Goal: Task Accomplishment & Management: Manage account settings

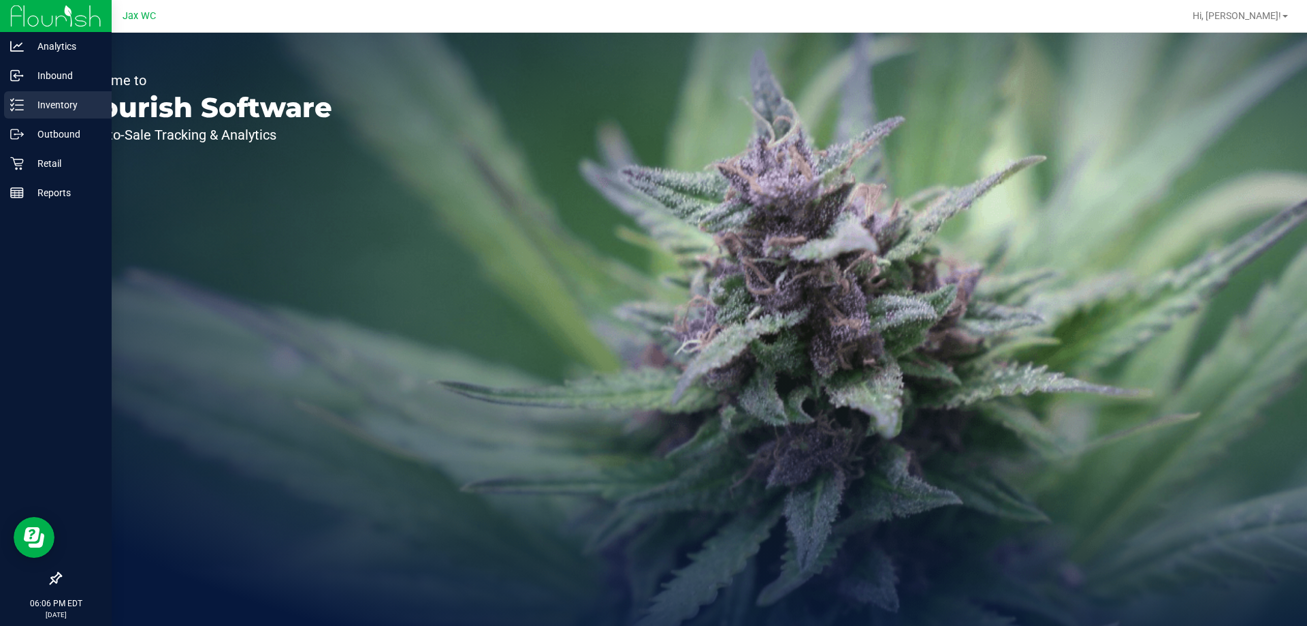
click at [74, 98] on div "Inventory" at bounding box center [58, 104] width 108 height 27
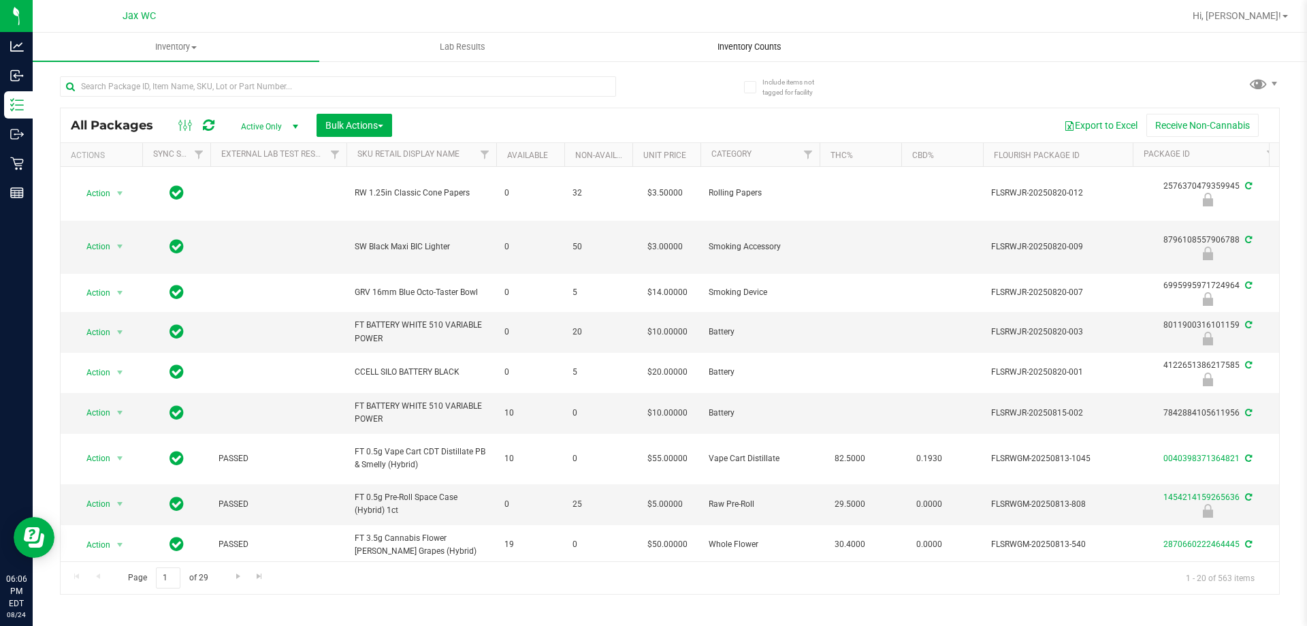
drag, startPoint x: 723, startPoint y: 20, endPoint x: 735, endPoint y: 48, distance: 30.9
click at [735, 48] on span "Inventory Counts" at bounding box center [749, 47] width 101 height 12
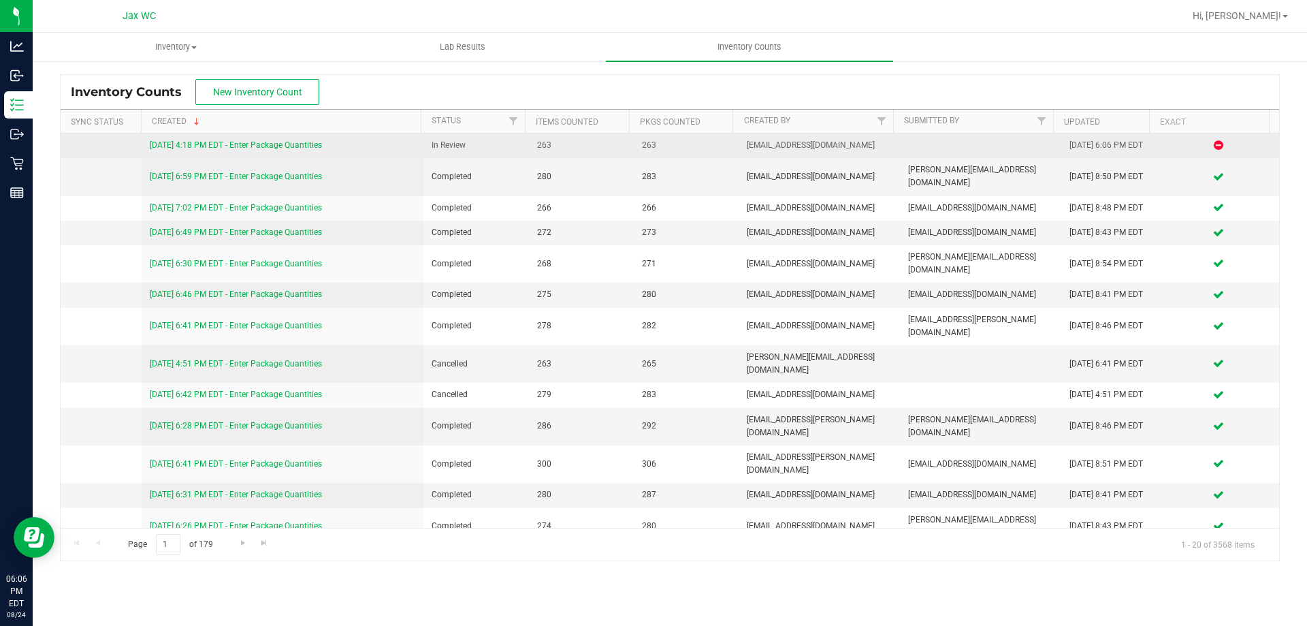
click at [217, 147] on link "[DATE] 4:18 PM EDT - Enter Package Quantities" at bounding box center [236, 145] width 172 height 10
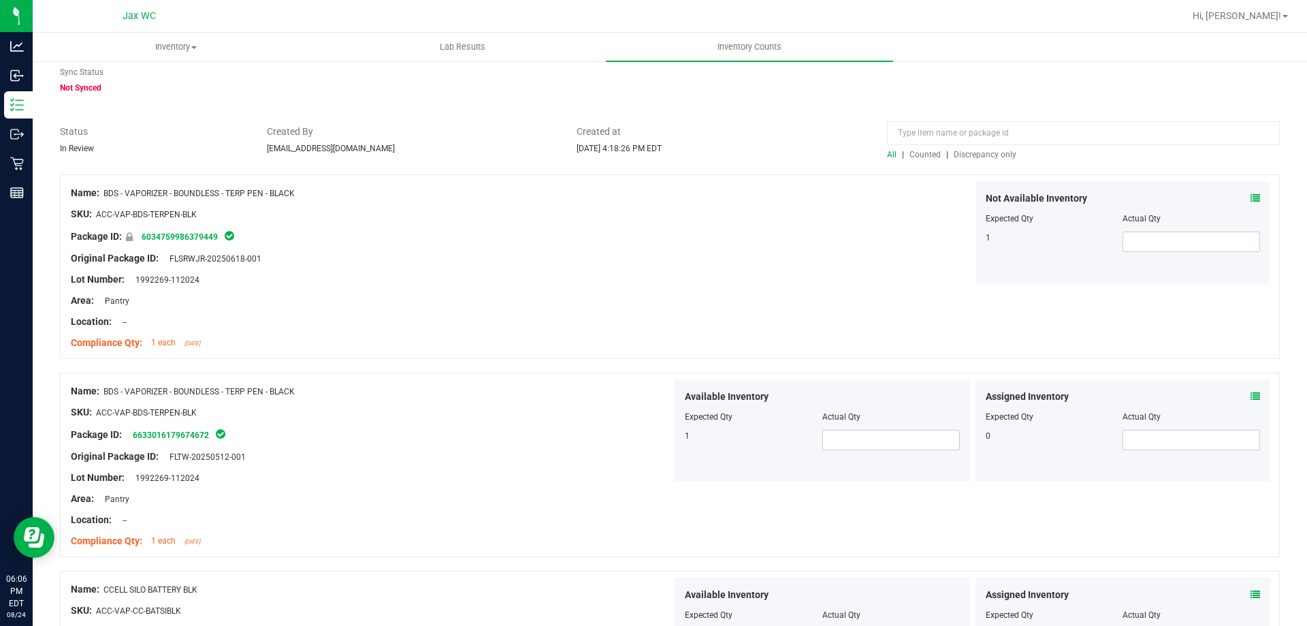
scroll to position [68, 0]
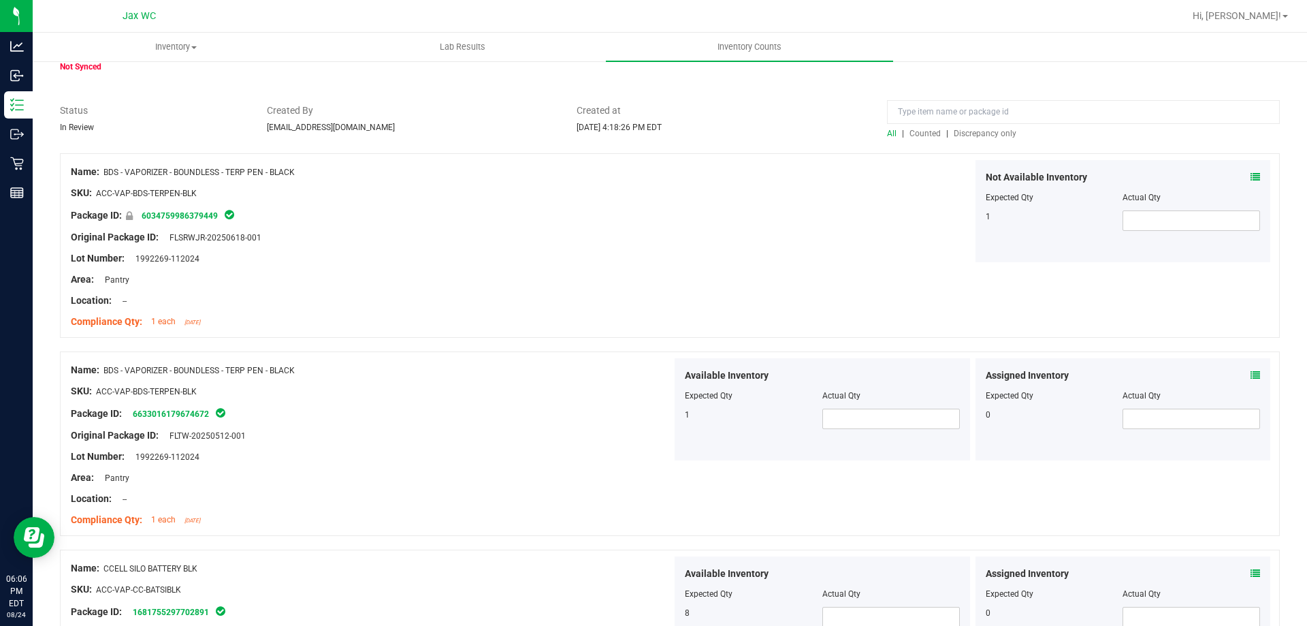
click at [987, 127] on div "All | Counted | Discrepancy only" at bounding box center [1083, 133] width 393 height 12
click at [987, 135] on span "Discrepancy only" at bounding box center [985, 134] width 63 height 10
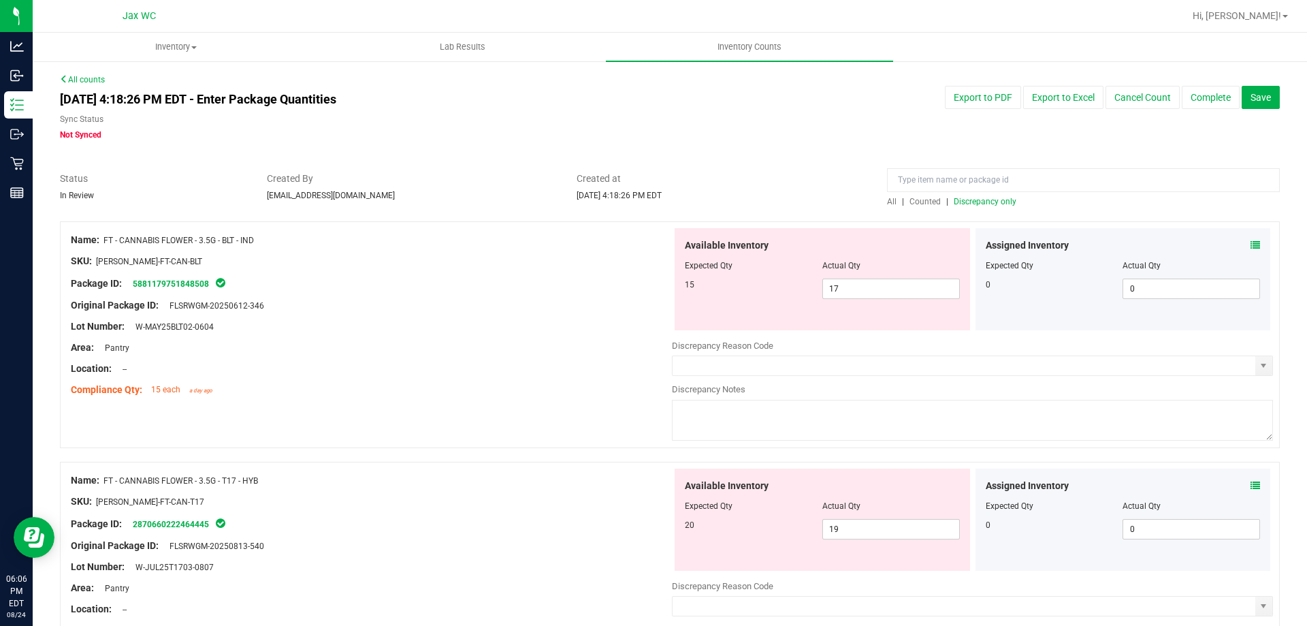
click at [1244, 238] on div "Assigned Inventory Expected Qty Actual Qty 0 0 0" at bounding box center [1124, 279] width 296 height 102
click at [1251, 242] on icon at bounding box center [1256, 245] width 10 height 10
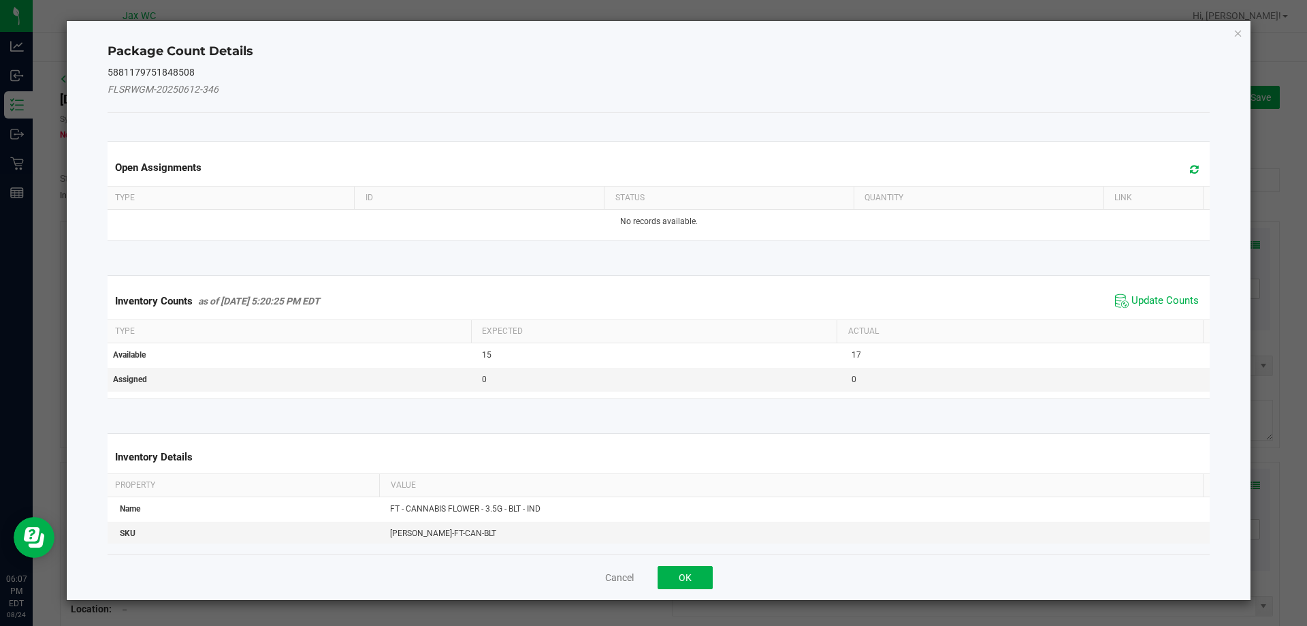
click at [1161, 308] on span "Update Counts" at bounding box center [1157, 301] width 91 height 20
click at [1162, 299] on div "Inventory Counts as of [DATE] 5:20:25 PM EDT Update Counts" at bounding box center [659, 301] width 1108 height 37
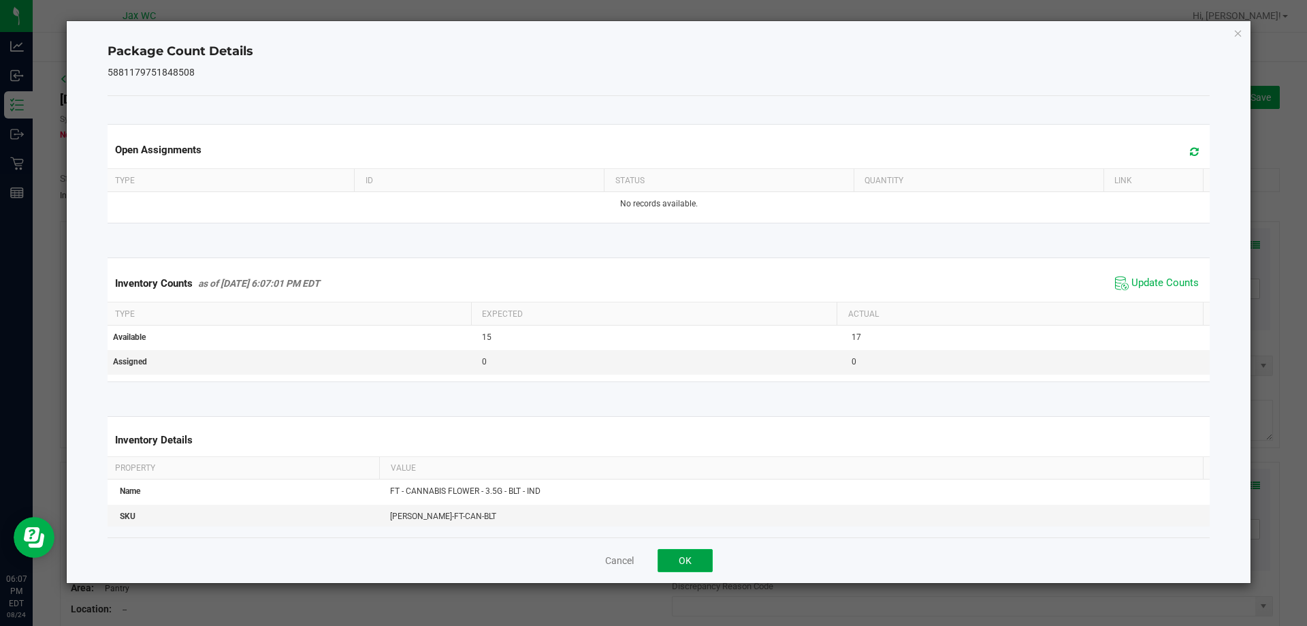
click at [703, 558] on button "OK" at bounding box center [685, 560] width 55 height 23
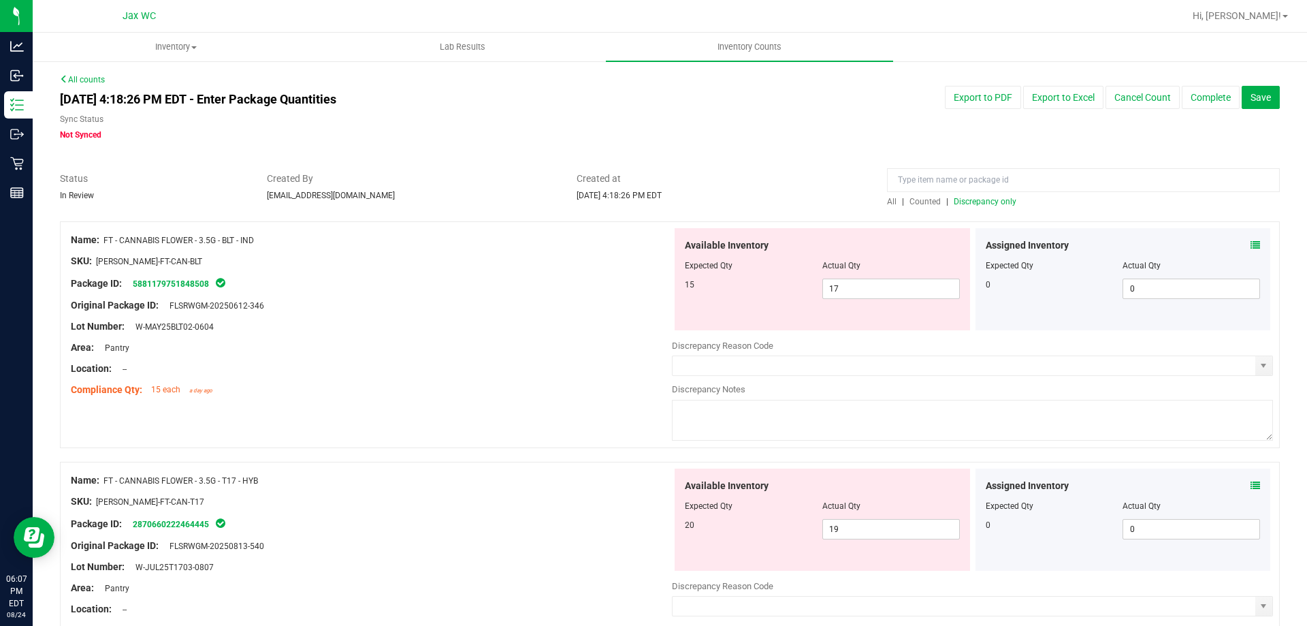
click at [1251, 243] on icon at bounding box center [1256, 245] width 10 height 10
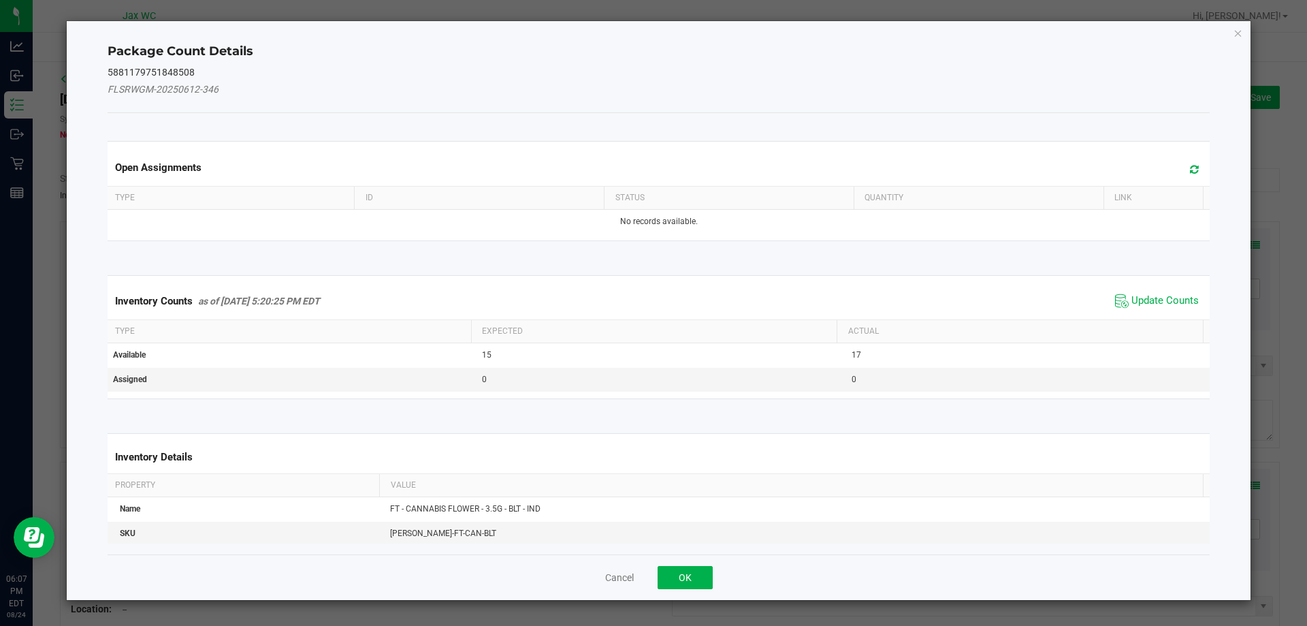
click at [1160, 315] on div "Inventory Counts as of [DATE] 5:20:25 PM EDT Update Counts" at bounding box center [659, 301] width 1108 height 37
click at [1166, 295] on span "Update Counts" at bounding box center [1165, 301] width 67 height 14
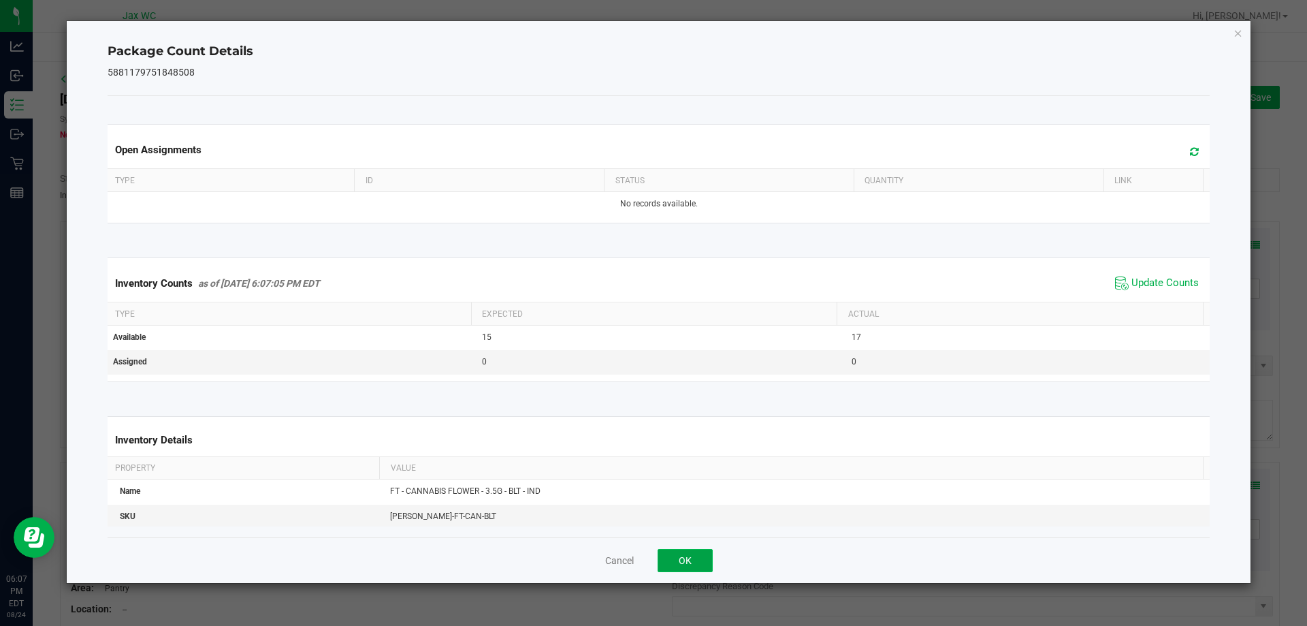
click at [695, 552] on button "OK" at bounding box center [685, 560] width 55 height 23
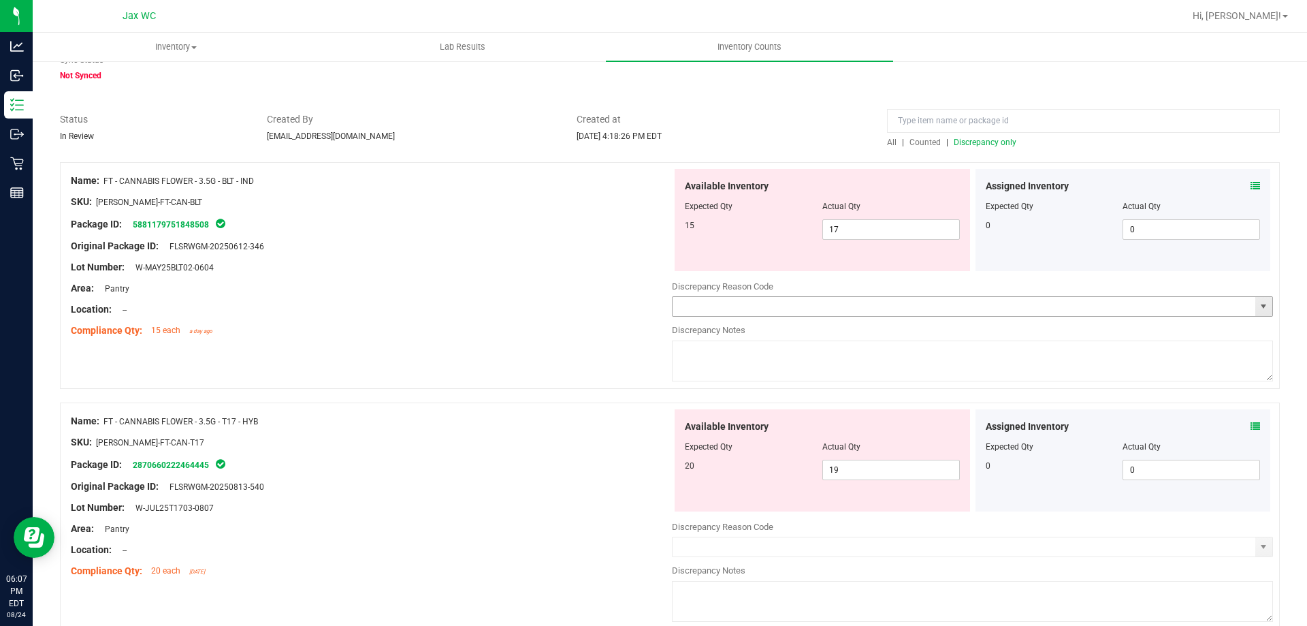
scroll to position [136, 0]
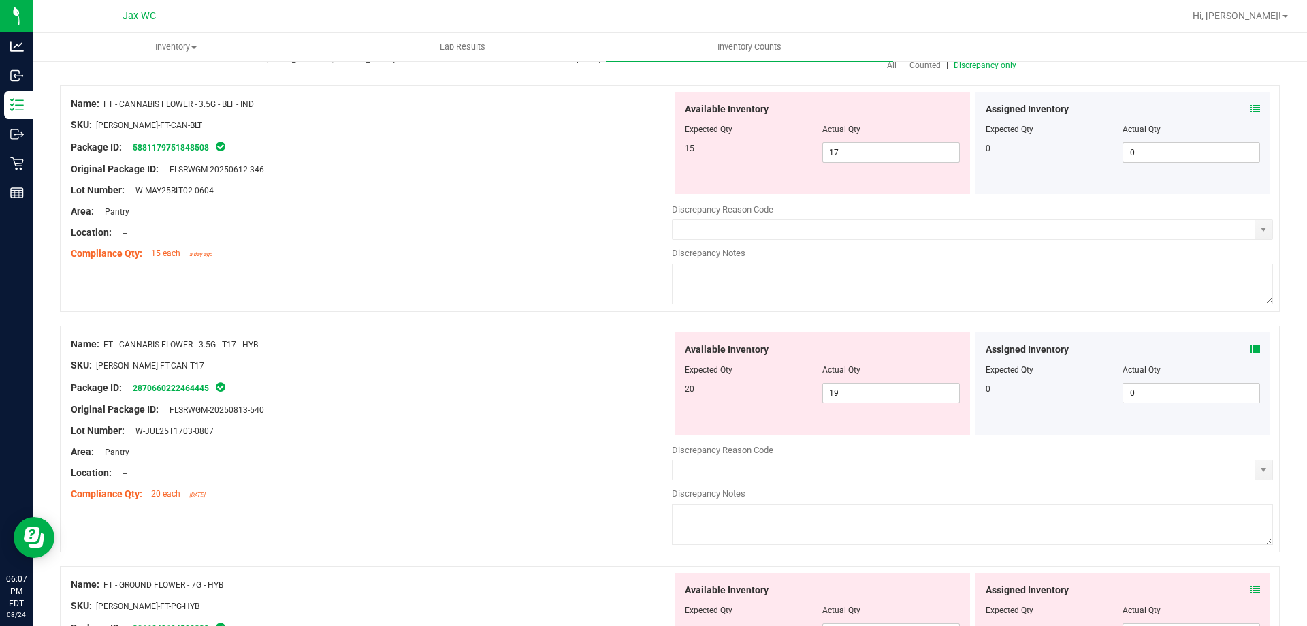
click at [1252, 346] on div "Assigned Inventory Expected Qty Actual Qty 0 0 0" at bounding box center [1124, 383] width 296 height 102
click at [1251, 351] on icon at bounding box center [1256, 350] width 10 height 10
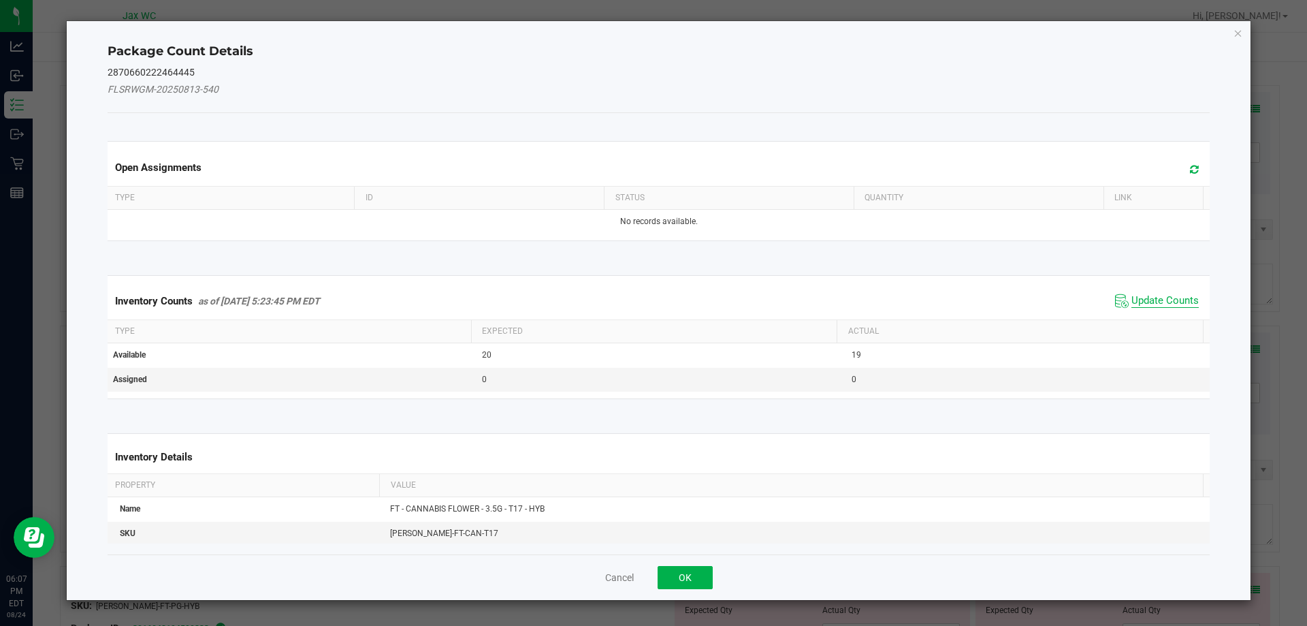
click at [1140, 298] on span "Update Counts" at bounding box center [1165, 301] width 67 height 14
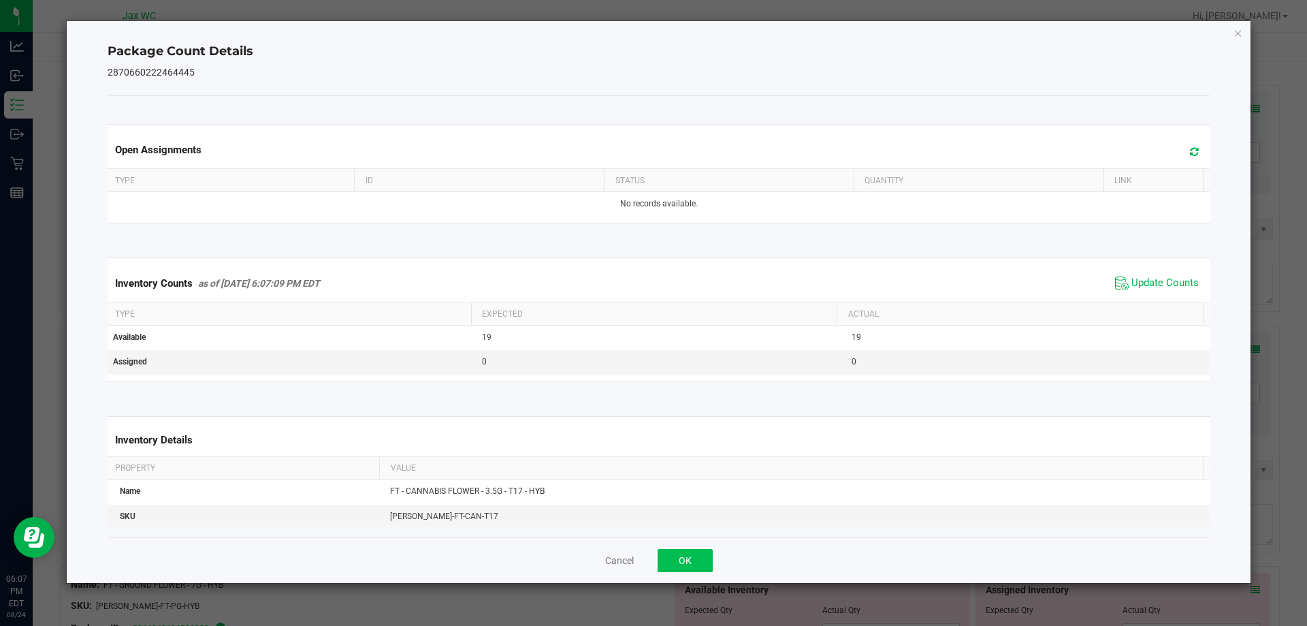
click at [697, 550] on div "Cancel OK" at bounding box center [659, 560] width 1103 height 46
click at [697, 553] on button "OK" at bounding box center [685, 560] width 55 height 23
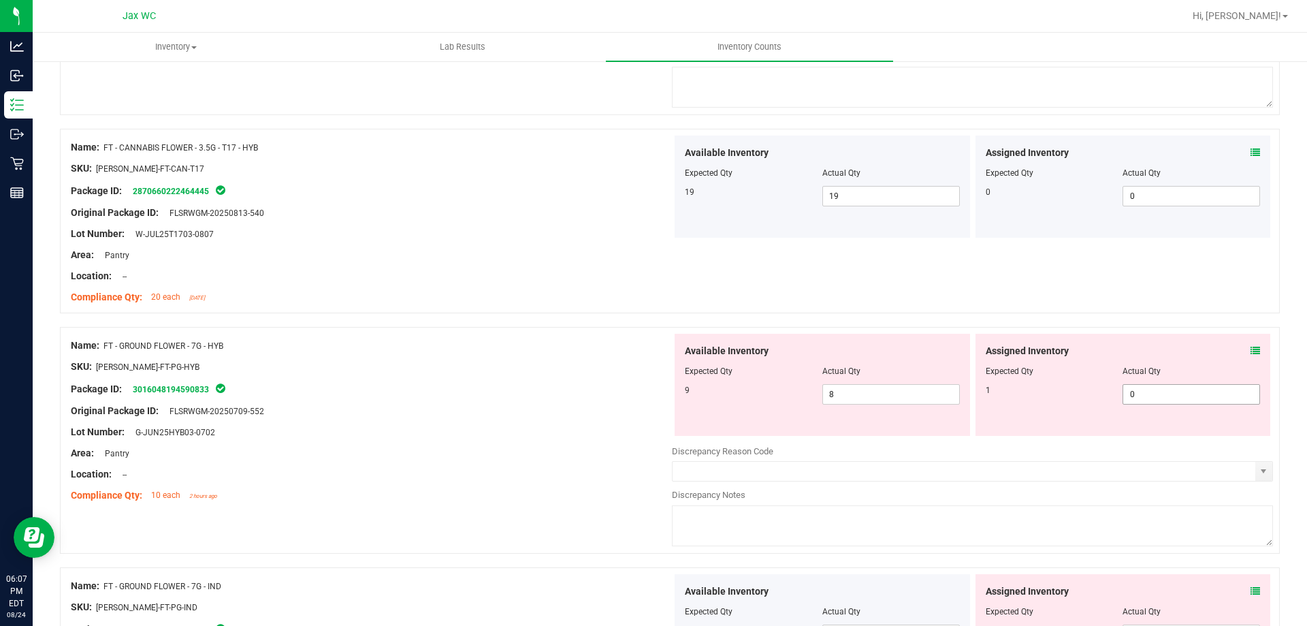
scroll to position [340, 0]
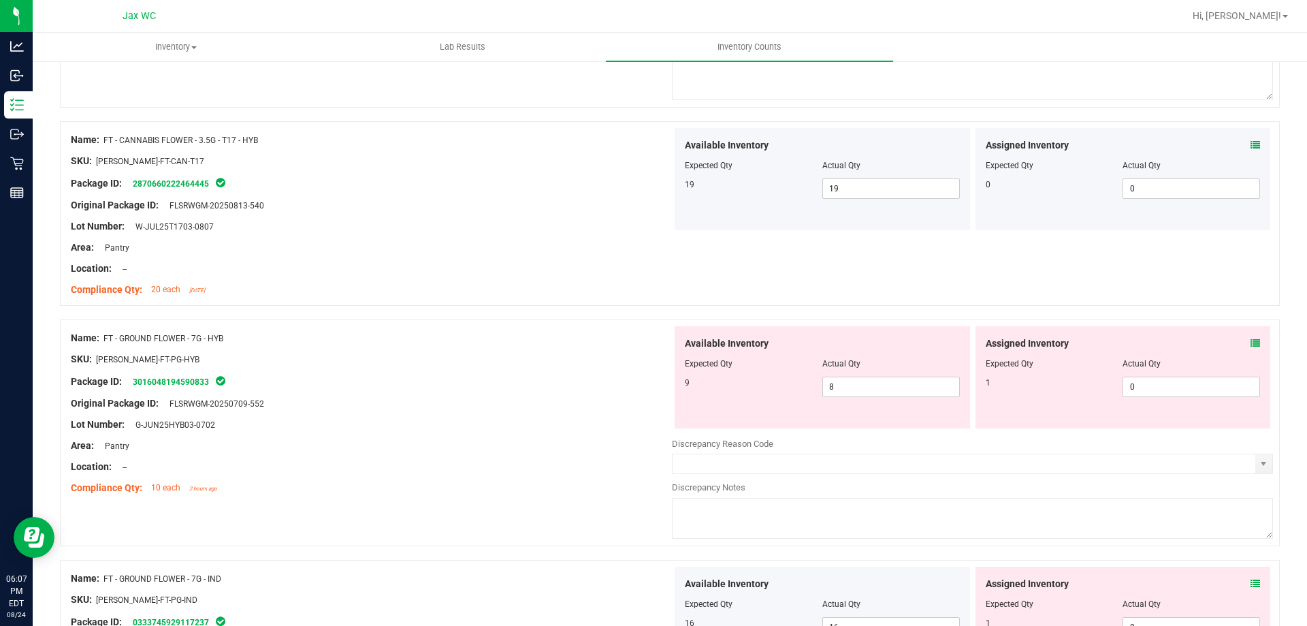
click at [1251, 342] on icon at bounding box center [1256, 343] width 10 height 10
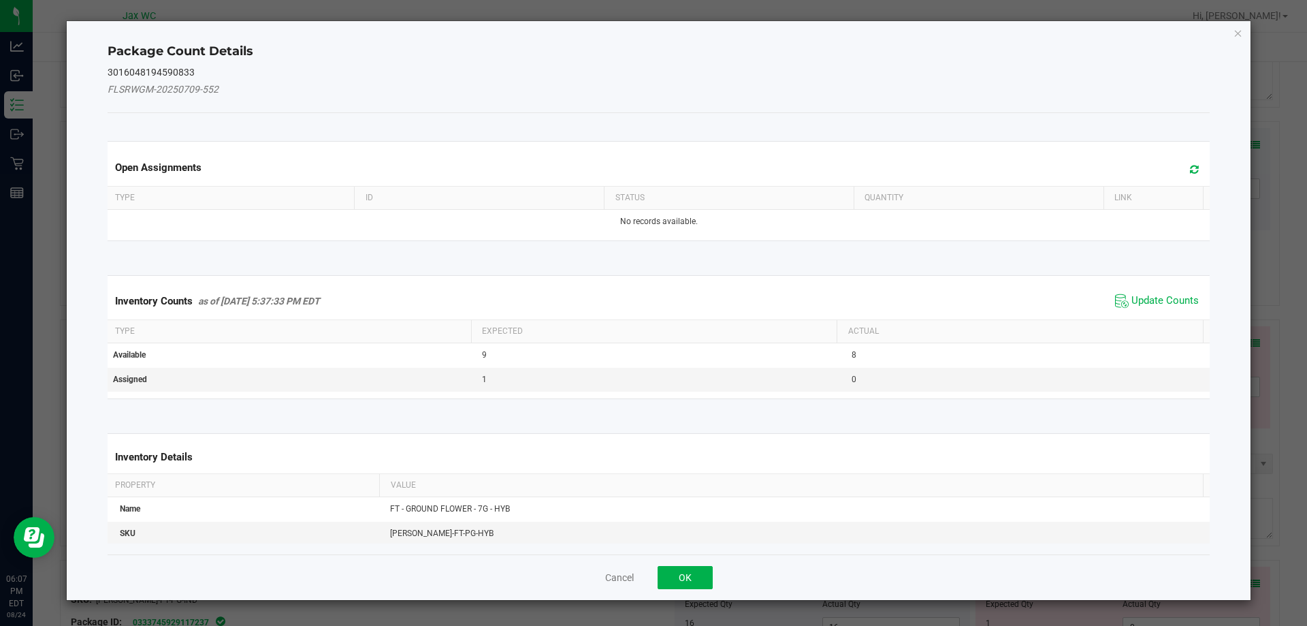
click at [1132, 298] on span "Update Counts" at bounding box center [1165, 301] width 67 height 14
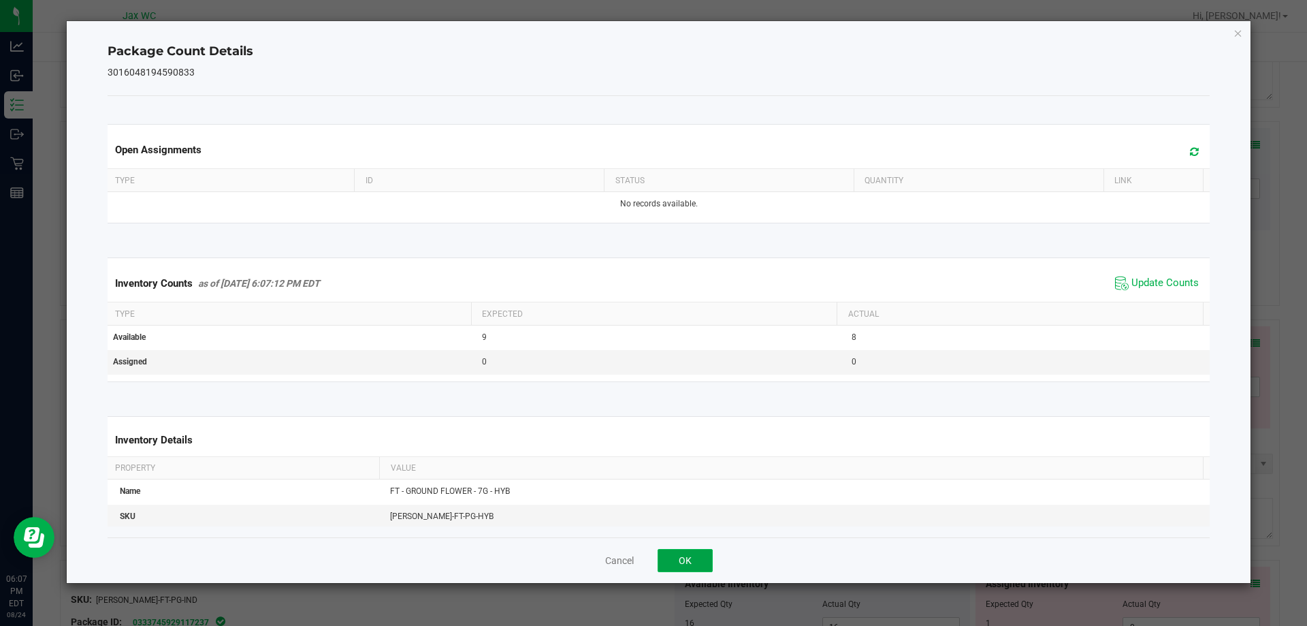
click at [687, 561] on button "OK" at bounding box center [685, 560] width 55 height 23
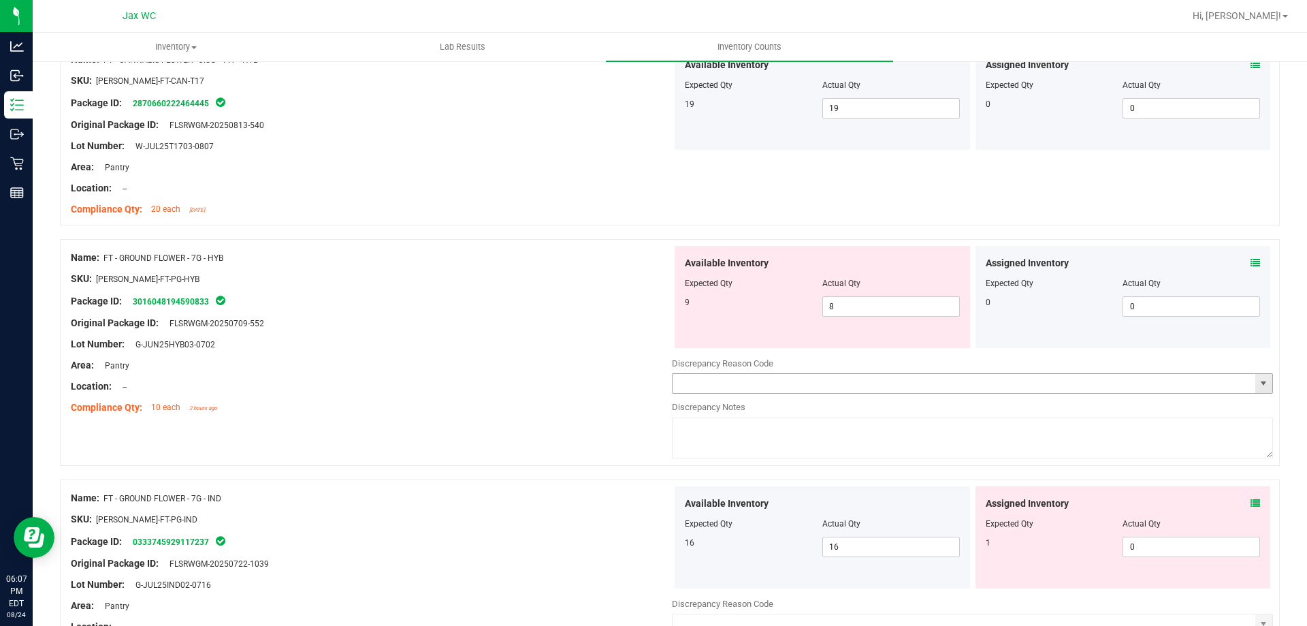
scroll to position [545, 0]
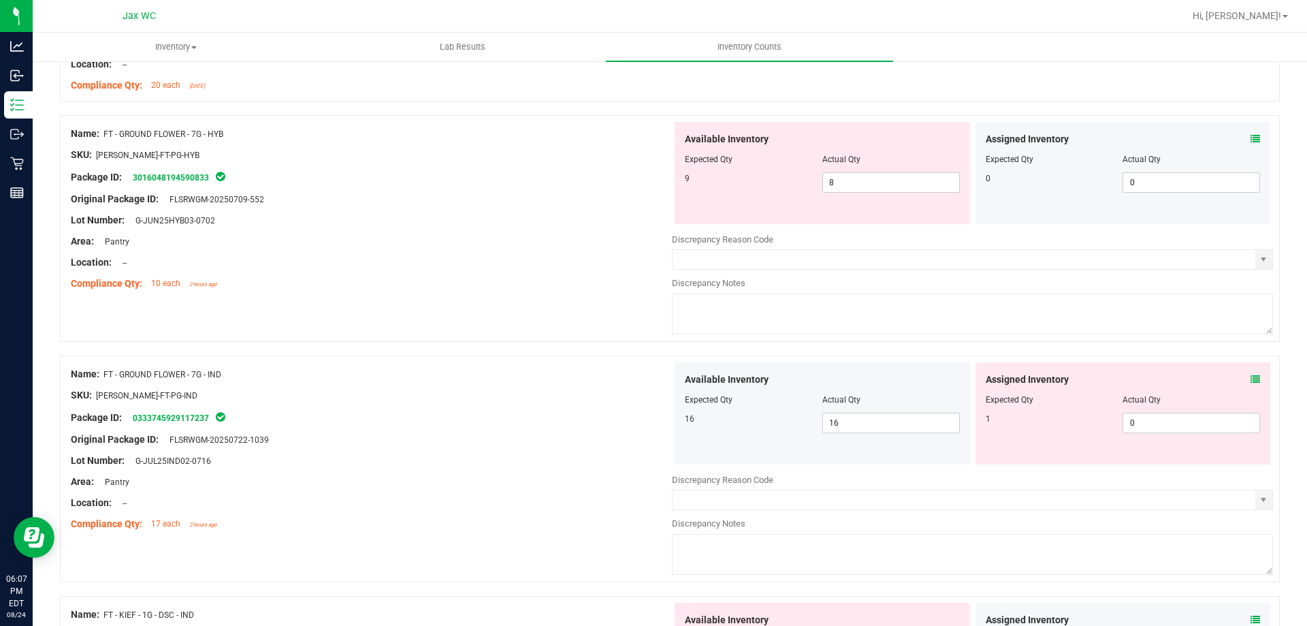
click at [1251, 374] on icon at bounding box center [1256, 379] width 10 height 10
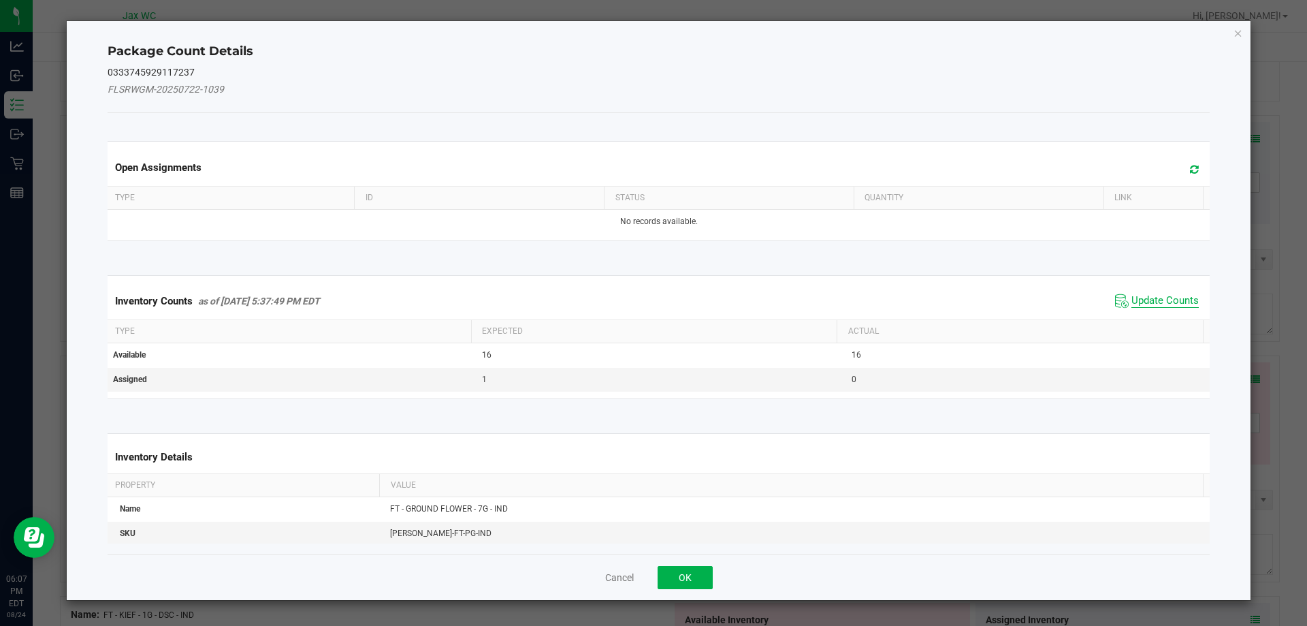
click at [1132, 298] on span "Update Counts" at bounding box center [1165, 301] width 67 height 14
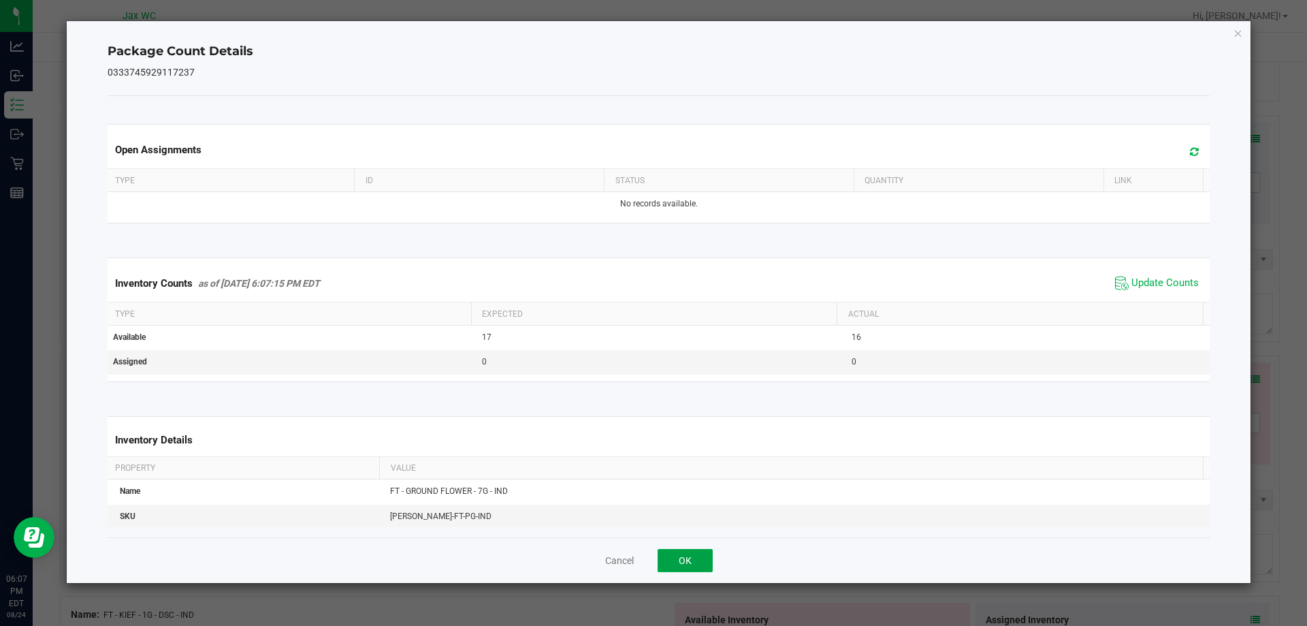
click at [670, 560] on button "OK" at bounding box center [685, 560] width 55 height 23
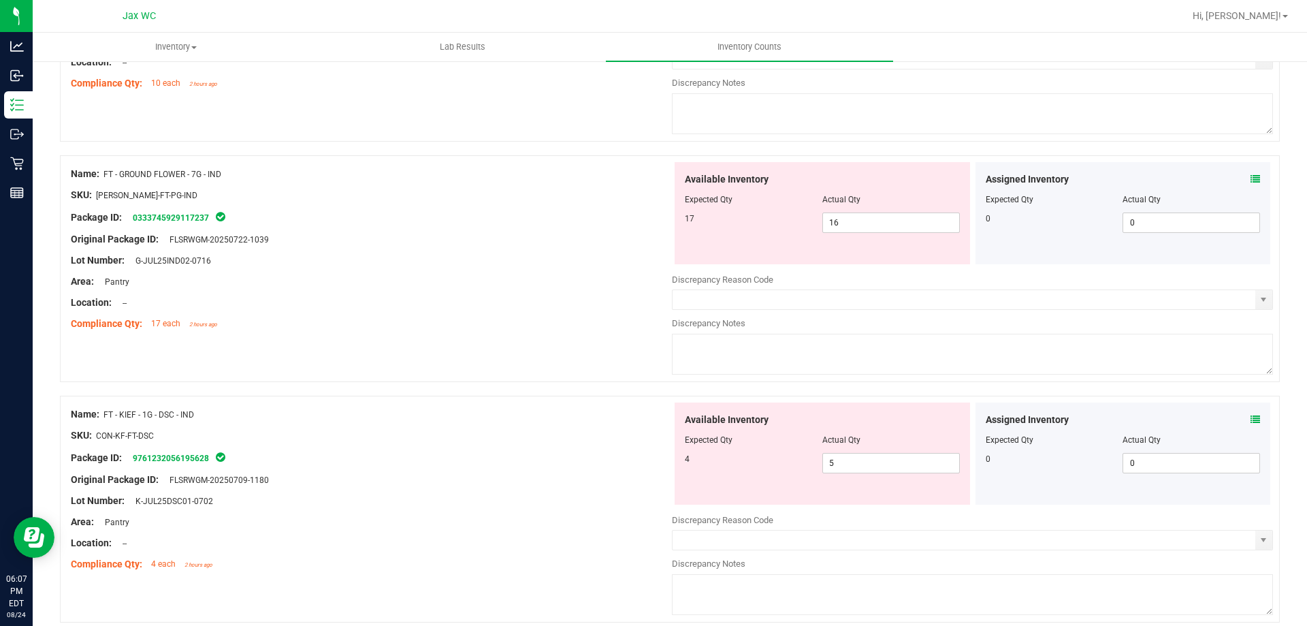
scroll to position [749, 0]
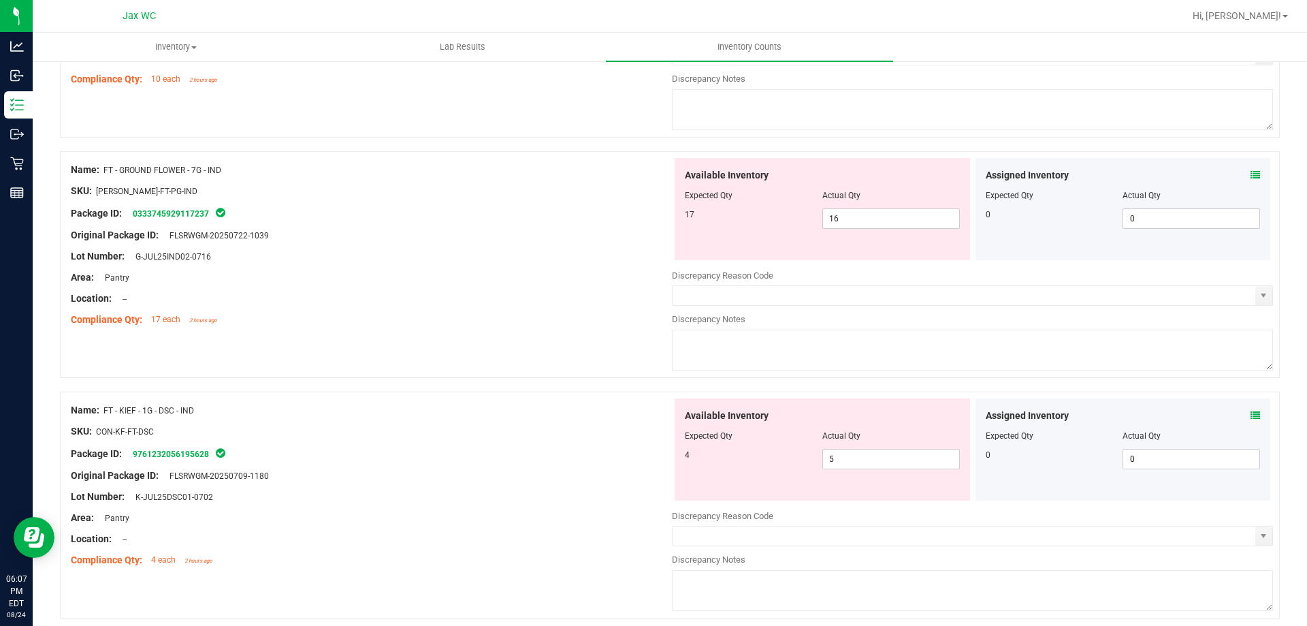
click at [1240, 409] on div "Assigned Inventory" at bounding box center [1123, 416] width 275 height 14
click at [1251, 411] on icon at bounding box center [1256, 416] width 10 height 10
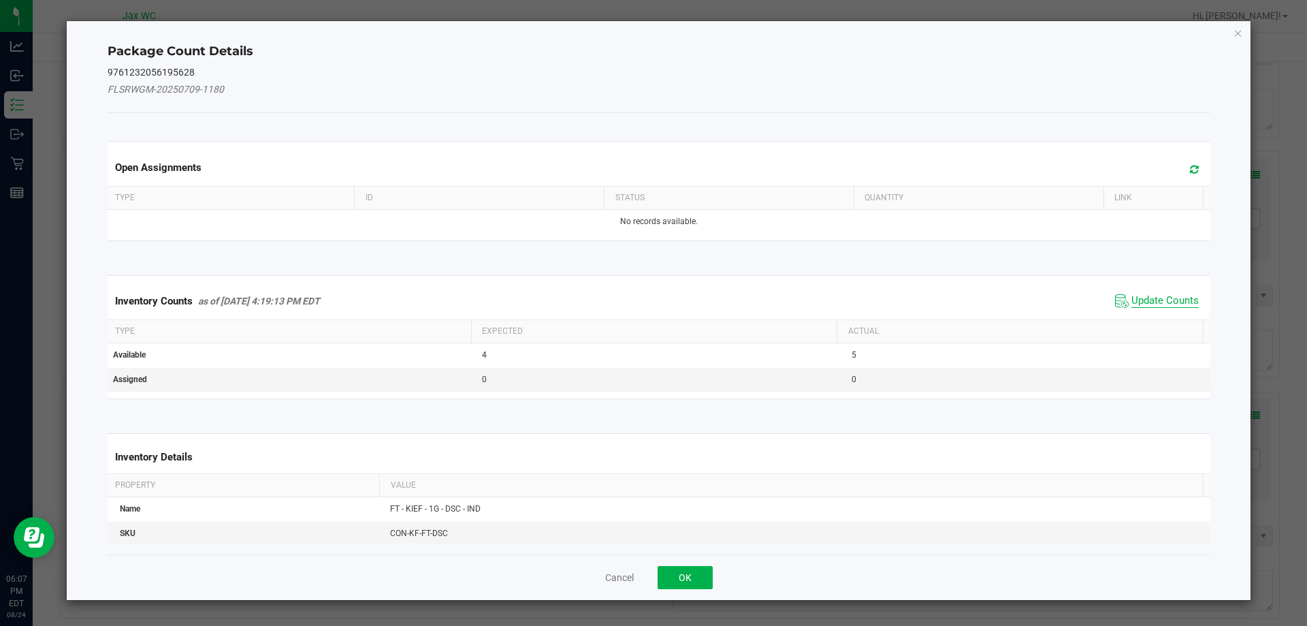
click at [1159, 302] on span "Update Counts" at bounding box center [1165, 301] width 67 height 14
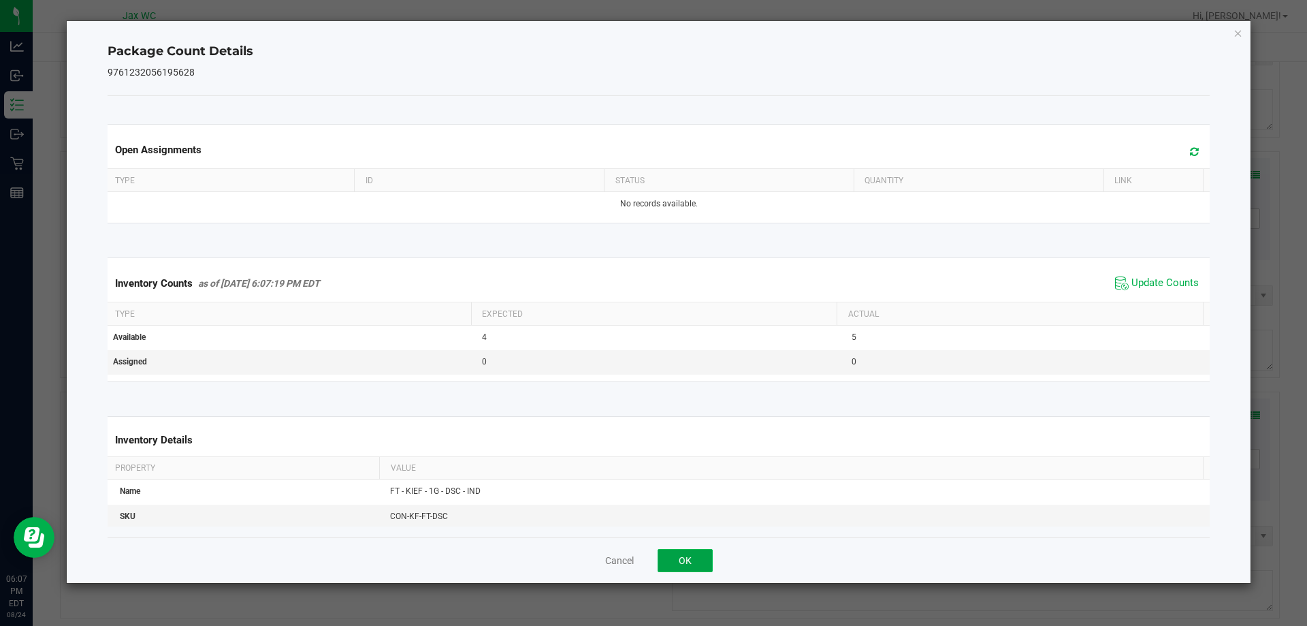
click at [706, 555] on button "OK" at bounding box center [685, 560] width 55 height 23
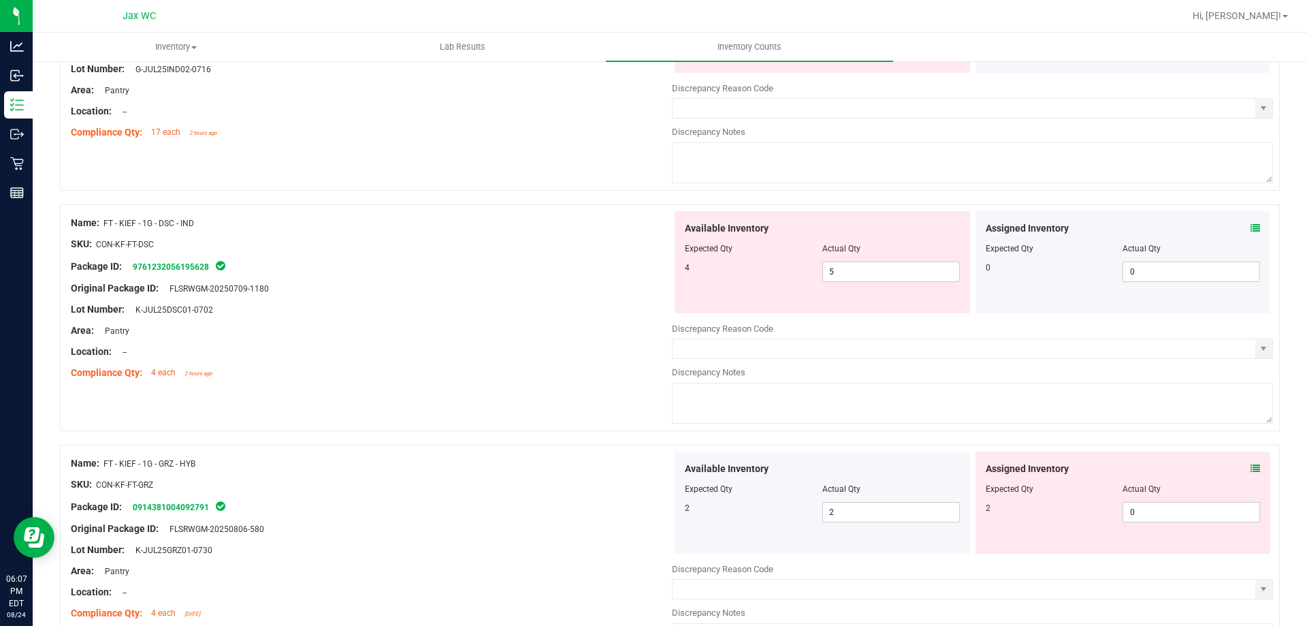
scroll to position [953, 0]
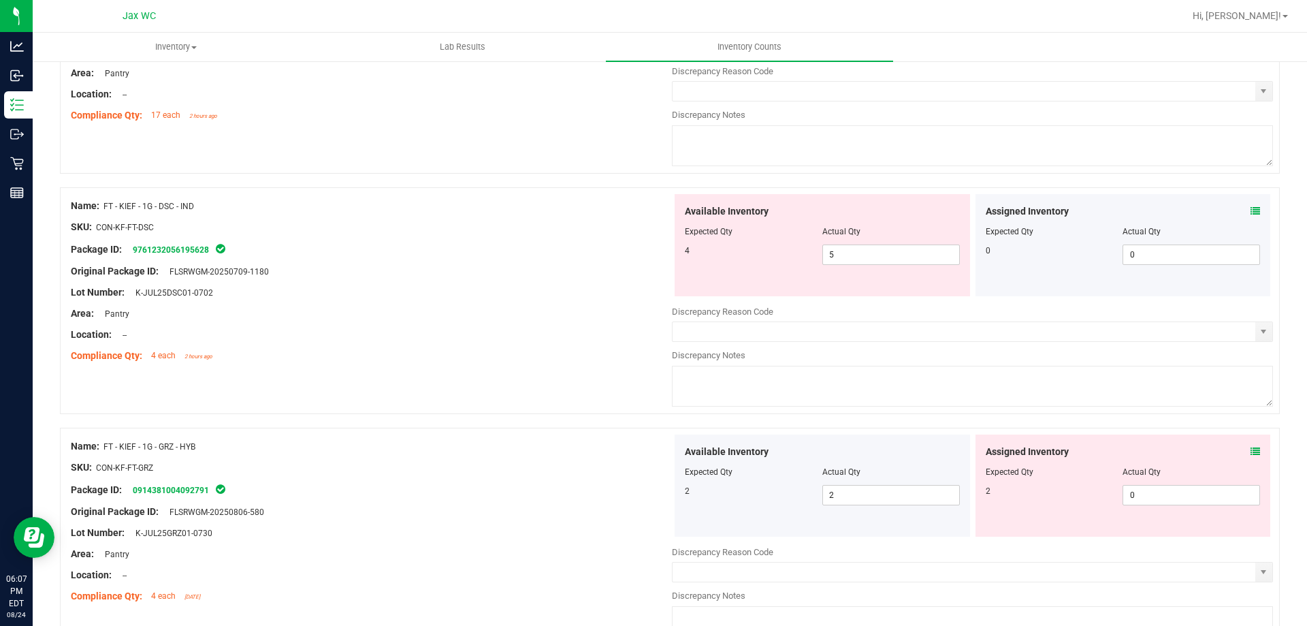
click at [1251, 449] on icon at bounding box center [1256, 452] width 10 height 10
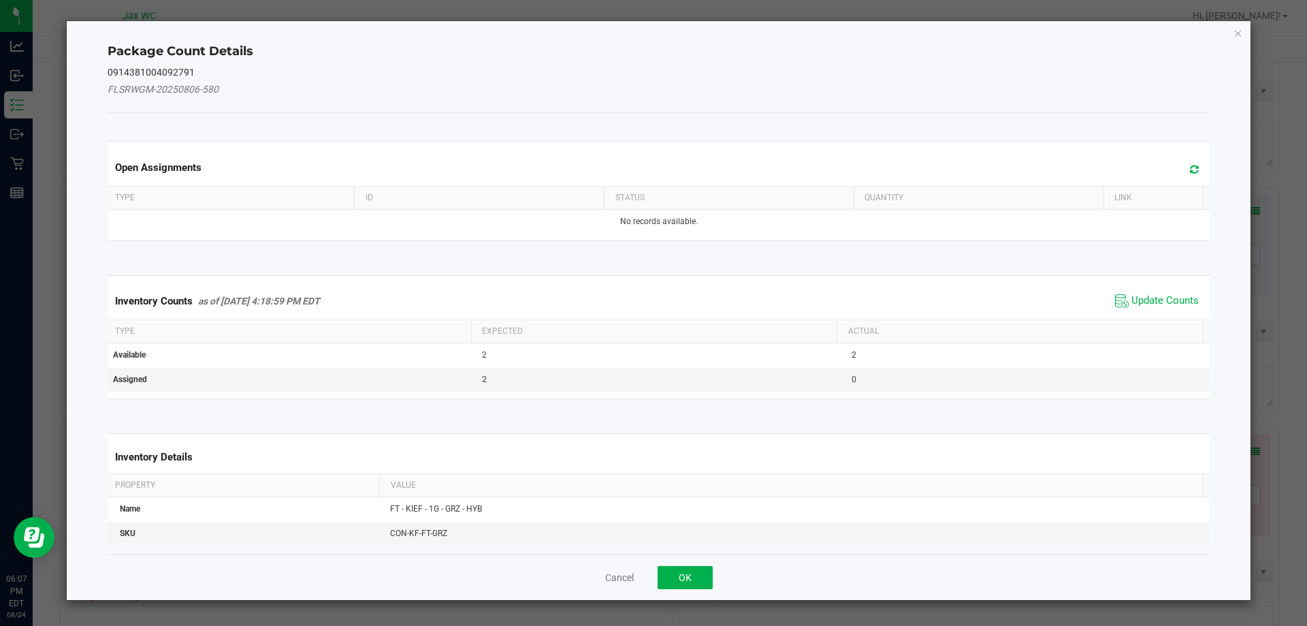
click at [1244, 447] on div "Package Count Details 0914381004092791 FLSRWGM-20250806-580 Open Assignments Ty…" at bounding box center [659, 310] width 1185 height 579
click at [1151, 307] on span "Update Counts" at bounding box center [1165, 301] width 67 height 14
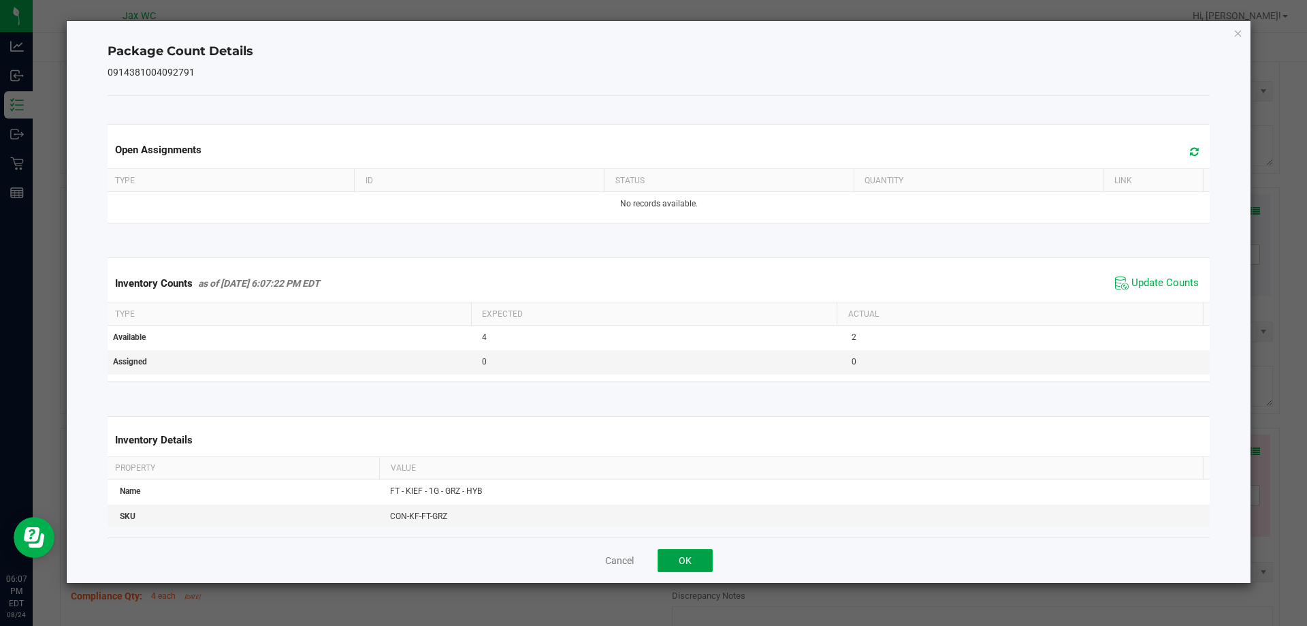
click at [686, 555] on button "OK" at bounding box center [685, 560] width 55 height 23
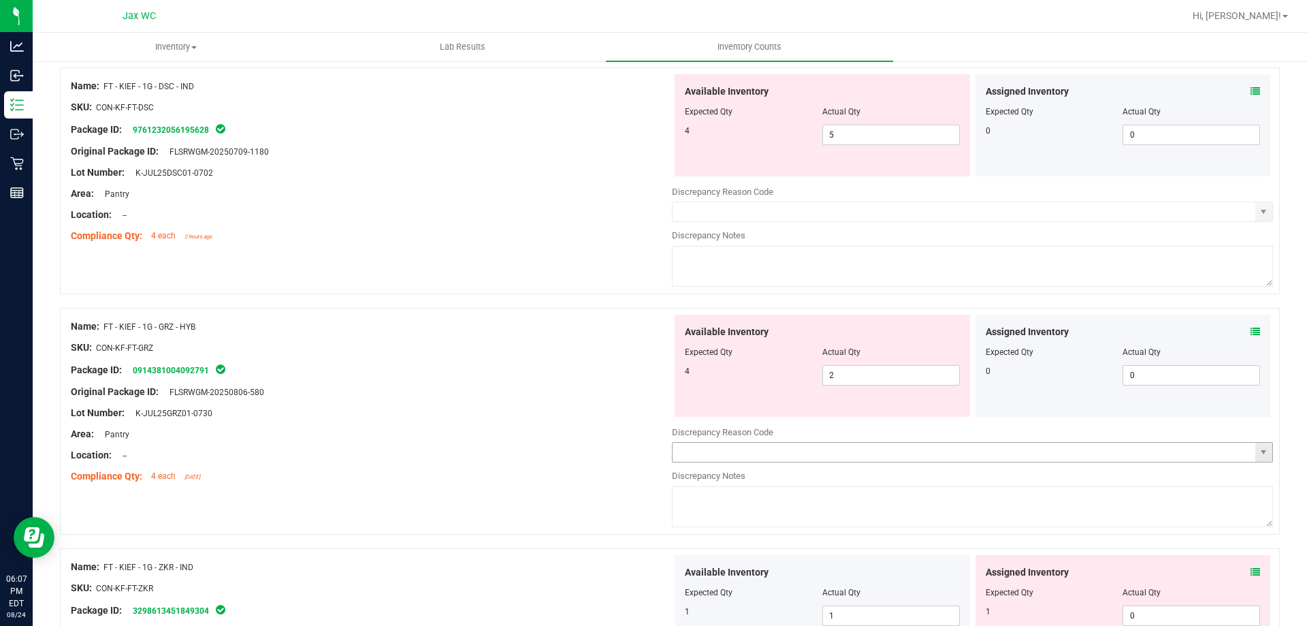
scroll to position [1089, 0]
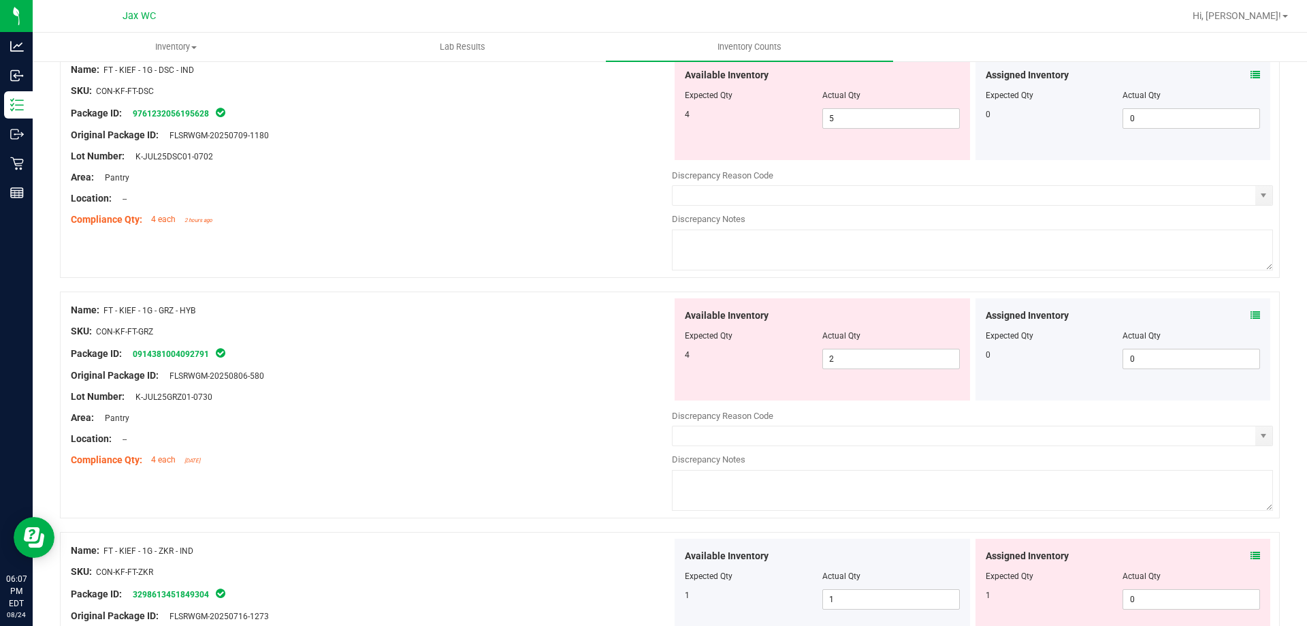
click at [1245, 546] on div "Assigned Inventory Expected Qty Actual Qty 1 0 0" at bounding box center [1124, 590] width 296 height 102
click at [1251, 549] on span at bounding box center [1256, 556] width 10 height 14
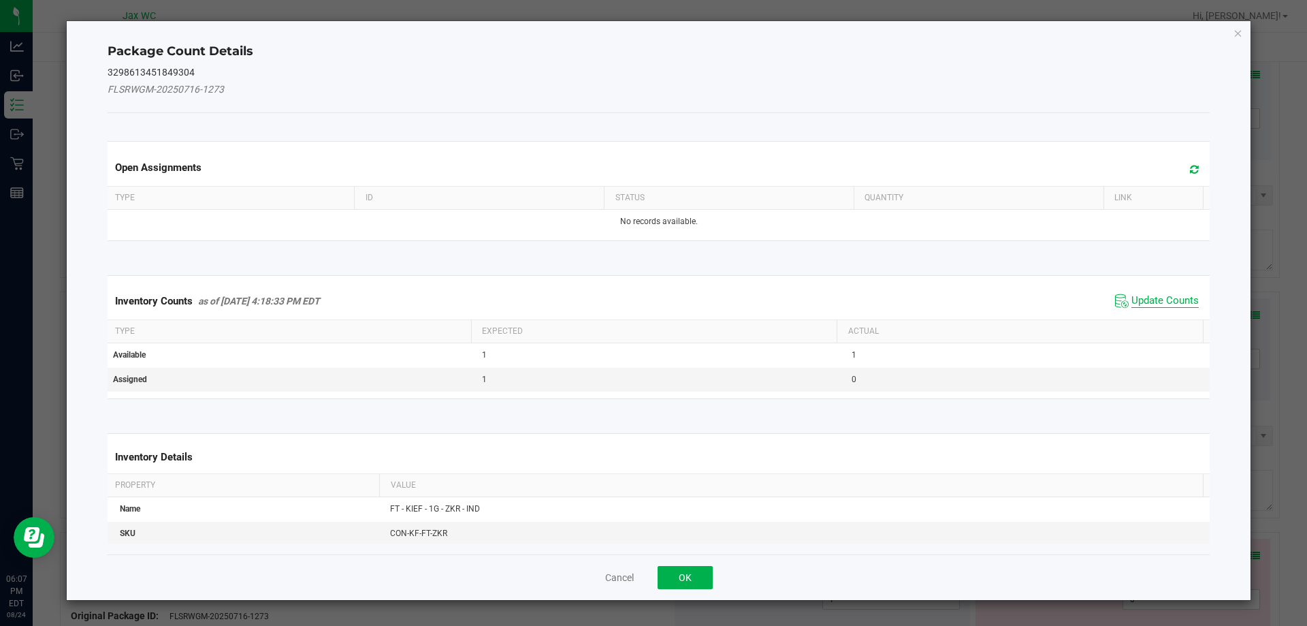
click at [1137, 300] on span "Update Counts" at bounding box center [1165, 301] width 67 height 14
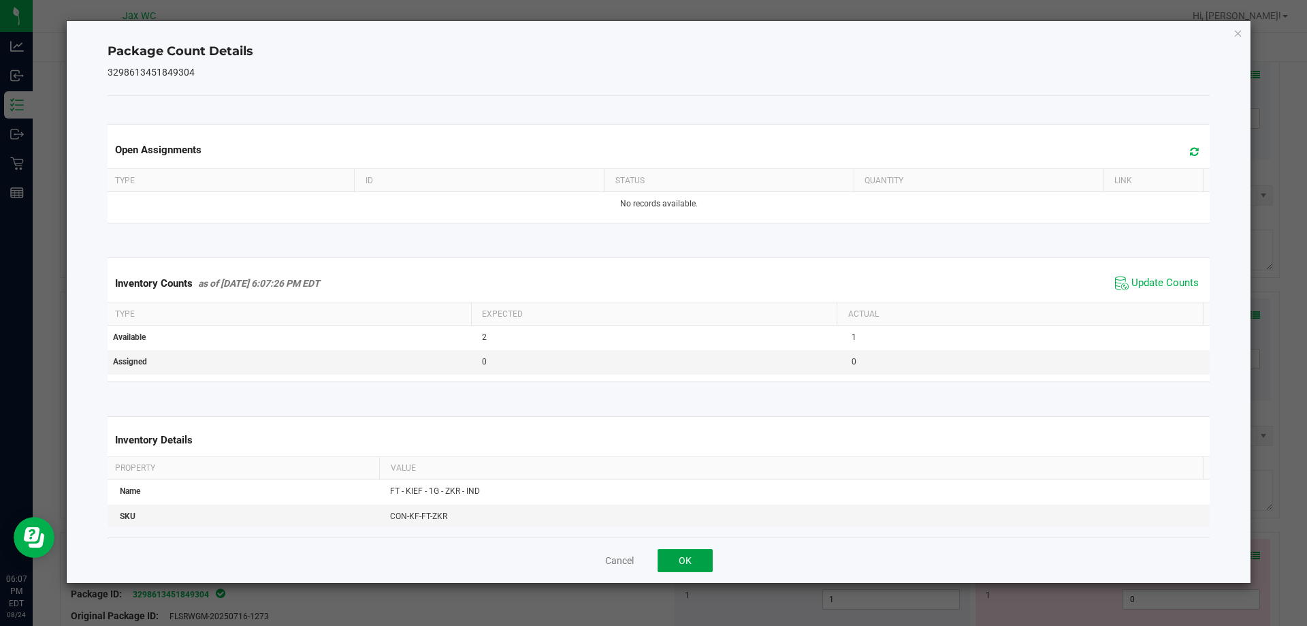
click at [690, 567] on button "OK" at bounding box center [685, 560] width 55 height 23
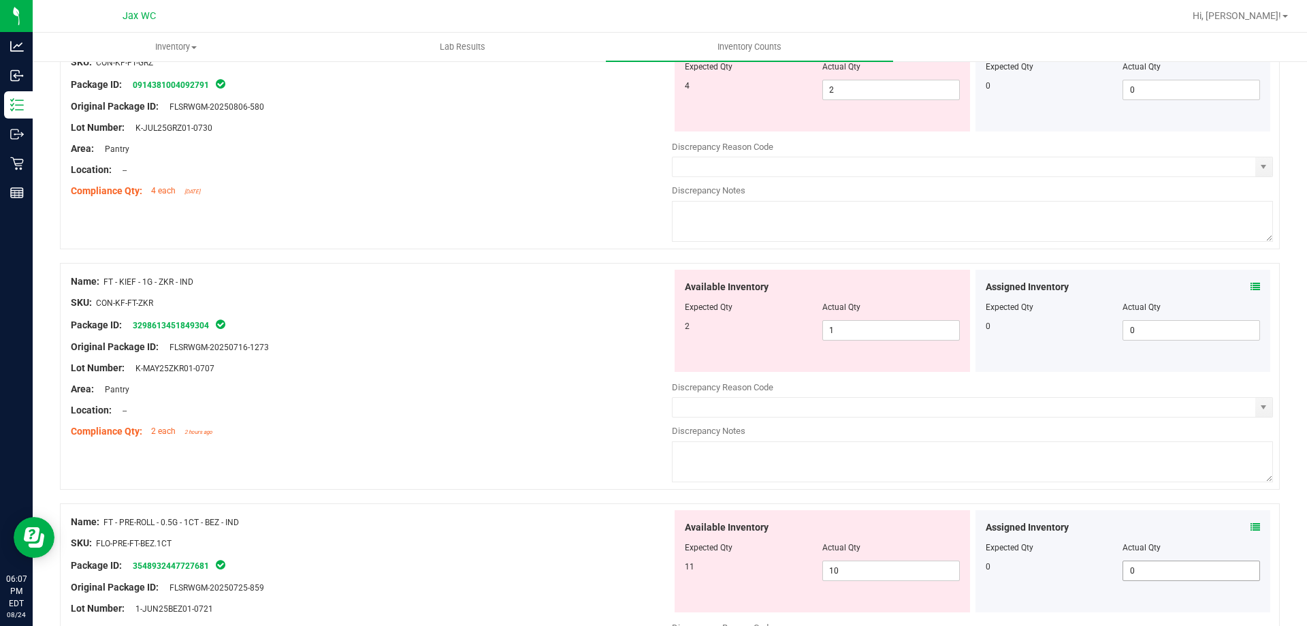
scroll to position [1498, 0]
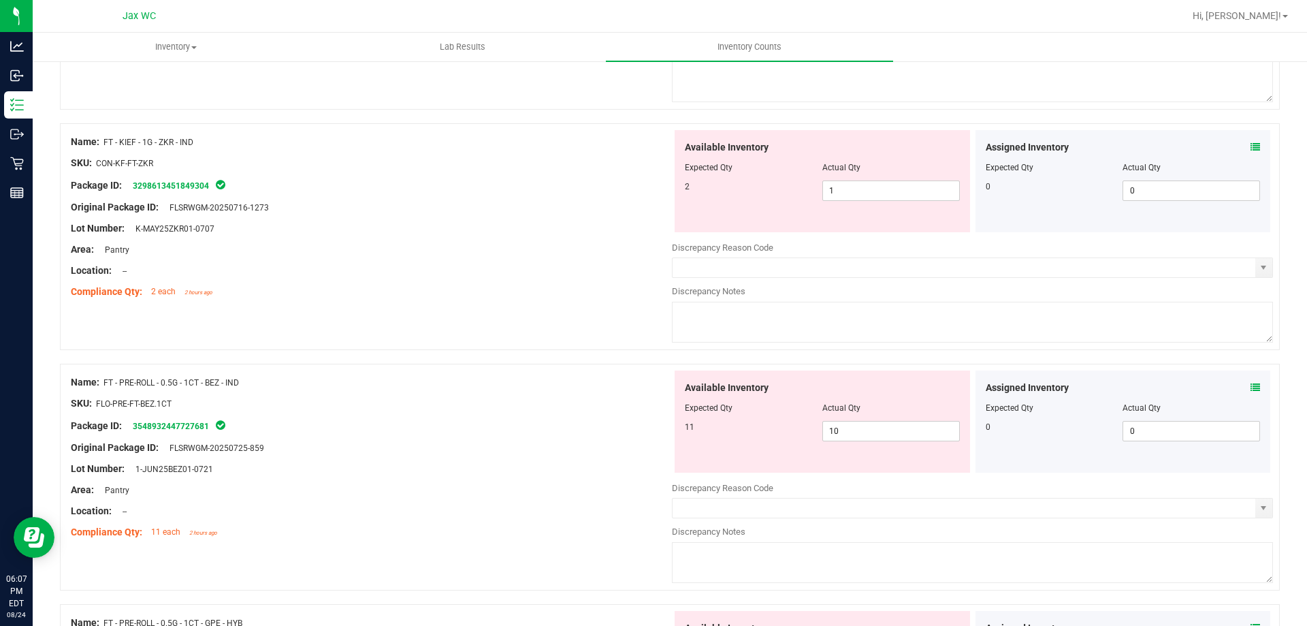
click at [1251, 389] on icon at bounding box center [1256, 388] width 10 height 10
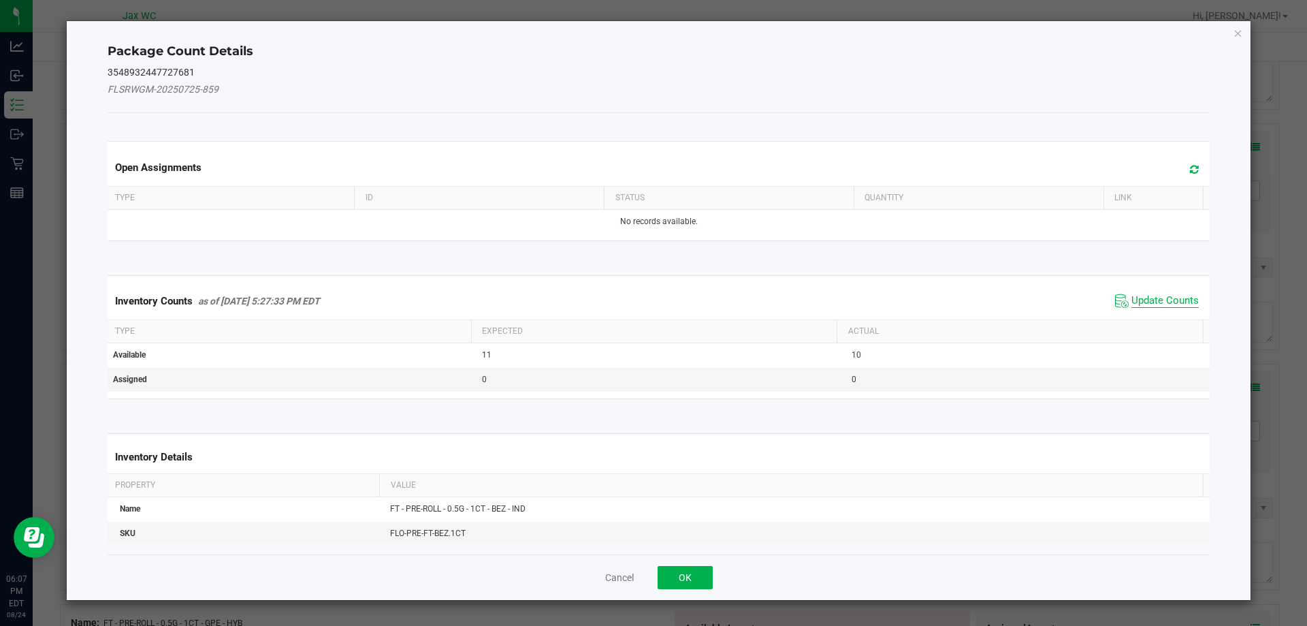
click at [1169, 301] on span "Update Counts" at bounding box center [1165, 301] width 67 height 14
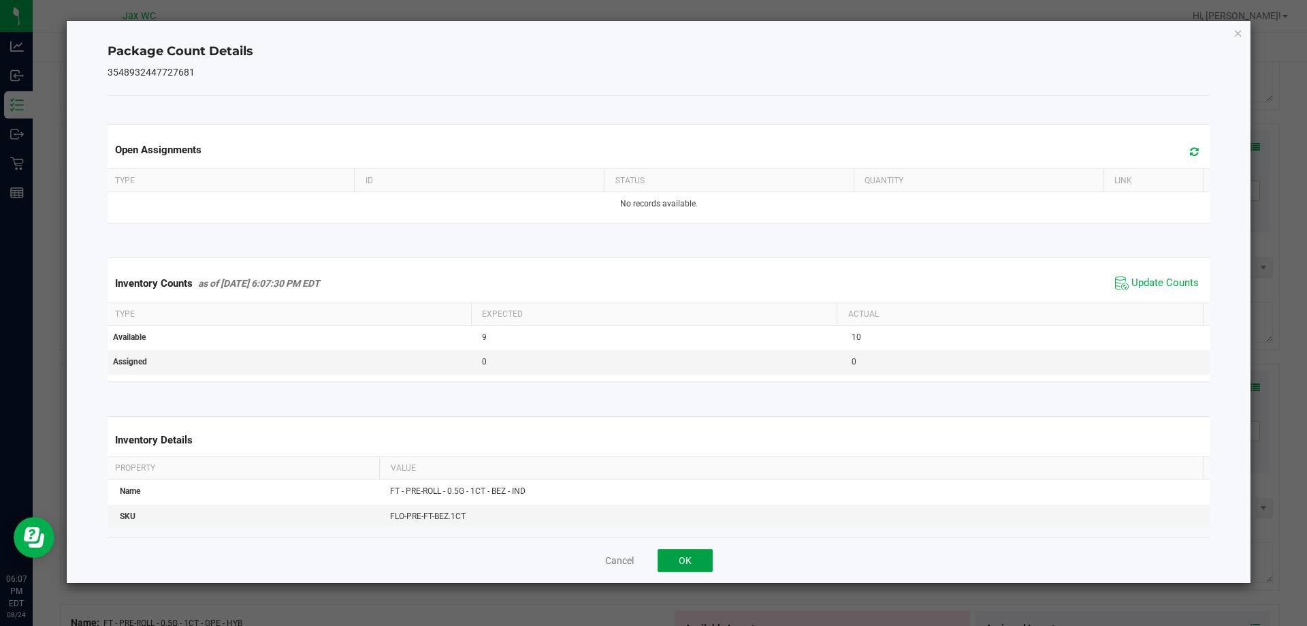
click at [698, 557] on button "OK" at bounding box center [685, 560] width 55 height 23
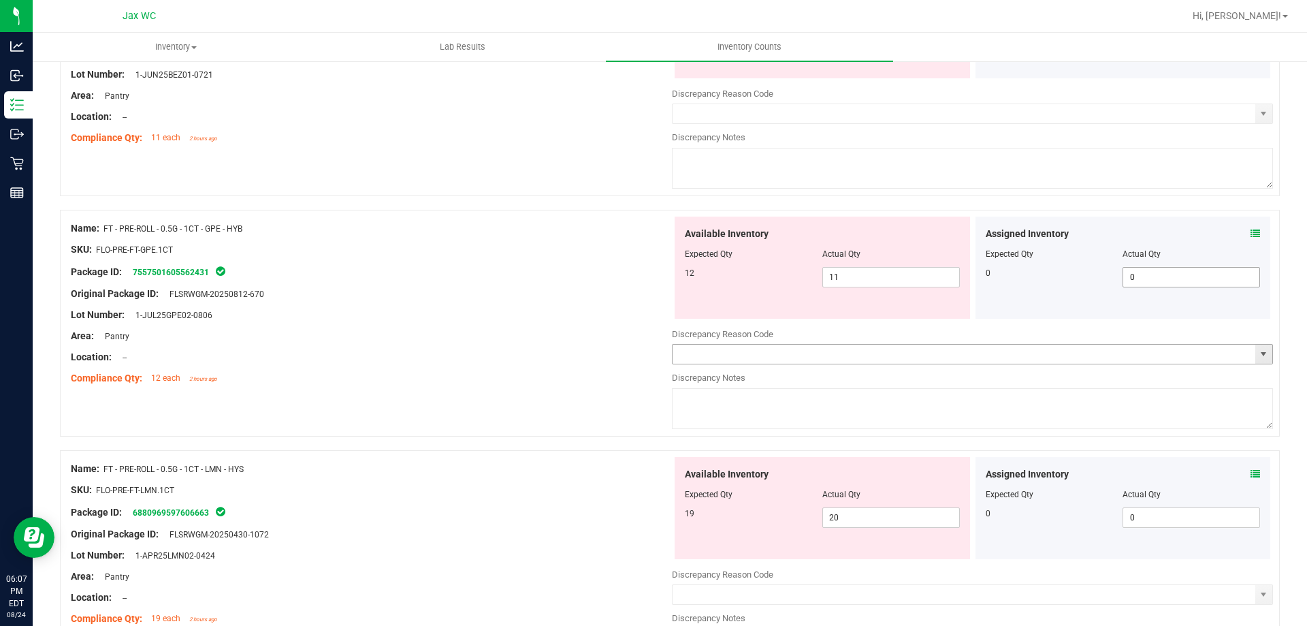
scroll to position [1975, 0]
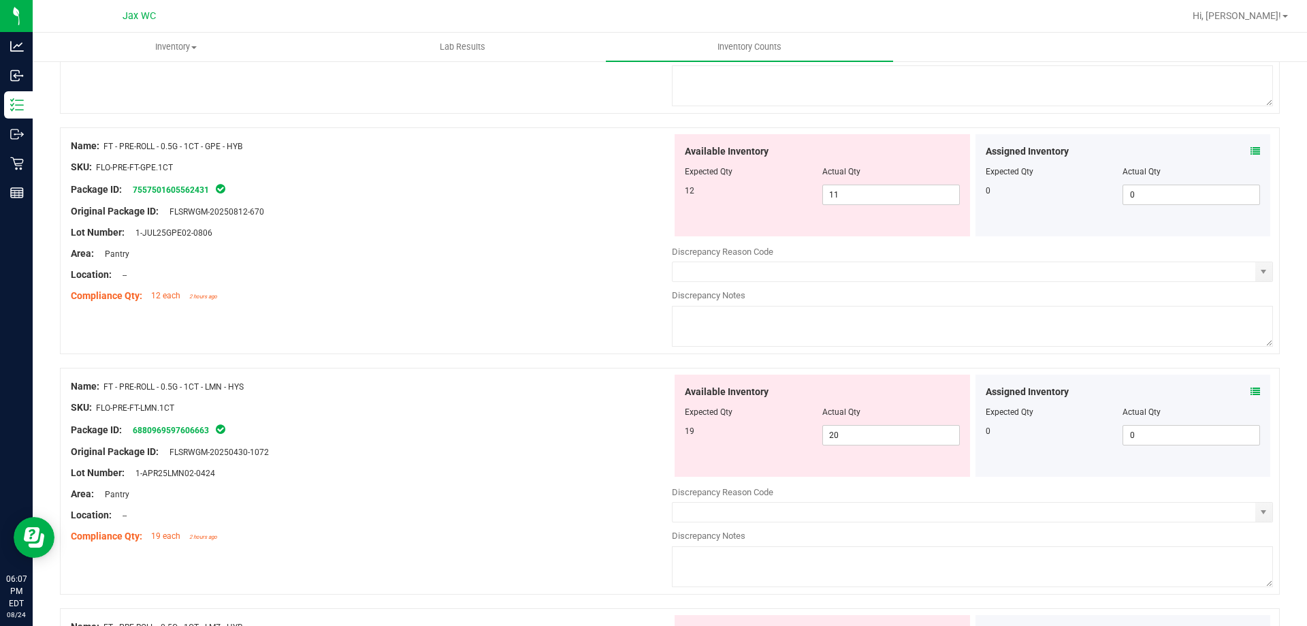
click at [1251, 145] on span at bounding box center [1256, 151] width 10 height 14
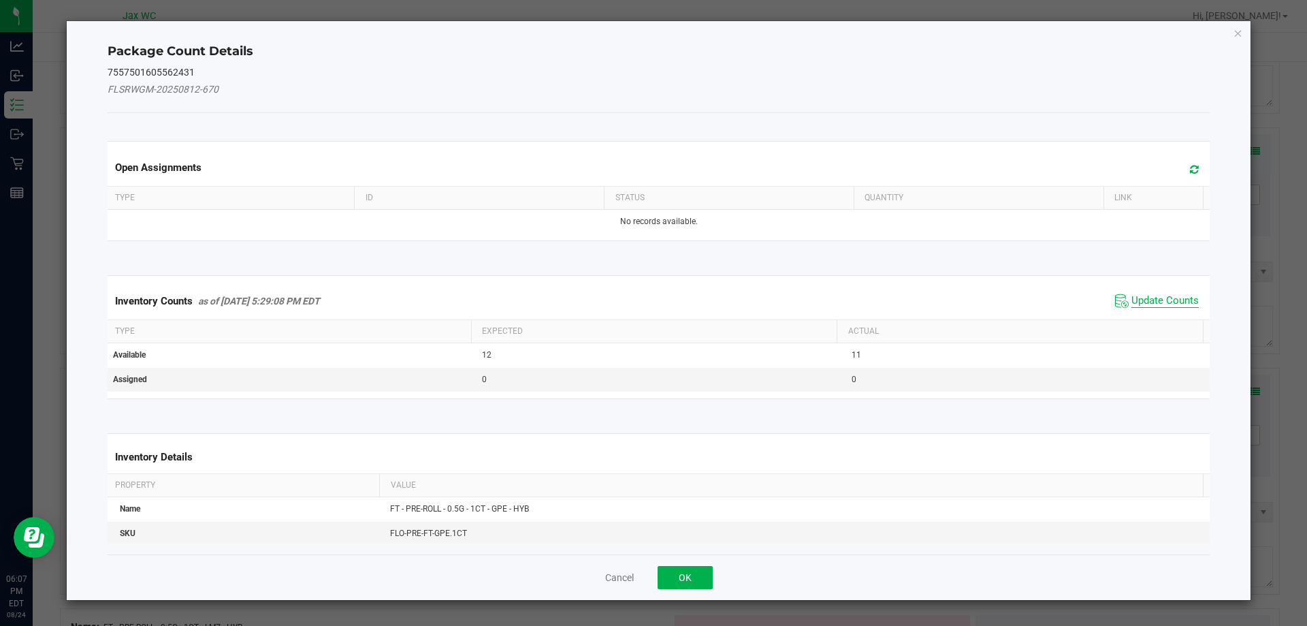
click at [1145, 297] on span "Update Counts" at bounding box center [1165, 301] width 67 height 14
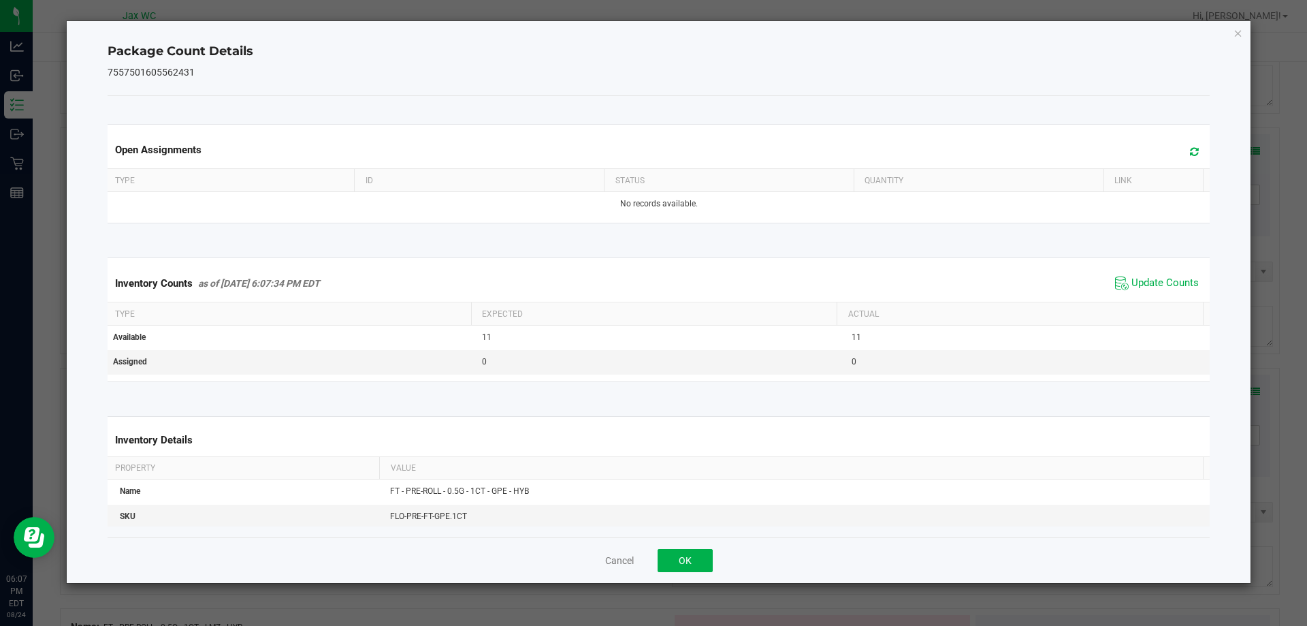
click at [695, 547] on div "Cancel OK" at bounding box center [659, 560] width 1103 height 46
click at [696, 552] on button "OK" at bounding box center [685, 560] width 55 height 23
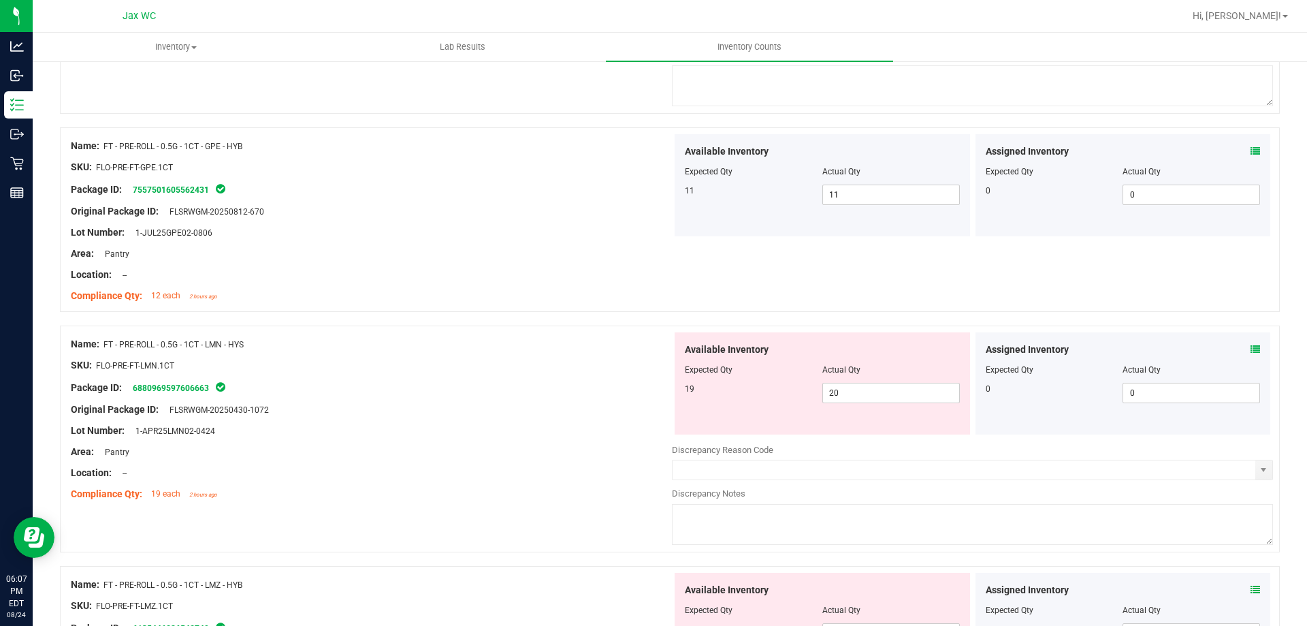
click at [1251, 347] on icon at bounding box center [1256, 350] width 10 height 10
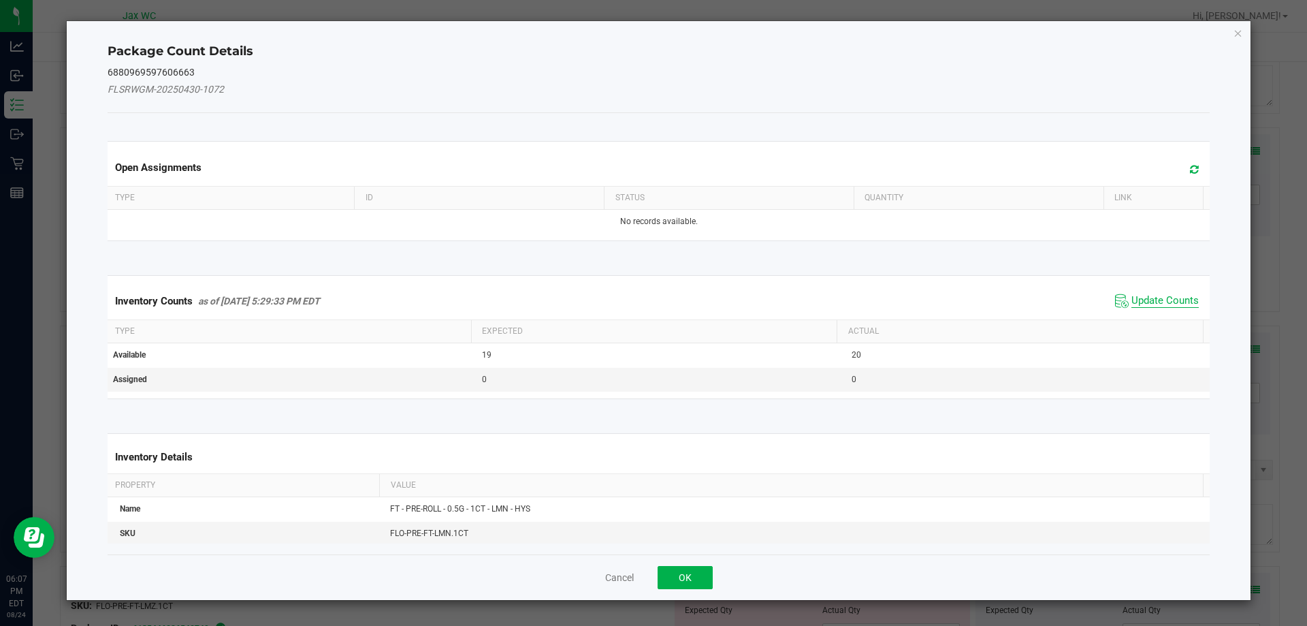
click at [1142, 302] on span "Update Counts" at bounding box center [1165, 301] width 67 height 14
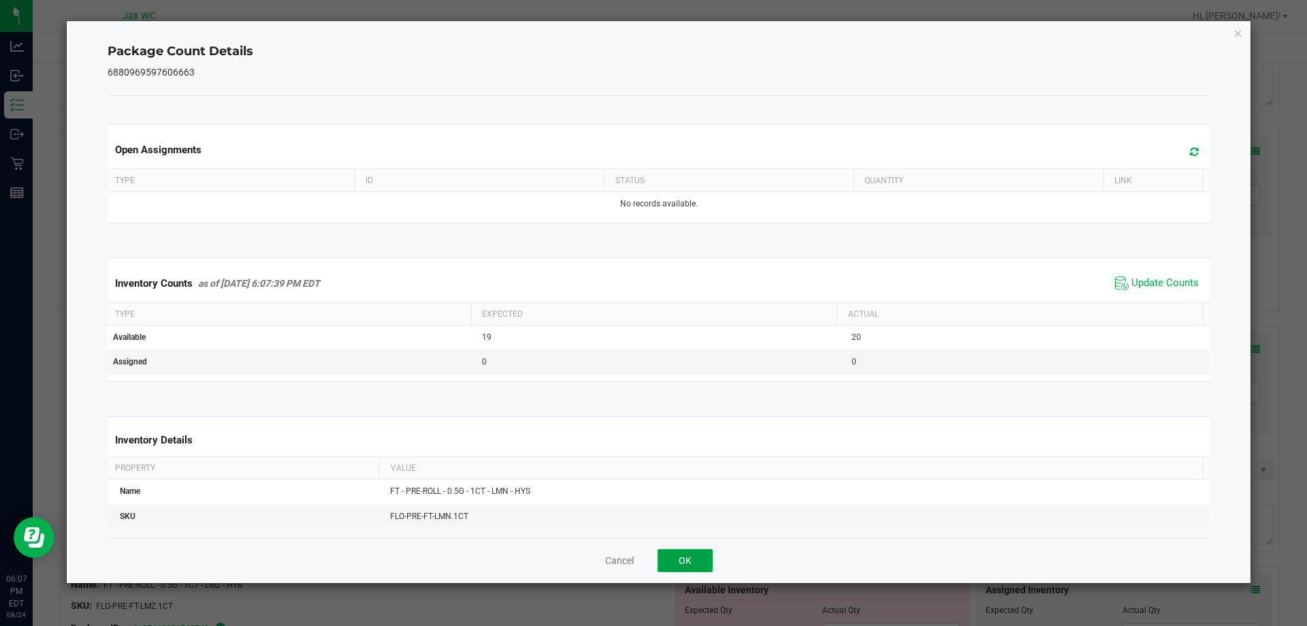
click at [699, 553] on button "OK" at bounding box center [685, 560] width 55 height 23
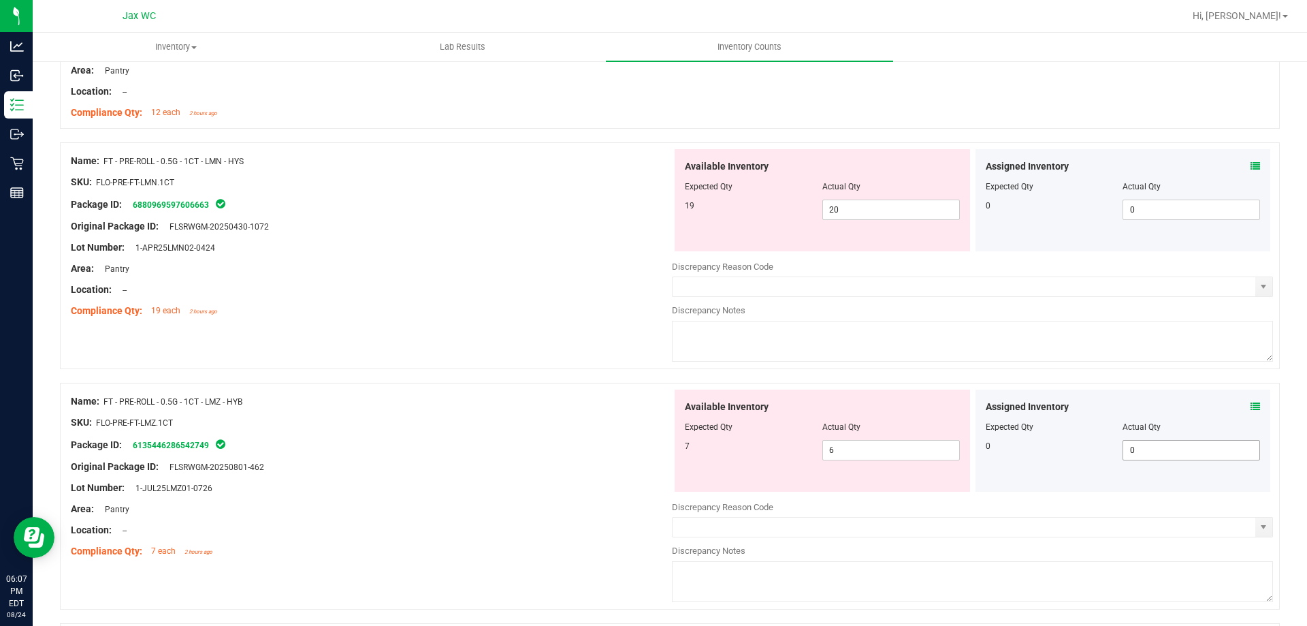
scroll to position [2179, 0]
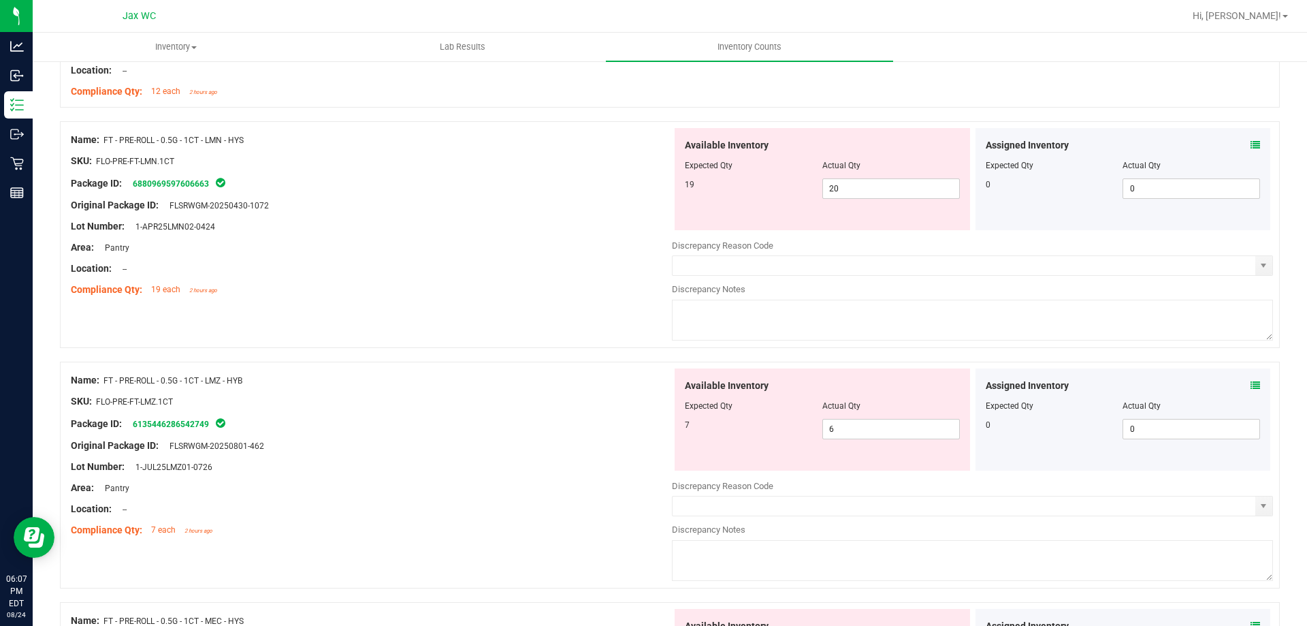
click at [1251, 384] on icon at bounding box center [1256, 386] width 10 height 10
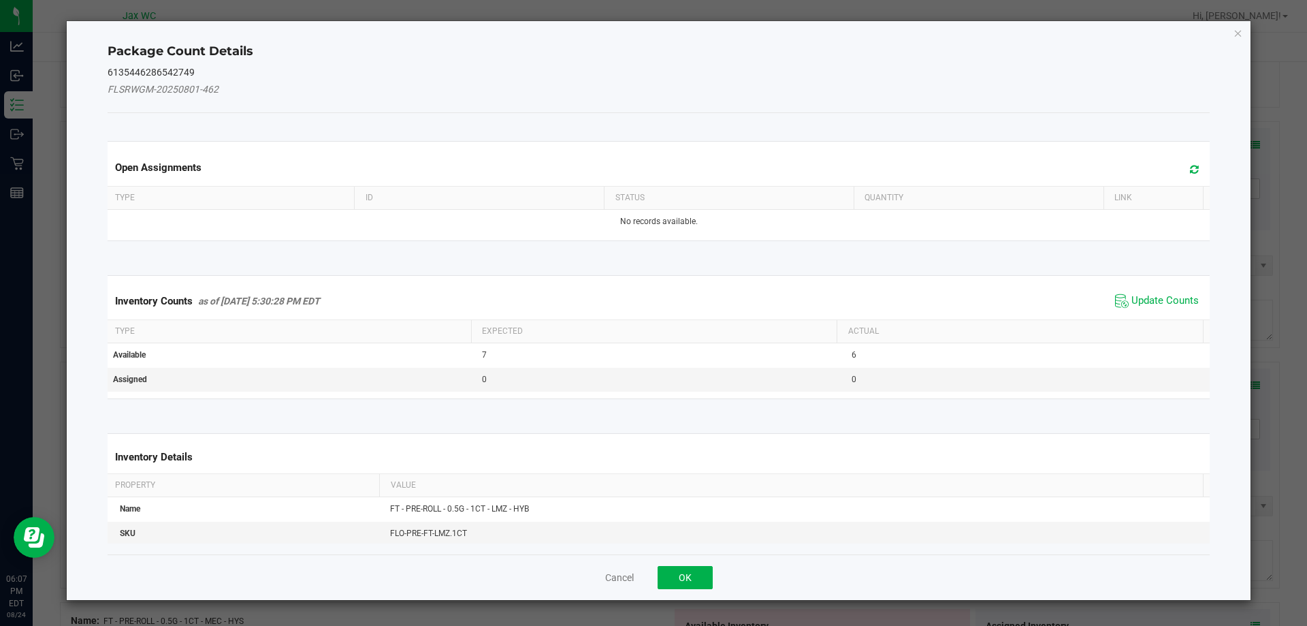
click at [1135, 278] on kendo-grid "Inventory Counts as of [DATE] 5:30:28 PM EDT Update Counts Type Expected Actual…" at bounding box center [658, 337] width 1123 height 124
click at [1133, 294] on span "Update Counts" at bounding box center [1165, 301] width 67 height 14
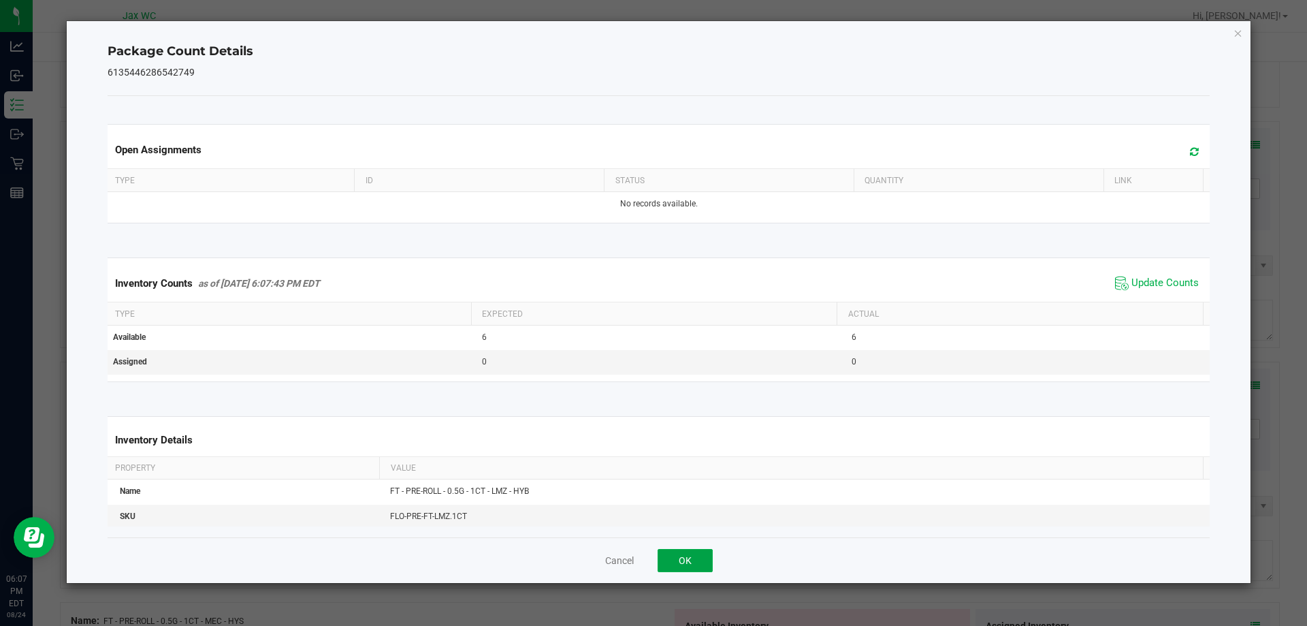
click at [690, 554] on button "OK" at bounding box center [685, 560] width 55 height 23
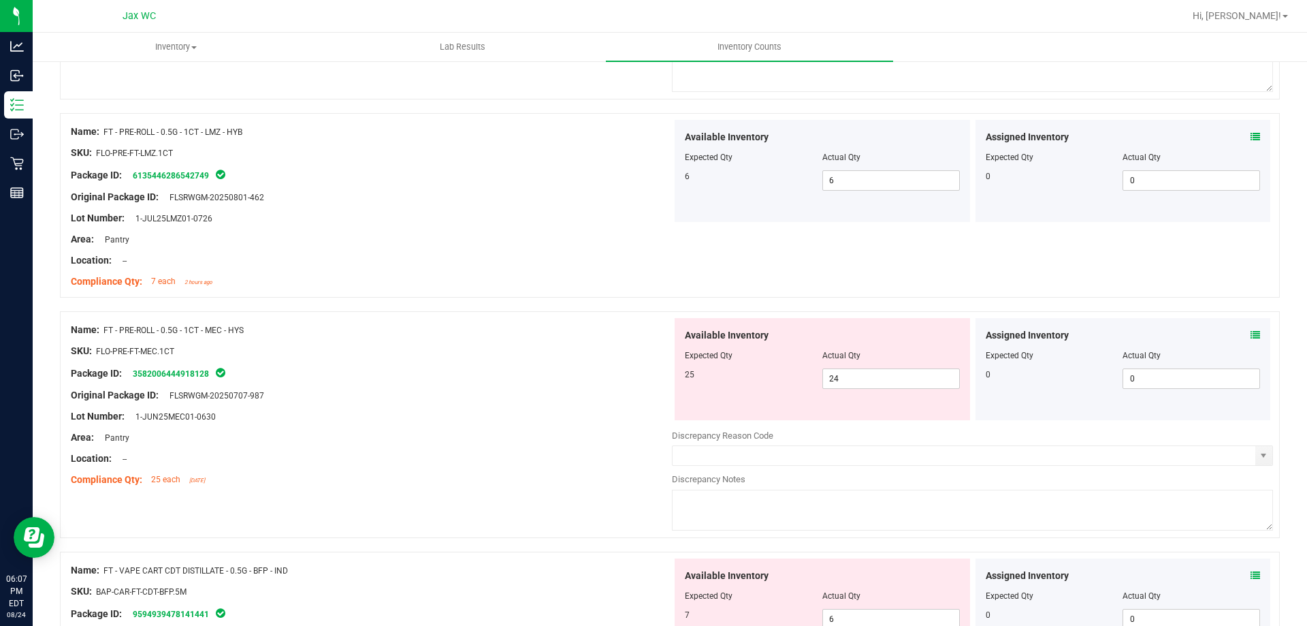
scroll to position [2451, 0]
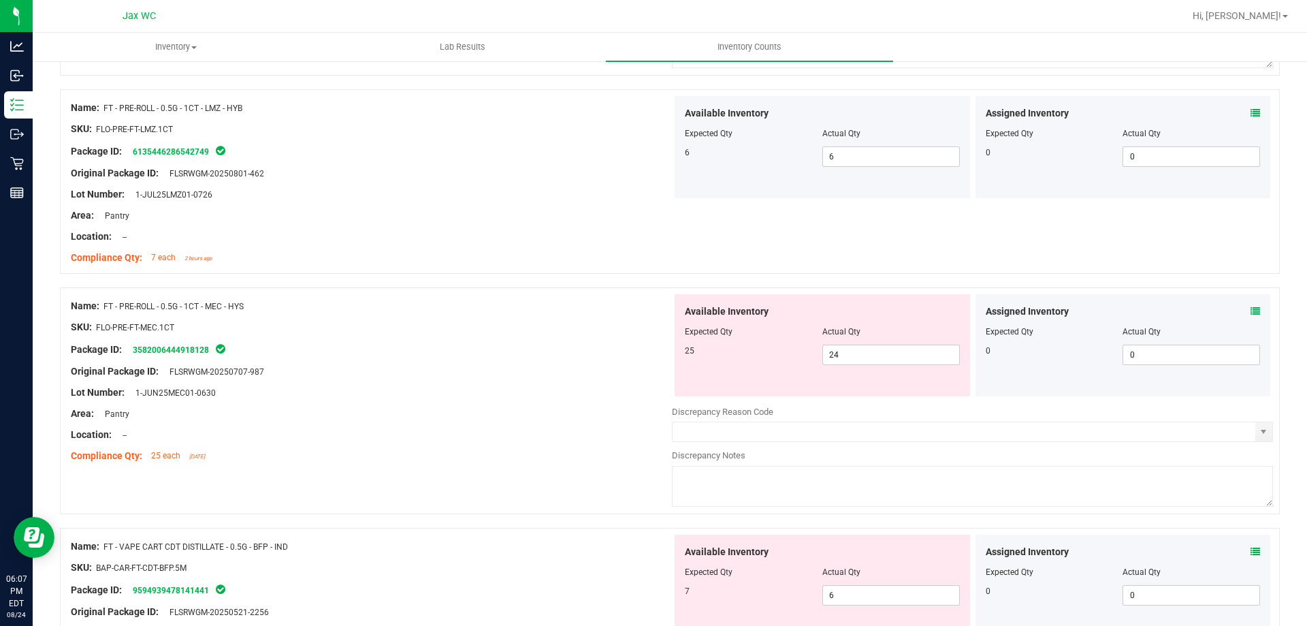
click at [1239, 310] on div "Assigned Inventory" at bounding box center [1123, 311] width 275 height 14
click at [1242, 308] on div "Assigned Inventory" at bounding box center [1123, 311] width 275 height 14
click at [1251, 308] on icon at bounding box center [1256, 311] width 10 height 10
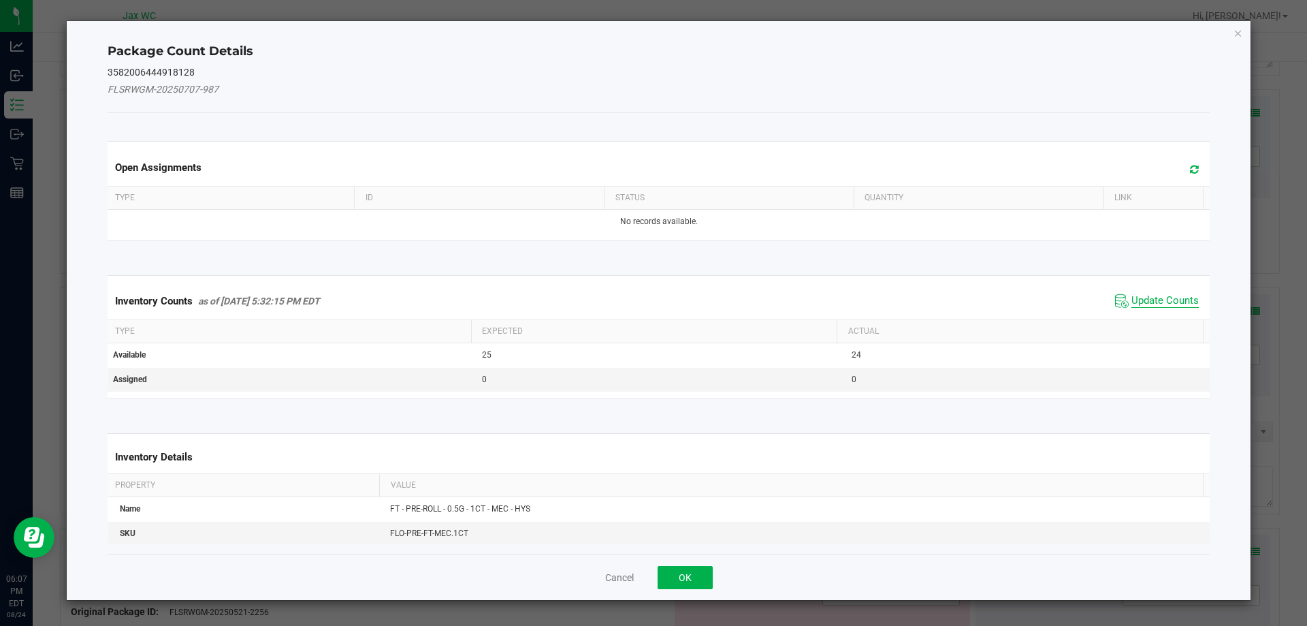
click at [1153, 295] on span "Update Counts" at bounding box center [1165, 301] width 67 height 14
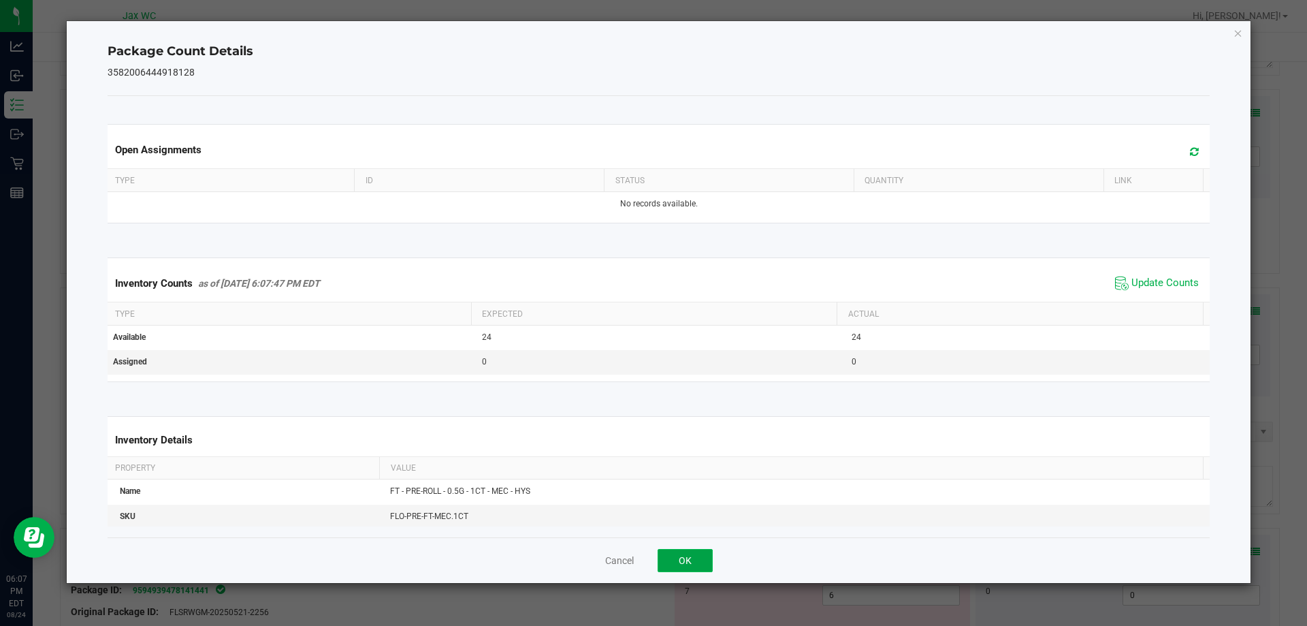
click at [690, 558] on button "OK" at bounding box center [685, 560] width 55 height 23
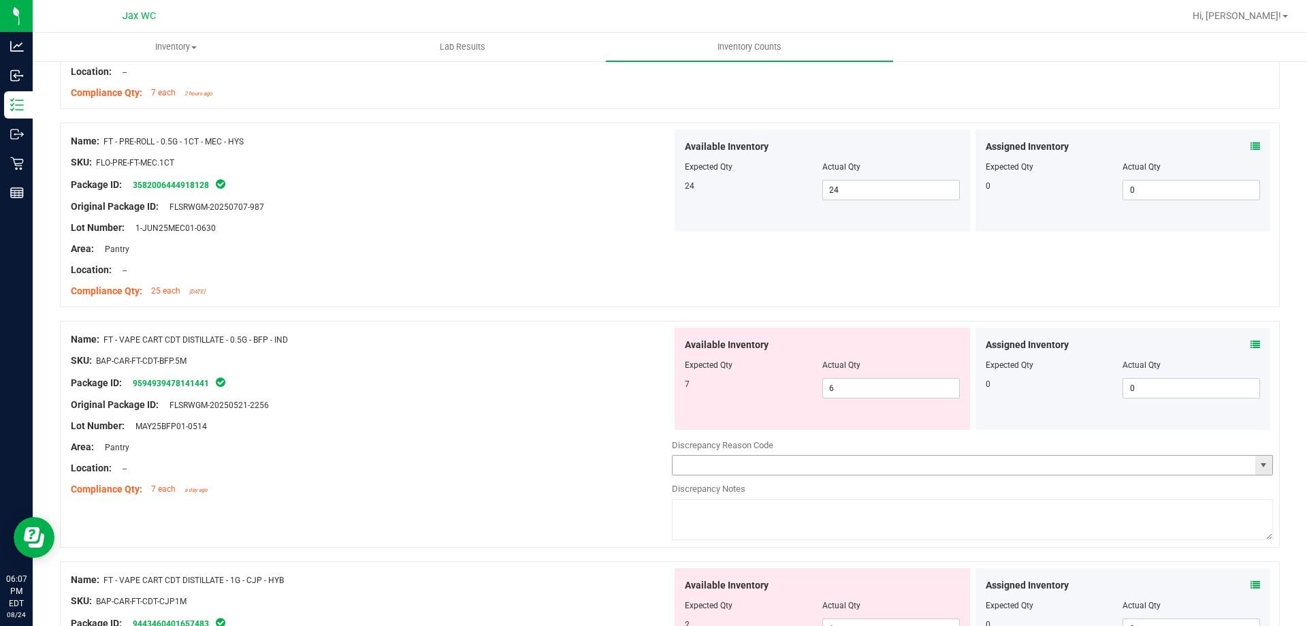
scroll to position [2655, 0]
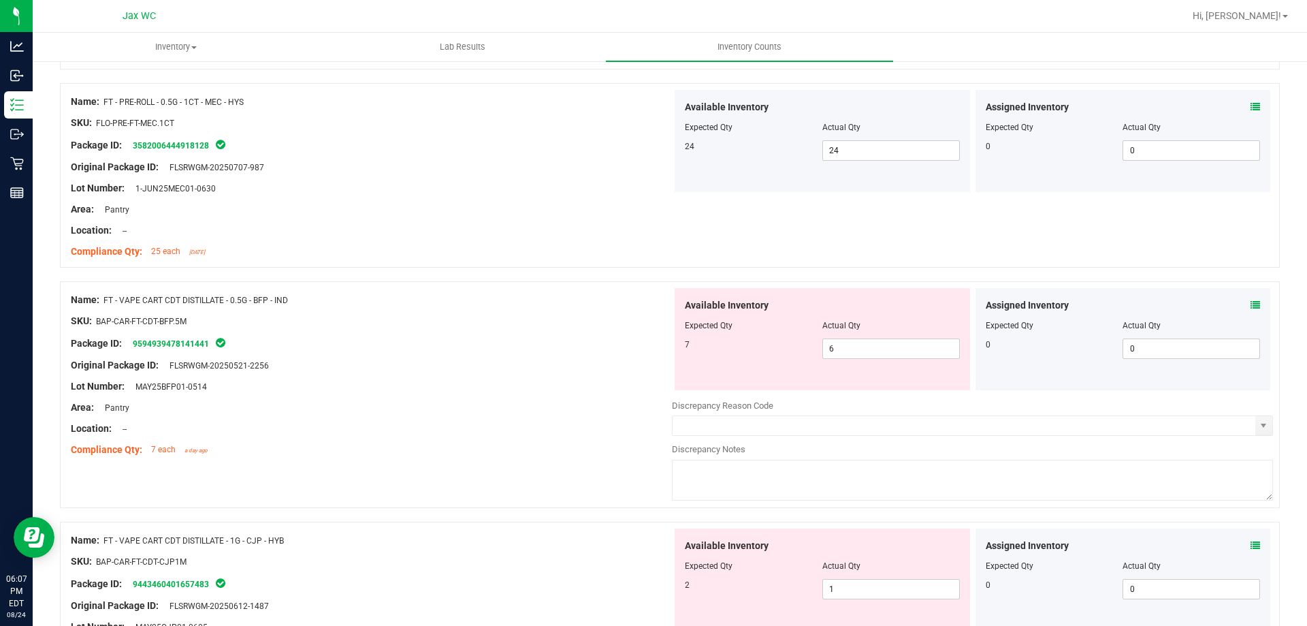
click at [1251, 300] on icon at bounding box center [1256, 305] width 10 height 10
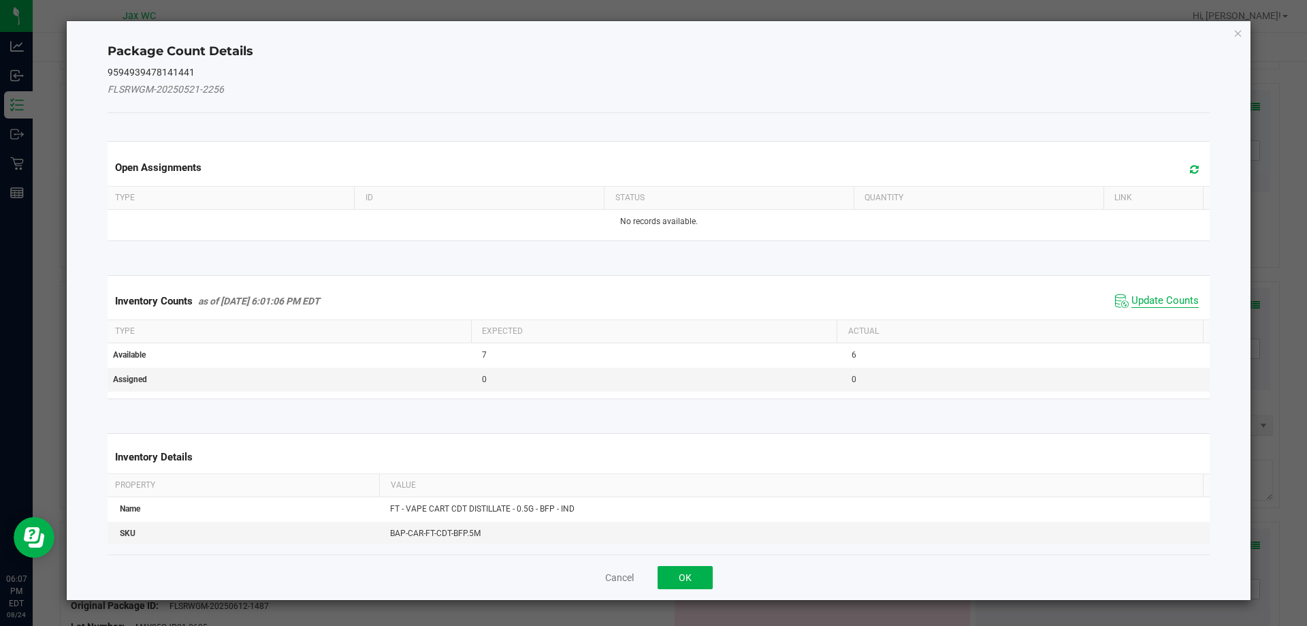
click at [1132, 302] on span "Update Counts" at bounding box center [1165, 301] width 67 height 14
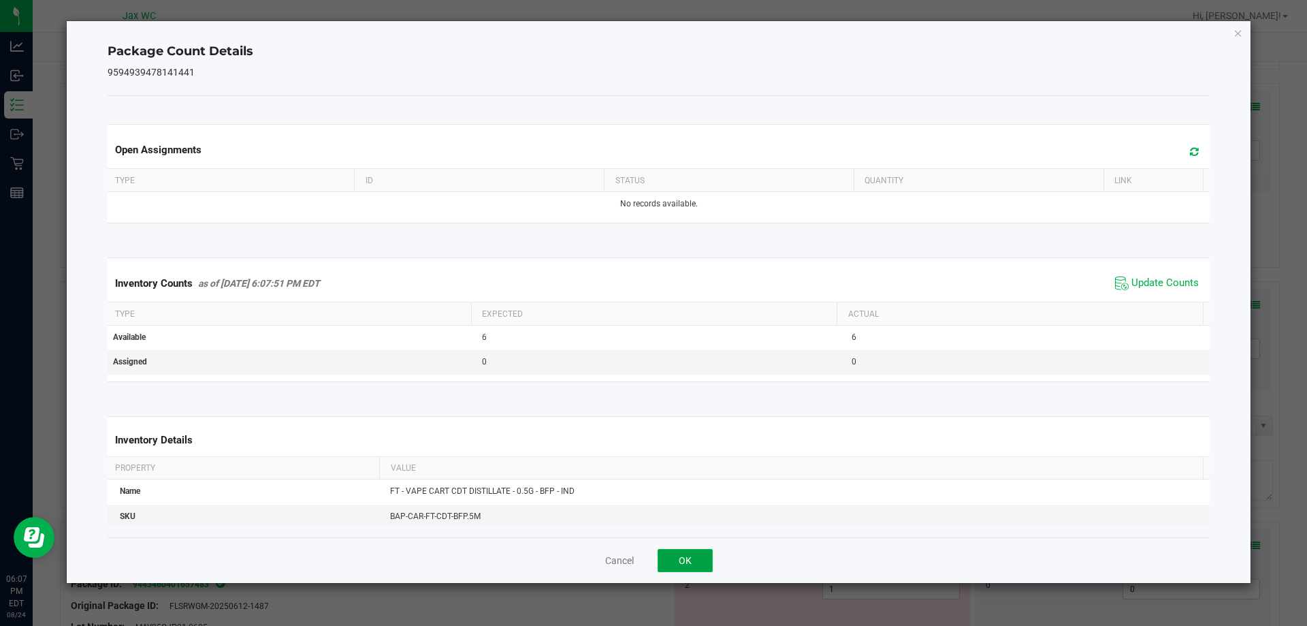
click at [699, 557] on button "OK" at bounding box center [685, 560] width 55 height 23
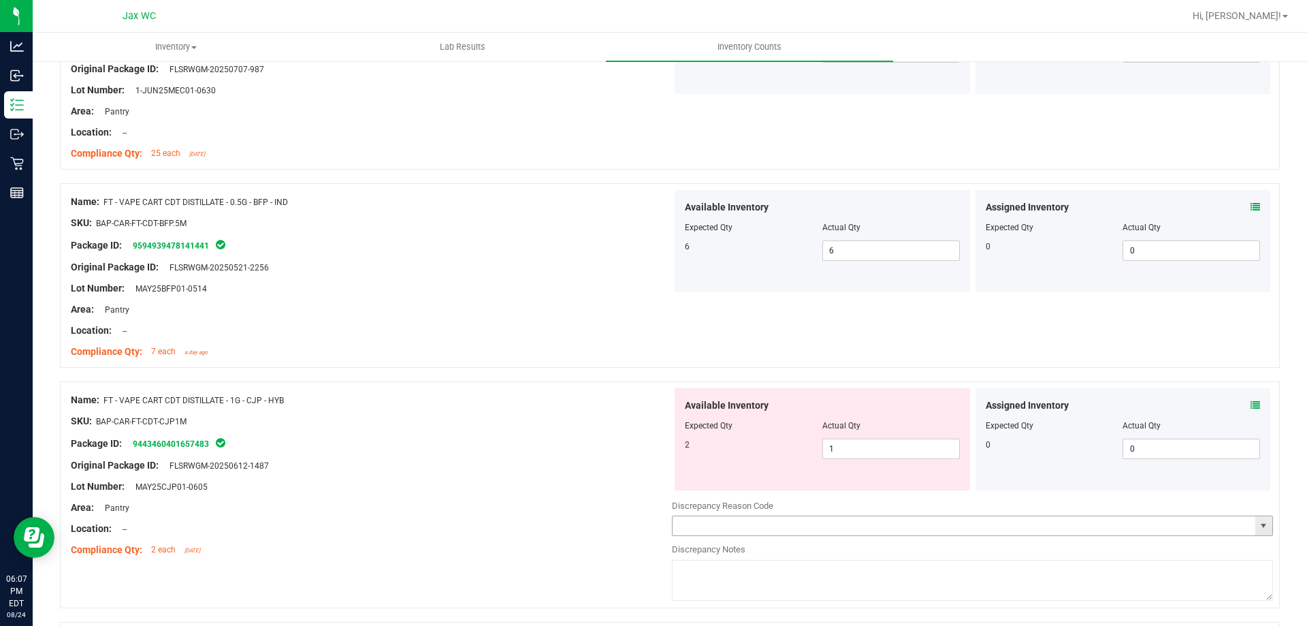
scroll to position [2928, 0]
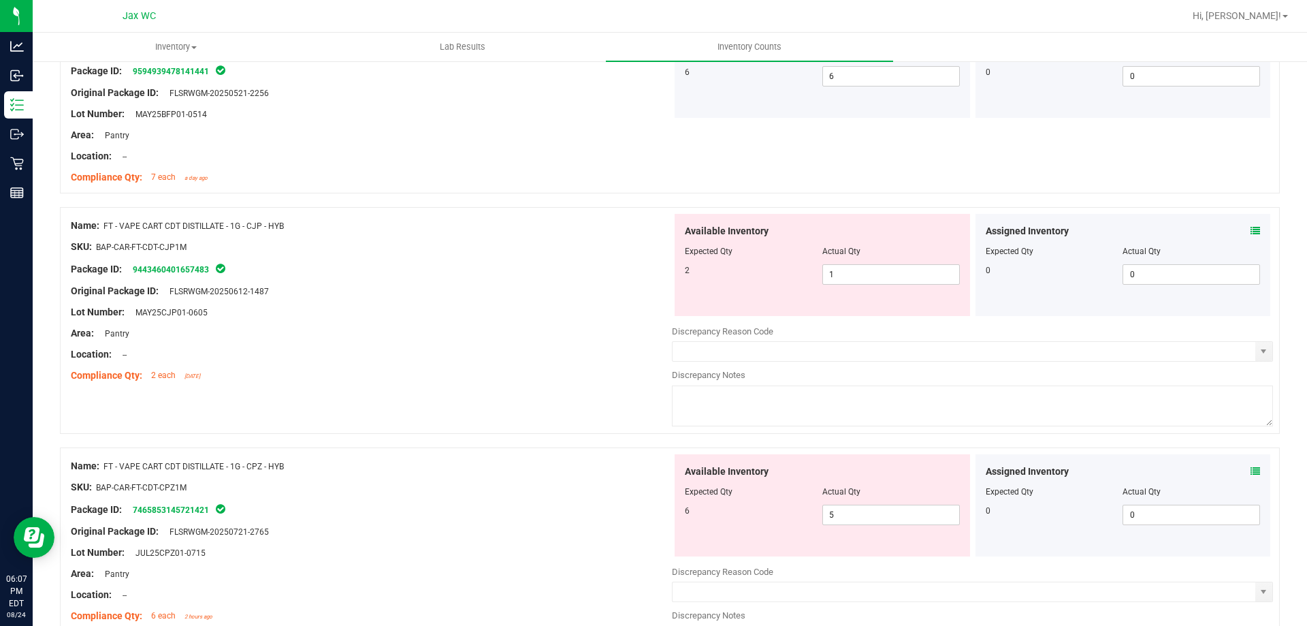
click at [1251, 228] on icon at bounding box center [1256, 231] width 10 height 10
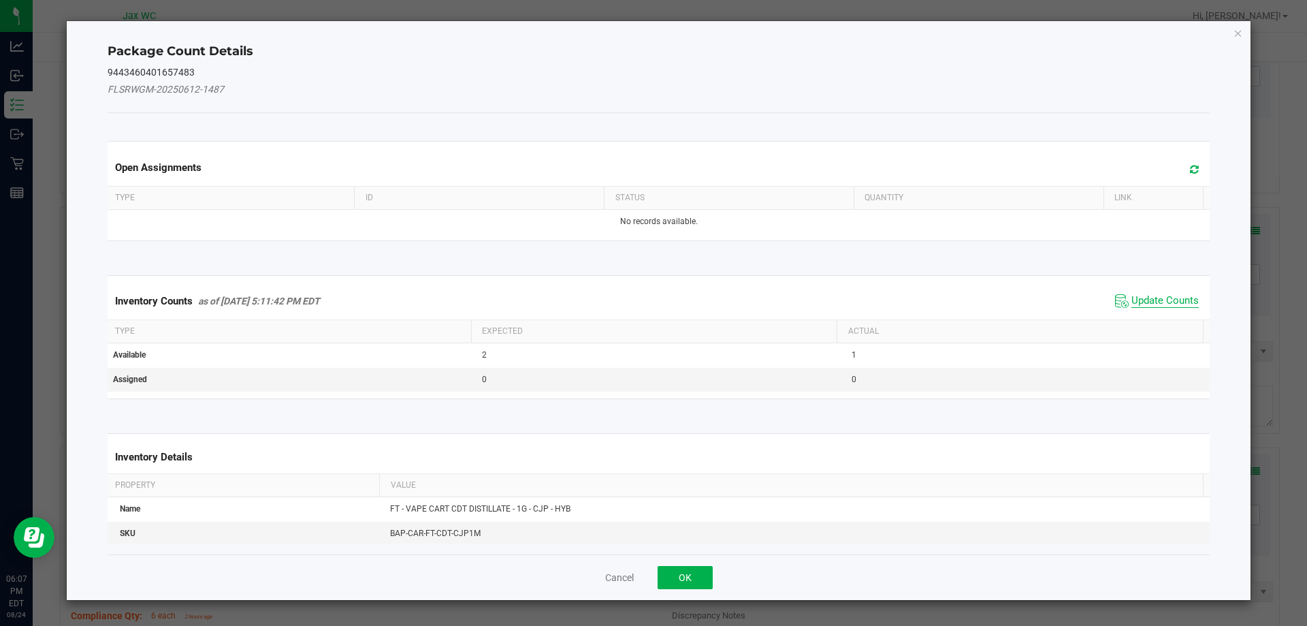
click at [1139, 300] on span "Update Counts" at bounding box center [1165, 301] width 67 height 14
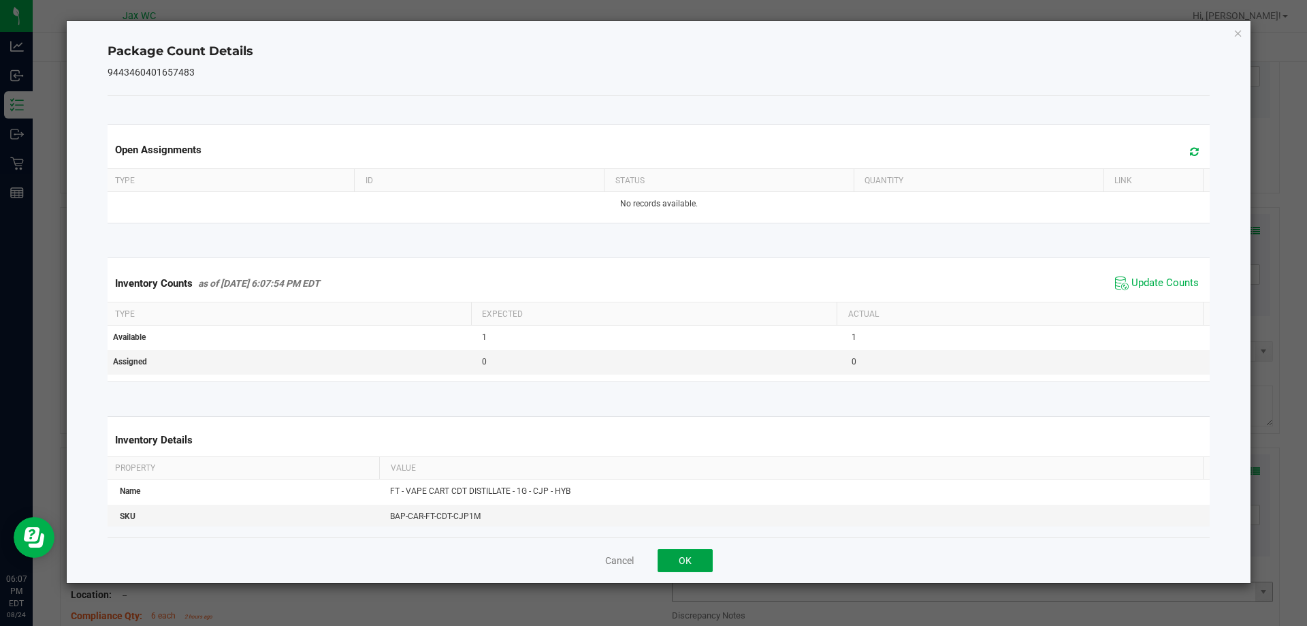
click at [690, 553] on button "OK" at bounding box center [685, 560] width 55 height 23
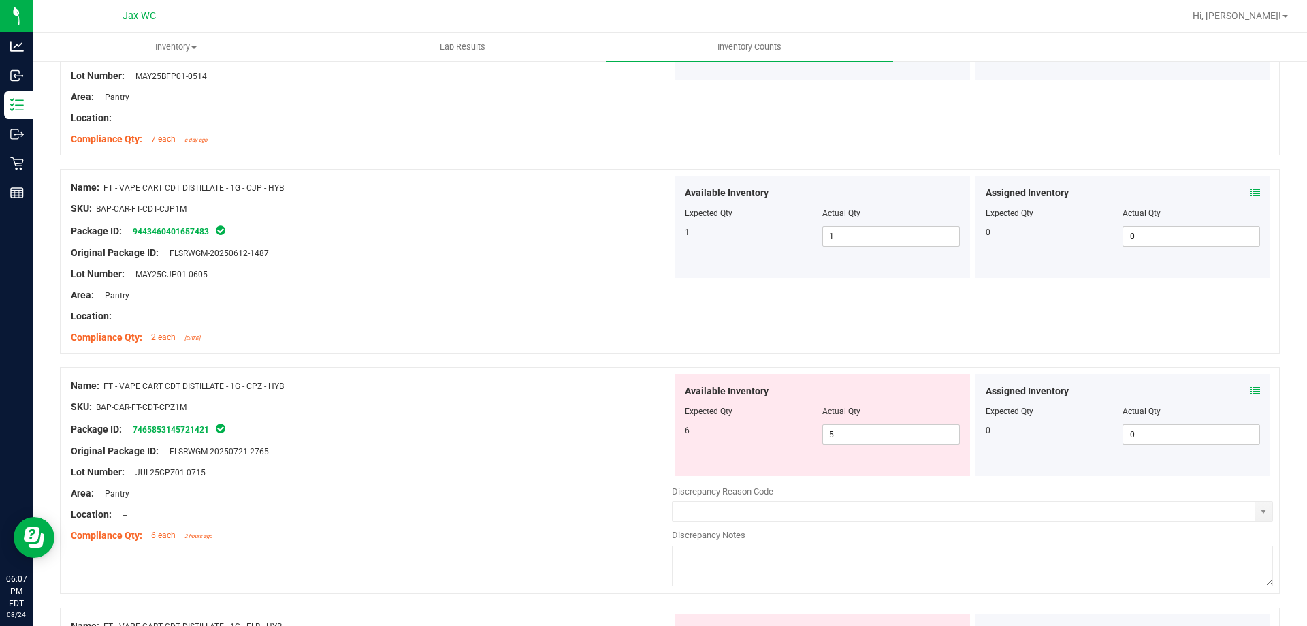
scroll to position [3064, 0]
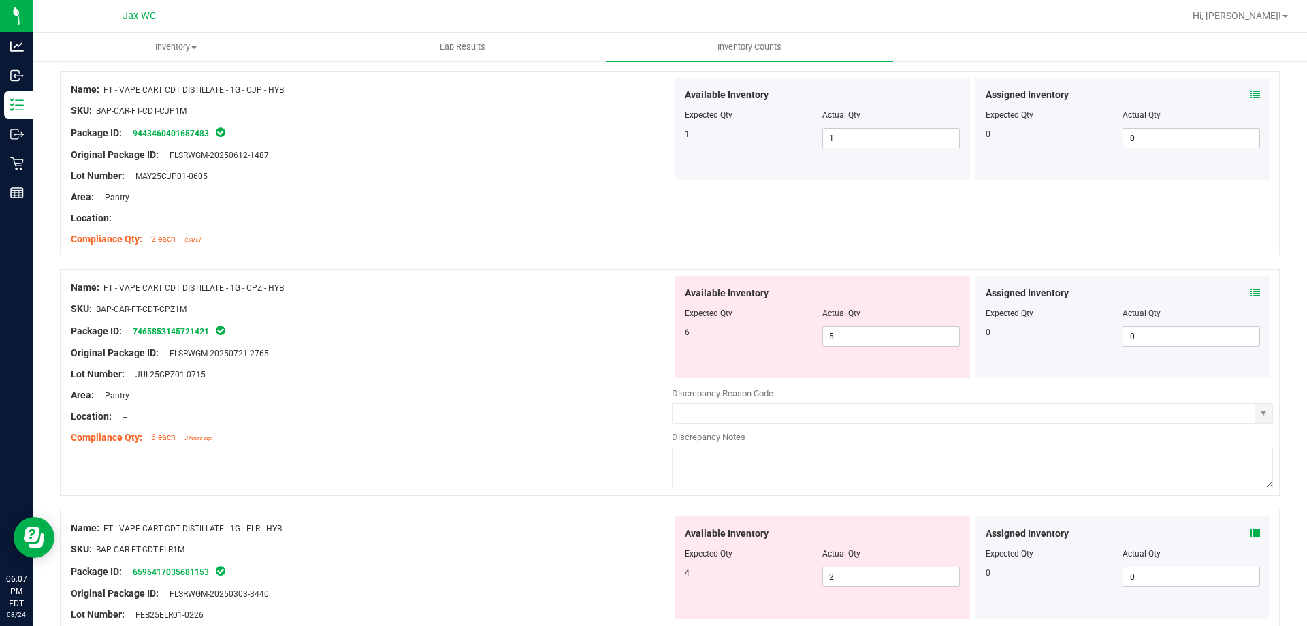
click at [1251, 294] on icon at bounding box center [1256, 293] width 10 height 10
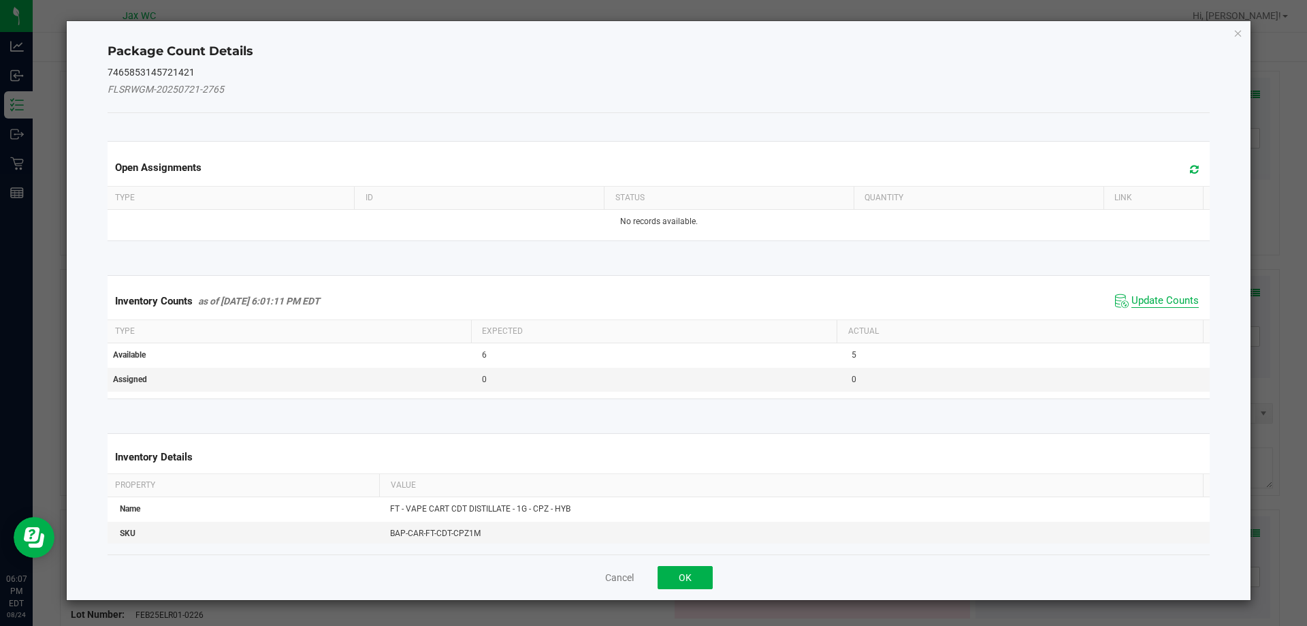
click at [1187, 300] on span "Update Counts" at bounding box center [1165, 301] width 67 height 14
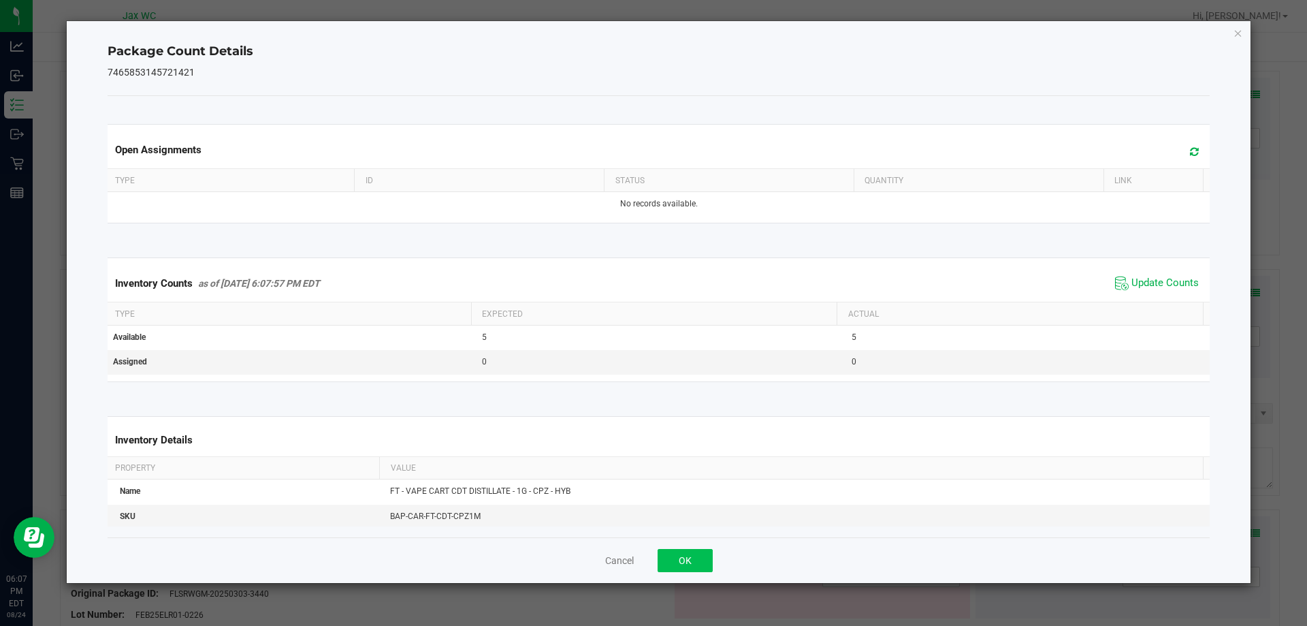
click at [699, 549] on div "Cancel OK" at bounding box center [659, 560] width 1103 height 46
click at [703, 554] on button "OK" at bounding box center [685, 560] width 55 height 23
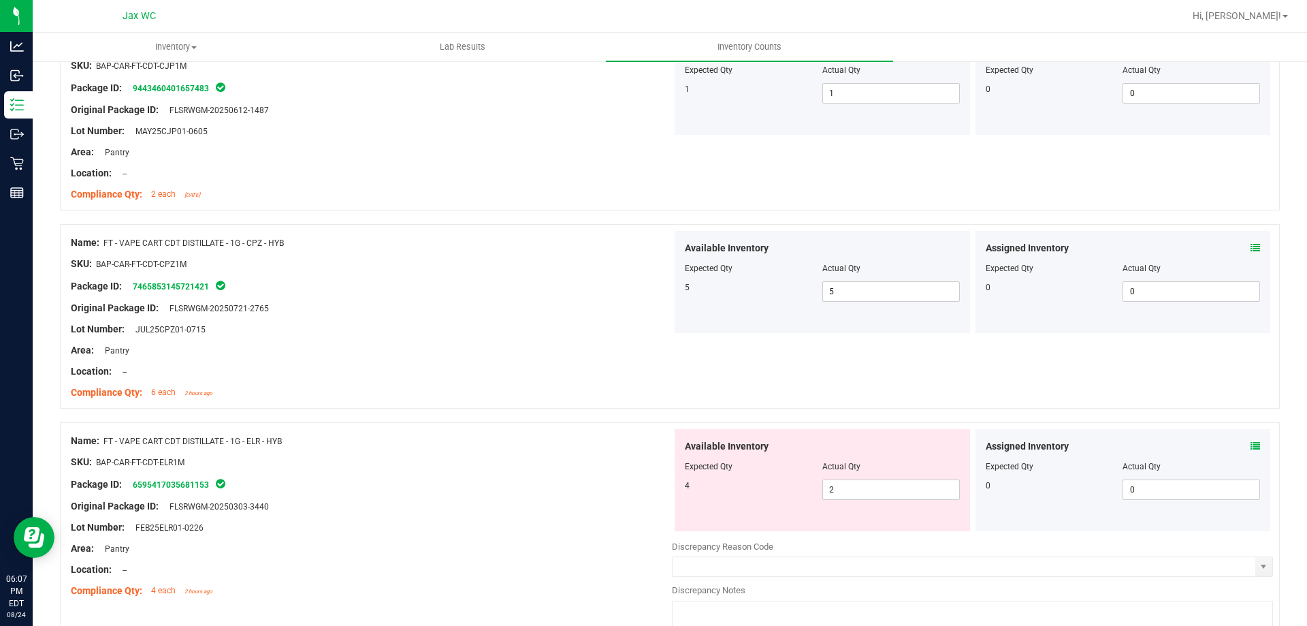
scroll to position [3336, 0]
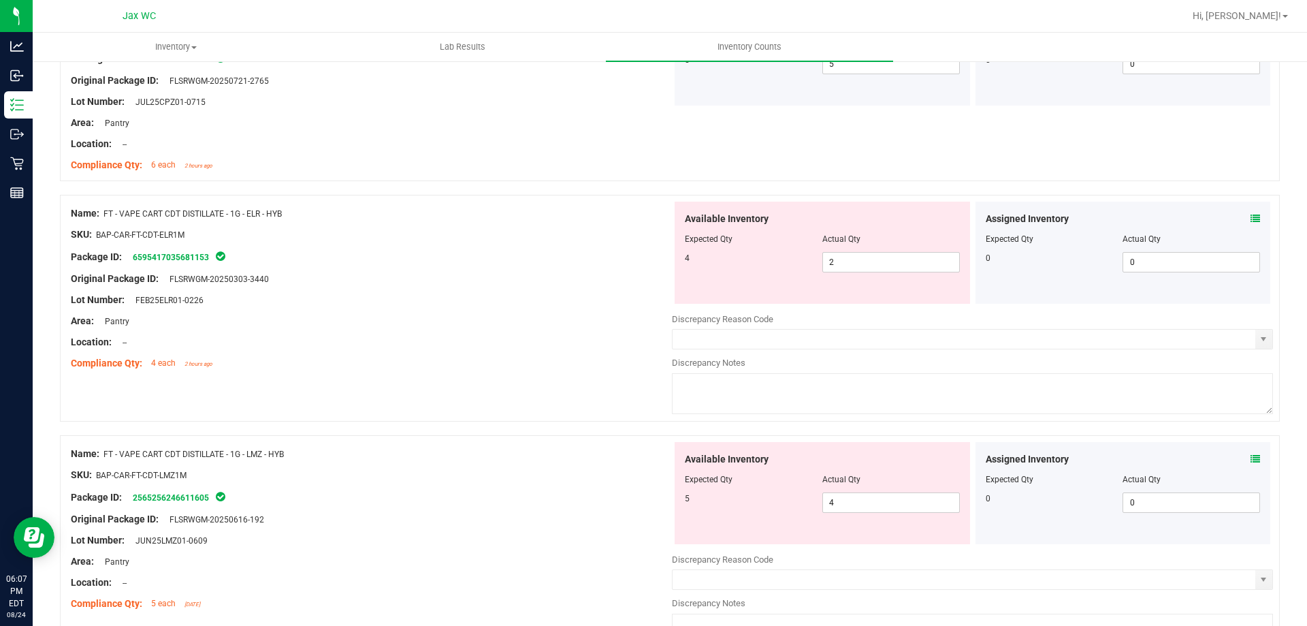
click at [1251, 217] on icon at bounding box center [1256, 219] width 10 height 10
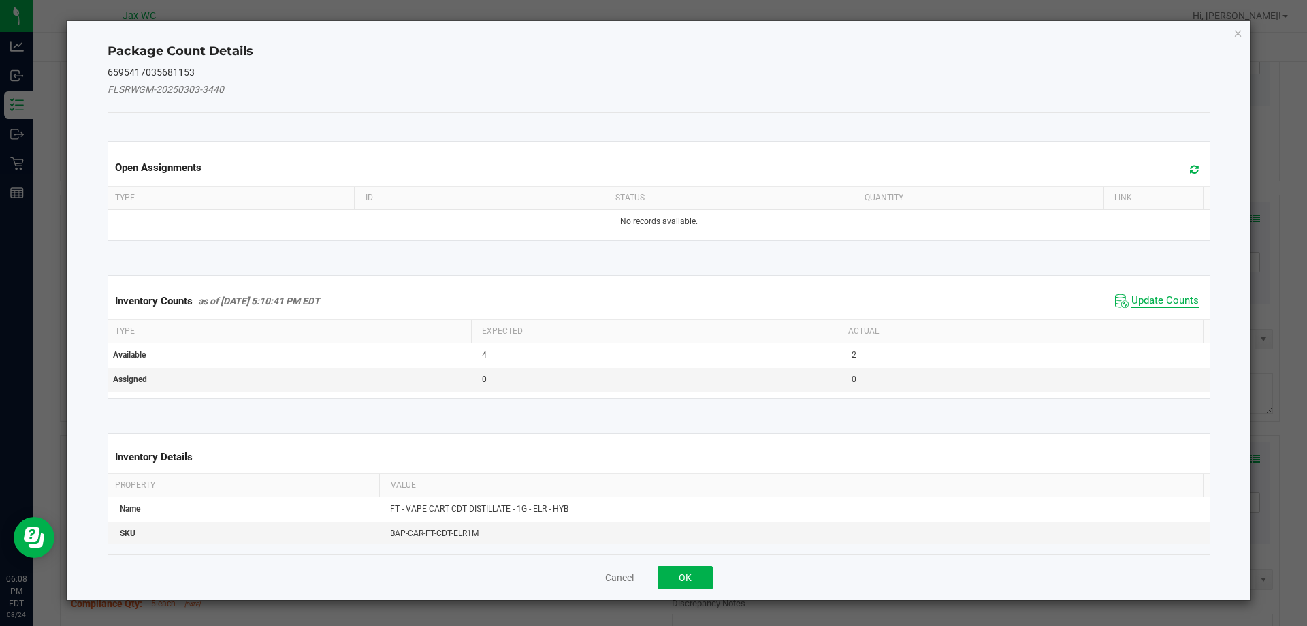
click at [1149, 299] on span "Update Counts" at bounding box center [1165, 301] width 67 height 14
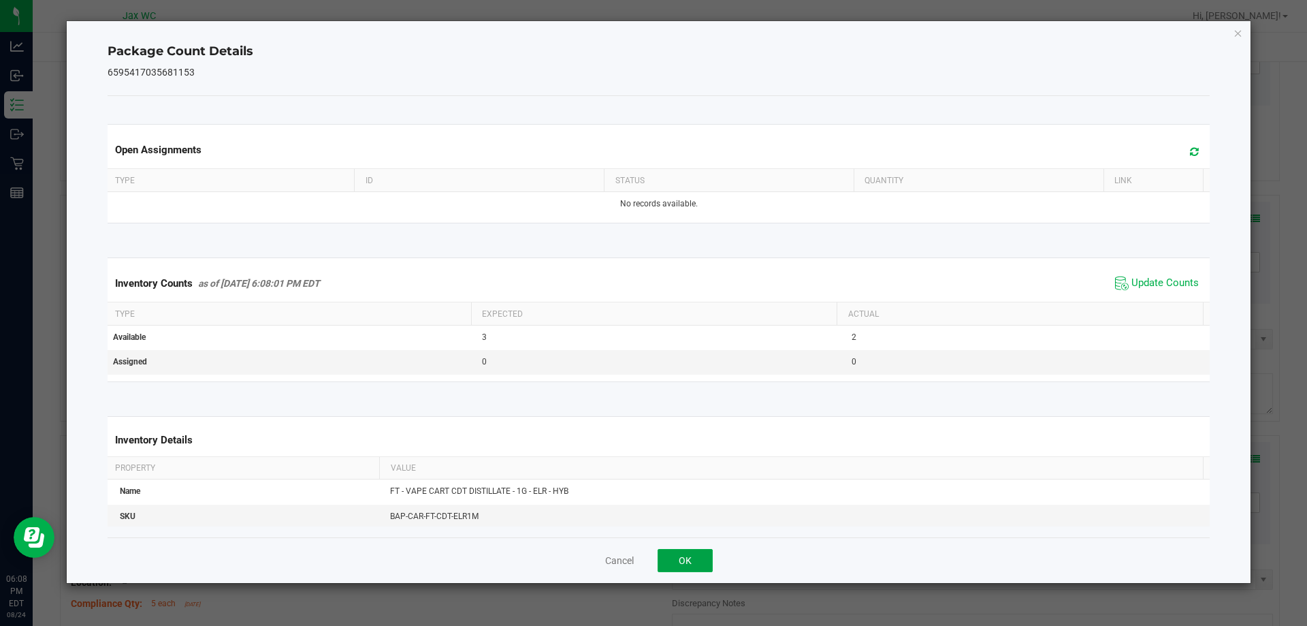
drag, startPoint x: 697, startPoint y: 556, endPoint x: 719, endPoint y: 537, distance: 29.4
click at [697, 557] on button "OK" at bounding box center [685, 560] width 55 height 23
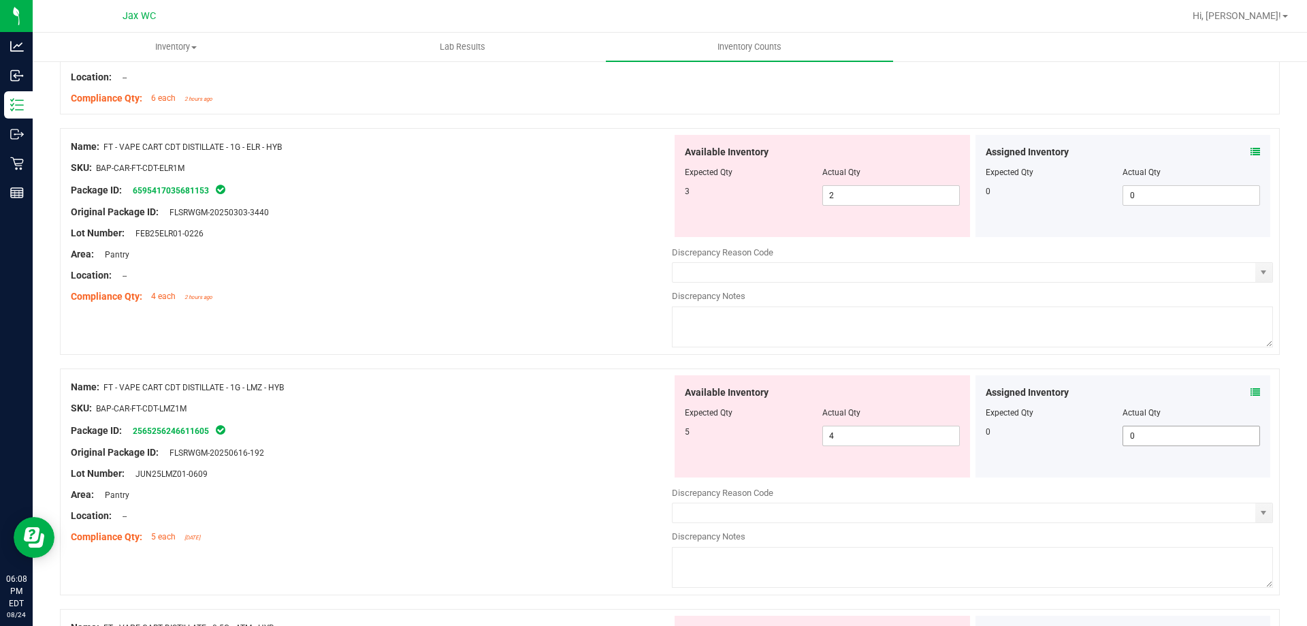
scroll to position [3541, 0]
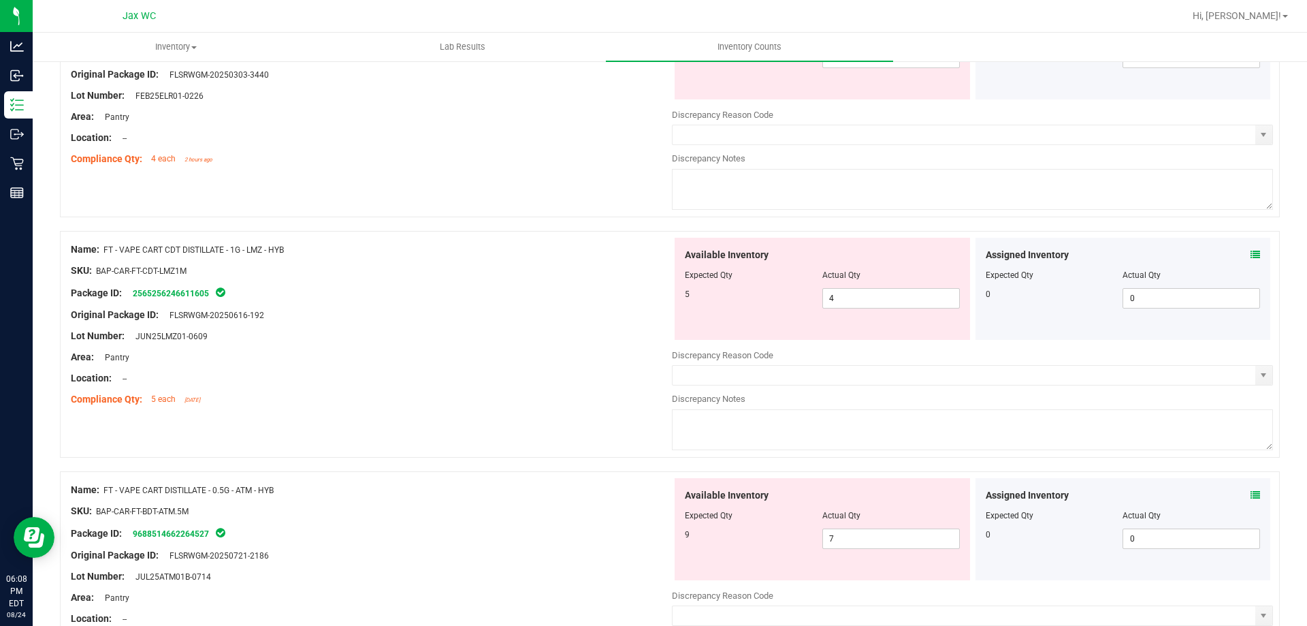
click at [1251, 252] on icon at bounding box center [1256, 255] width 10 height 10
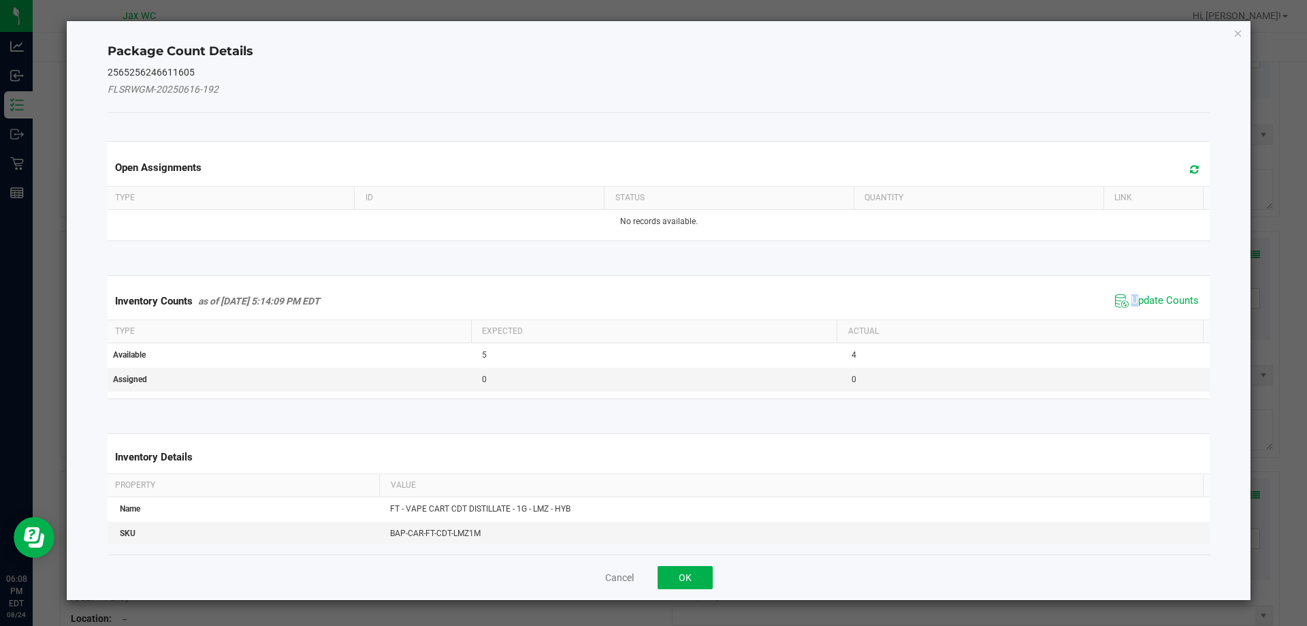
click at [1126, 291] on span "Update Counts" at bounding box center [1157, 301] width 91 height 20
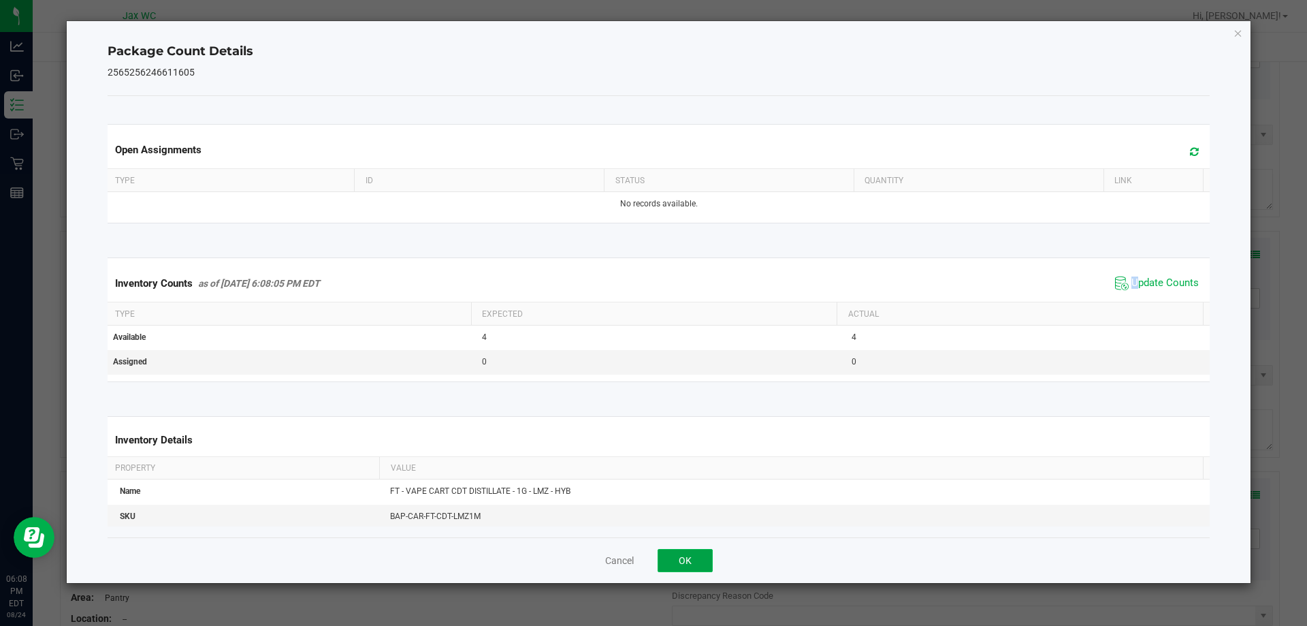
click at [698, 557] on button "OK" at bounding box center [685, 560] width 55 height 23
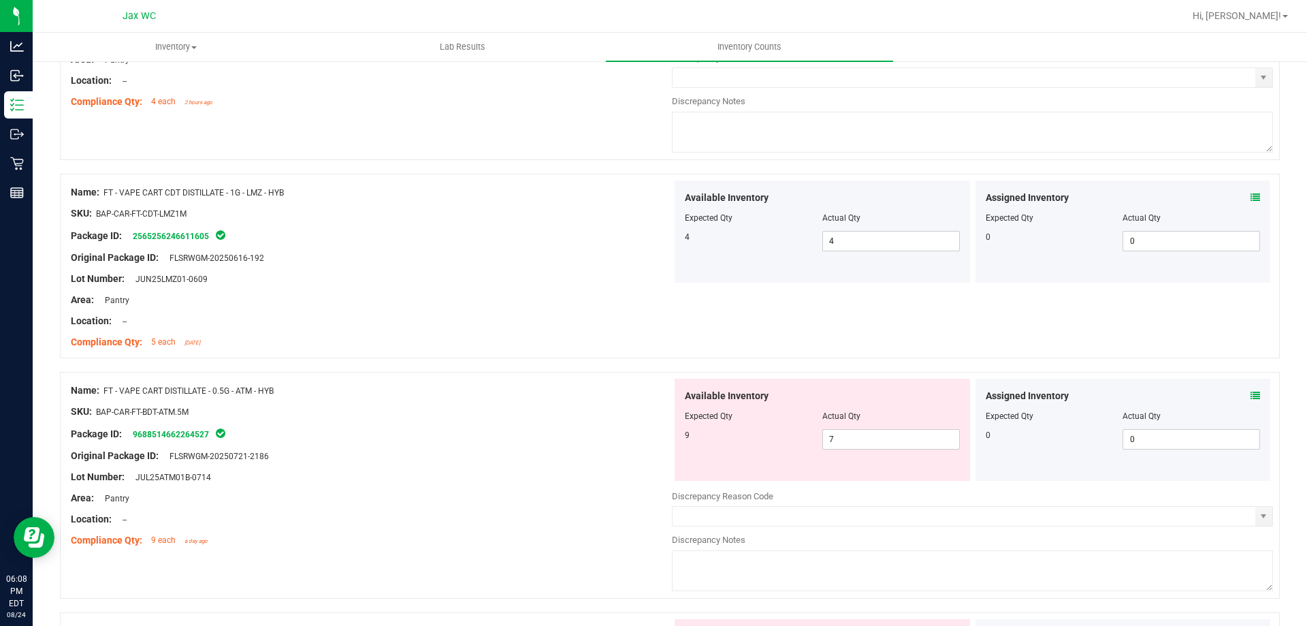
scroll to position [3677, 0]
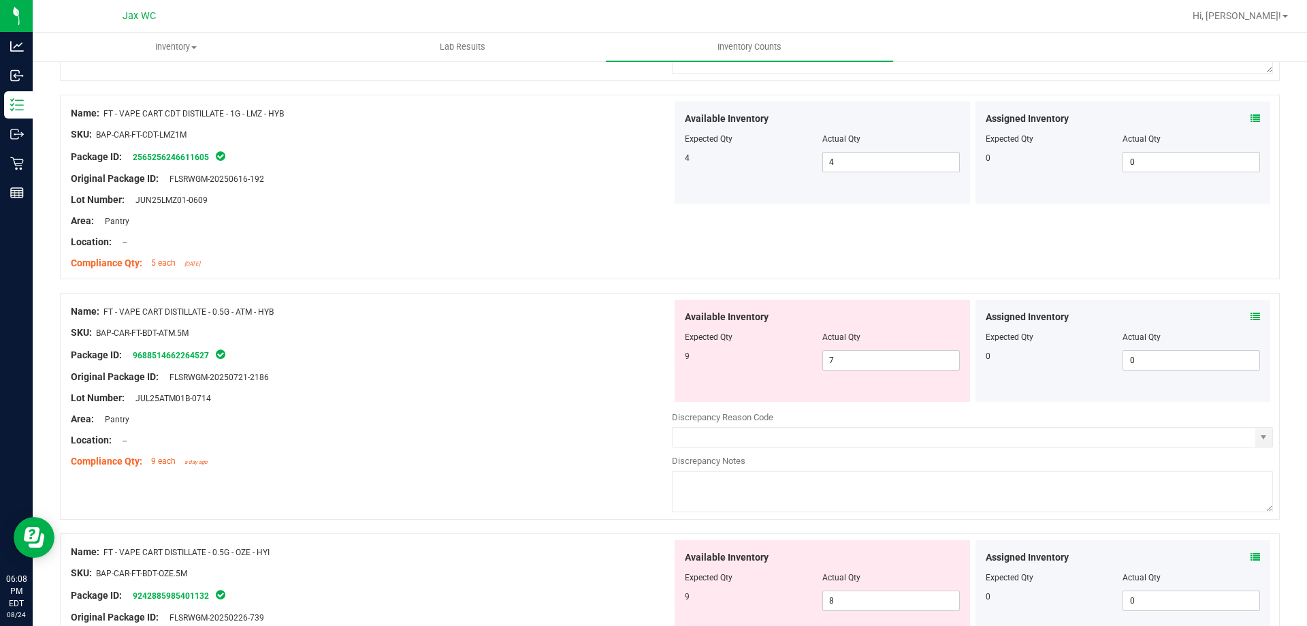
click at [1250, 313] on div "Assigned Inventory Expected Qty Actual Qty 0 0 0" at bounding box center [1124, 351] width 296 height 102
click at [1251, 313] on icon at bounding box center [1256, 317] width 10 height 10
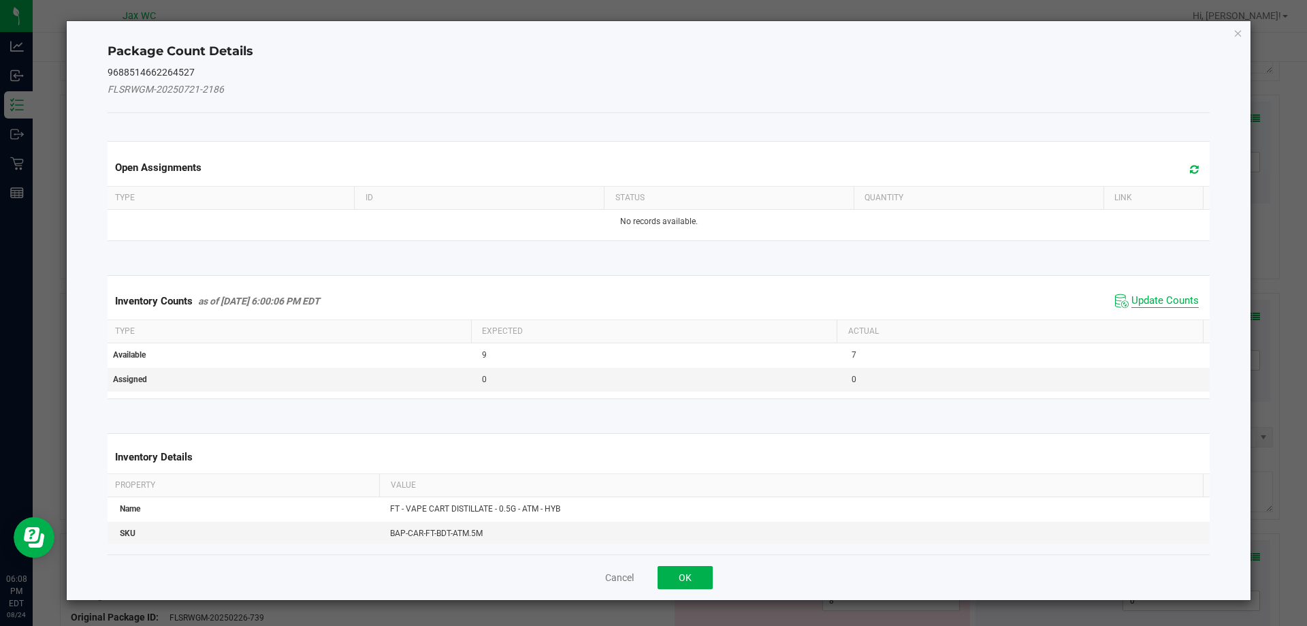
click at [1160, 300] on span "Update Counts" at bounding box center [1165, 301] width 67 height 14
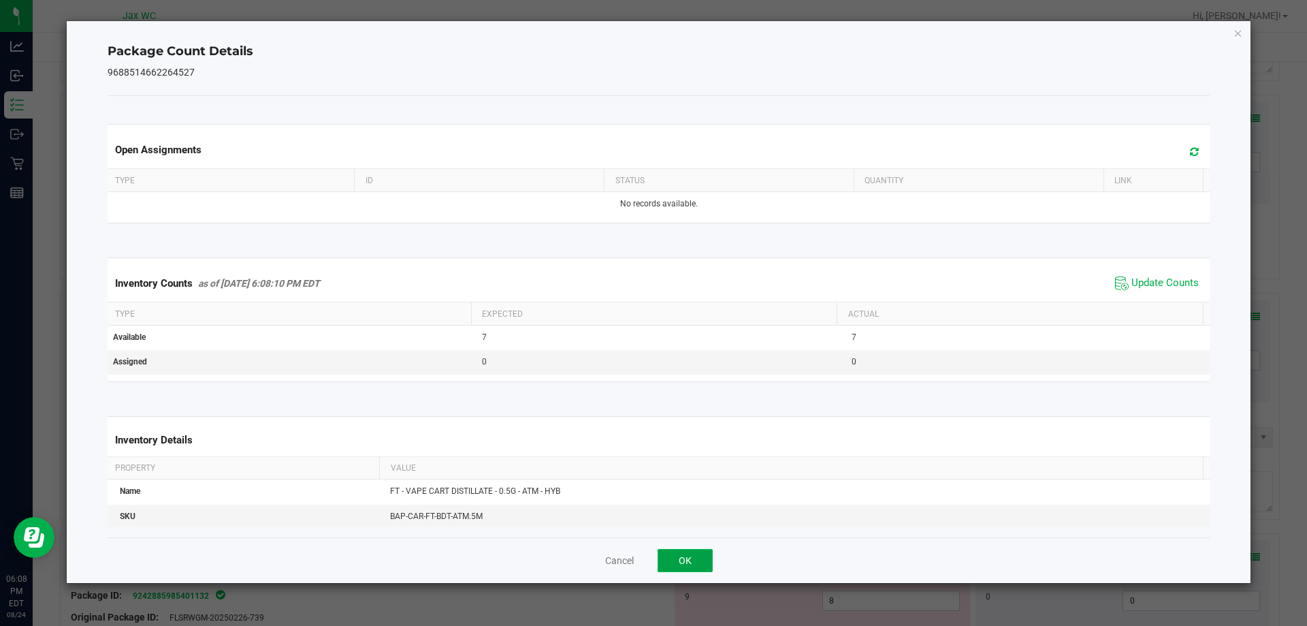
click at [686, 555] on button "OK" at bounding box center [685, 560] width 55 height 23
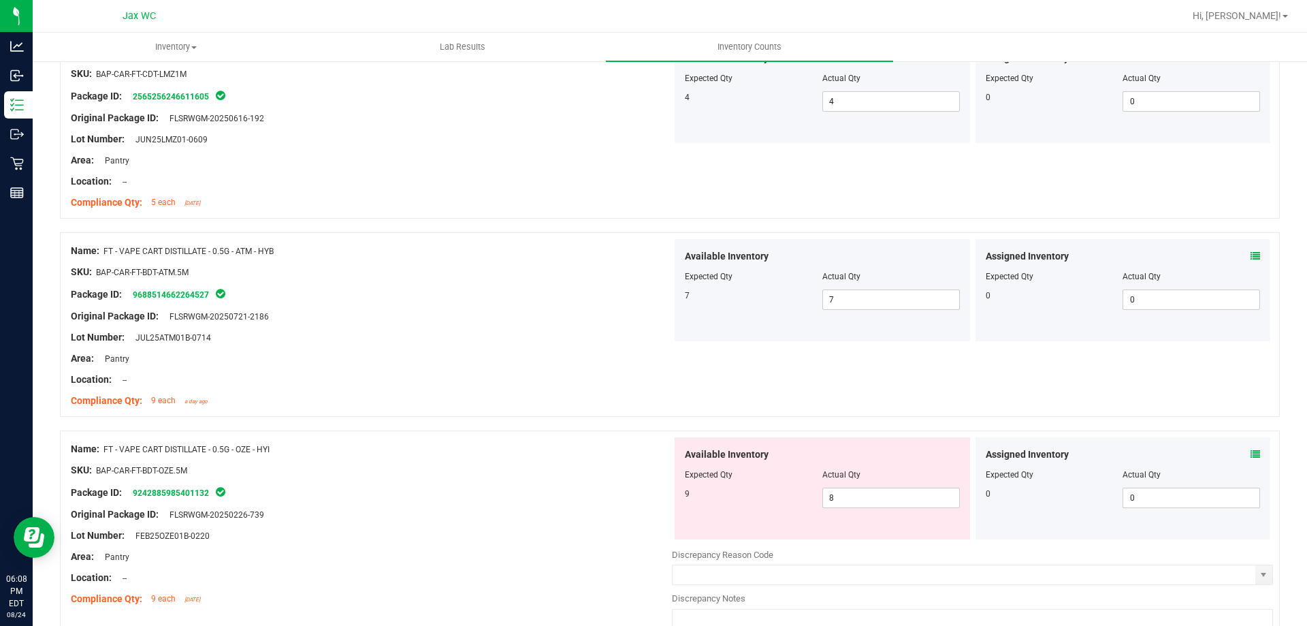
scroll to position [3881, 0]
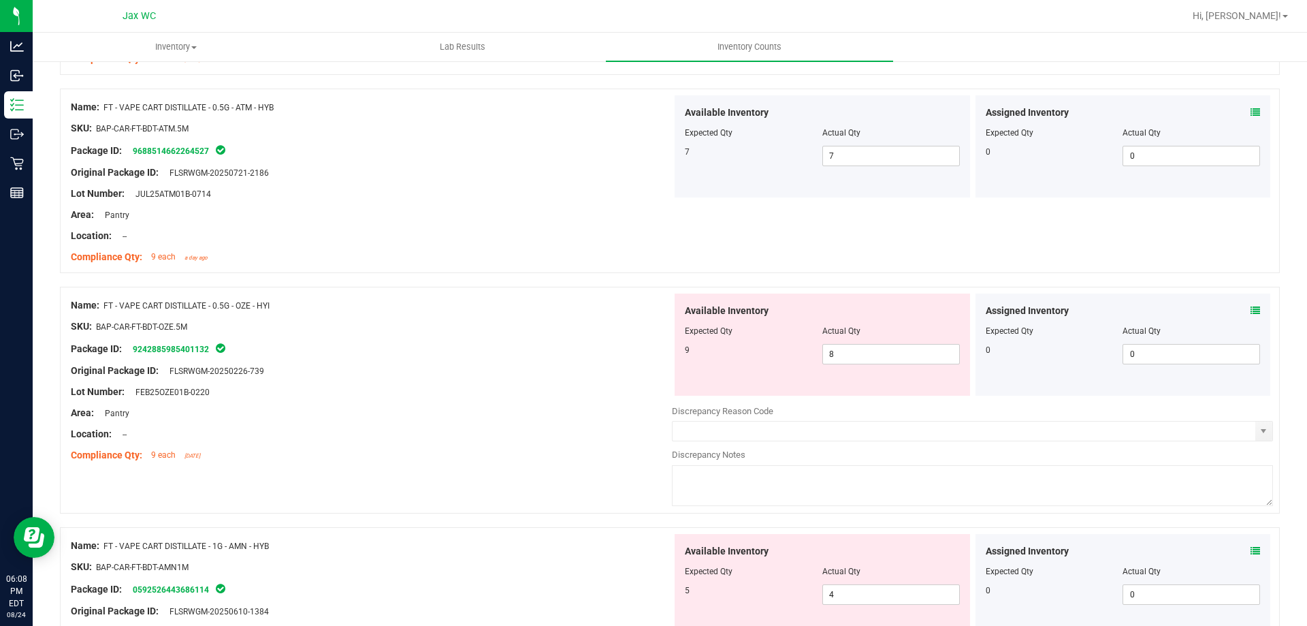
click at [1251, 312] on icon at bounding box center [1256, 311] width 10 height 10
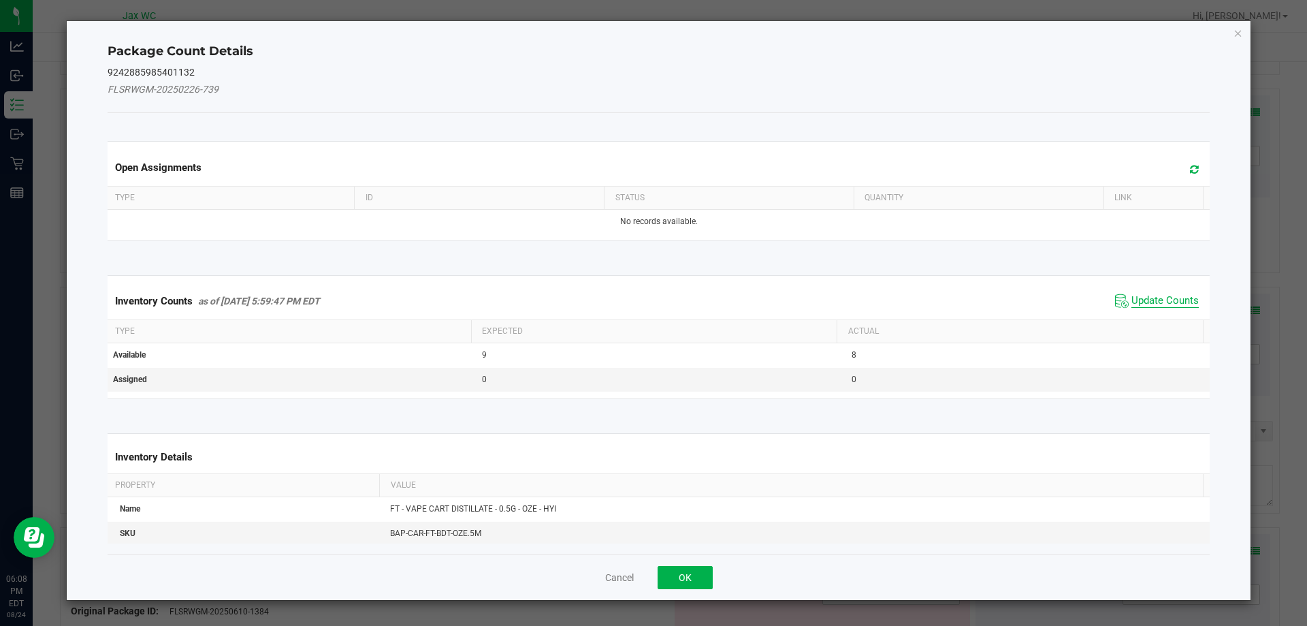
click at [1168, 304] on span "Update Counts" at bounding box center [1165, 301] width 67 height 14
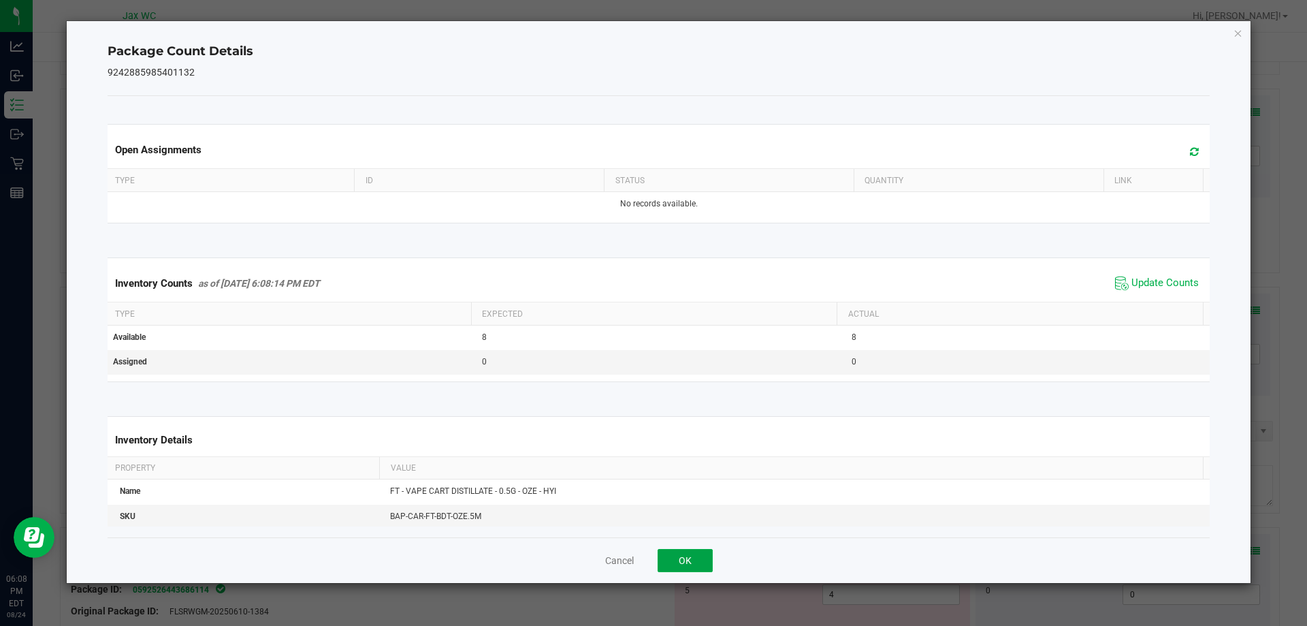
drag, startPoint x: 691, startPoint y: 554, endPoint x: 704, endPoint y: 545, distance: 15.3
click at [691, 552] on button "OK" at bounding box center [685, 560] width 55 height 23
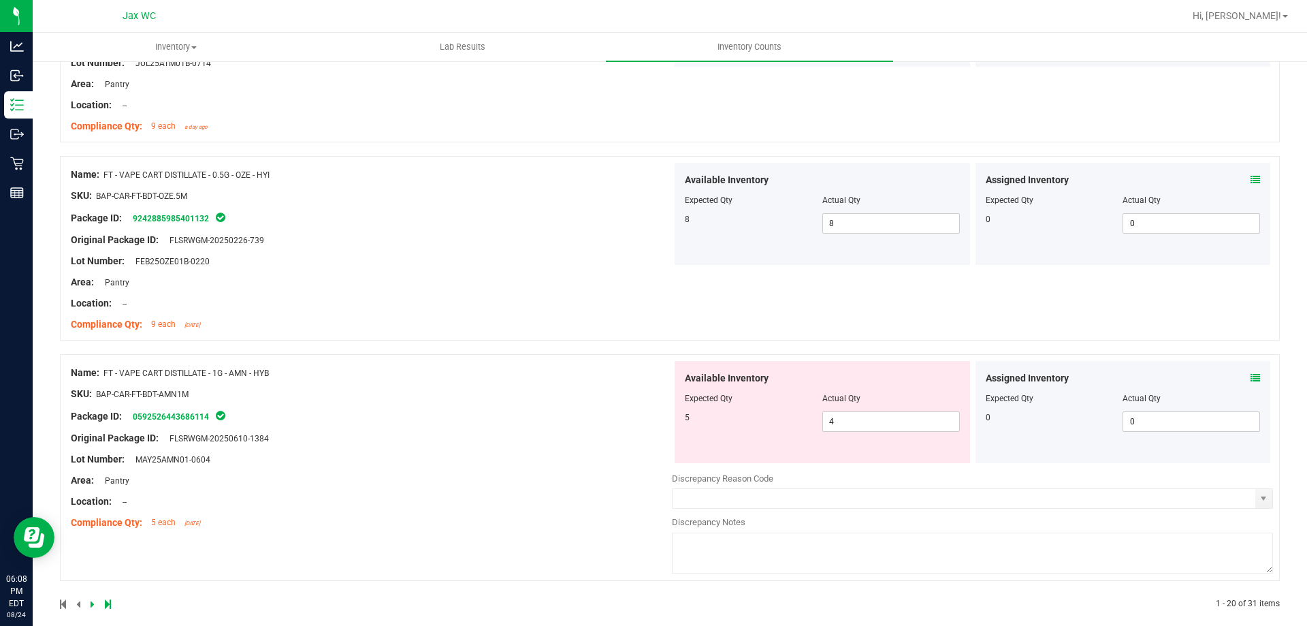
scroll to position [4027, 0]
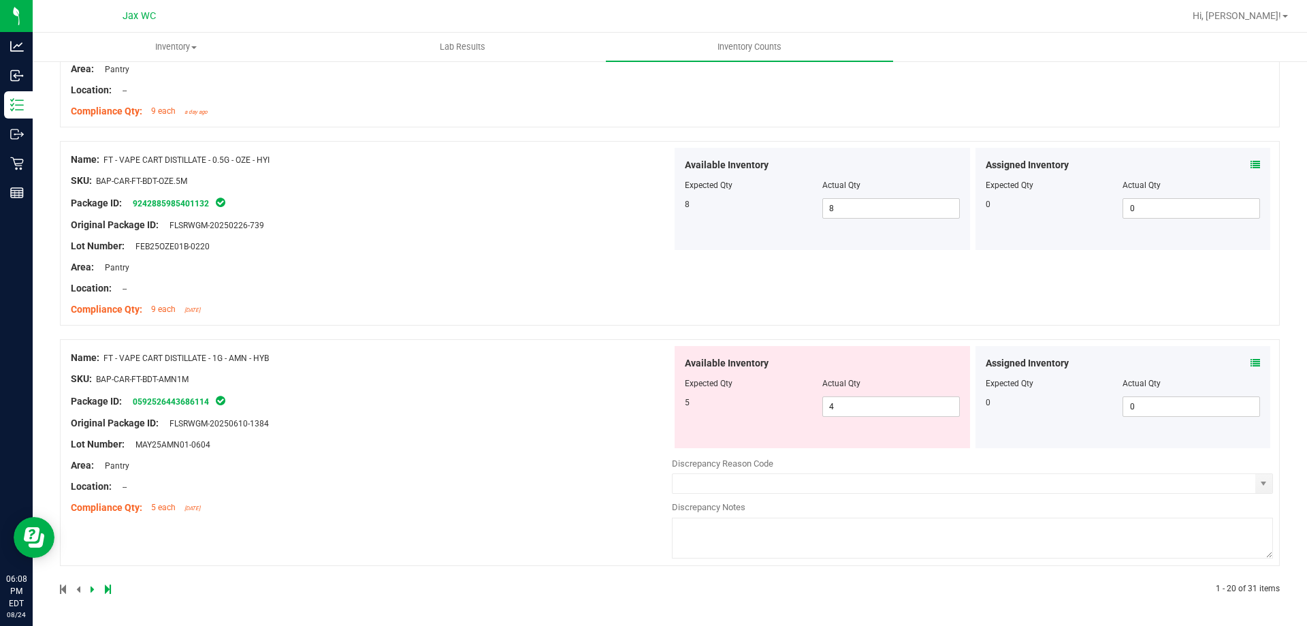
click at [1251, 360] on icon at bounding box center [1256, 363] width 10 height 10
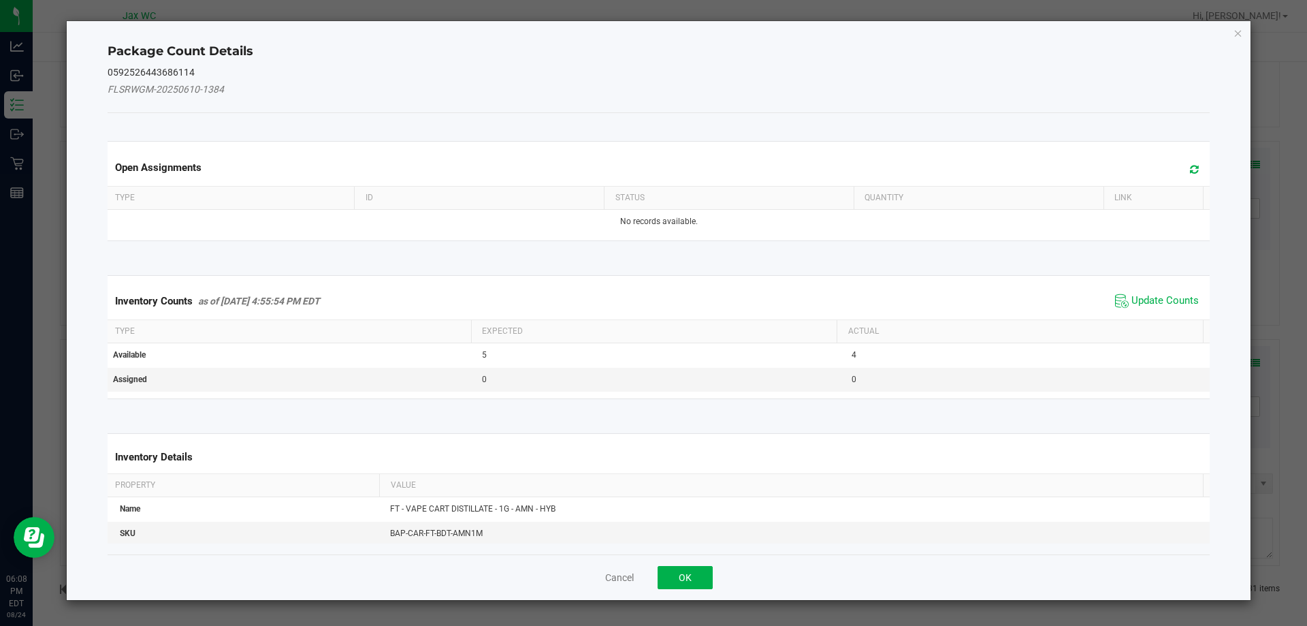
click at [1128, 293] on span "Update Counts" at bounding box center [1157, 301] width 91 height 20
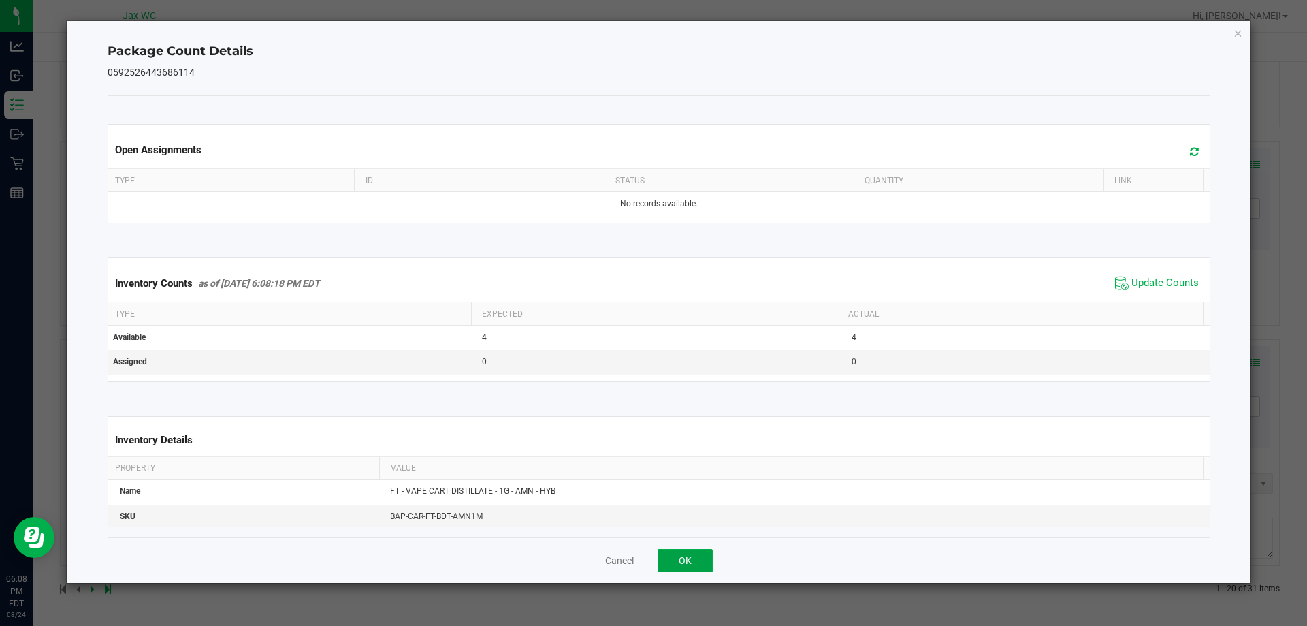
click at [700, 550] on button "OK" at bounding box center [685, 560] width 55 height 23
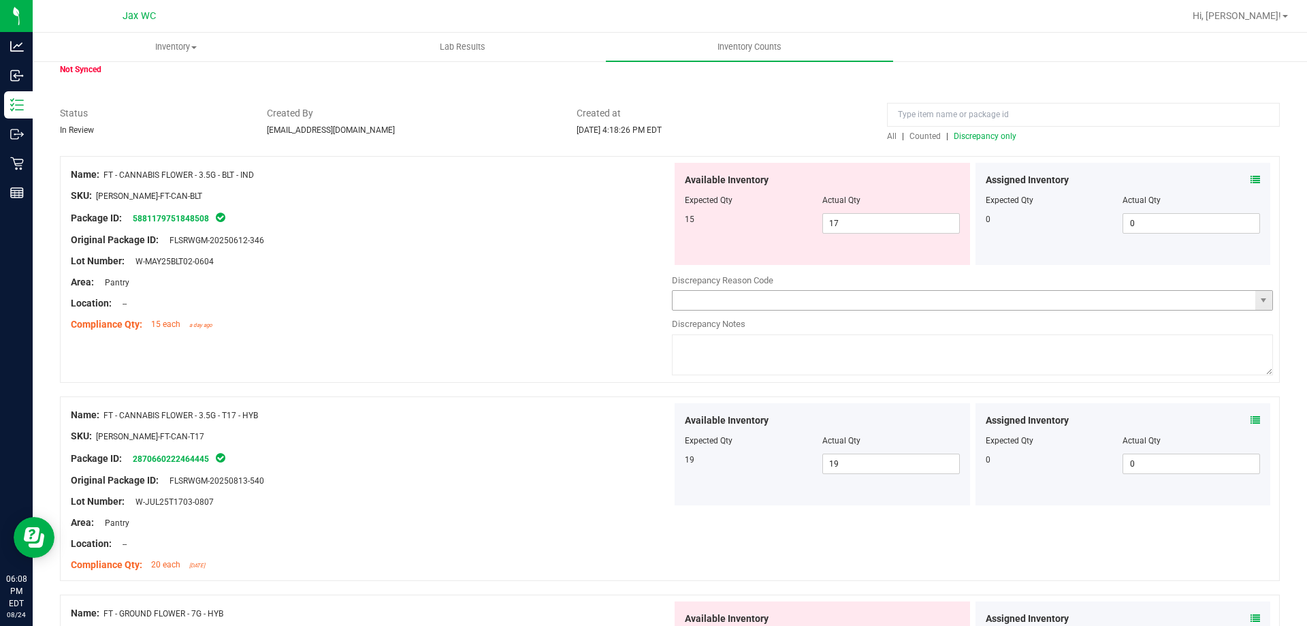
scroll to position [0, 0]
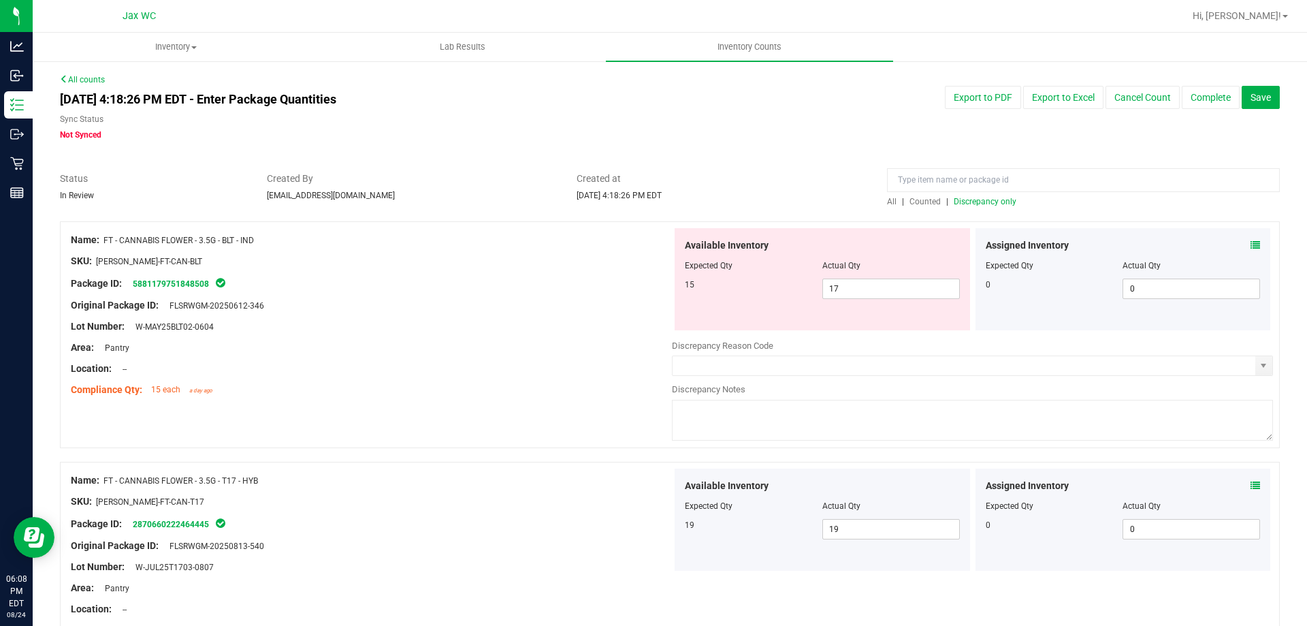
click at [988, 206] on span "Discrepancy only" at bounding box center [985, 202] width 63 height 10
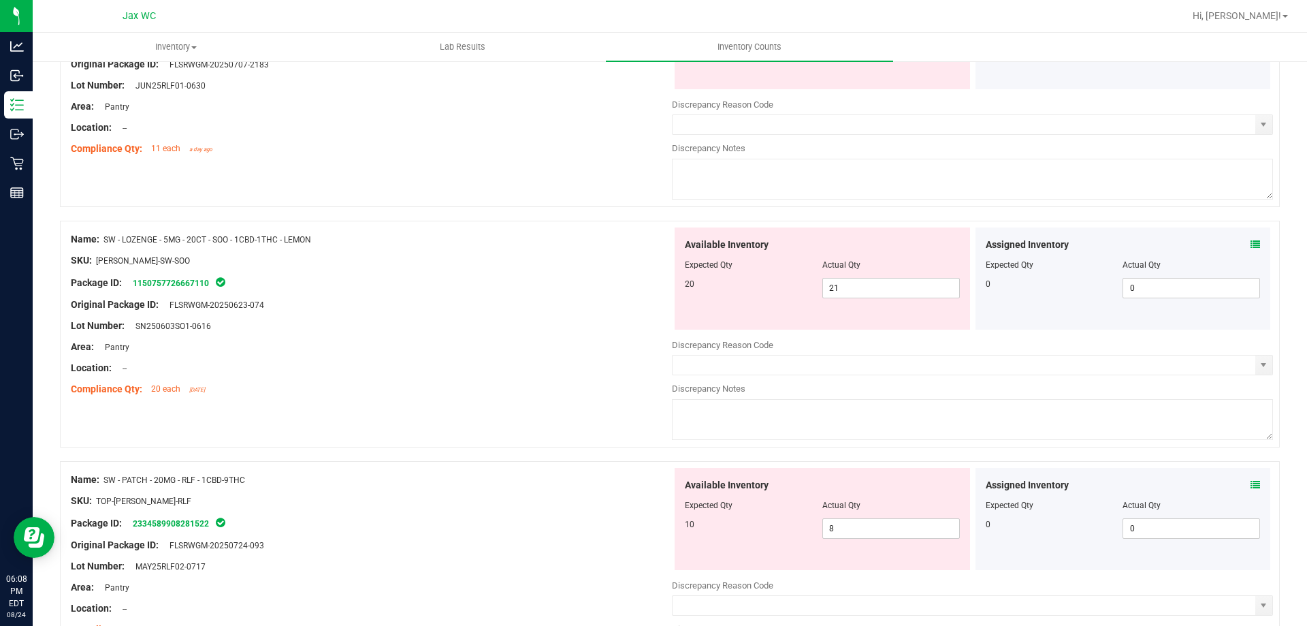
scroll to position [4449, 0]
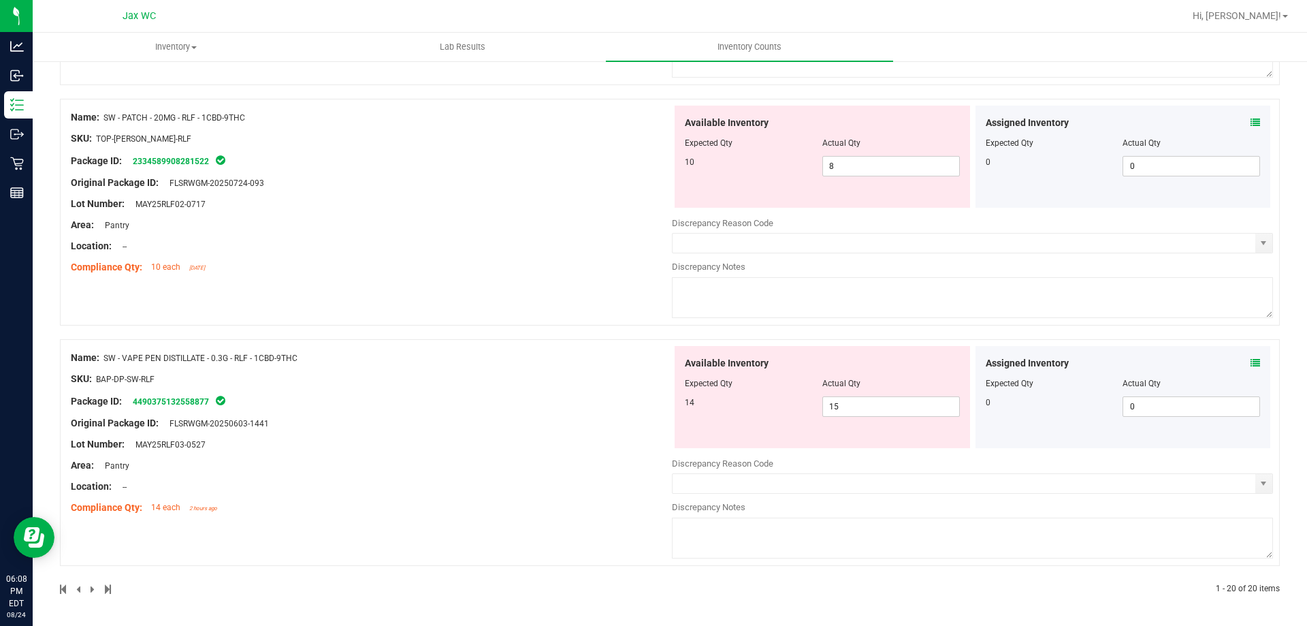
click at [1251, 359] on icon at bounding box center [1256, 363] width 10 height 10
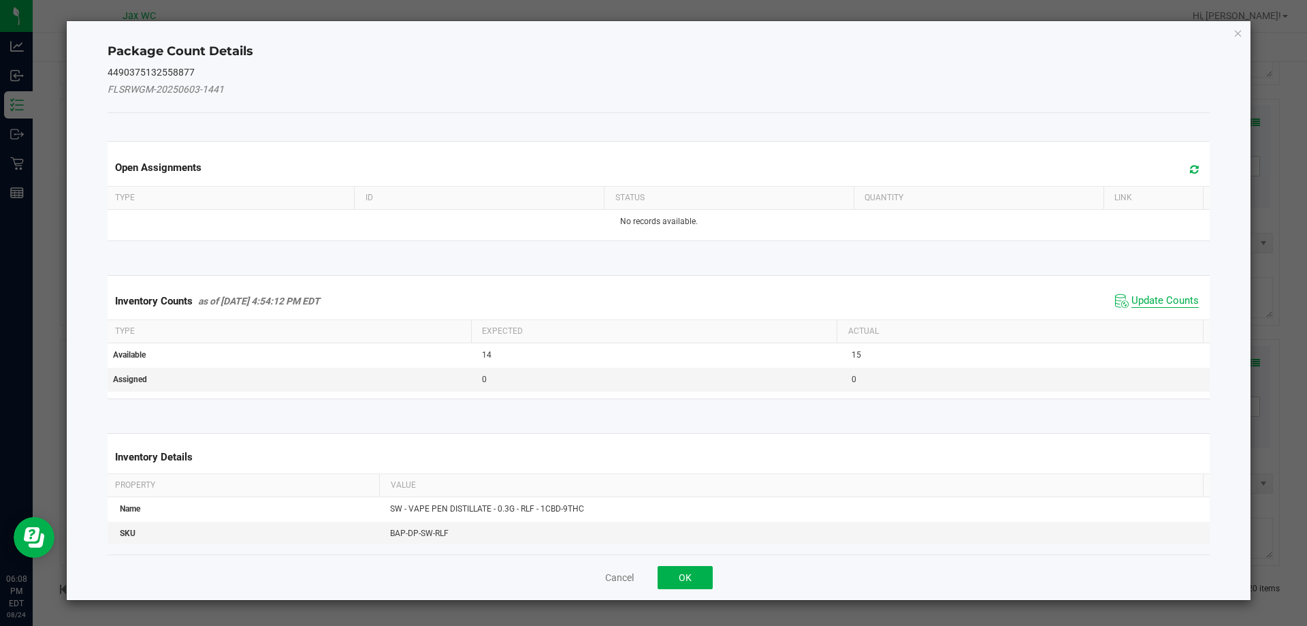
click at [1155, 298] on span "Update Counts" at bounding box center [1165, 301] width 67 height 14
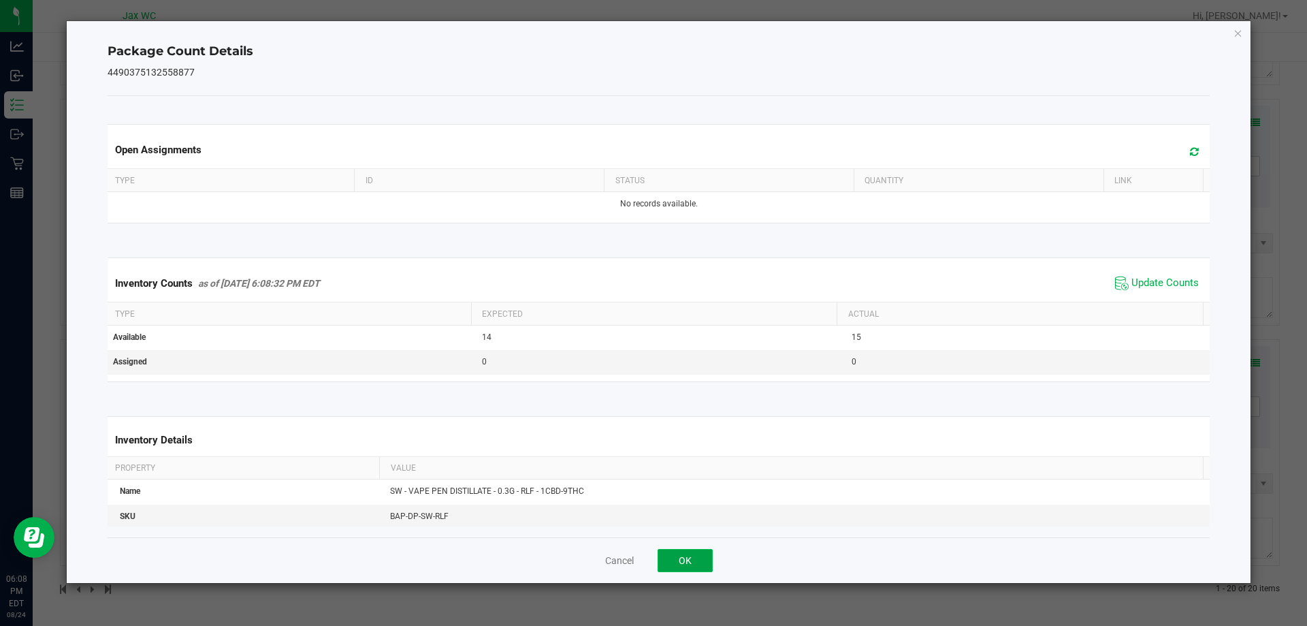
click at [694, 550] on button "OK" at bounding box center [685, 560] width 55 height 23
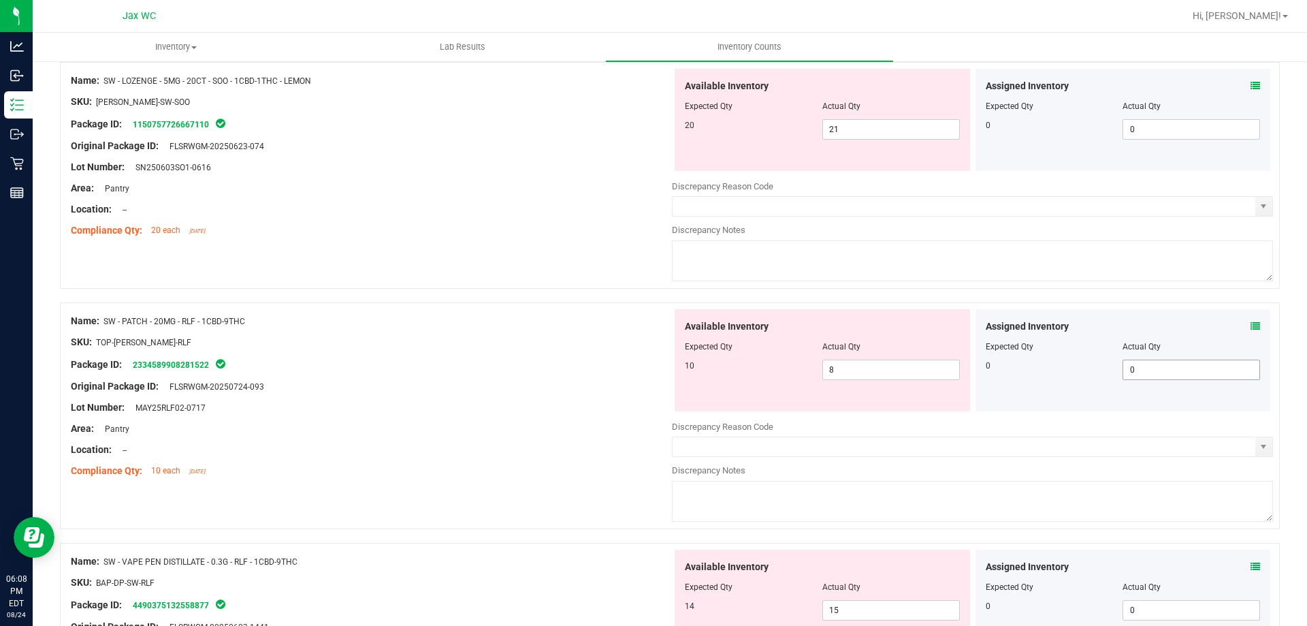
scroll to position [4245, 0]
click at [1251, 326] on icon at bounding box center [1256, 327] width 10 height 10
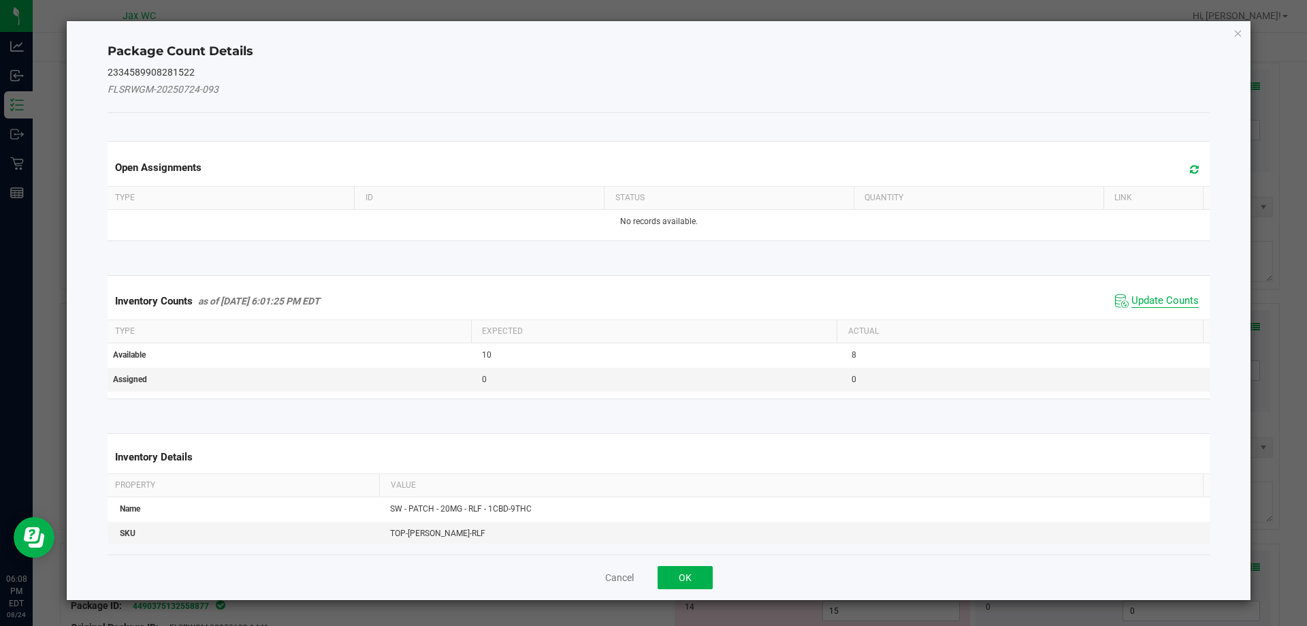
click at [1183, 304] on span "Update Counts" at bounding box center [1165, 301] width 67 height 14
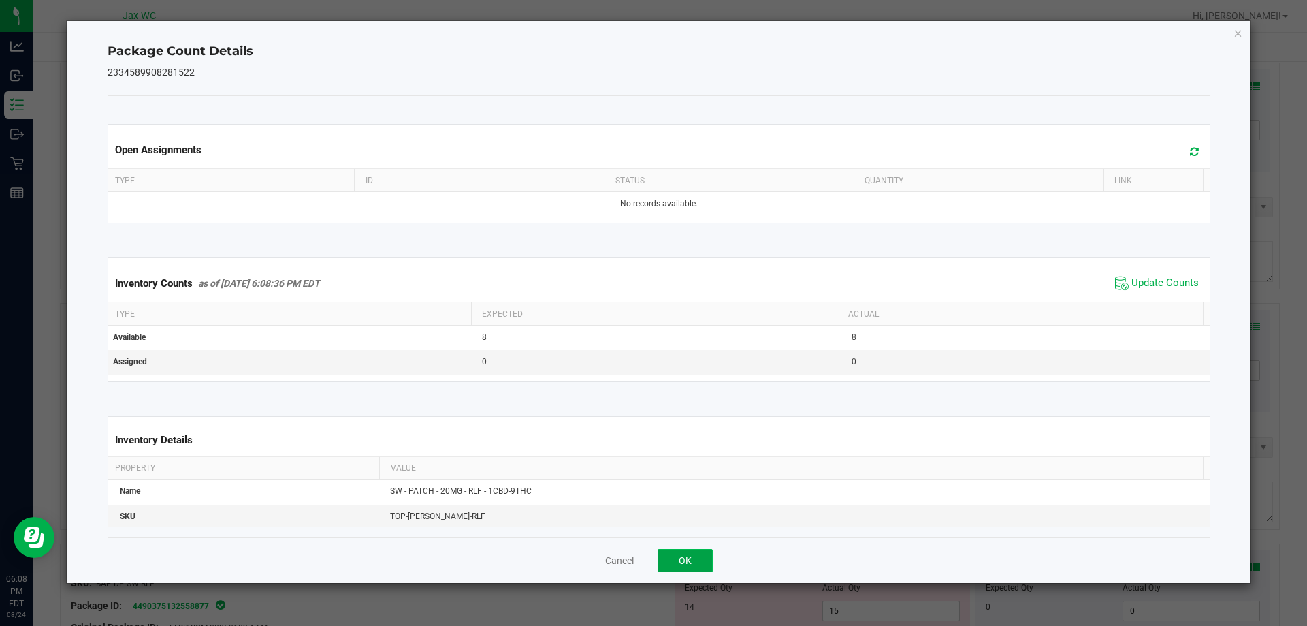
click at [700, 553] on button "OK" at bounding box center [685, 560] width 55 height 23
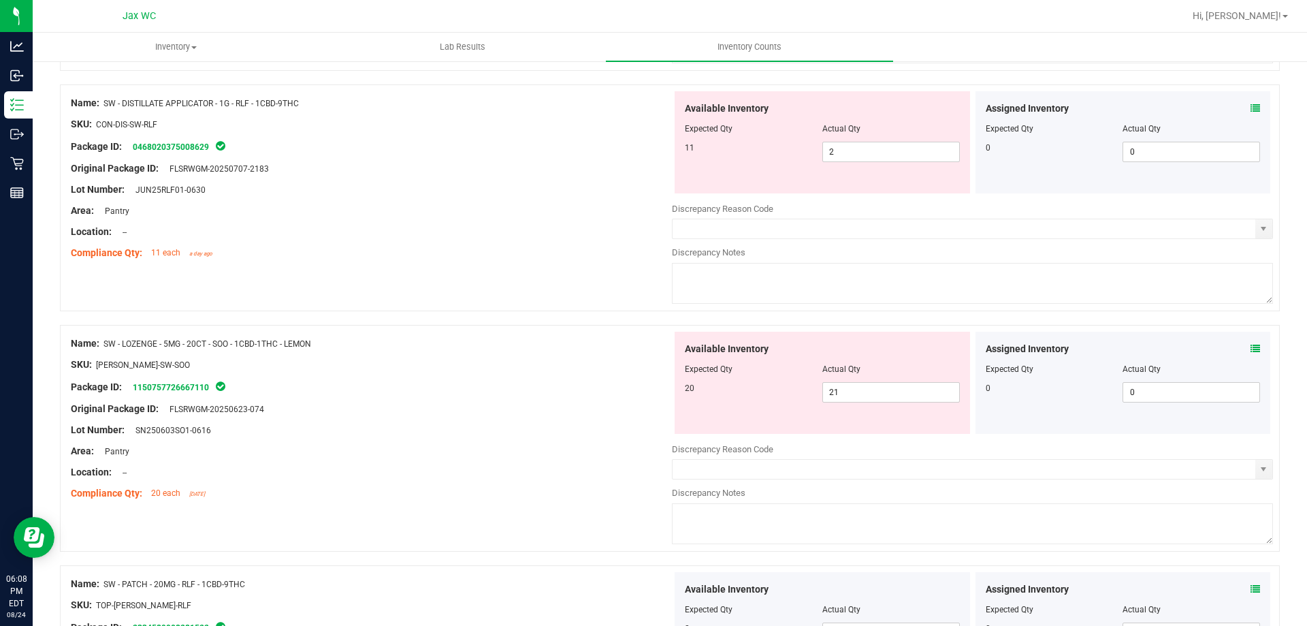
scroll to position [3972, 0]
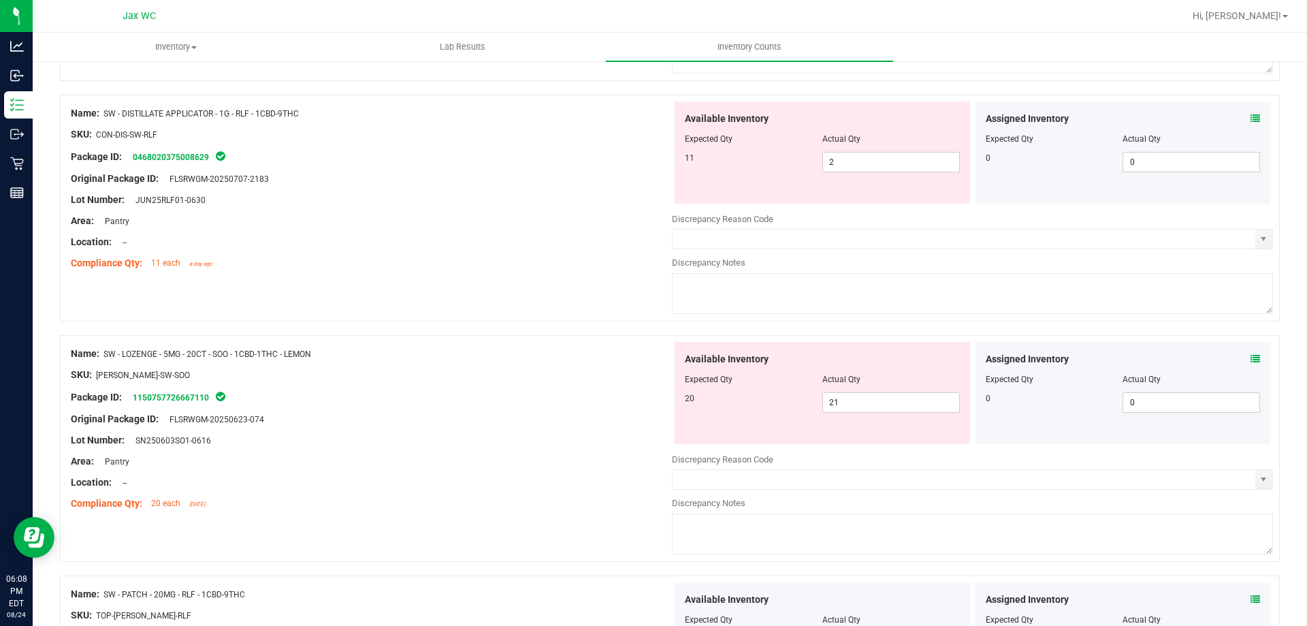
click at [1239, 355] on div "Assigned Inventory" at bounding box center [1123, 359] width 275 height 14
click at [1251, 355] on icon at bounding box center [1256, 359] width 10 height 10
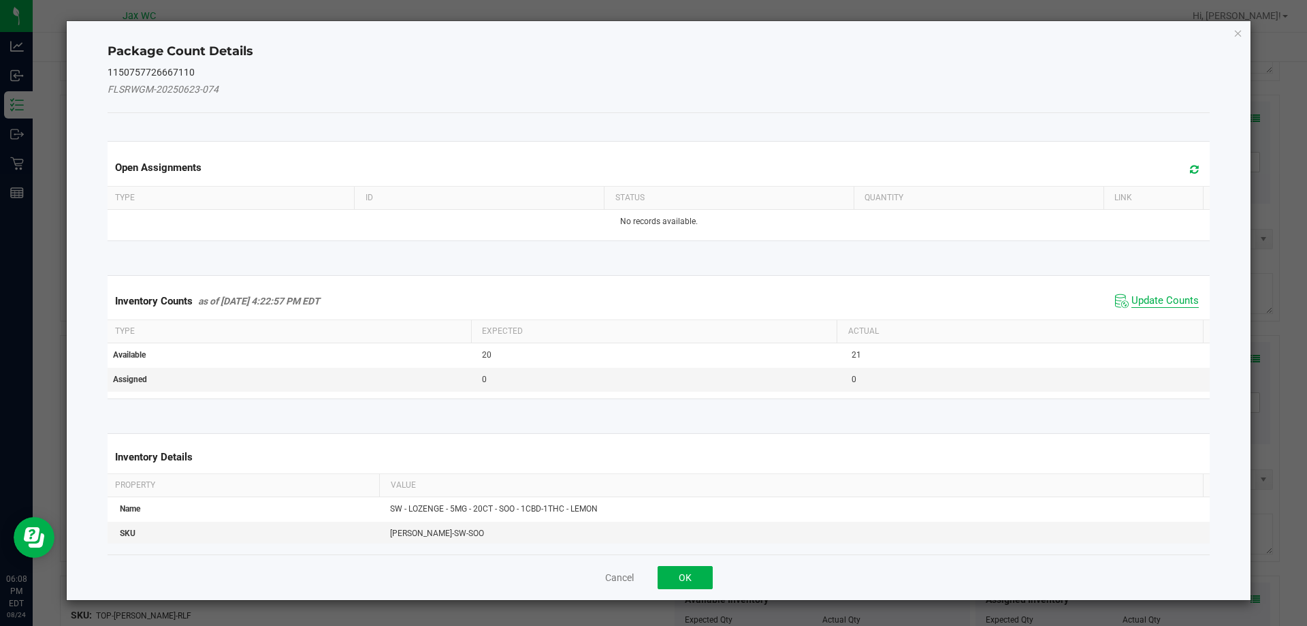
click at [1158, 295] on span "Update Counts" at bounding box center [1165, 301] width 67 height 14
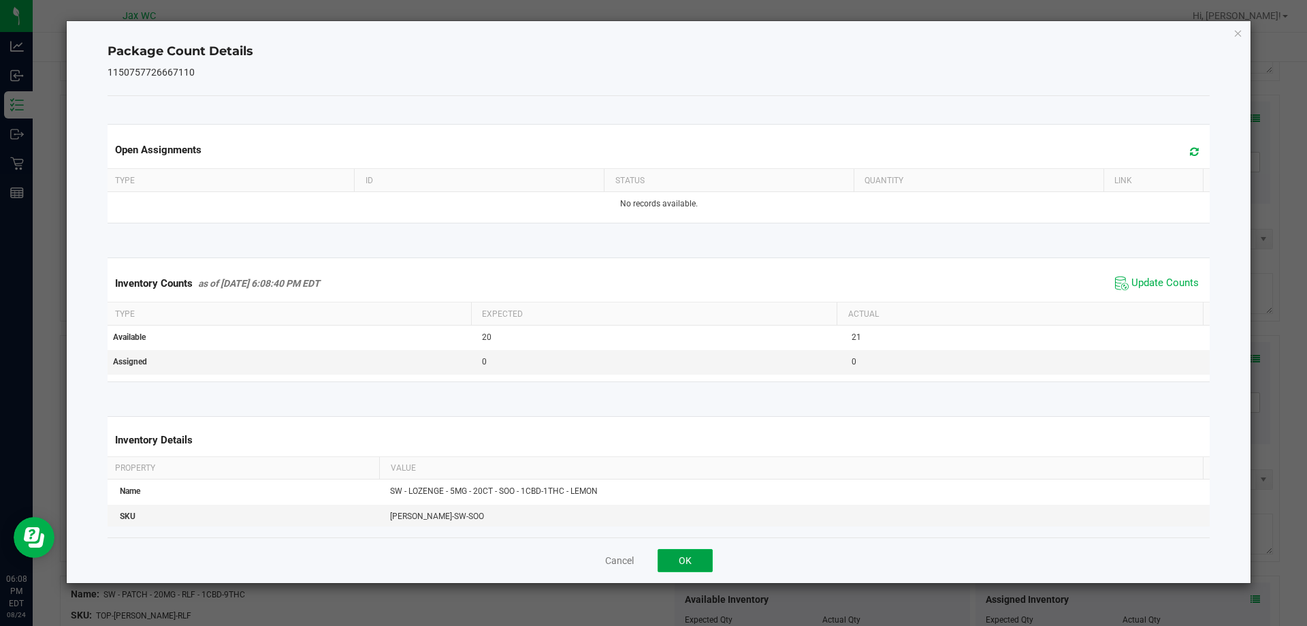
click at [694, 563] on button "OK" at bounding box center [685, 560] width 55 height 23
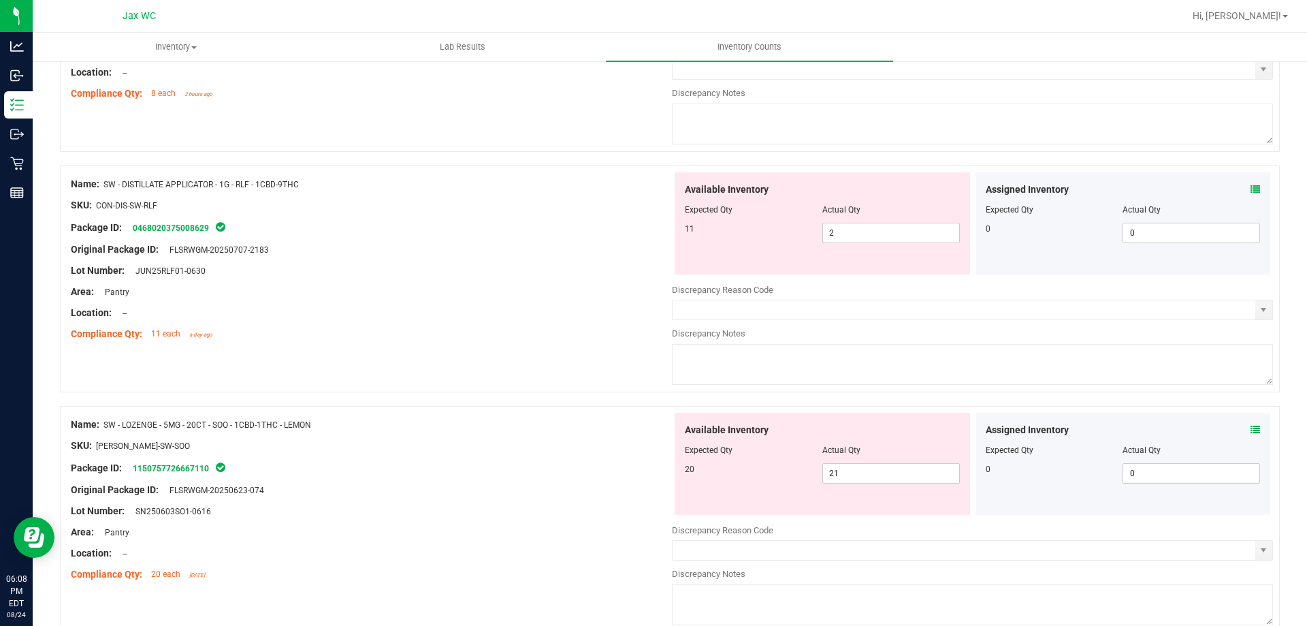
scroll to position [3836, 0]
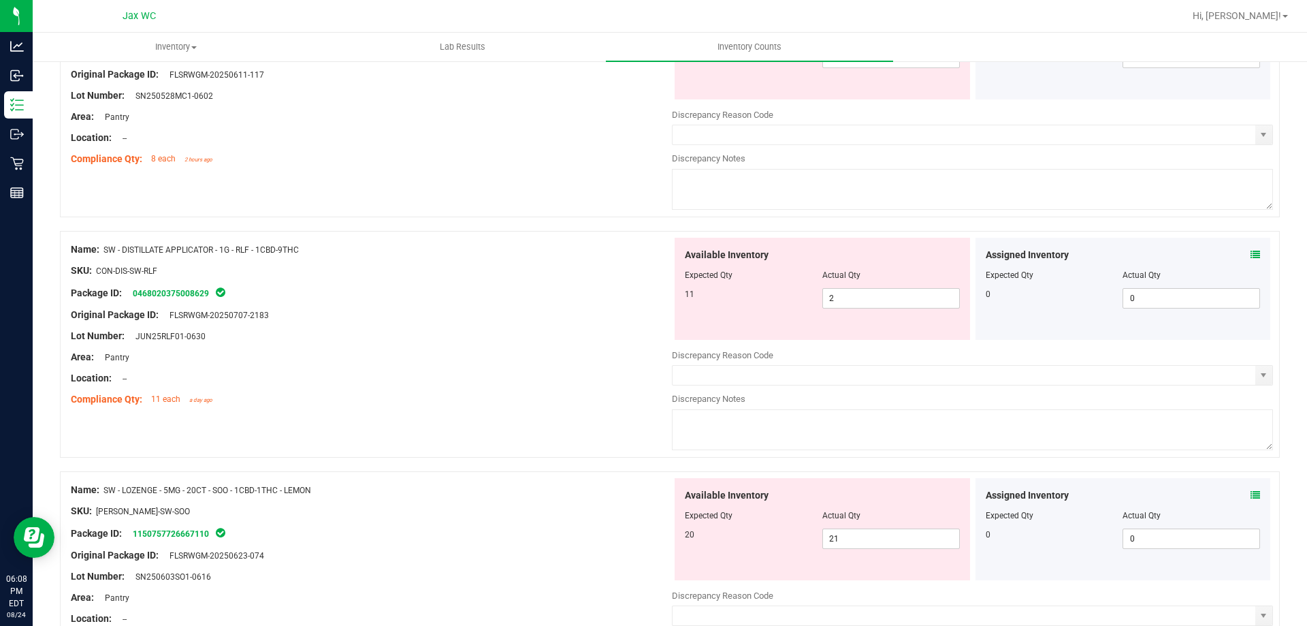
click at [1251, 255] on icon at bounding box center [1256, 255] width 10 height 10
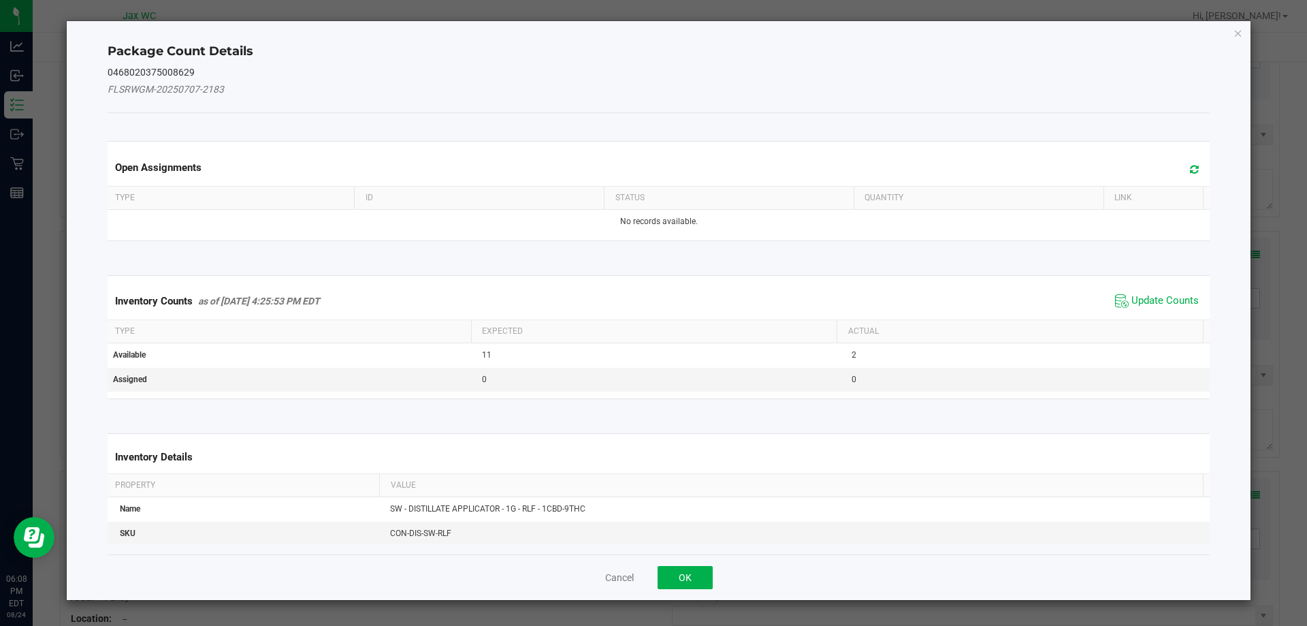
click at [1143, 298] on span "Update Counts" at bounding box center [1165, 301] width 67 height 14
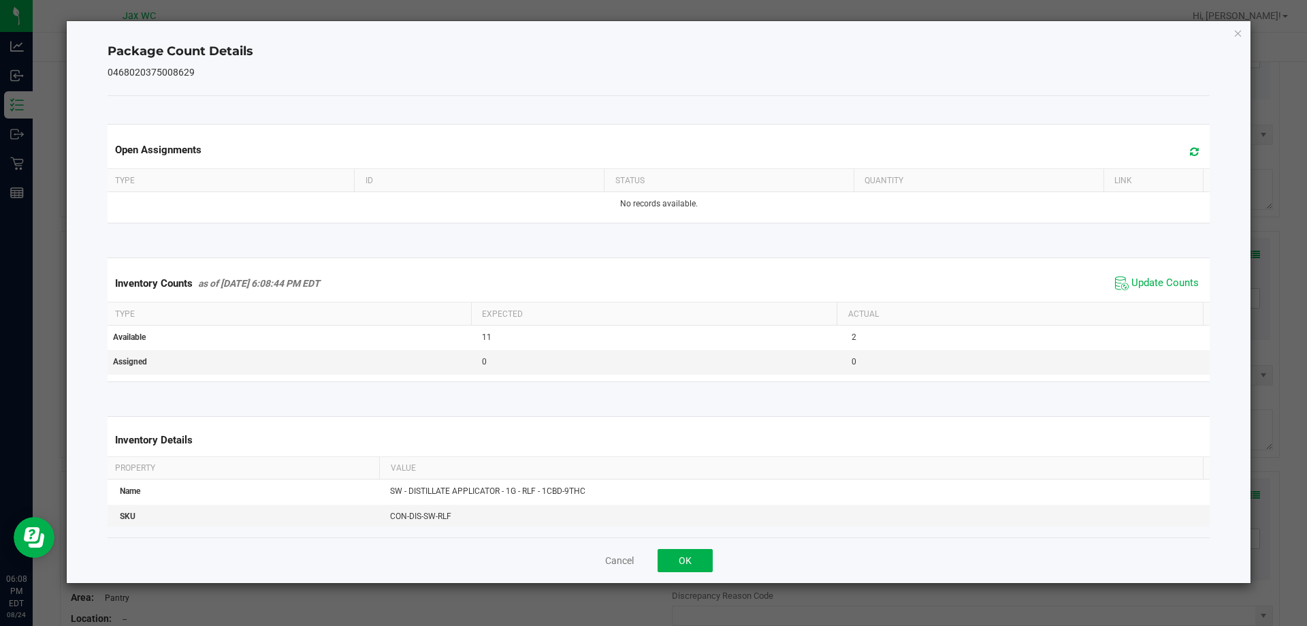
click at [692, 547] on div "Cancel OK" at bounding box center [659, 560] width 1103 height 46
click at [692, 549] on button "OK" at bounding box center [685, 560] width 55 height 23
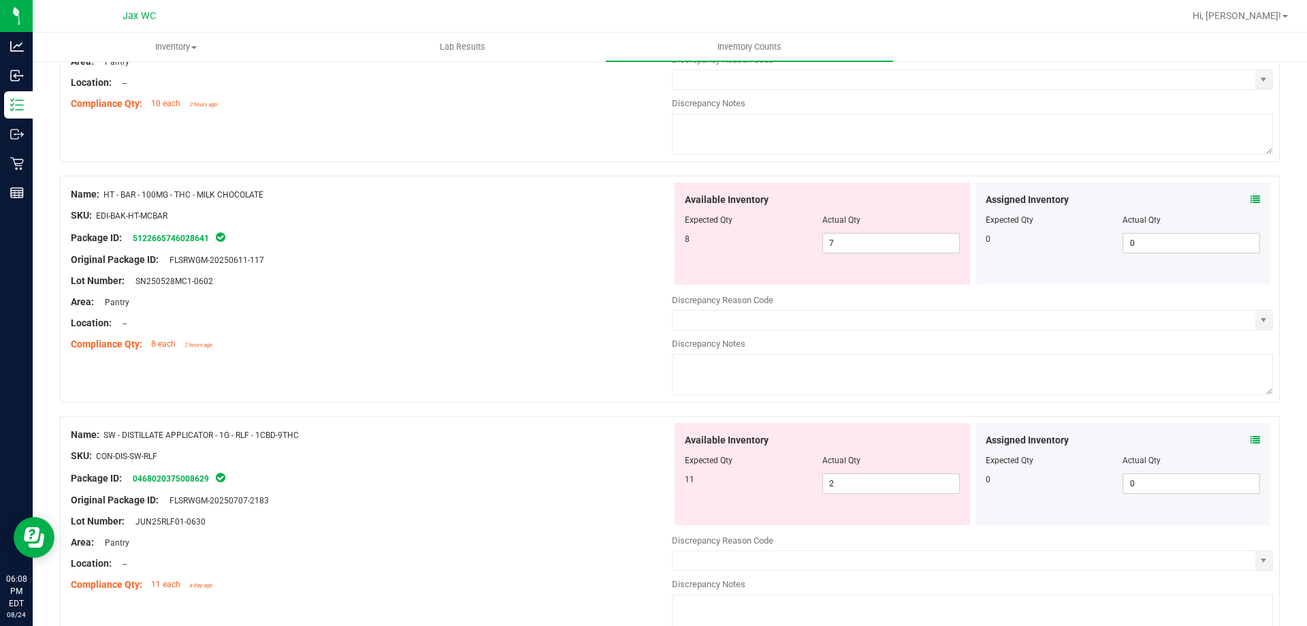
scroll to position [3632, 0]
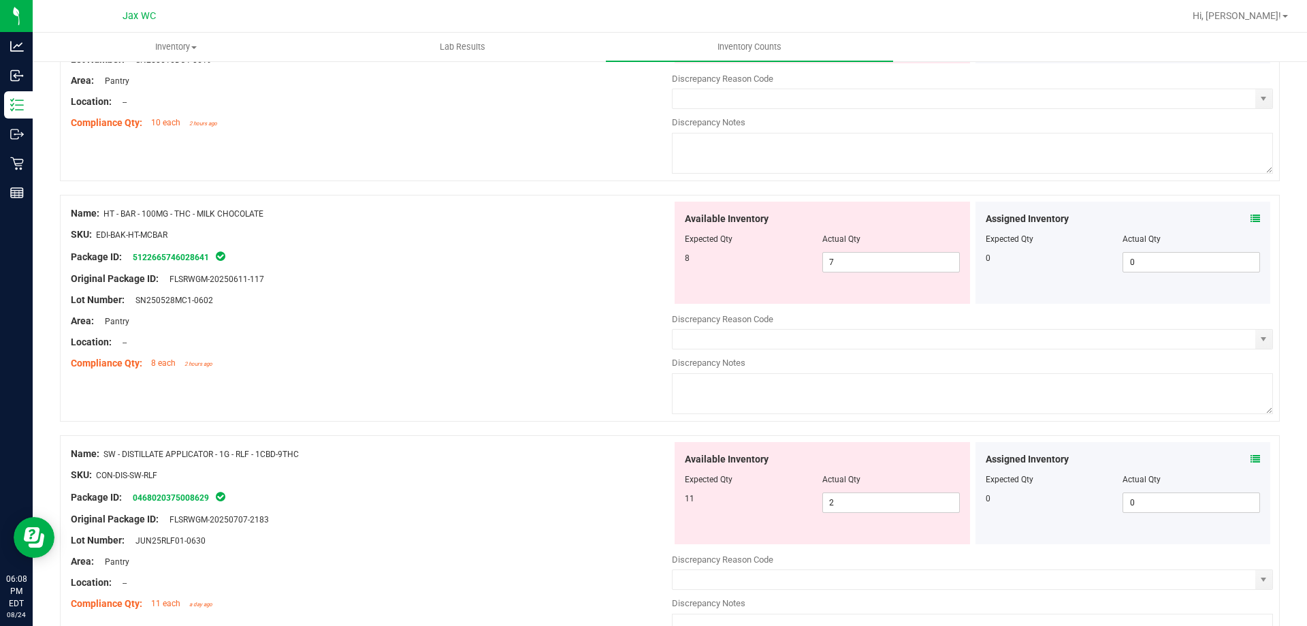
click at [1251, 221] on icon at bounding box center [1256, 219] width 10 height 10
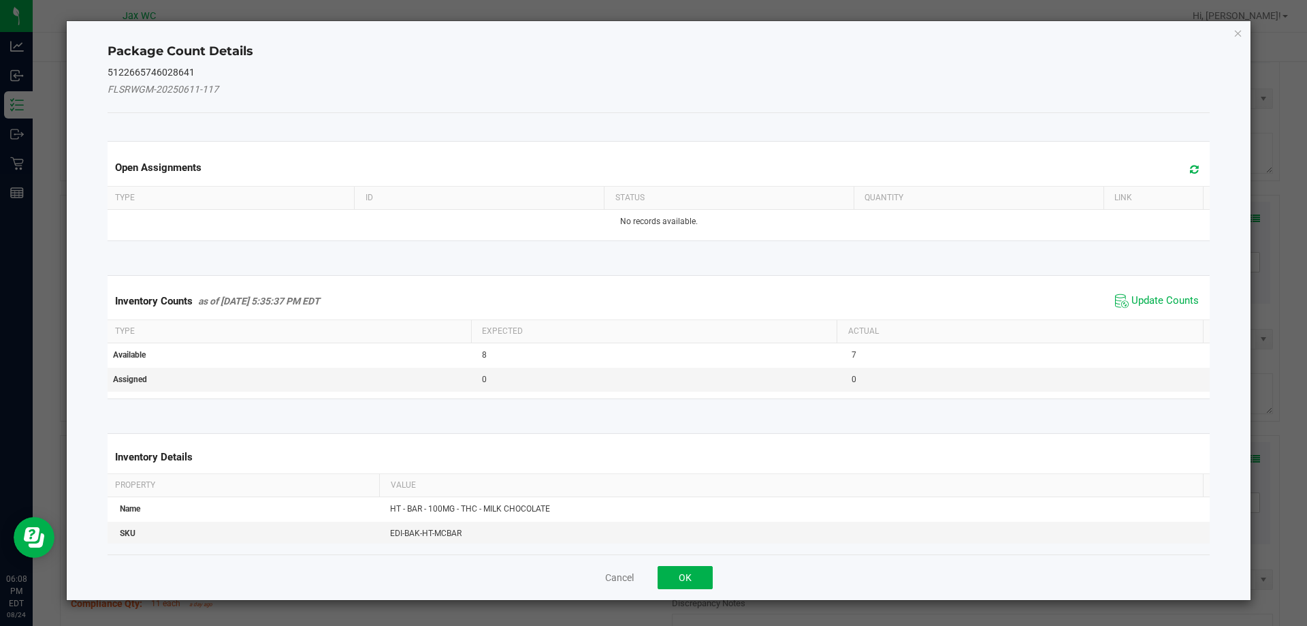
click at [1150, 308] on span "Update Counts" at bounding box center [1157, 301] width 91 height 20
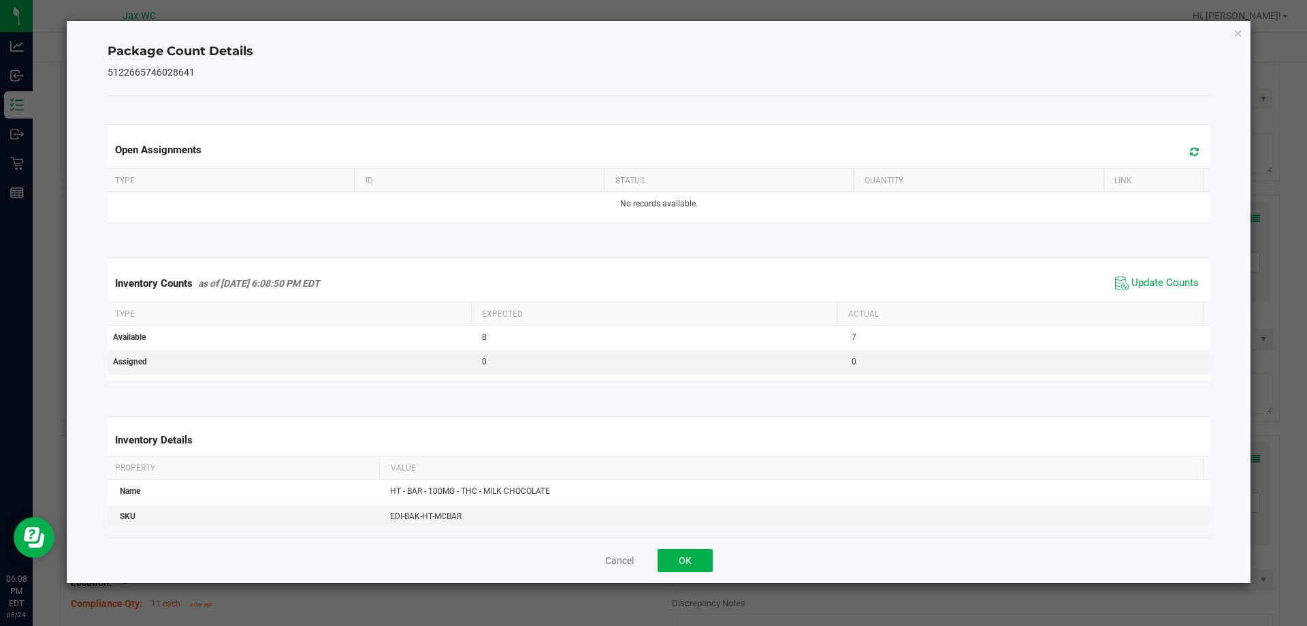
click at [1149, 296] on div "Inventory Counts as of [DATE] 6:08:50 PM EDT Update Counts" at bounding box center [659, 283] width 1108 height 37
click at [1148, 285] on span "Update Counts" at bounding box center [1165, 283] width 67 height 14
drag, startPoint x: 695, startPoint y: 575, endPoint x: 693, endPoint y: 565, distance: 10.3
click at [695, 575] on div "Cancel OK" at bounding box center [659, 560] width 1103 height 46
click at [692, 556] on button "OK" at bounding box center [685, 560] width 55 height 23
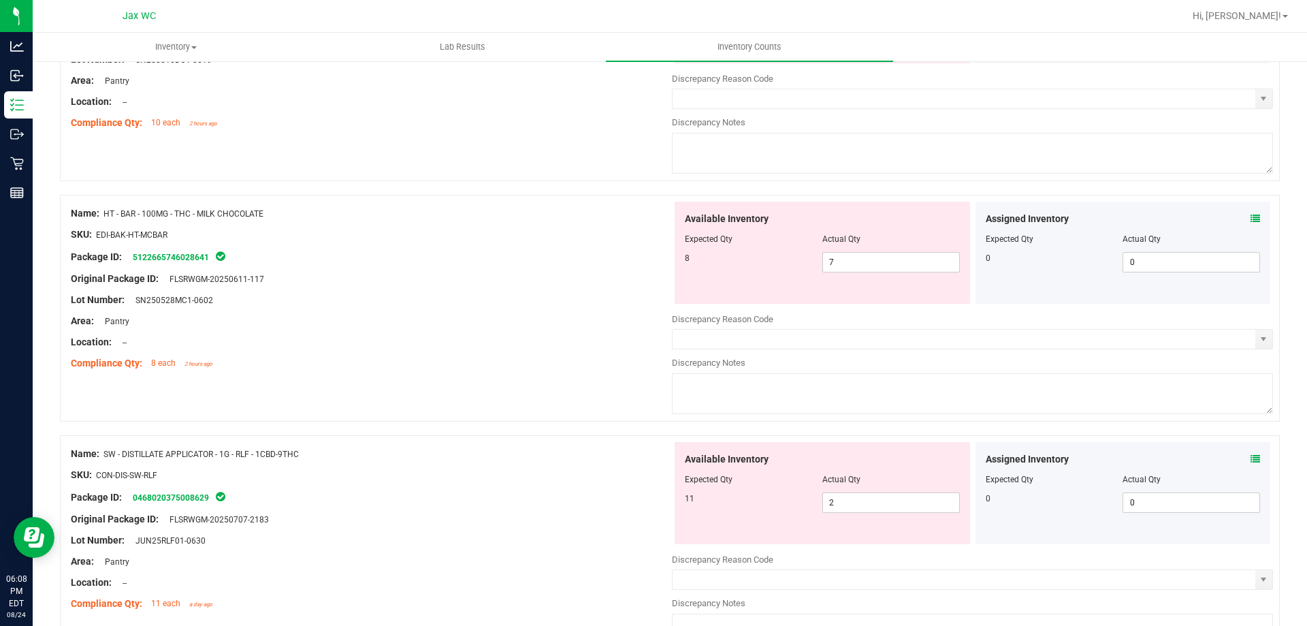
click at [1251, 220] on icon at bounding box center [1256, 219] width 10 height 10
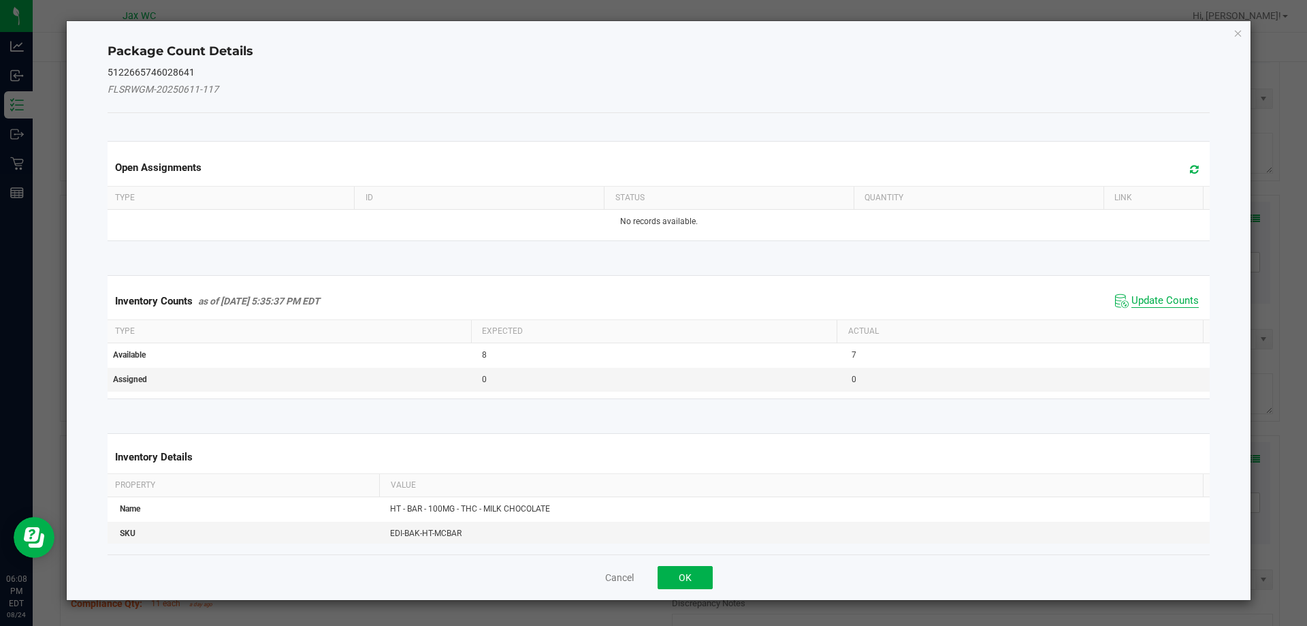
click at [1157, 302] on span "Update Counts" at bounding box center [1165, 301] width 67 height 14
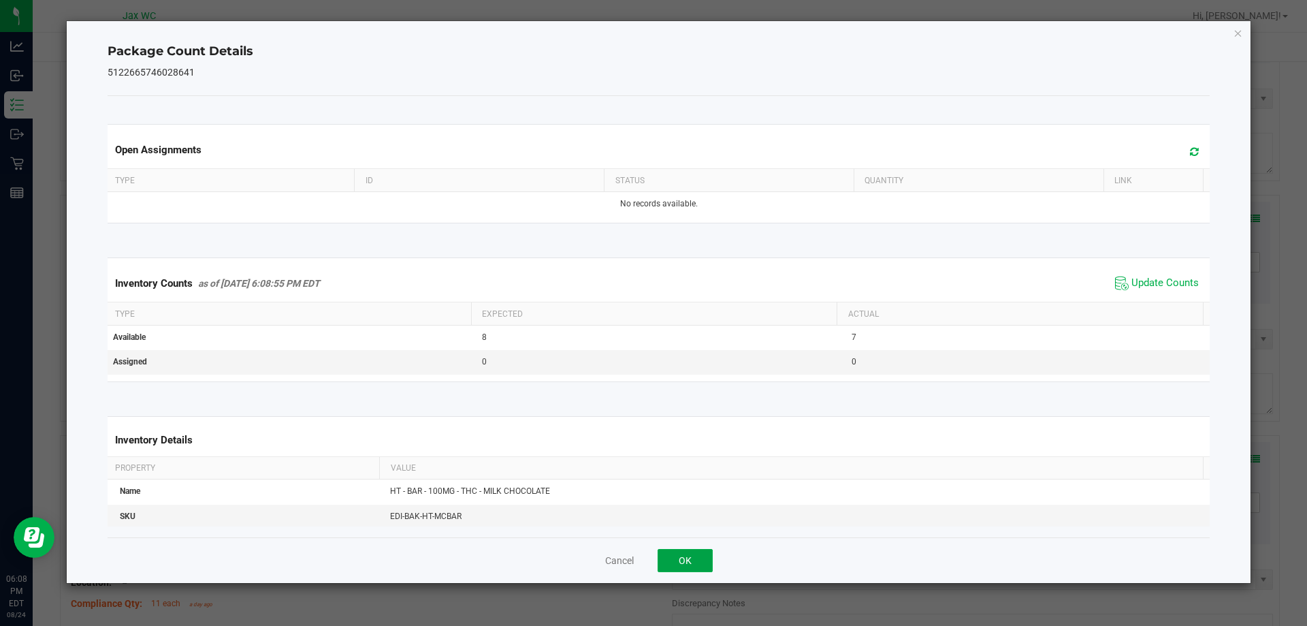
click at [695, 557] on button "OK" at bounding box center [685, 560] width 55 height 23
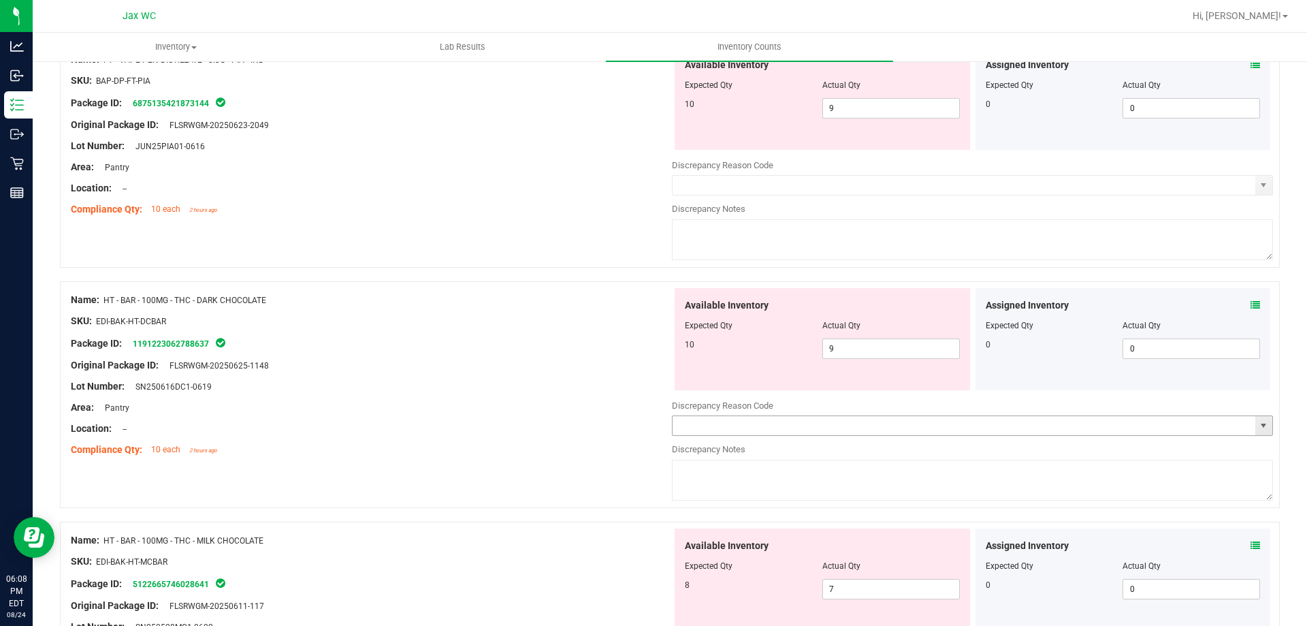
scroll to position [3291, 0]
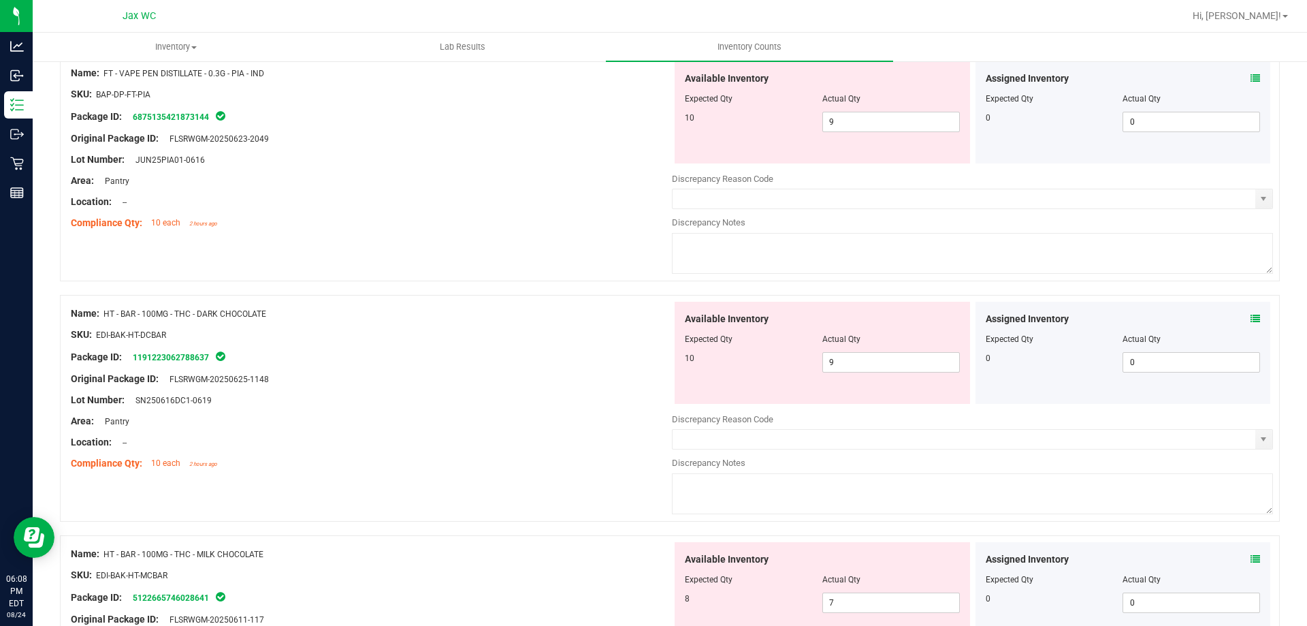
click at [1251, 317] on icon at bounding box center [1256, 319] width 10 height 10
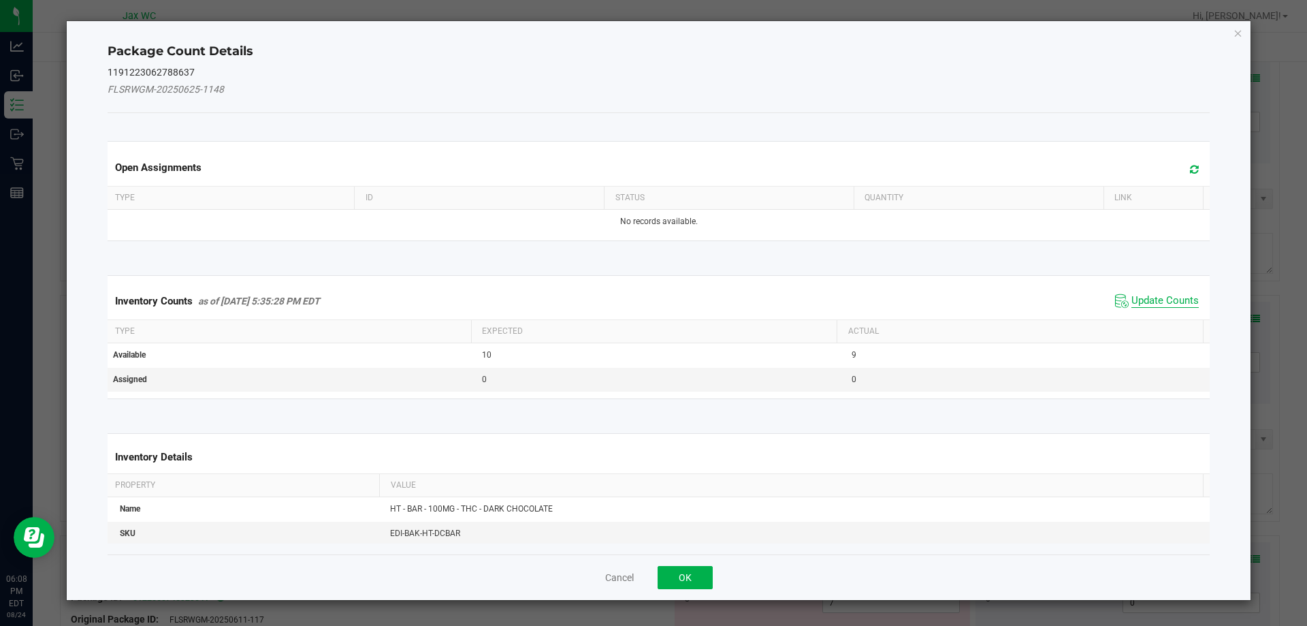
click at [1166, 298] on span "Update Counts" at bounding box center [1165, 301] width 67 height 14
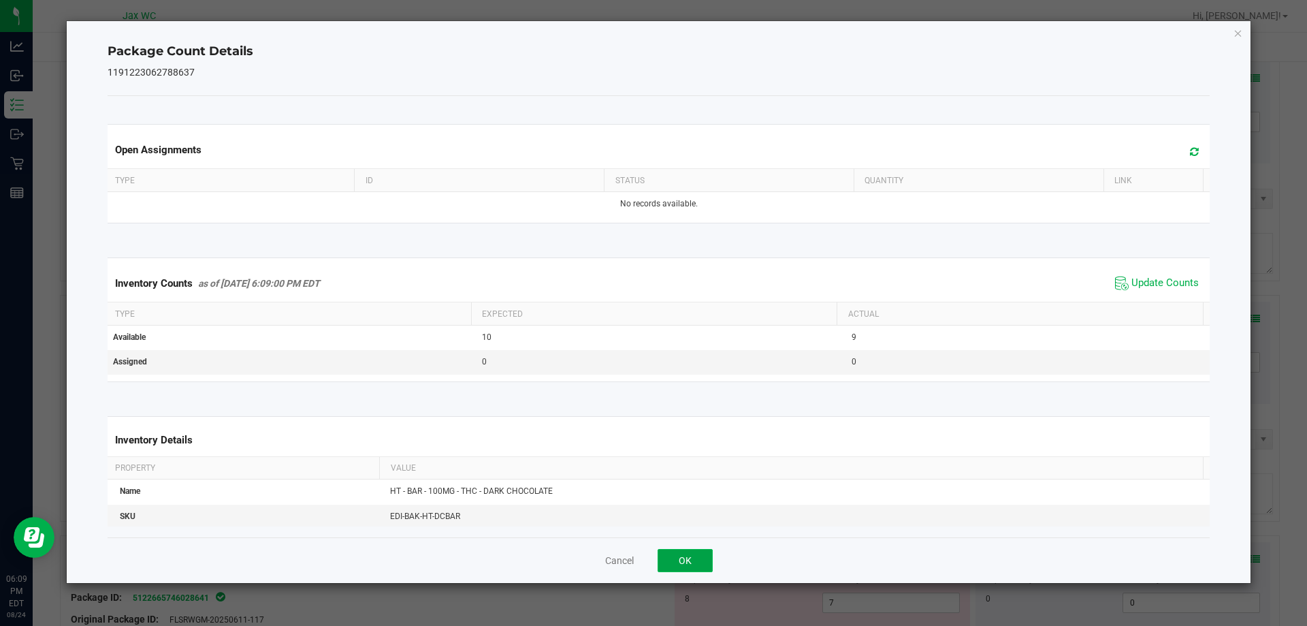
click at [690, 560] on button "OK" at bounding box center [685, 560] width 55 height 23
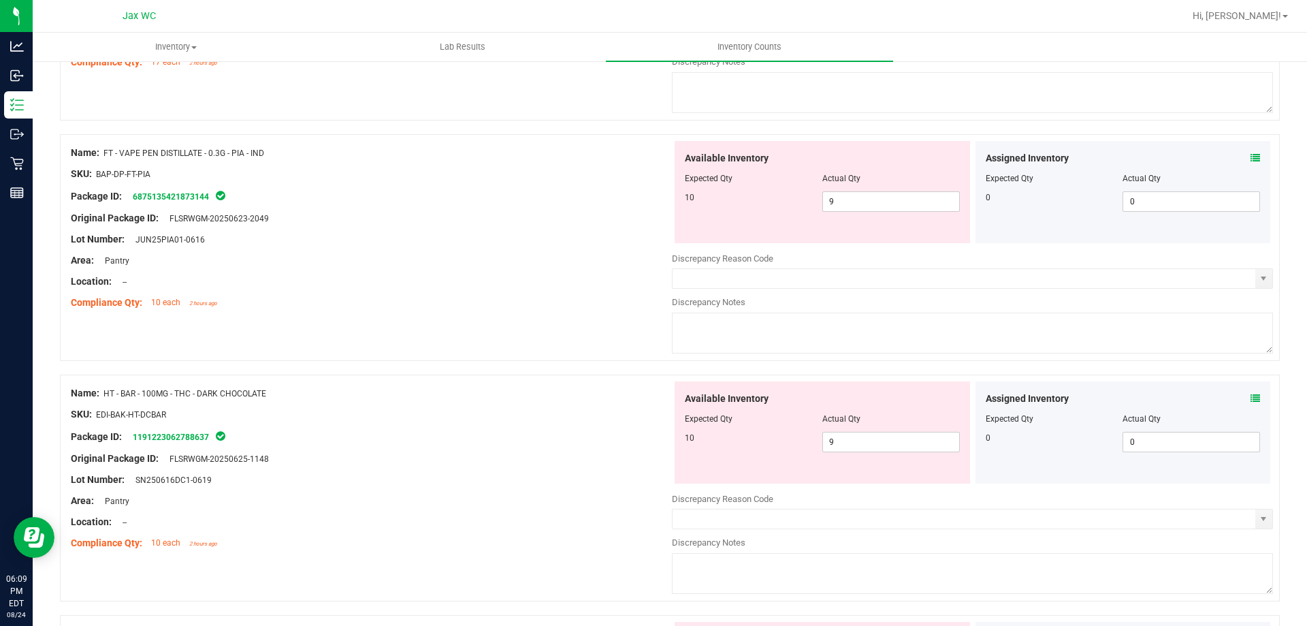
scroll to position [3087, 0]
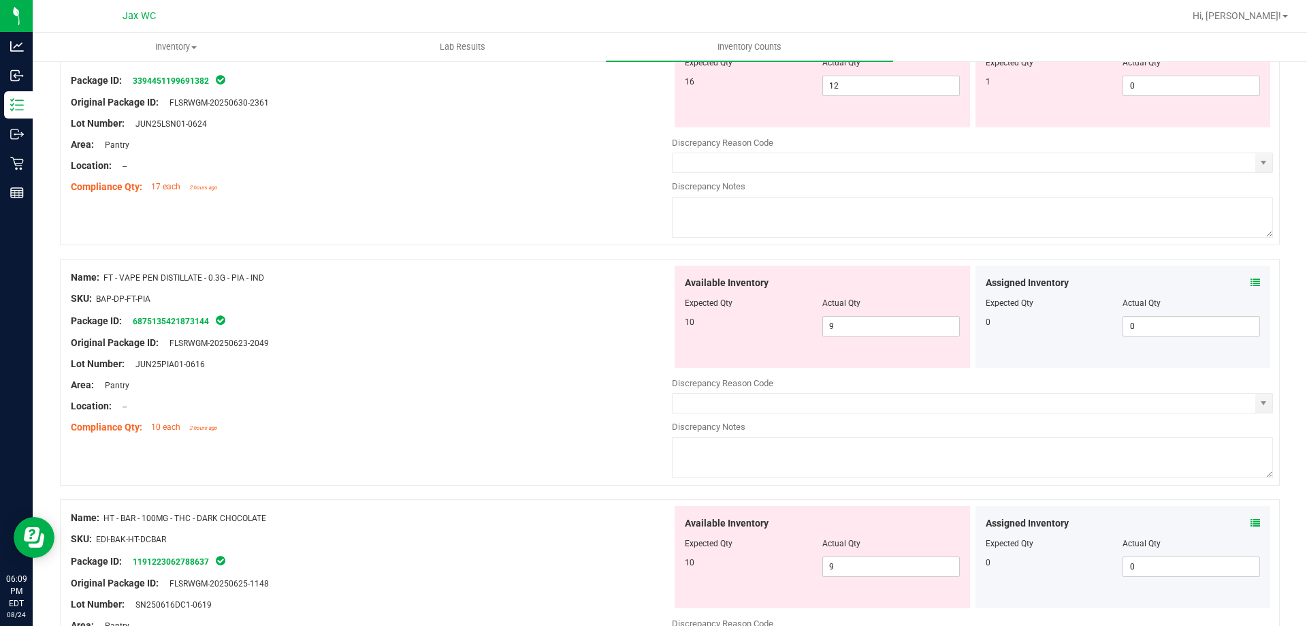
click at [1251, 283] on icon at bounding box center [1256, 283] width 10 height 10
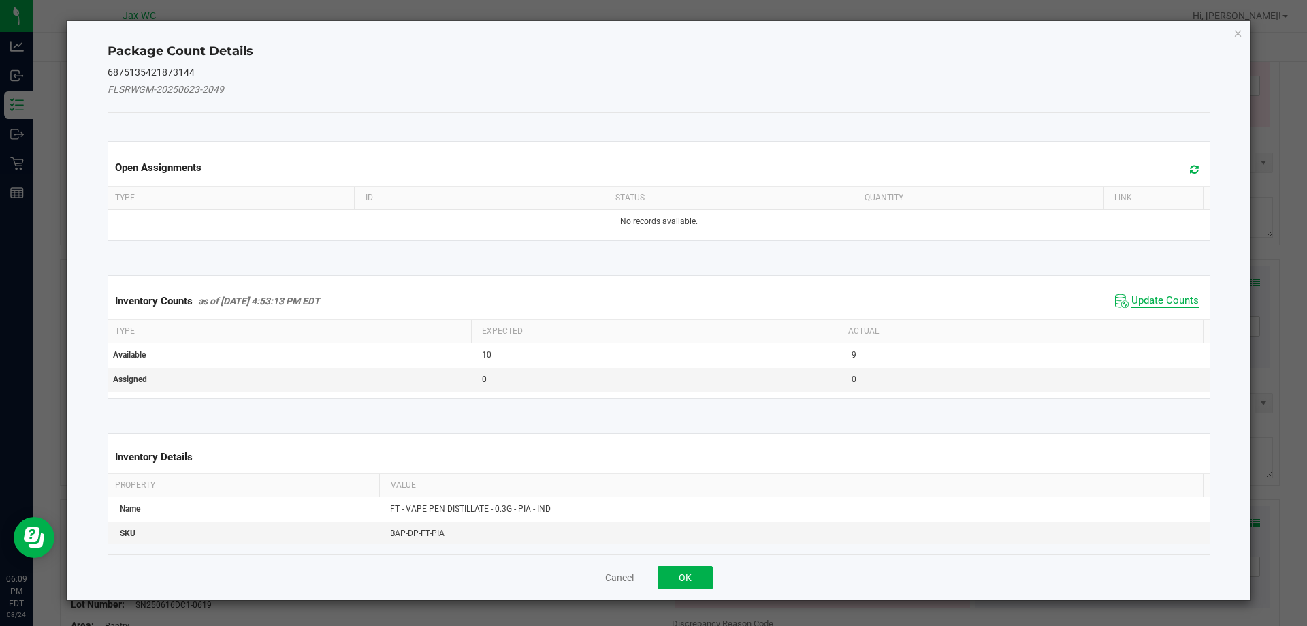
click at [1152, 296] on span "Update Counts" at bounding box center [1165, 301] width 67 height 14
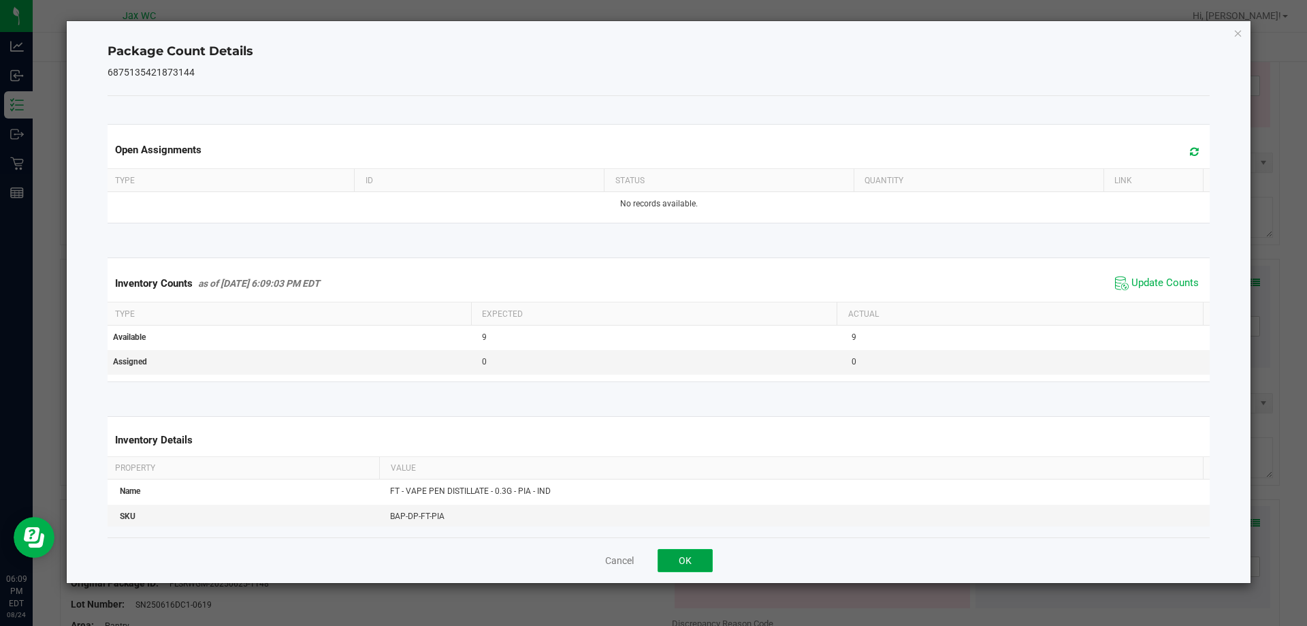
click at [681, 562] on button "OK" at bounding box center [685, 560] width 55 height 23
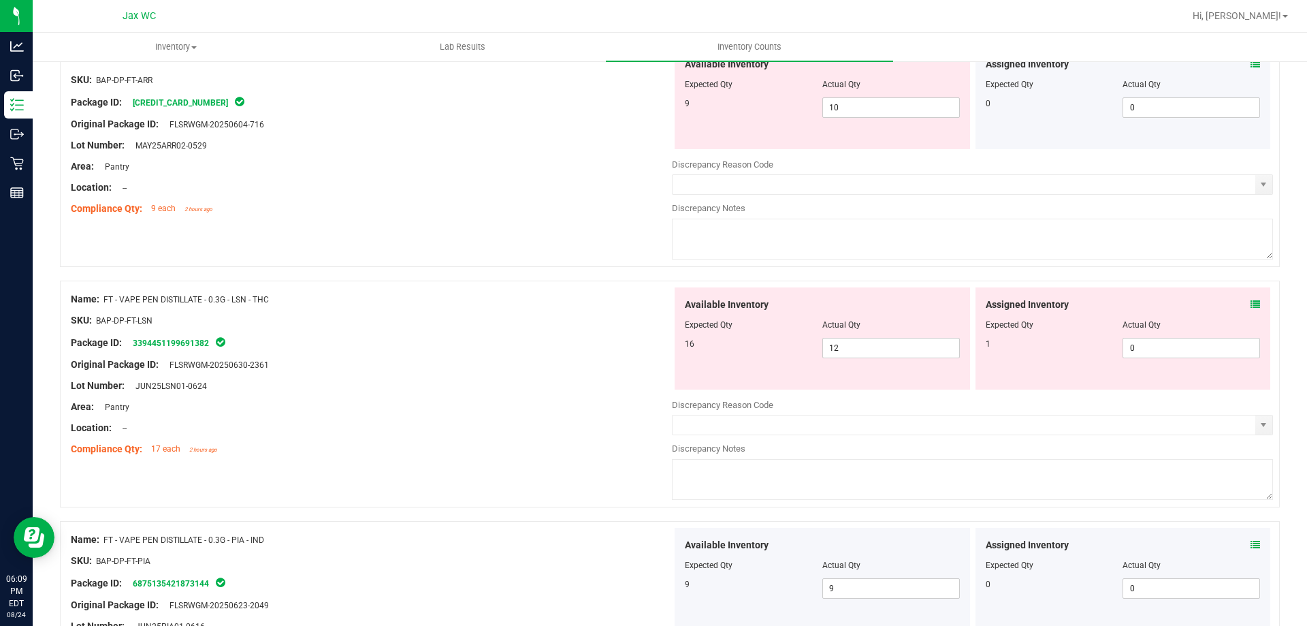
scroll to position [2815, 0]
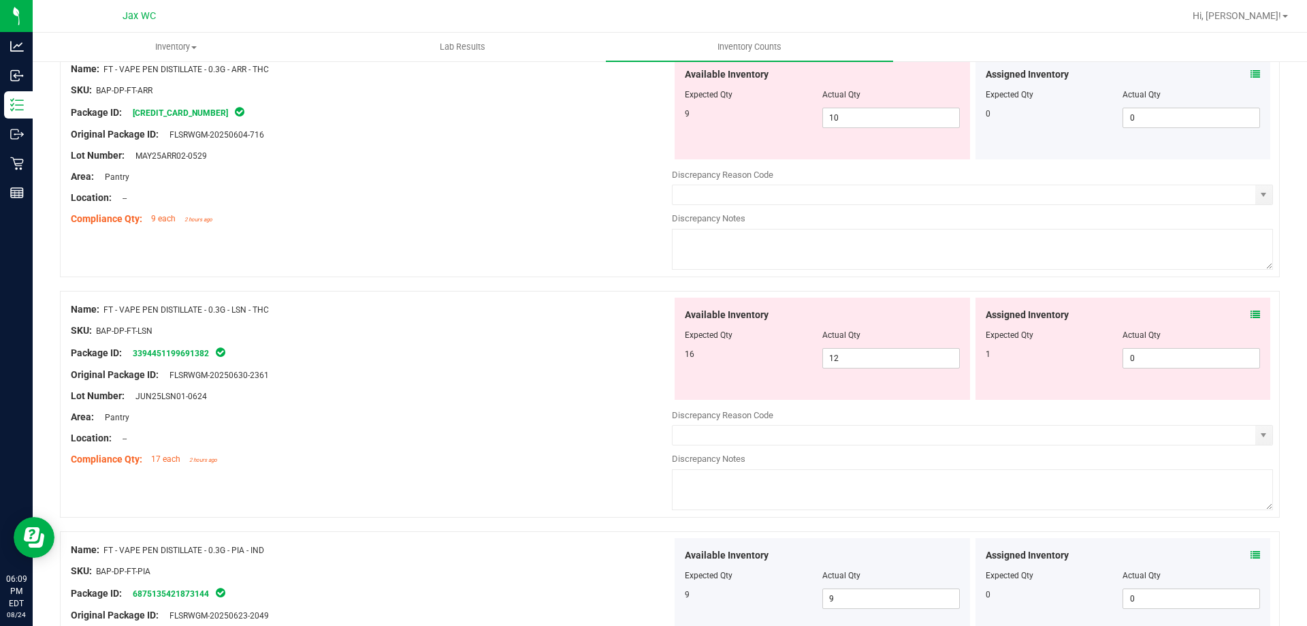
click at [1251, 310] on icon at bounding box center [1256, 315] width 10 height 10
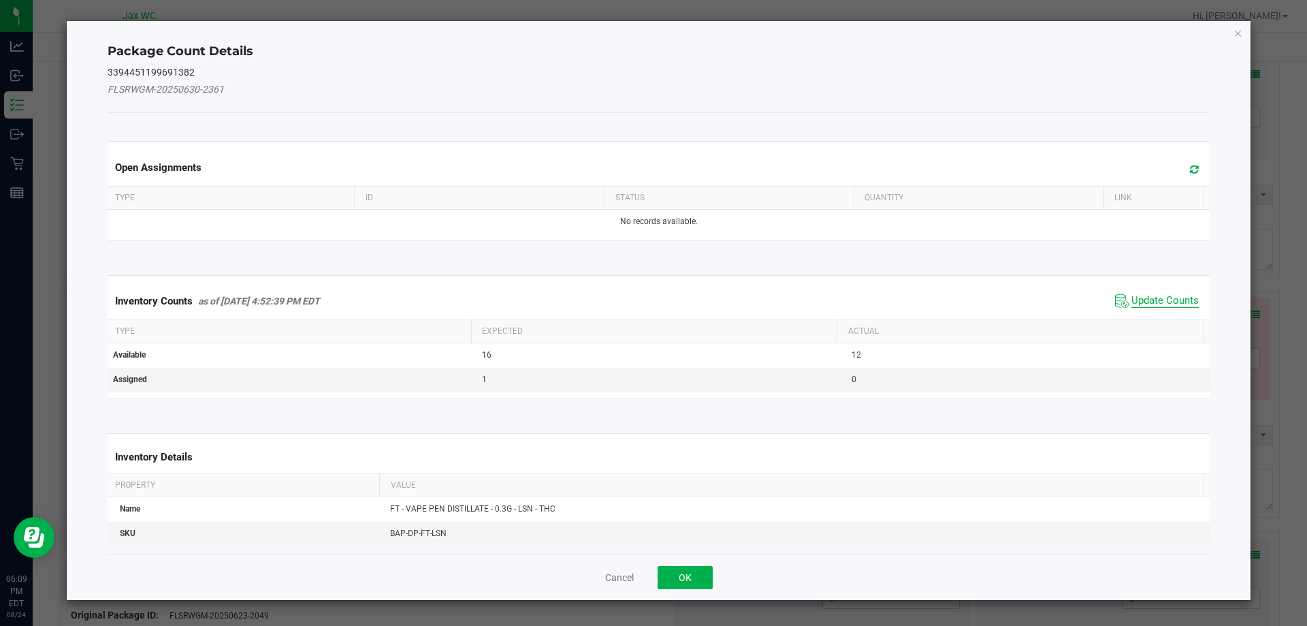
click at [1162, 299] on span "Update Counts" at bounding box center [1165, 301] width 67 height 14
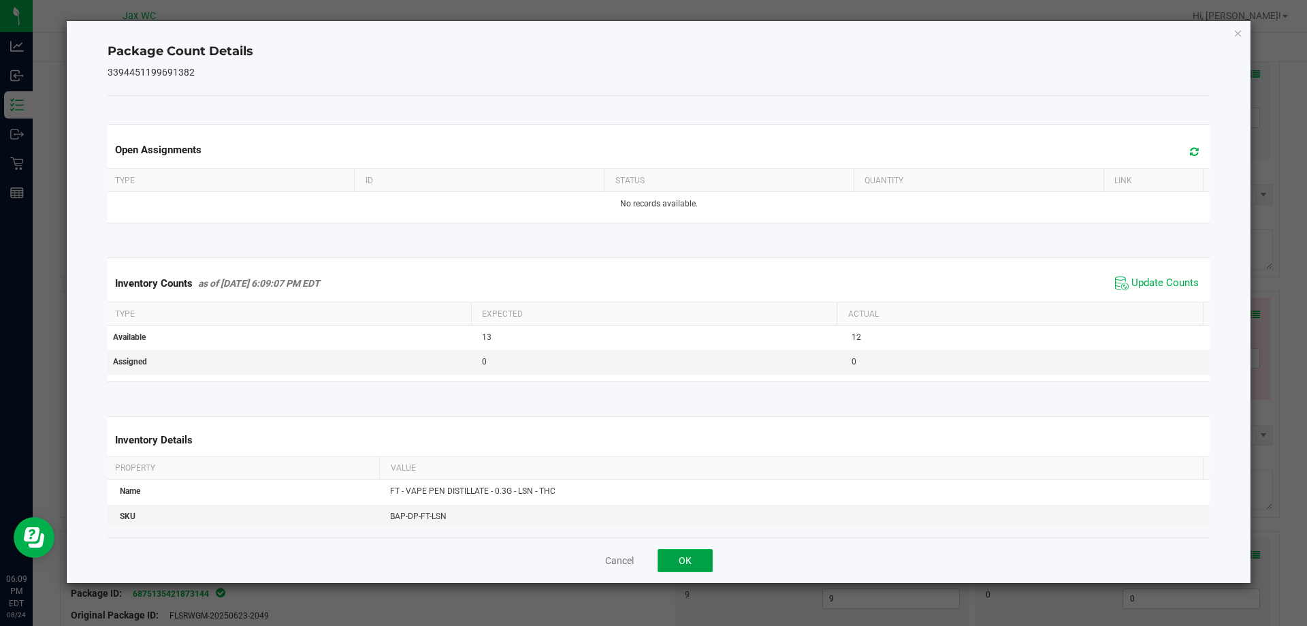
click at [698, 561] on button "OK" at bounding box center [685, 560] width 55 height 23
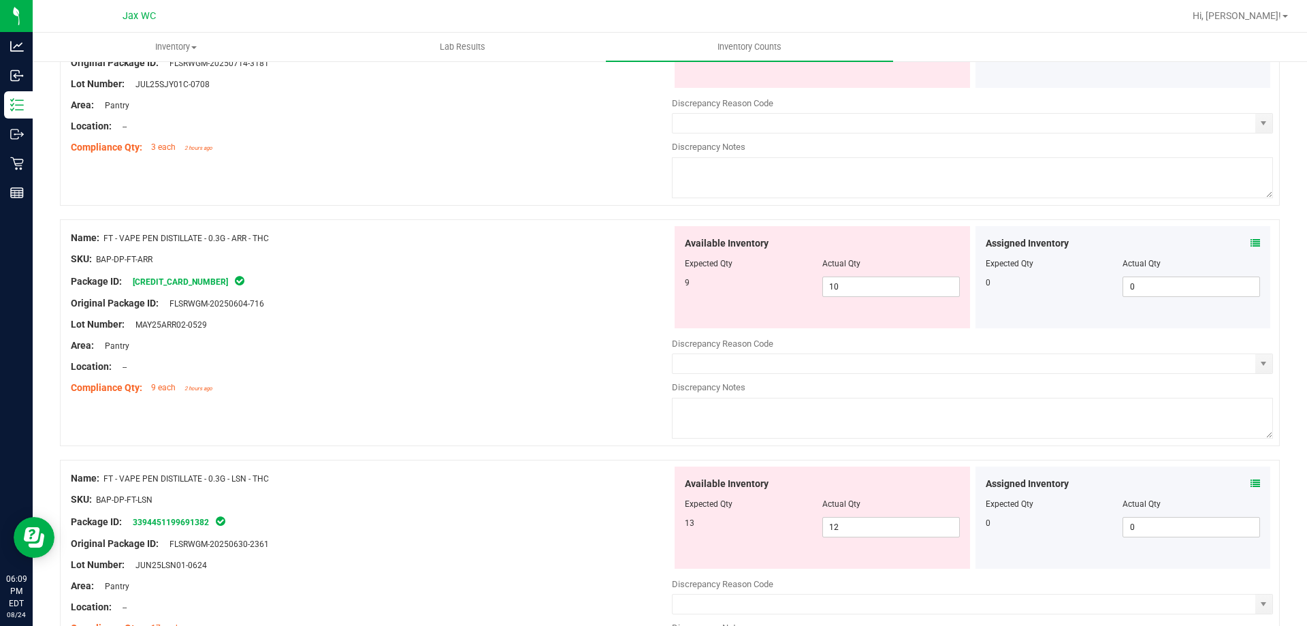
scroll to position [2611, 0]
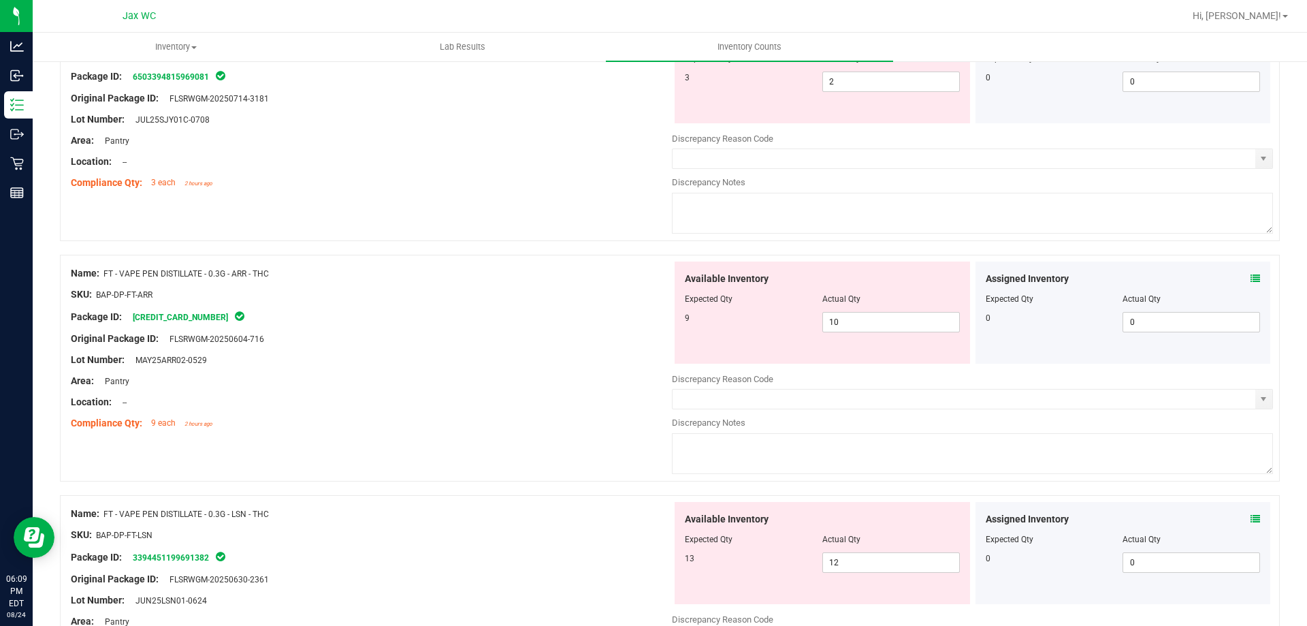
click at [1240, 282] on div "Assigned Inventory" at bounding box center [1123, 279] width 275 height 14
click at [1251, 278] on icon at bounding box center [1256, 279] width 10 height 10
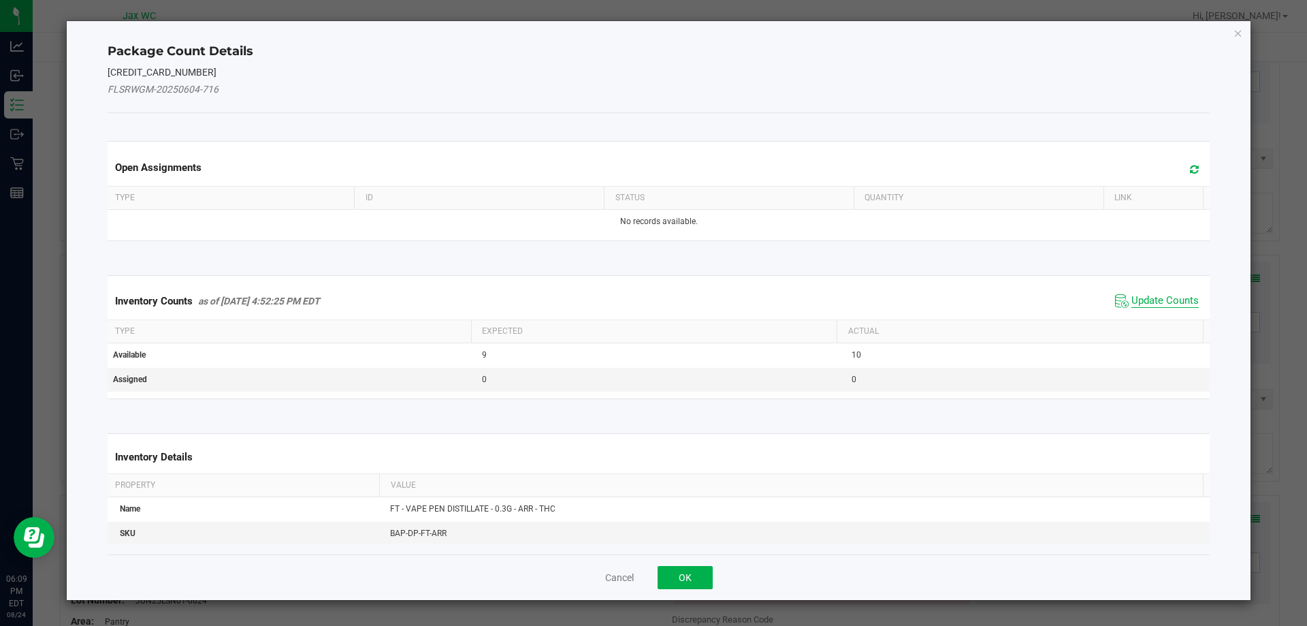
click at [1166, 298] on span "Update Counts" at bounding box center [1165, 301] width 67 height 14
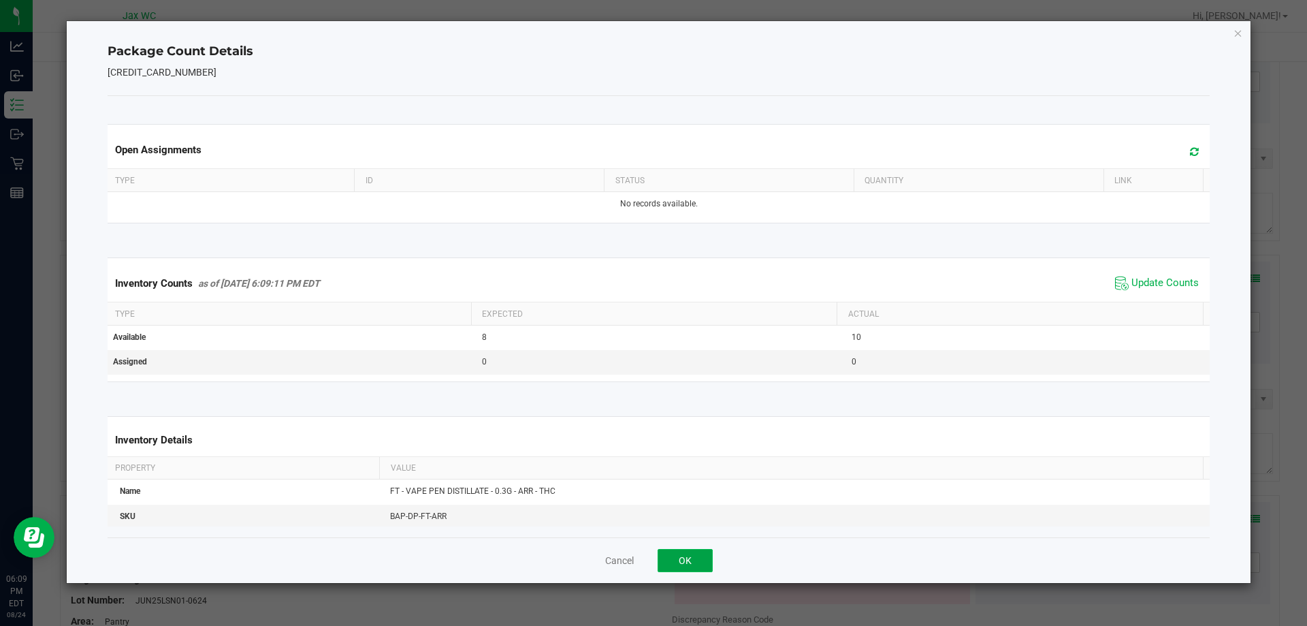
click at [698, 552] on button "OK" at bounding box center [685, 560] width 55 height 23
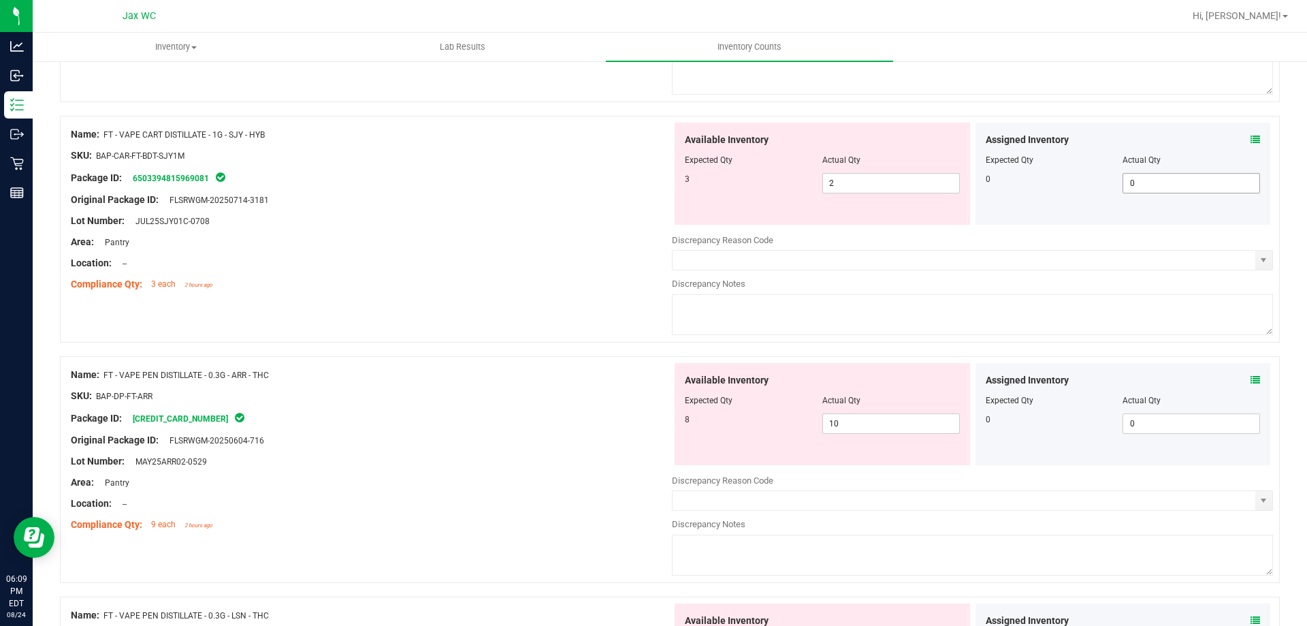
scroll to position [2406, 0]
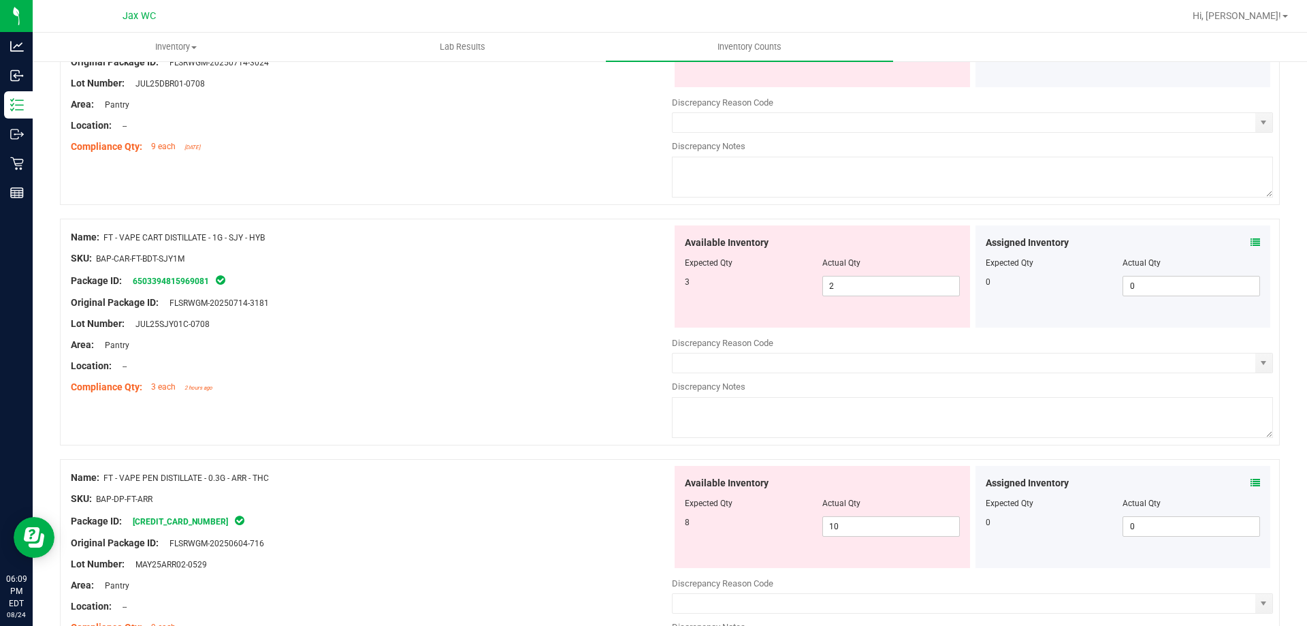
click at [1251, 240] on icon at bounding box center [1256, 243] width 10 height 10
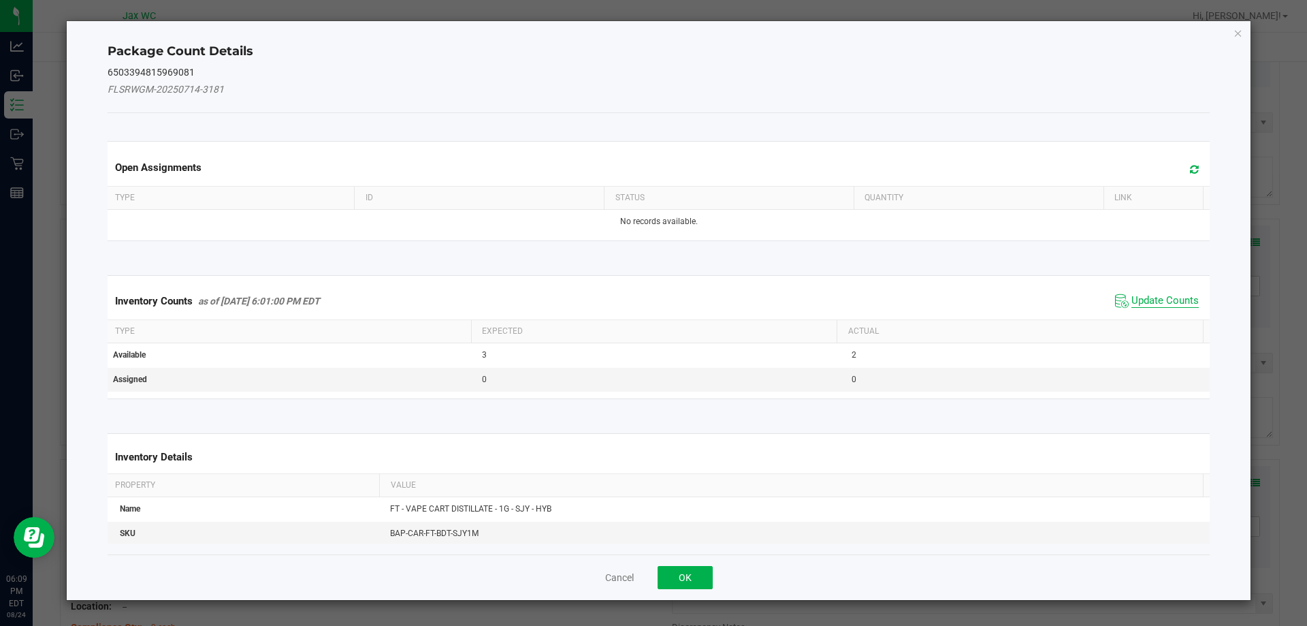
click at [1168, 298] on span "Update Counts" at bounding box center [1165, 301] width 67 height 14
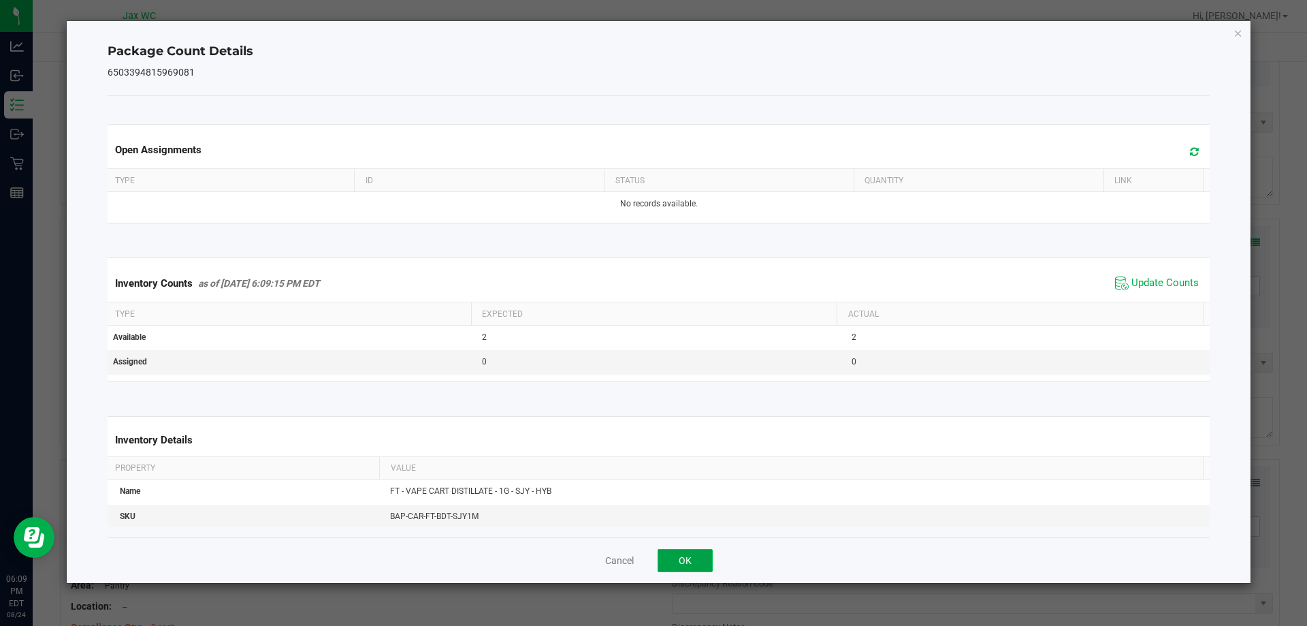
click at [702, 560] on button "OK" at bounding box center [685, 560] width 55 height 23
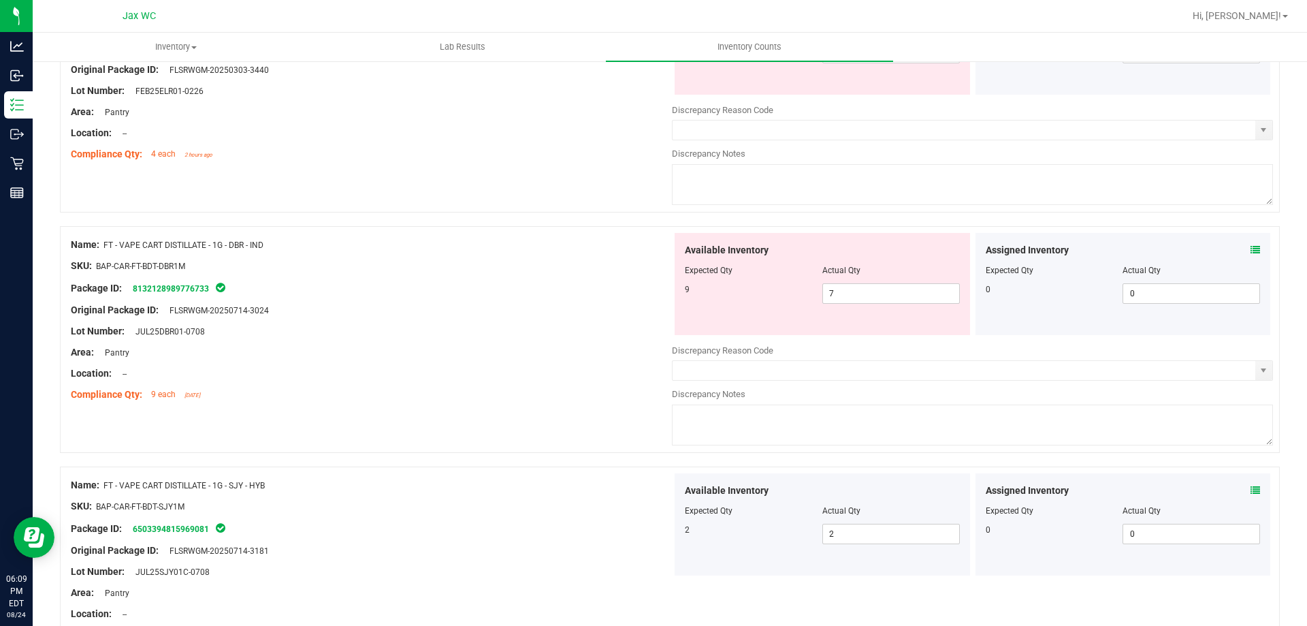
scroll to position [2134, 0]
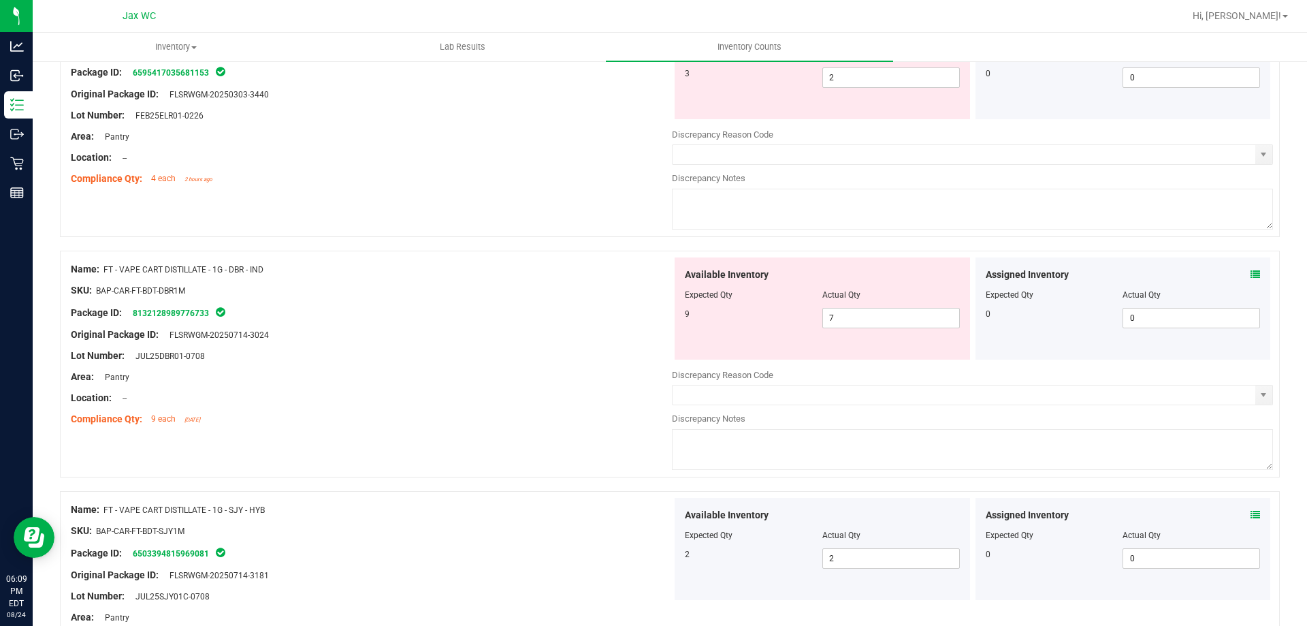
click at [1251, 271] on icon at bounding box center [1256, 275] width 10 height 10
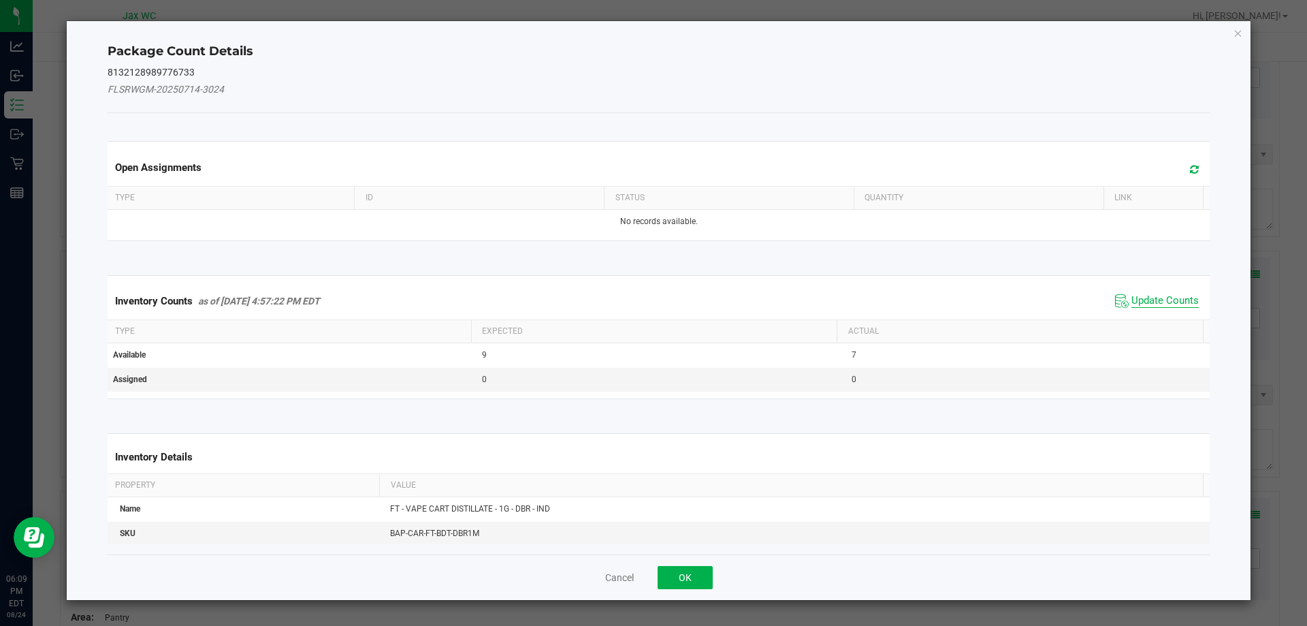
click at [1153, 301] on span "Update Counts" at bounding box center [1165, 301] width 67 height 14
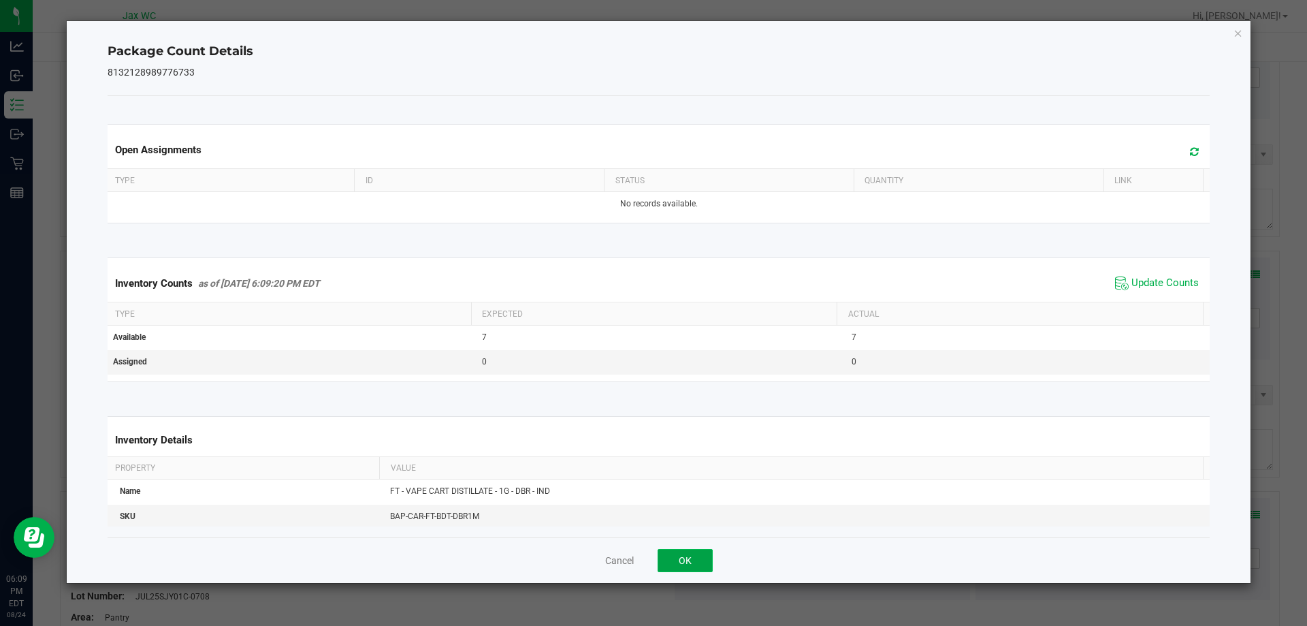
click at [697, 554] on button "OK" at bounding box center [685, 560] width 55 height 23
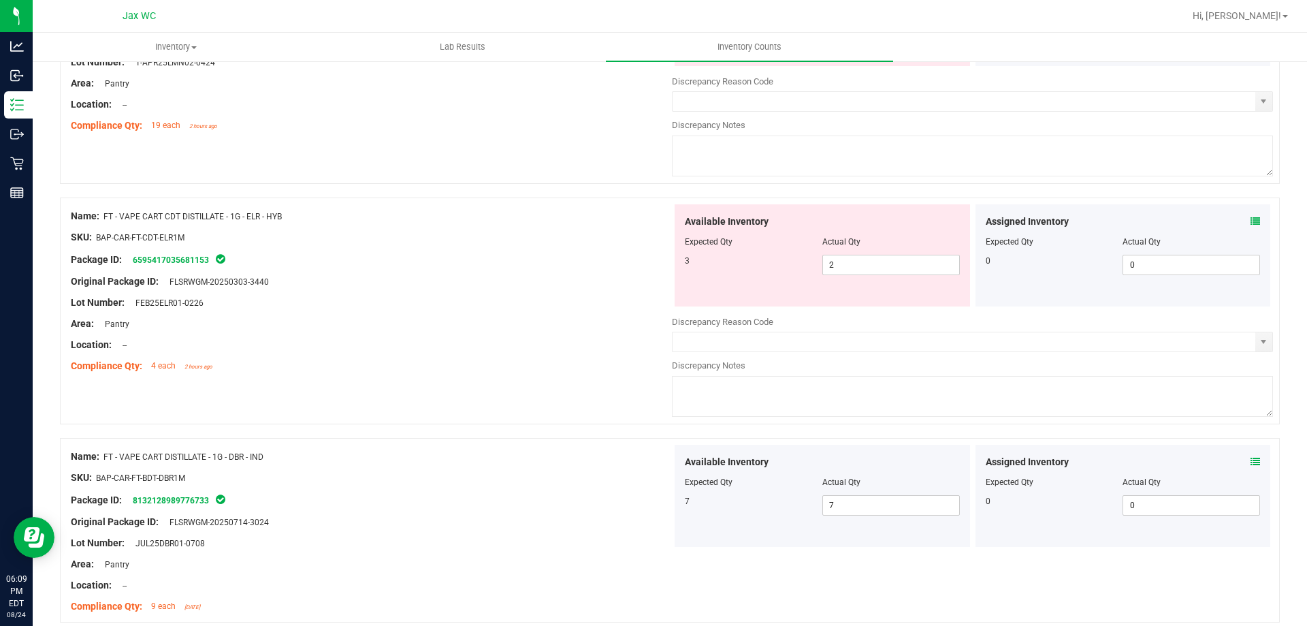
scroll to position [1930, 0]
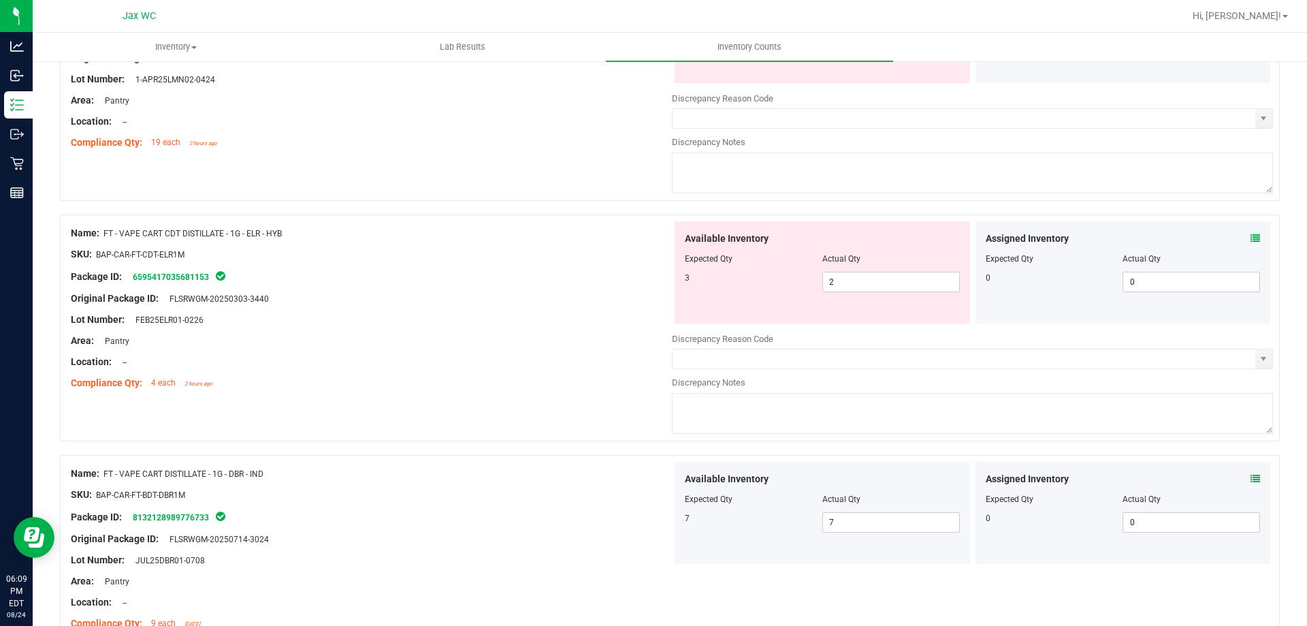
click at [1251, 238] on icon at bounding box center [1256, 239] width 10 height 10
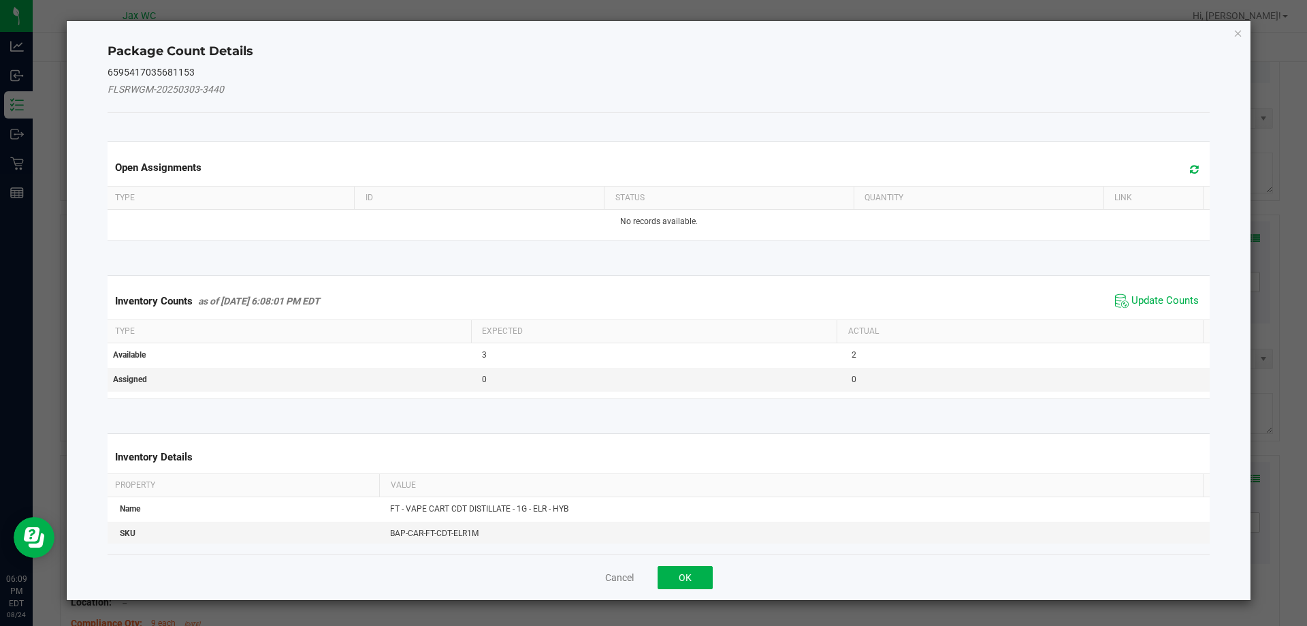
click at [1132, 305] on span "Update Counts" at bounding box center [1165, 301] width 67 height 14
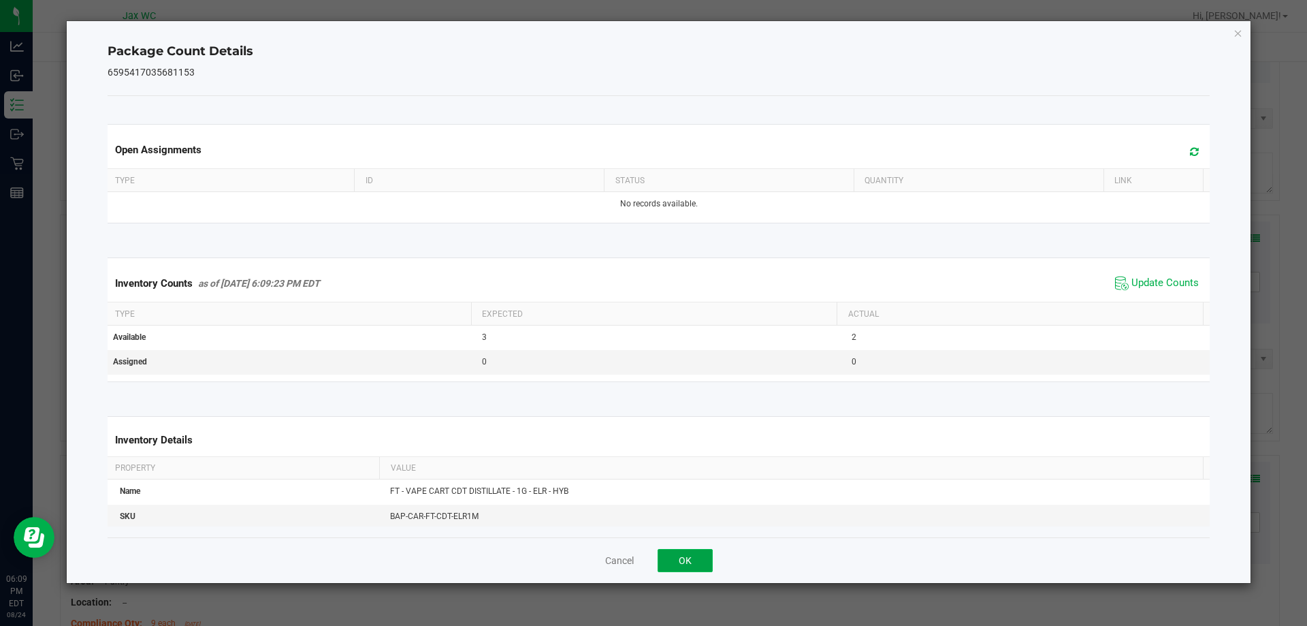
click at [697, 558] on button "OK" at bounding box center [685, 560] width 55 height 23
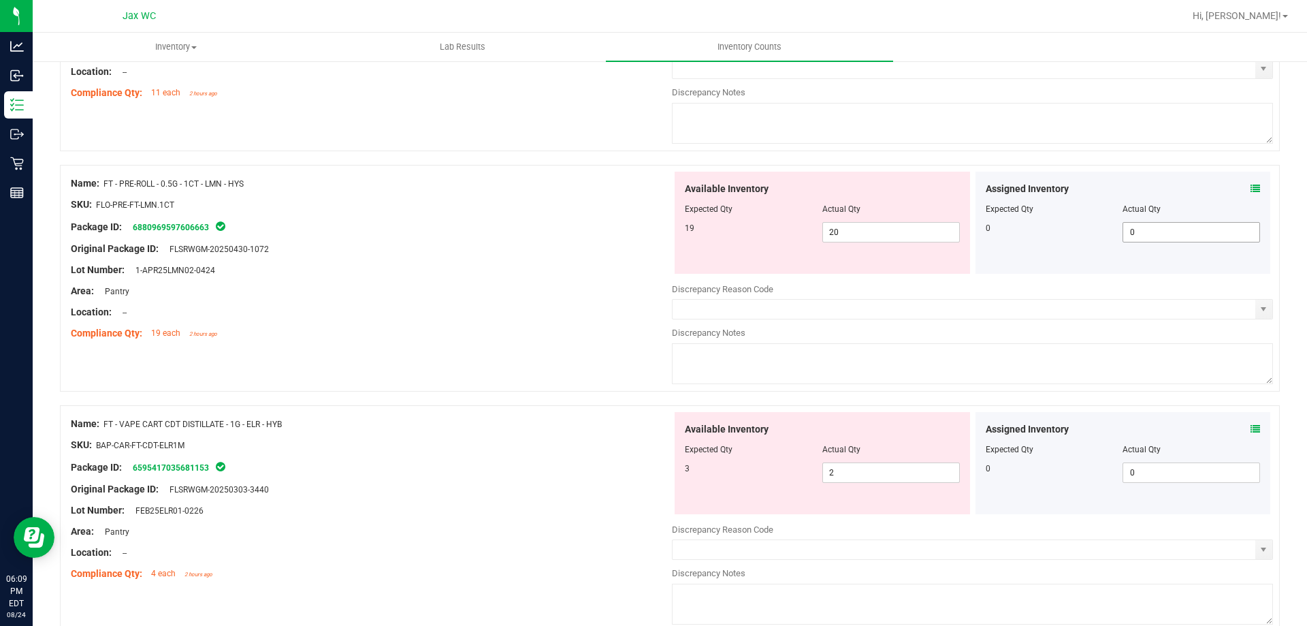
scroll to position [1725, 0]
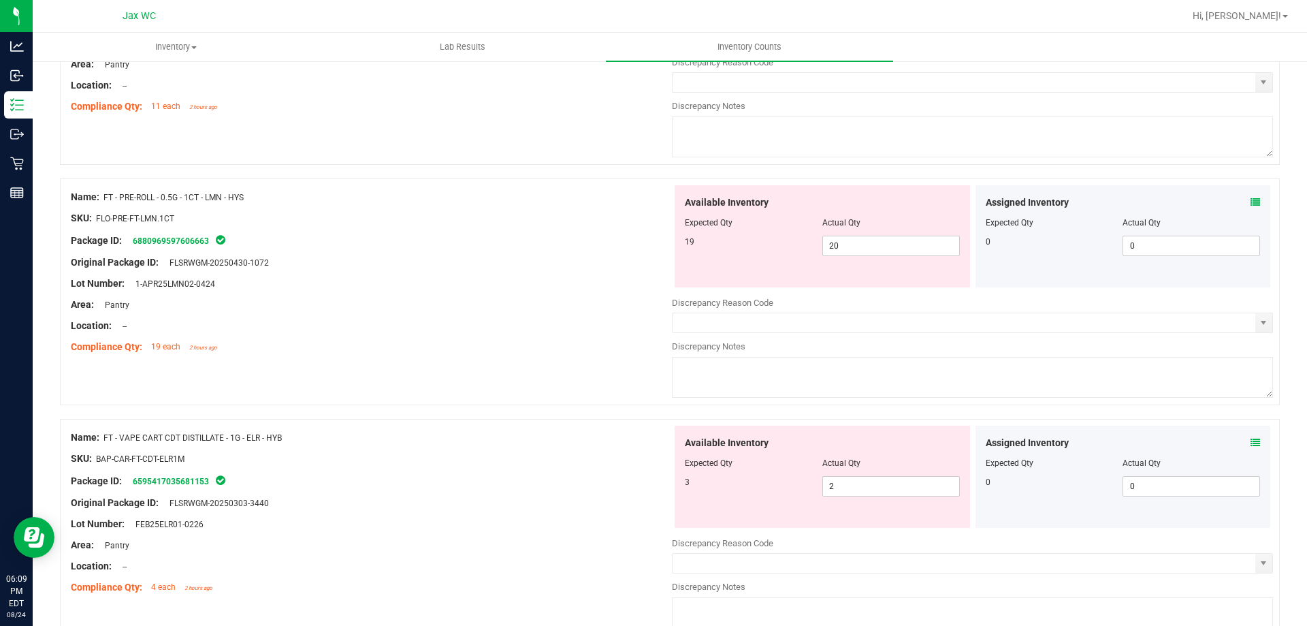
click at [1251, 199] on icon at bounding box center [1256, 202] width 10 height 10
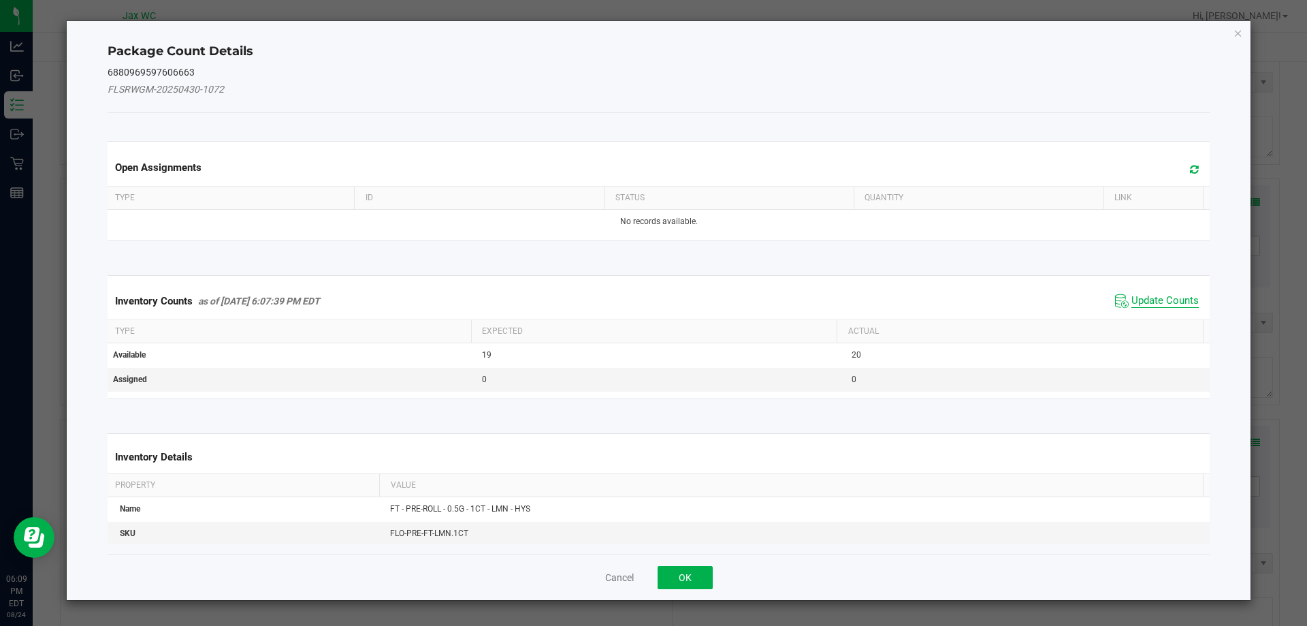
click at [1136, 298] on span "Update Counts" at bounding box center [1165, 301] width 67 height 14
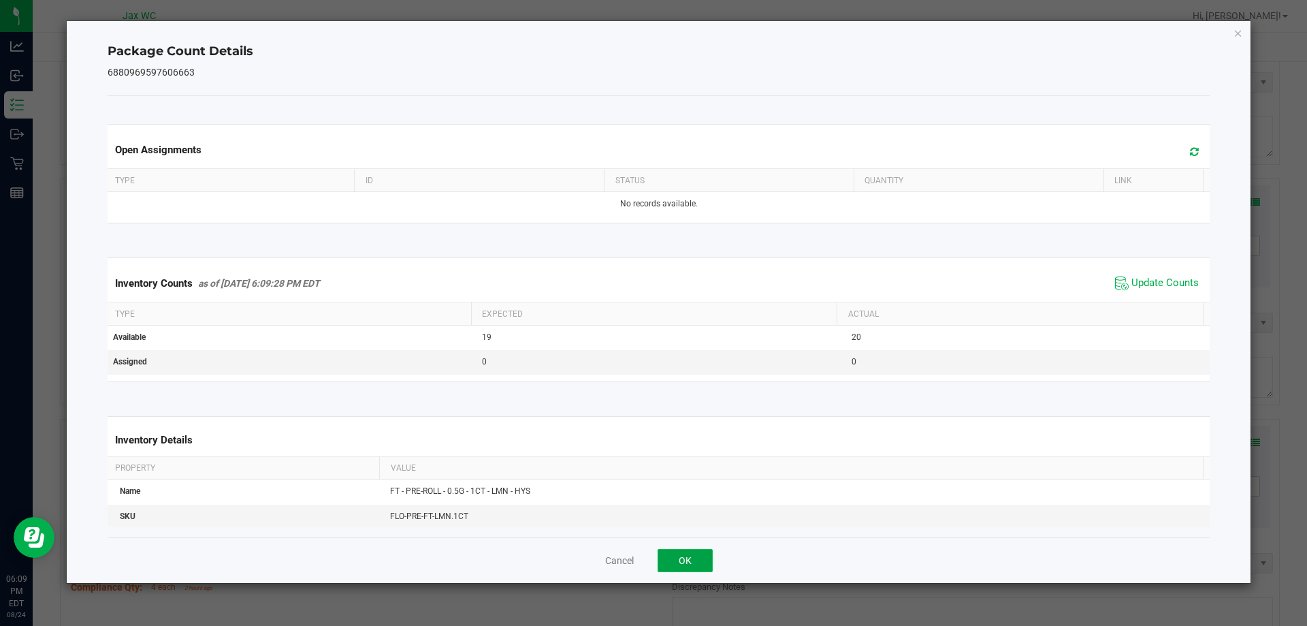
click at [669, 562] on button "OK" at bounding box center [685, 560] width 55 height 23
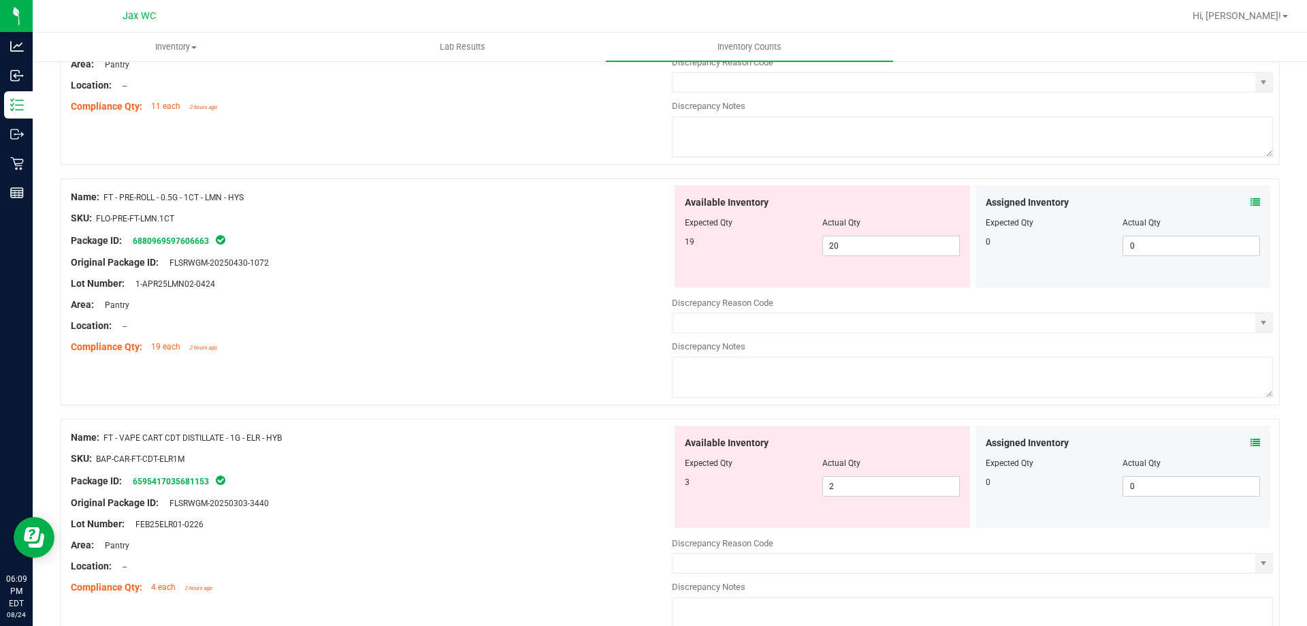
scroll to position [1521, 0]
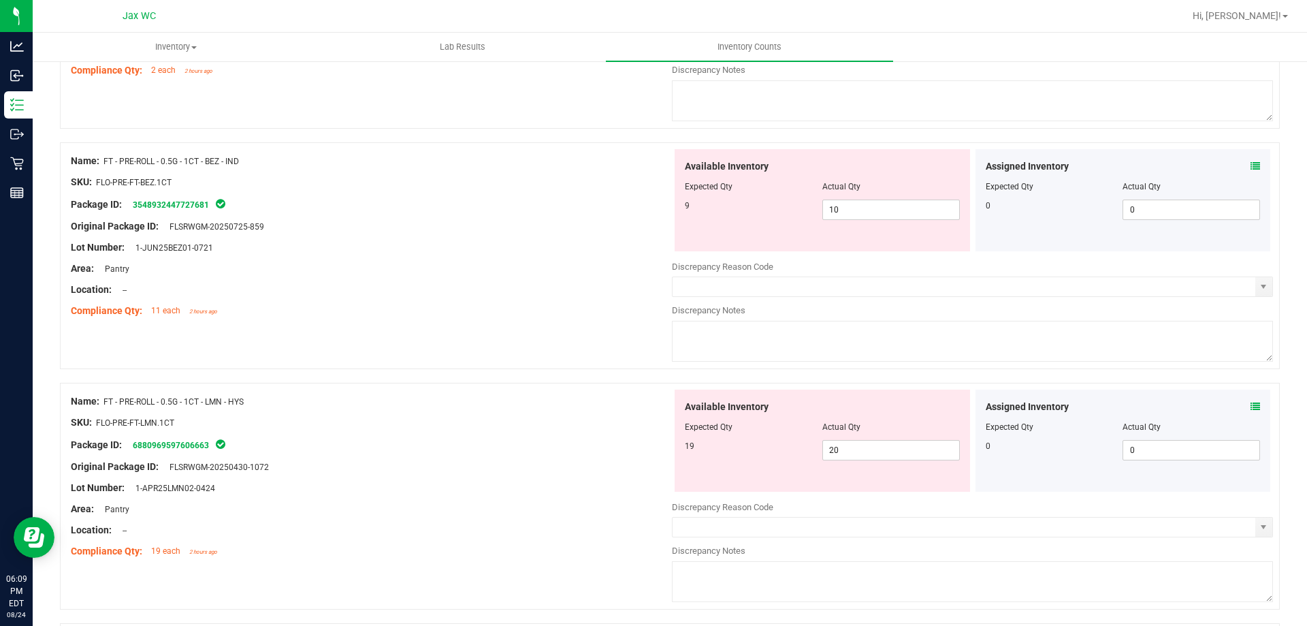
click at [1256, 161] on div "Assigned Inventory Expected Qty Actual Qty 0 0 0" at bounding box center [1124, 200] width 296 height 102
click at [1251, 164] on icon at bounding box center [1256, 166] width 10 height 10
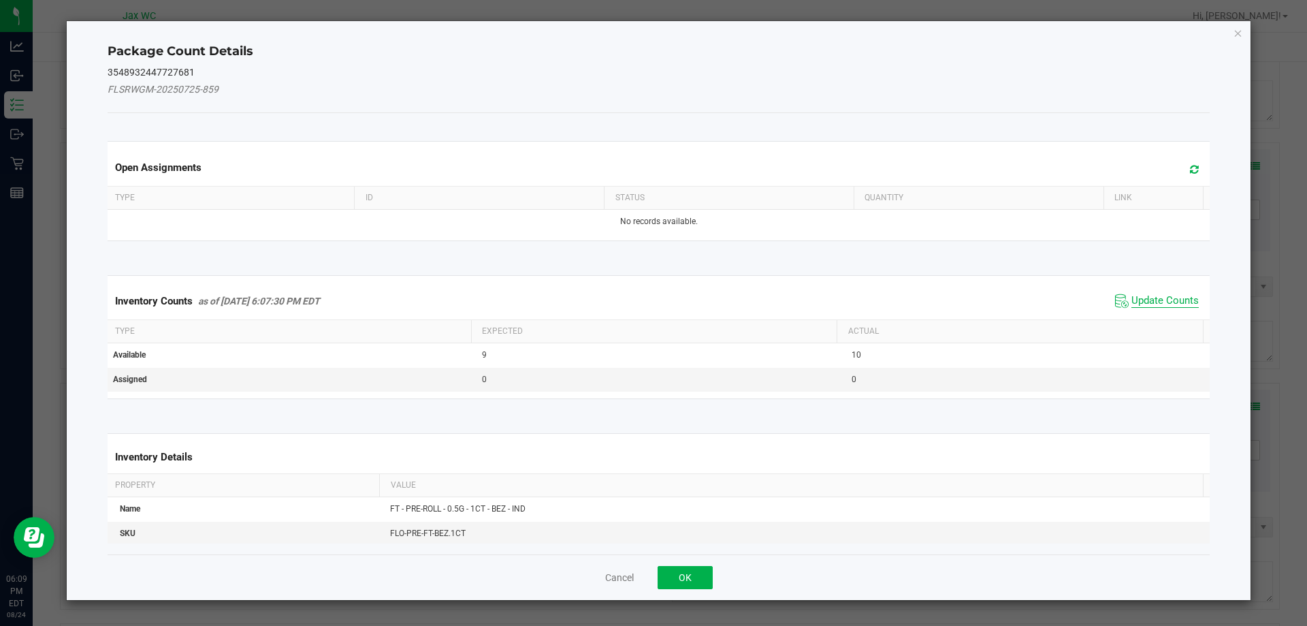
click at [1138, 301] on span "Update Counts" at bounding box center [1165, 301] width 67 height 14
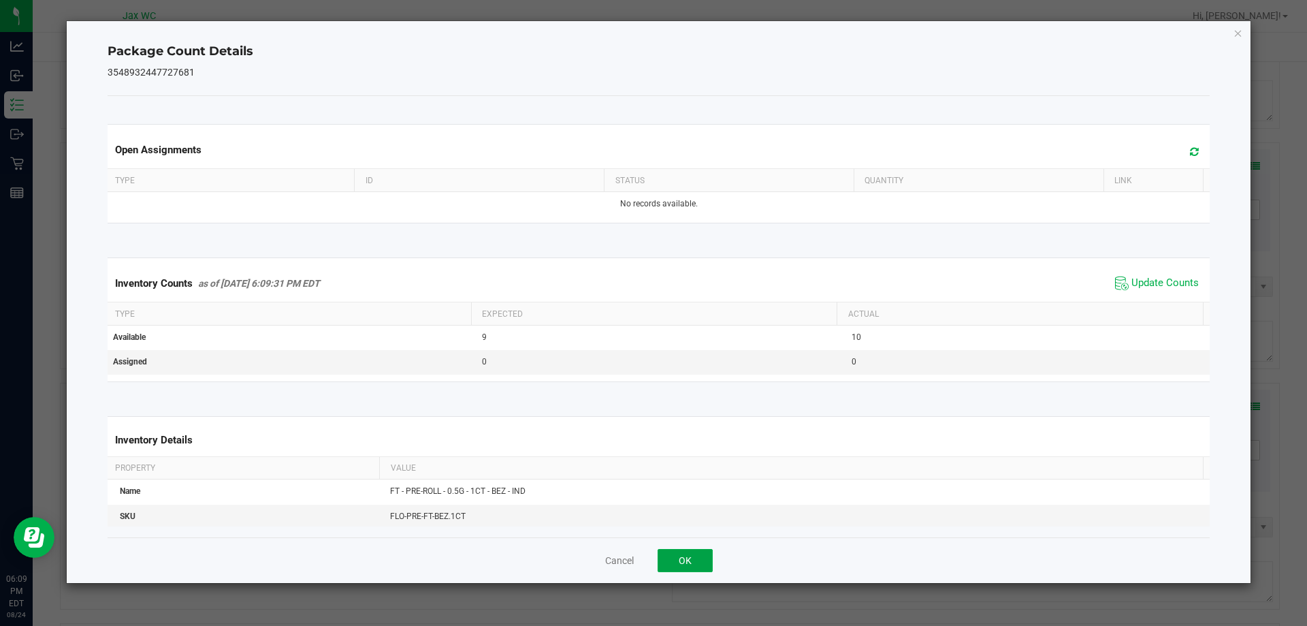
click at [709, 554] on button "OK" at bounding box center [685, 560] width 55 height 23
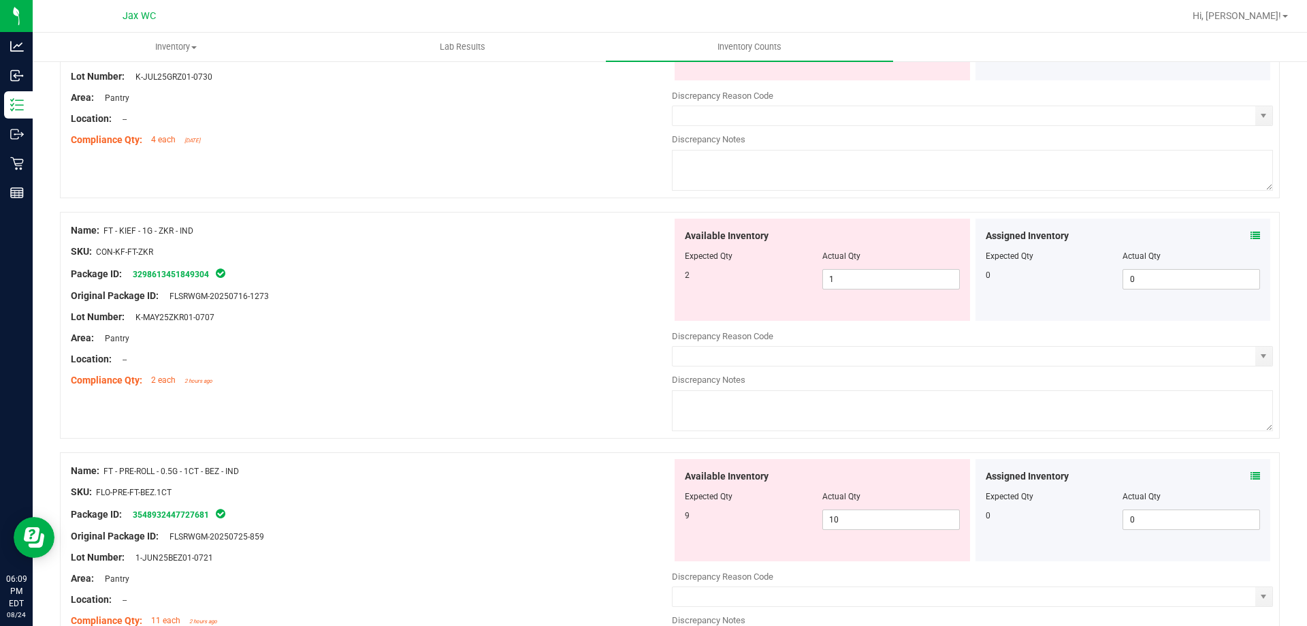
scroll to position [1181, 0]
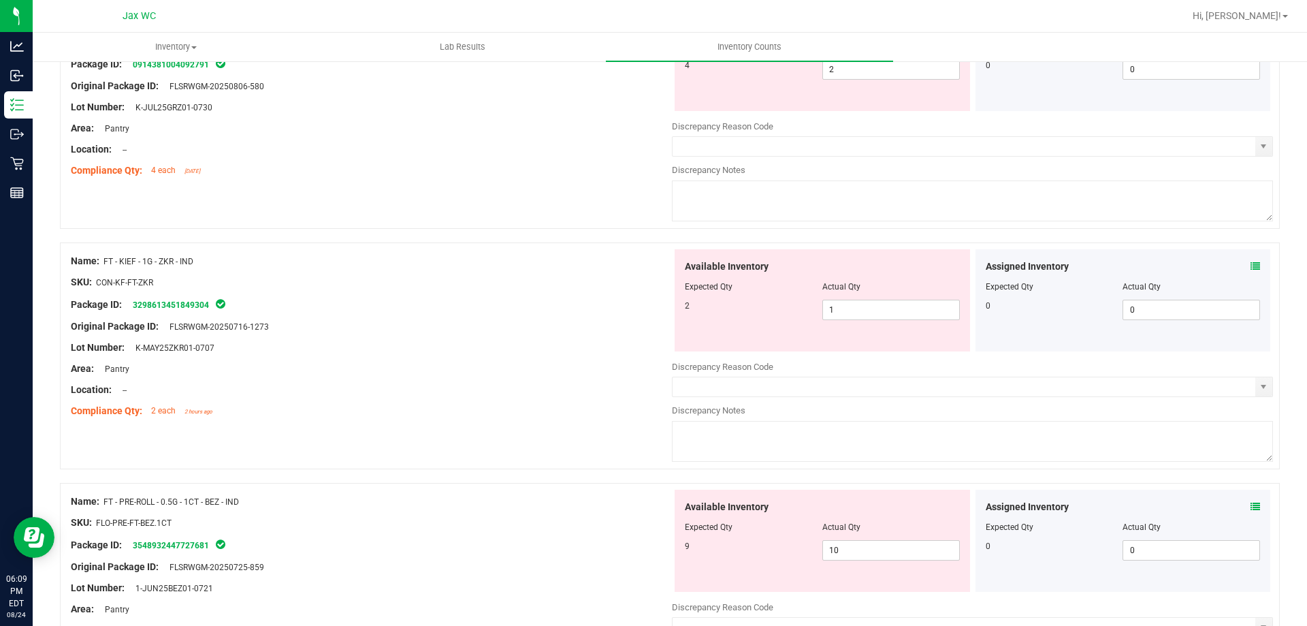
click at [1251, 264] on icon at bounding box center [1256, 266] width 10 height 10
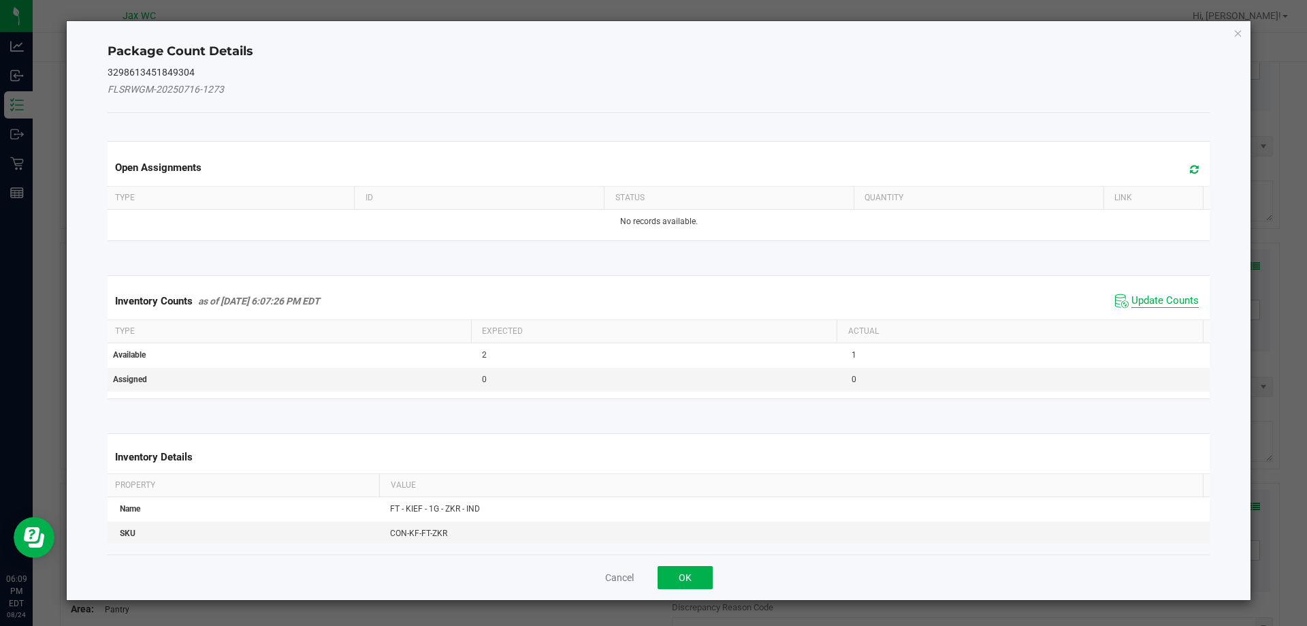
click at [1134, 300] on span "Update Counts" at bounding box center [1165, 301] width 67 height 14
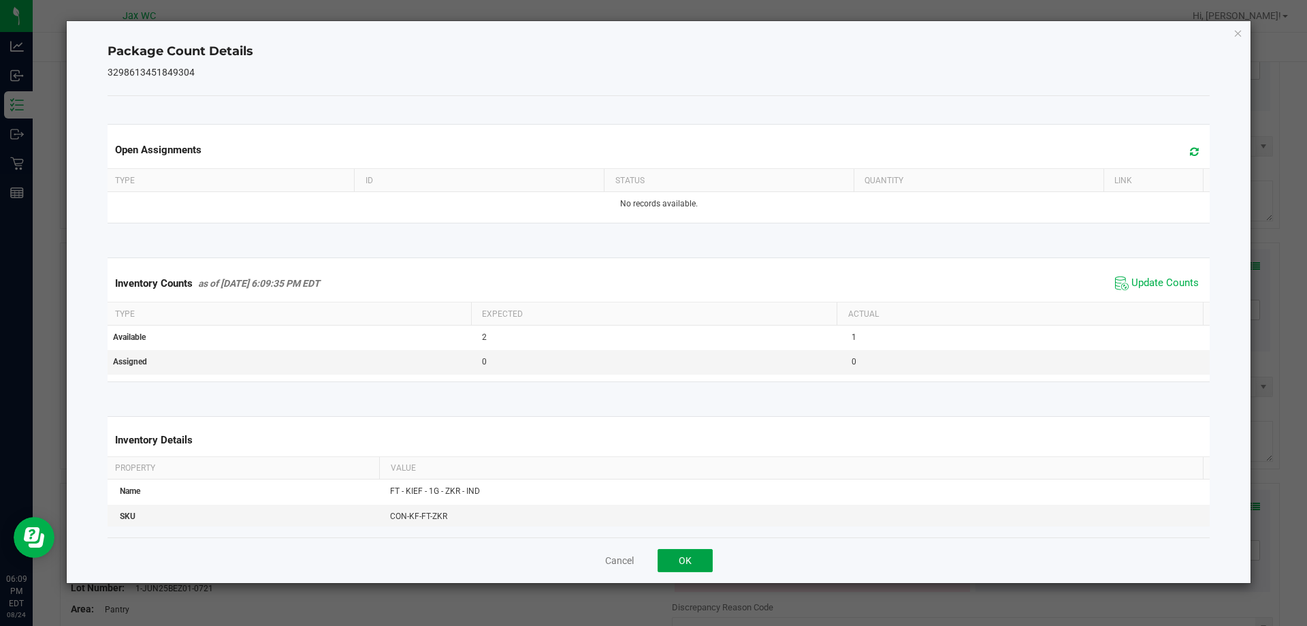
click at [702, 556] on button "OK" at bounding box center [685, 560] width 55 height 23
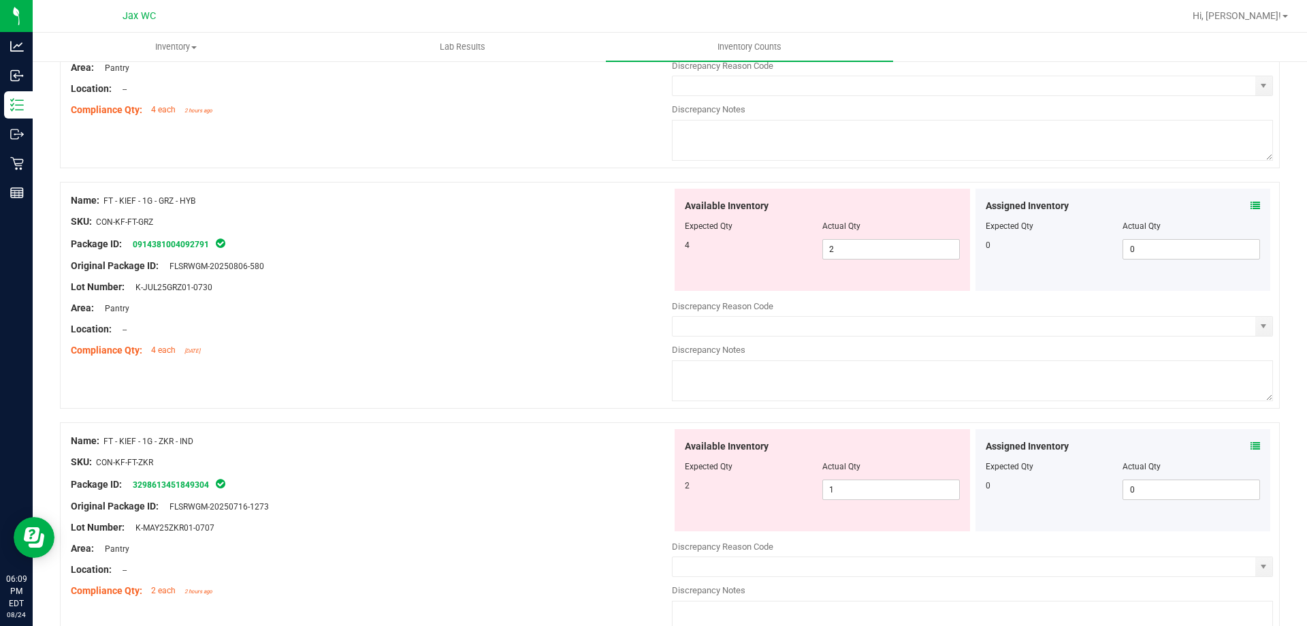
scroll to position [976, 0]
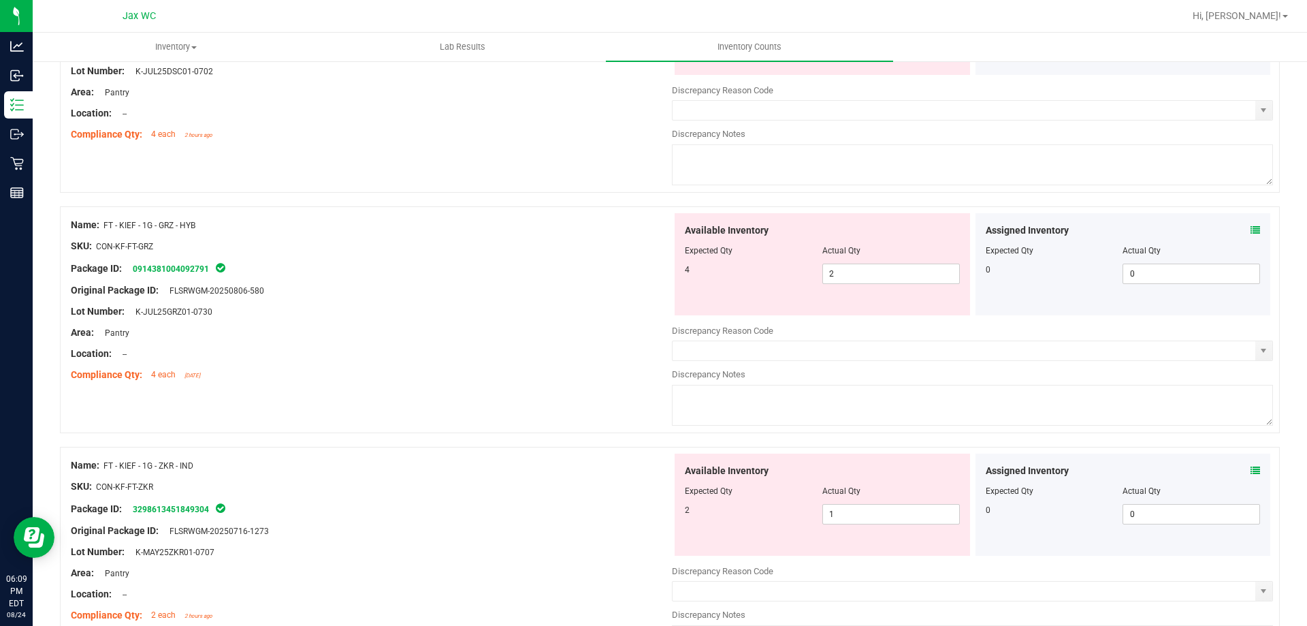
click at [1237, 230] on div "Assigned Inventory" at bounding box center [1123, 230] width 275 height 14
click at [1251, 228] on icon at bounding box center [1256, 230] width 10 height 10
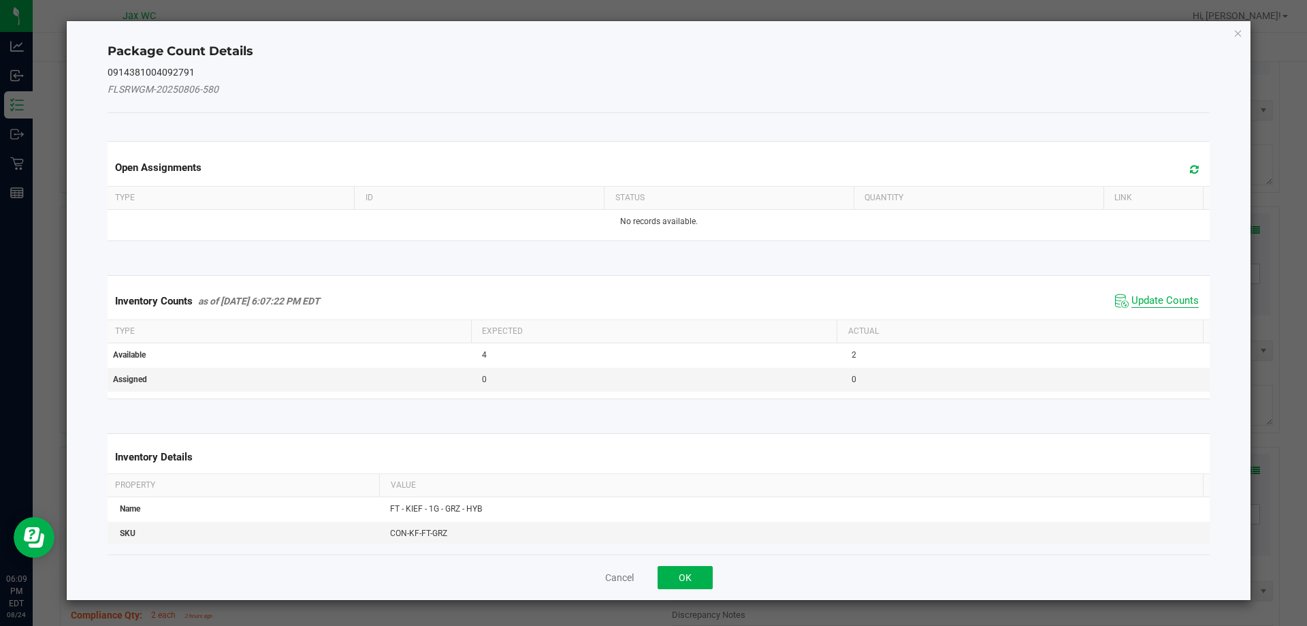
click at [1187, 294] on span "Update Counts" at bounding box center [1165, 301] width 67 height 14
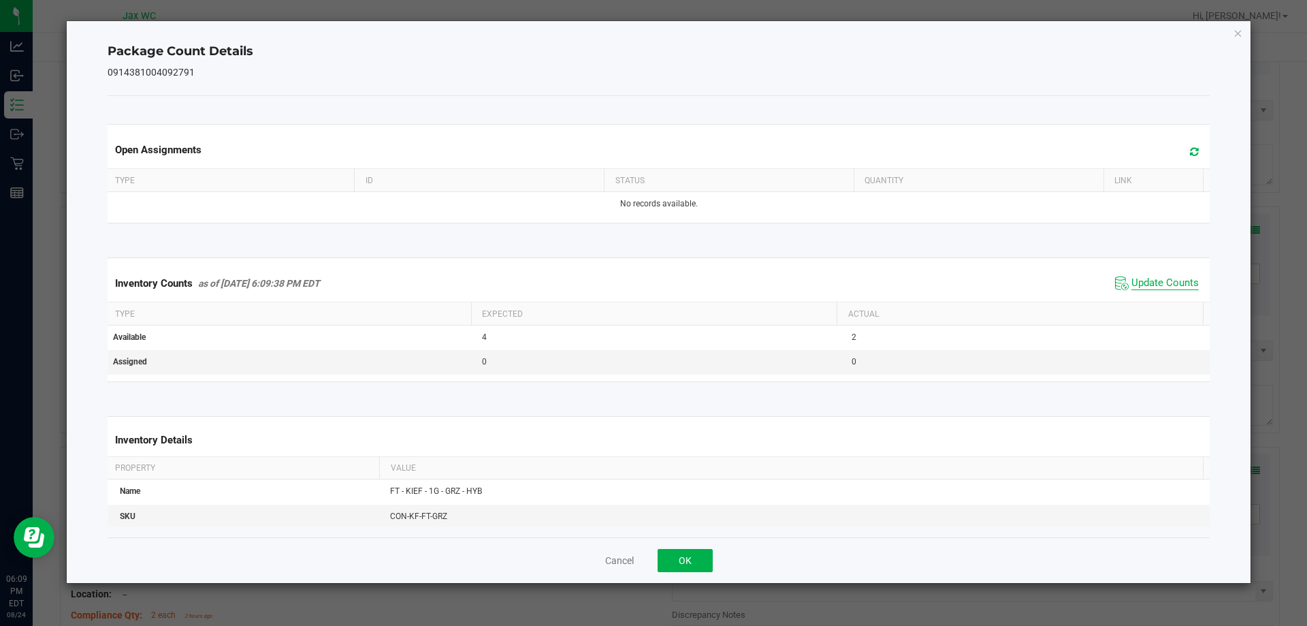
click at [1167, 287] on span "Update Counts" at bounding box center [1165, 283] width 67 height 14
click at [680, 556] on button "OK" at bounding box center [685, 560] width 55 height 23
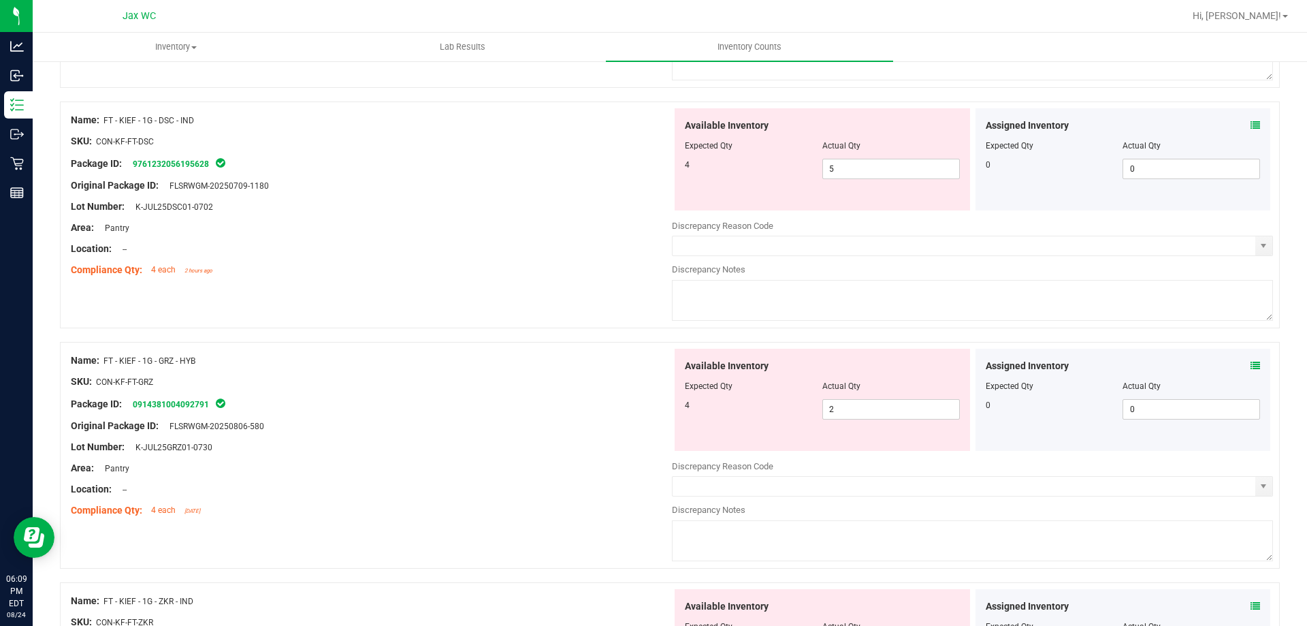
scroll to position [840, 0]
click at [1251, 129] on icon at bounding box center [1256, 126] width 10 height 10
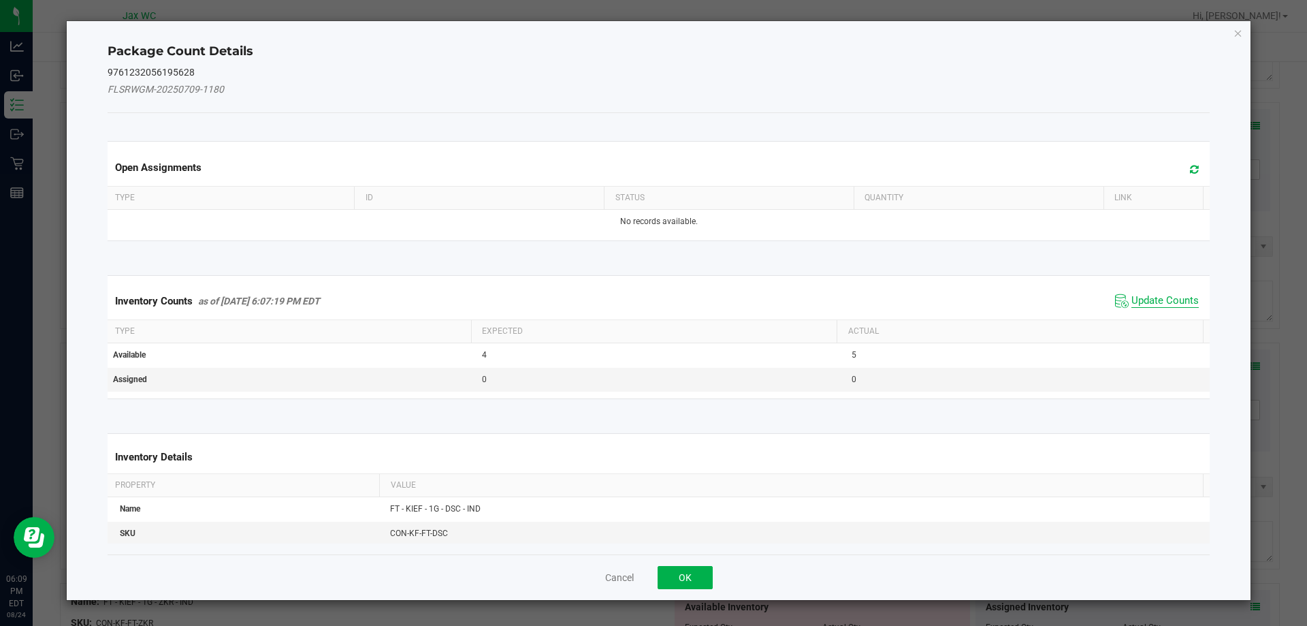
click at [1132, 302] on span "Update Counts" at bounding box center [1165, 301] width 67 height 14
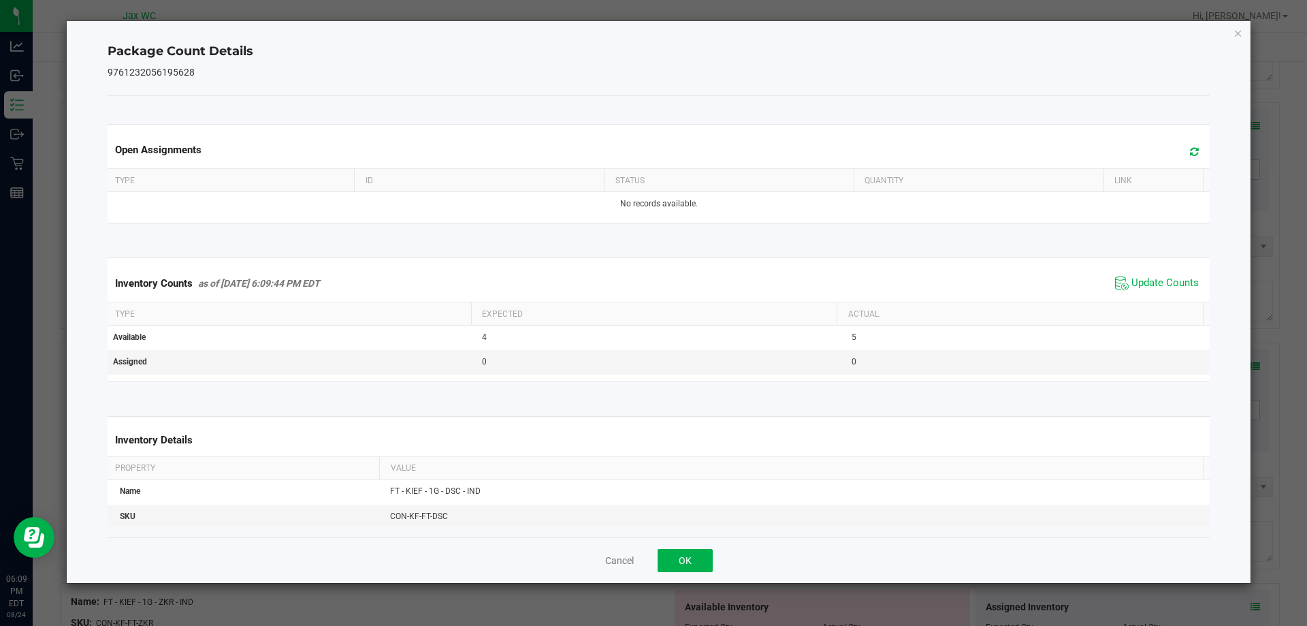
click at [699, 547] on div "Cancel OK" at bounding box center [659, 560] width 1103 height 46
click at [698, 554] on button "OK" at bounding box center [685, 560] width 55 height 23
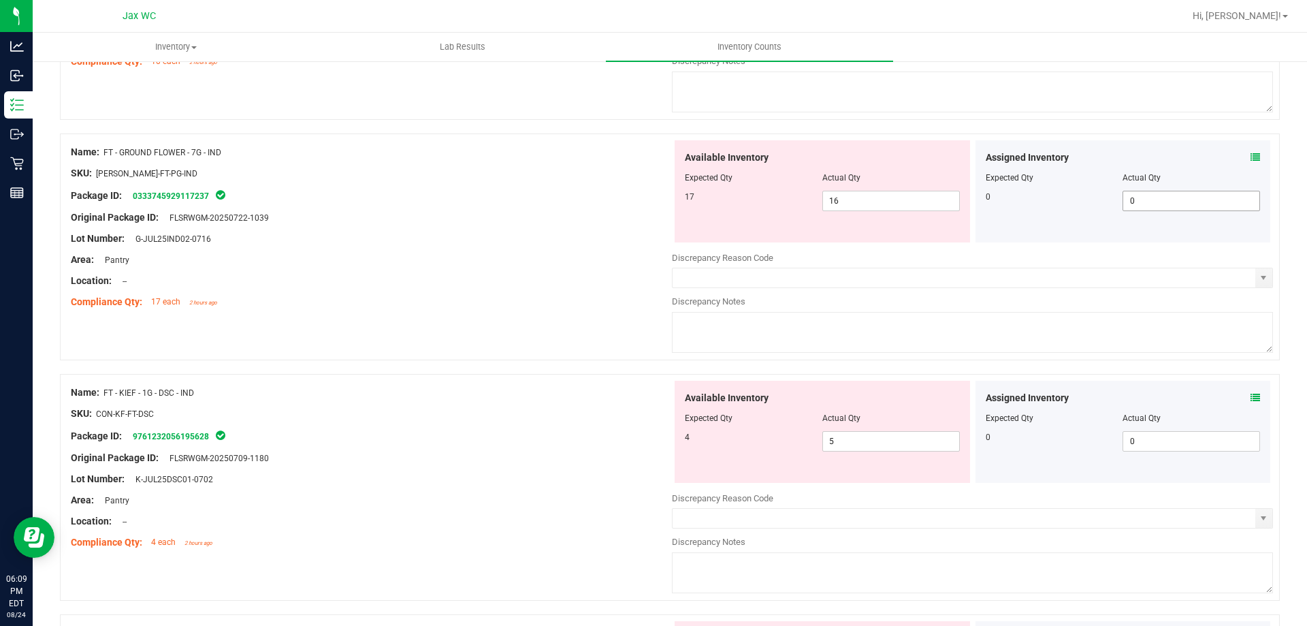
scroll to position [568, 0]
click at [1251, 160] on icon at bounding box center [1256, 158] width 10 height 10
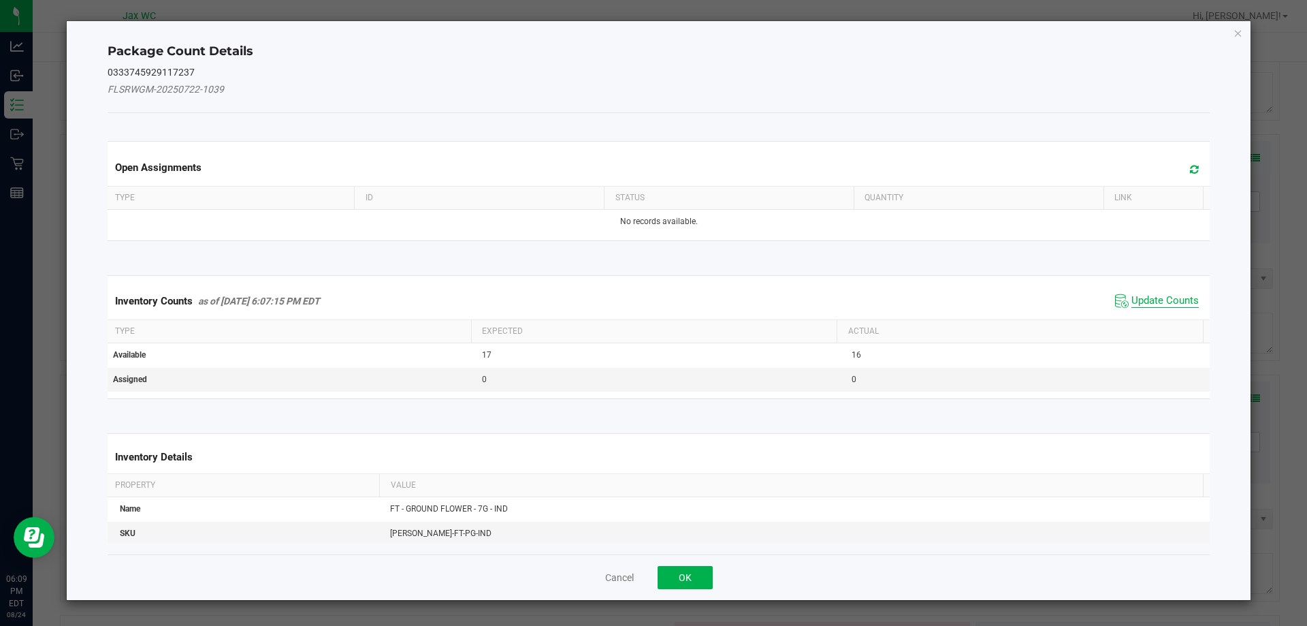
click at [1142, 302] on span "Update Counts" at bounding box center [1165, 301] width 67 height 14
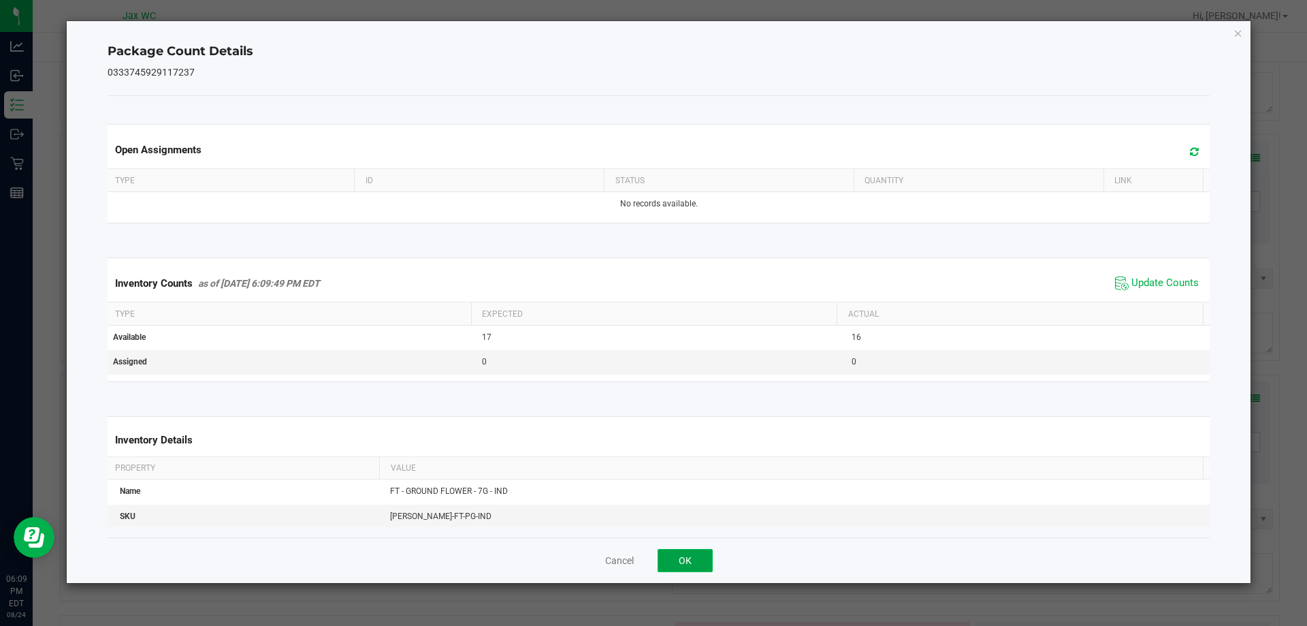
click at [695, 558] on button "OK" at bounding box center [685, 560] width 55 height 23
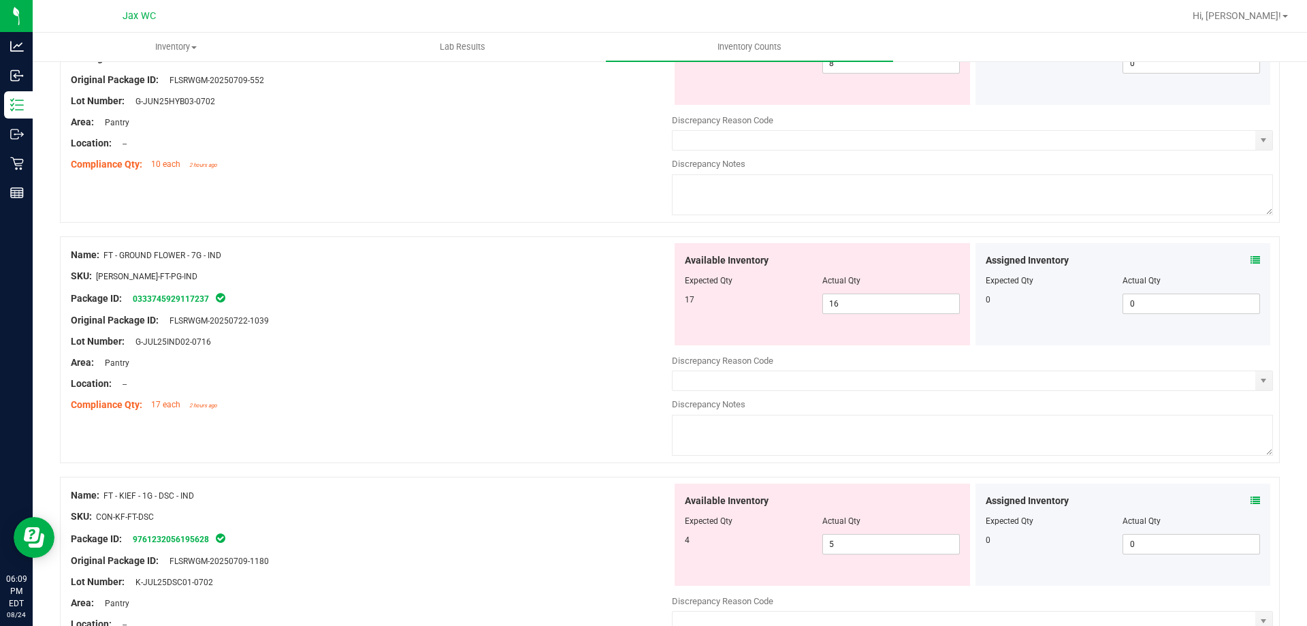
scroll to position [364, 0]
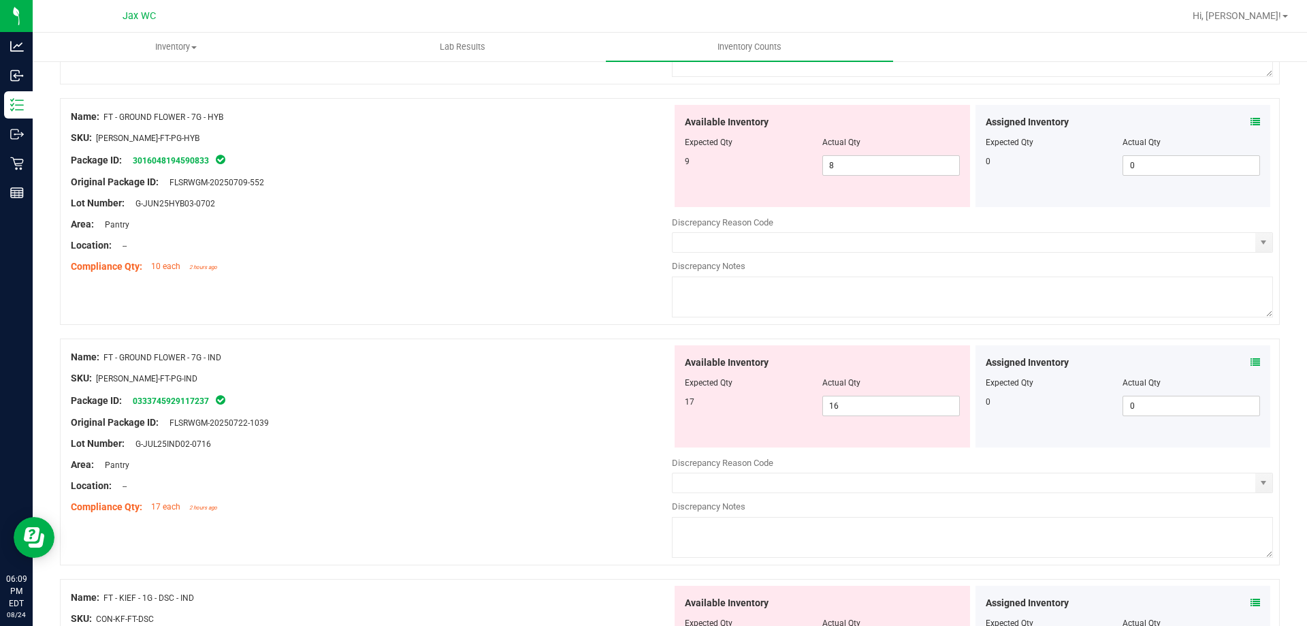
click at [1251, 123] on icon at bounding box center [1256, 122] width 10 height 10
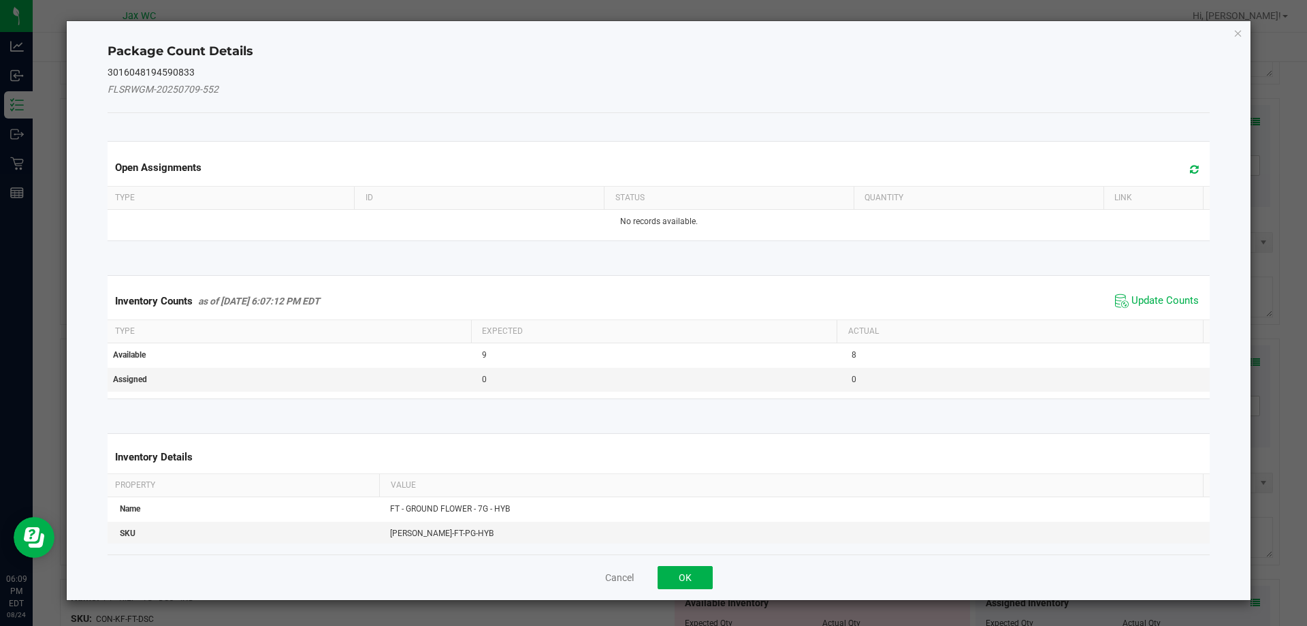
click at [1112, 289] on div "Inventory Counts as of [DATE] 6:07:12 PM EDT Update Counts" at bounding box center [659, 301] width 1108 height 37
click at [1148, 294] on span "Update Counts" at bounding box center [1165, 301] width 67 height 14
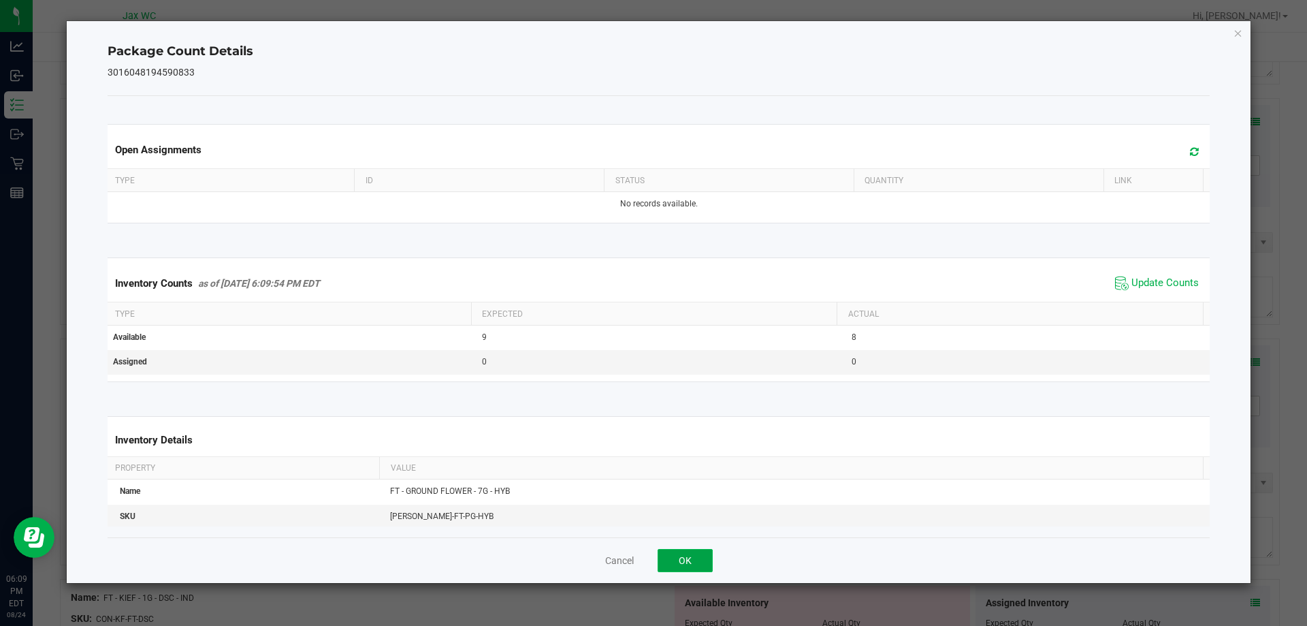
click at [704, 558] on button "OK" at bounding box center [685, 560] width 55 height 23
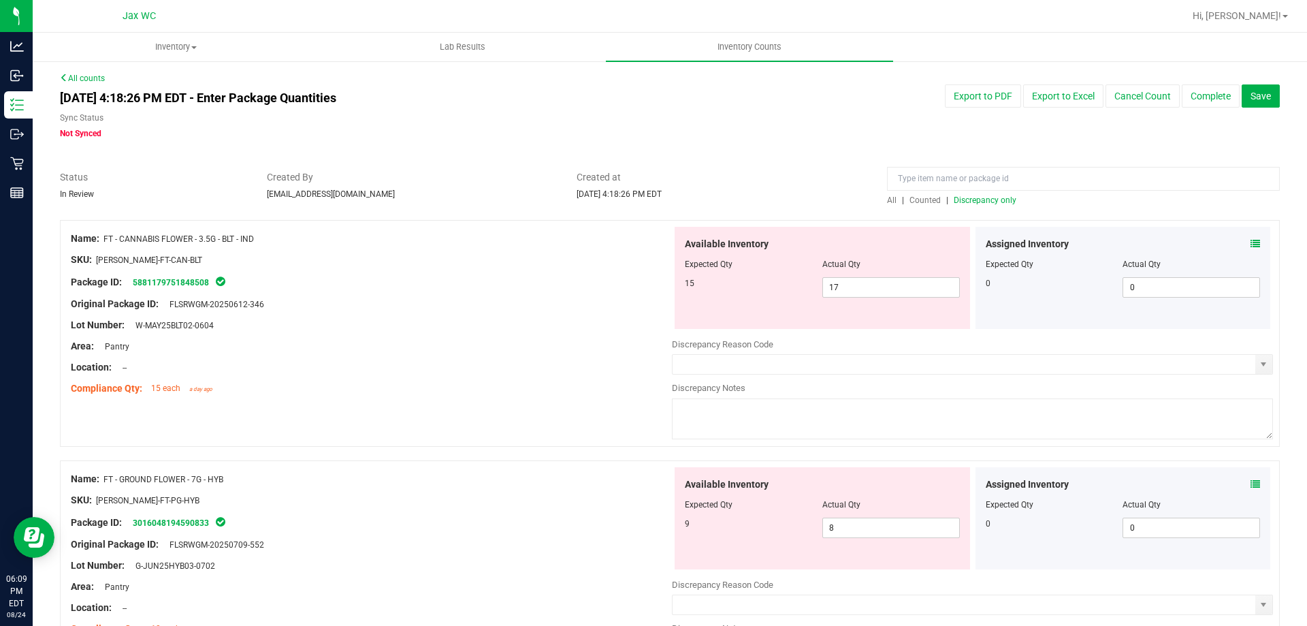
scroll to position [0, 0]
click at [1251, 242] on icon at bounding box center [1256, 245] width 10 height 10
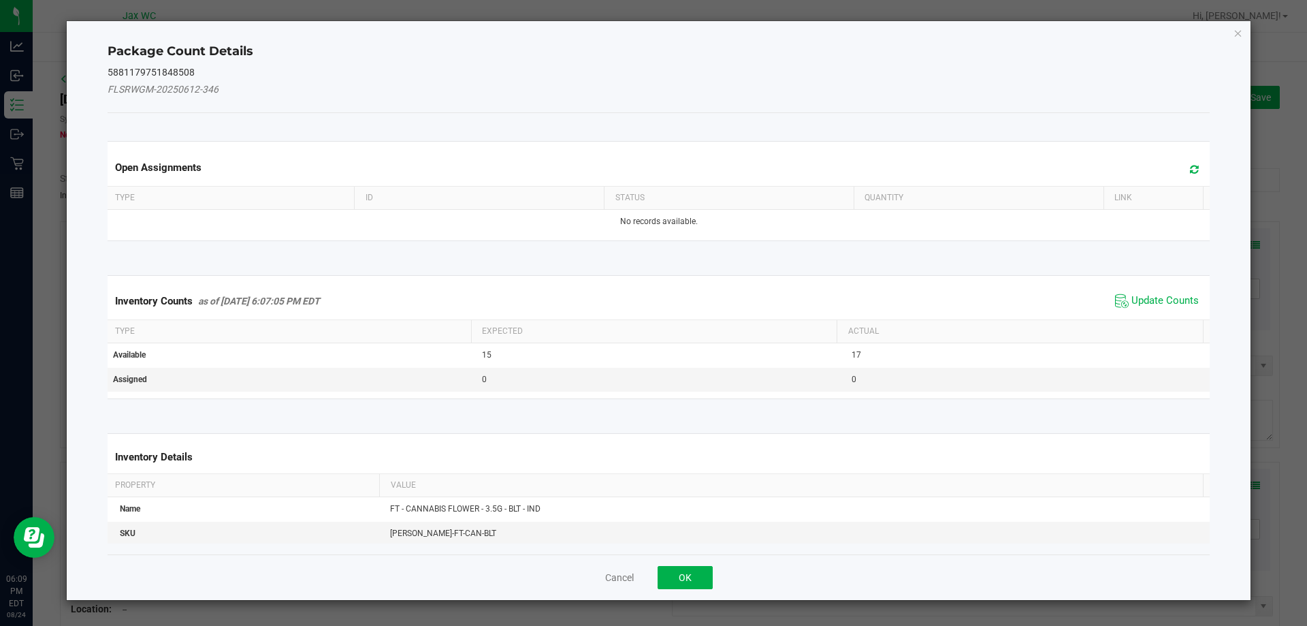
click at [1160, 291] on span "Update Counts" at bounding box center [1157, 301] width 91 height 20
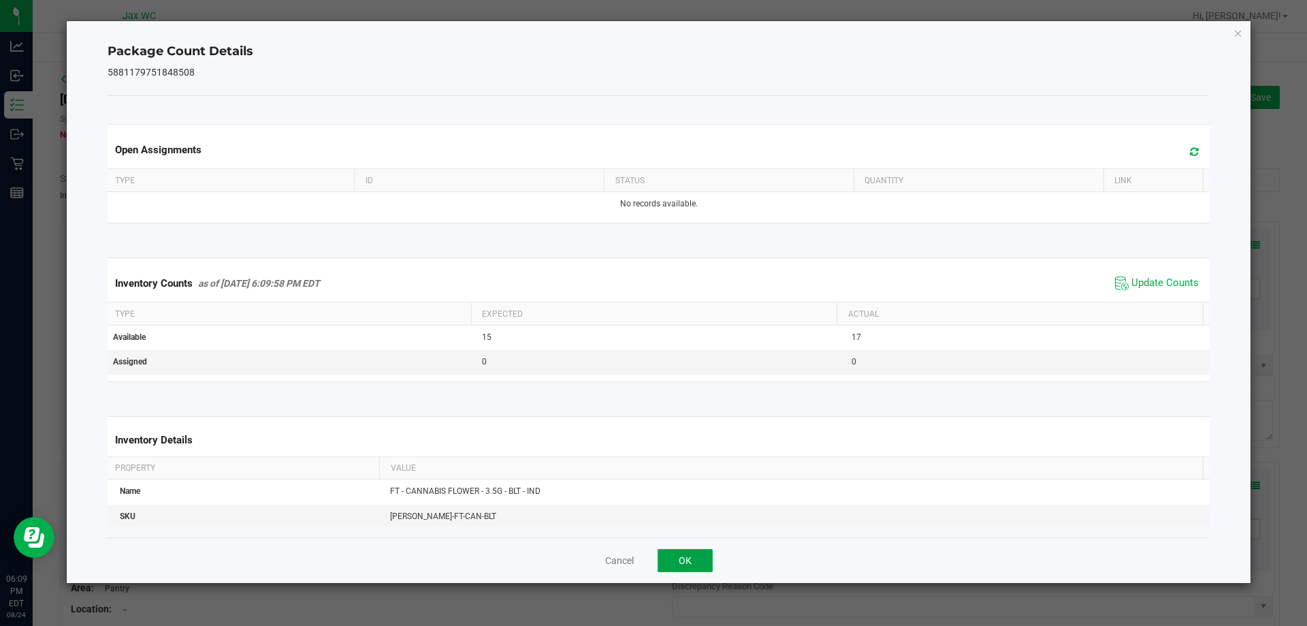
click at [670, 563] on button "OK" at bounding box center [685, 560] width 55 height 23
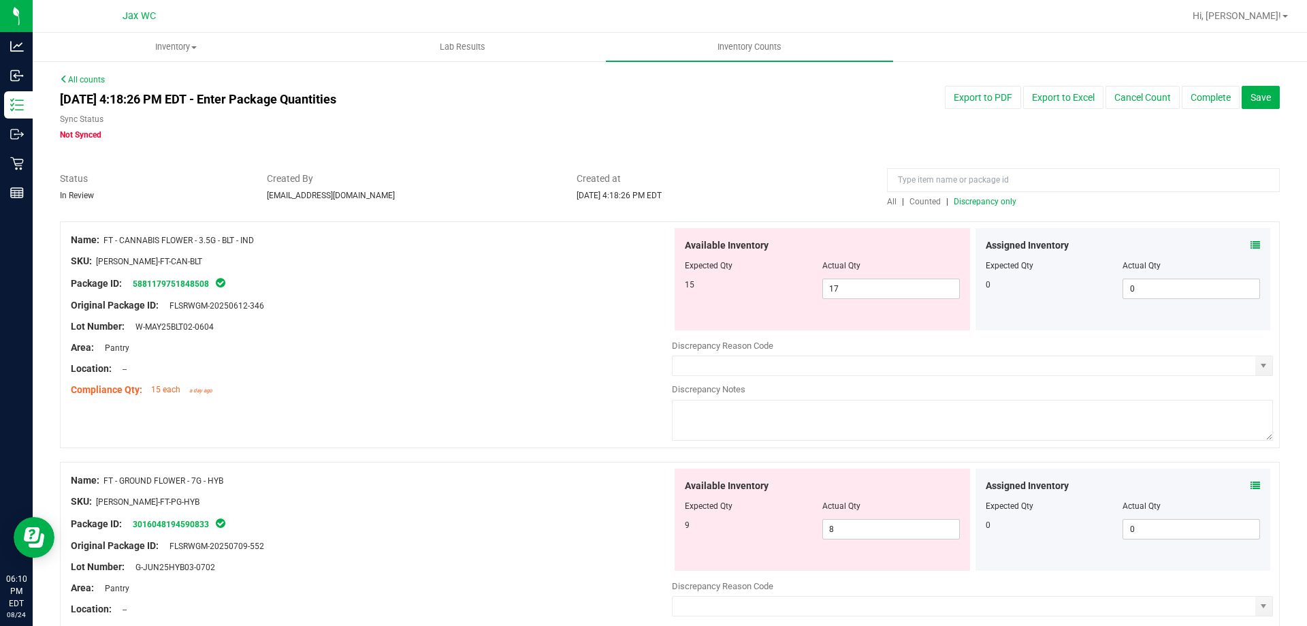
click at [975, 202] on span "Discrepancy only" at bounding box center [985, 202] width 63 height 10
drag, startPoint x: 100, startPoint y: 238, endPoint x: 259, endPoint y: 238, distance: 158.6
click at [259, 238] on div "Name: FT - CANNABIS FLOWER - 3.5G - BLT - IND" at bounding box center [371, 240] width 601 height 14
copy div "FT - CANNABIS FLOWER - 3.5G - BLT - IND"
click at [998, 179] on input at bounding box center [1083, 180] width 393 height 24
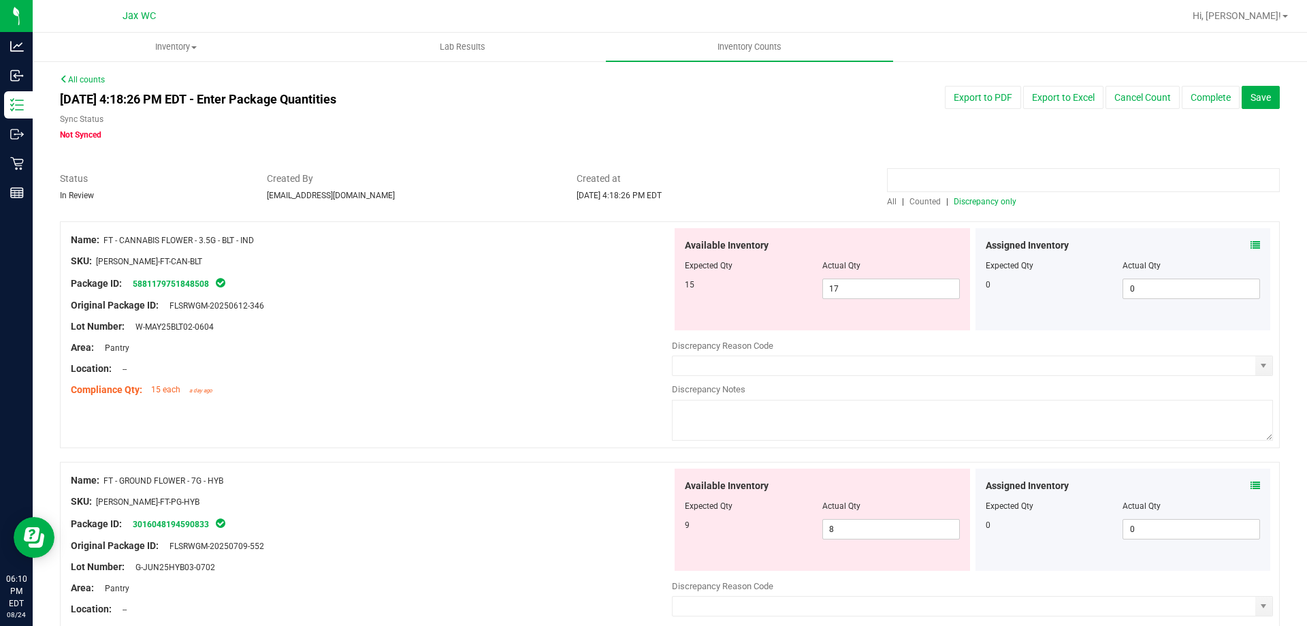
paste input "FT - CANNABIS FLOWER - 3.5G - BLT - IND"
type input "FT - CANNABIS FLOWER - 3.5G - BLT - IND"
click at [870, 169] on div at bounding box center [670, 165] width 1220 height 14
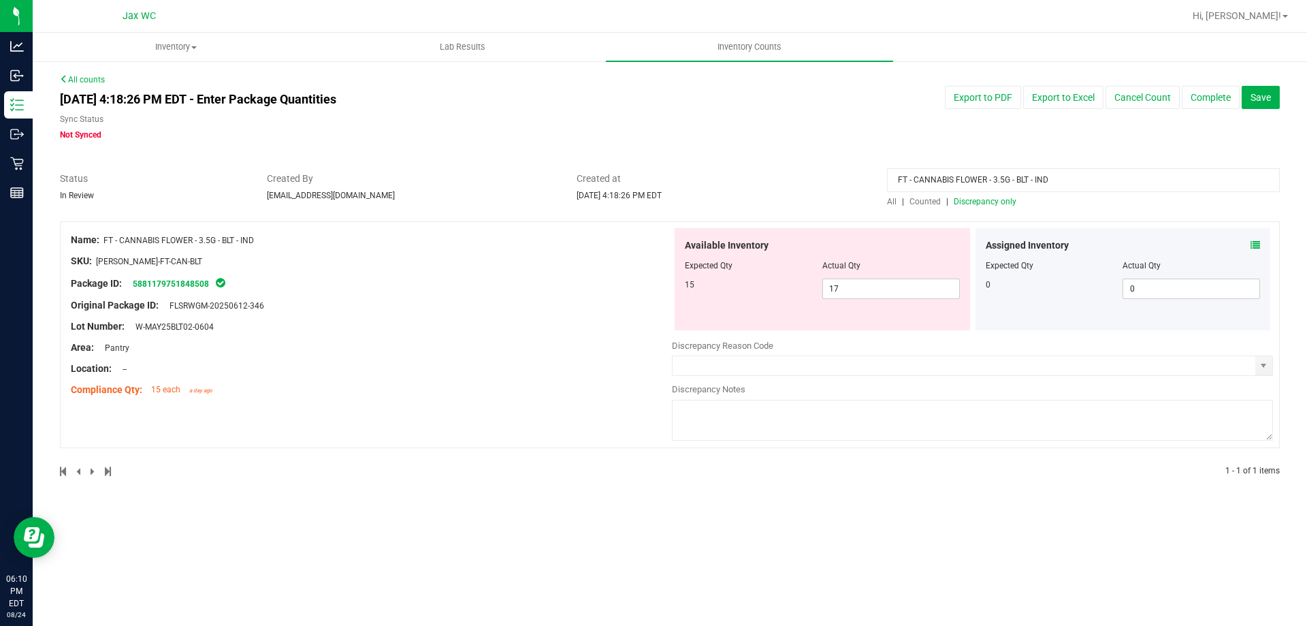
click at [892, 194] on div "FT - CANNABIS FLOWER - 3.5G - BLT - IND" at bounding box center [1083, 184] width 393 height 24
click at [891, 197] on span "All" at bounding box center [892, 202] width 10 height 10
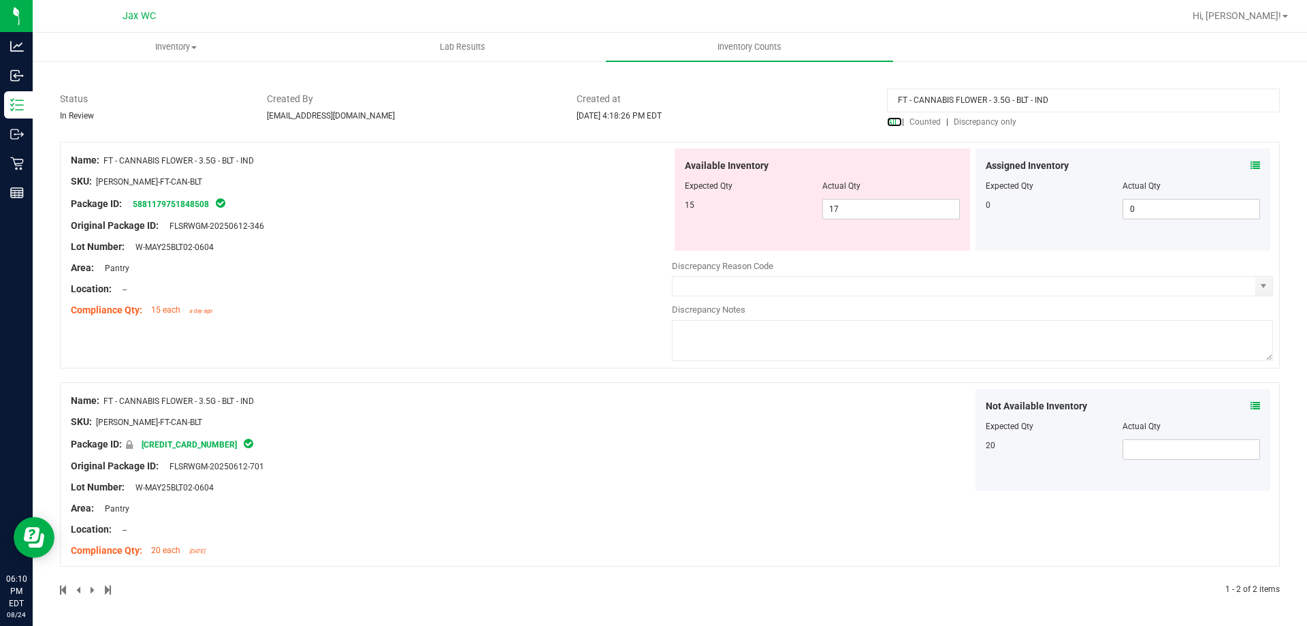
scroll to position [80, 0]
click at [989, 121] on span "Discrepancy only" at bounding box center [985, 121] width 63 height 10
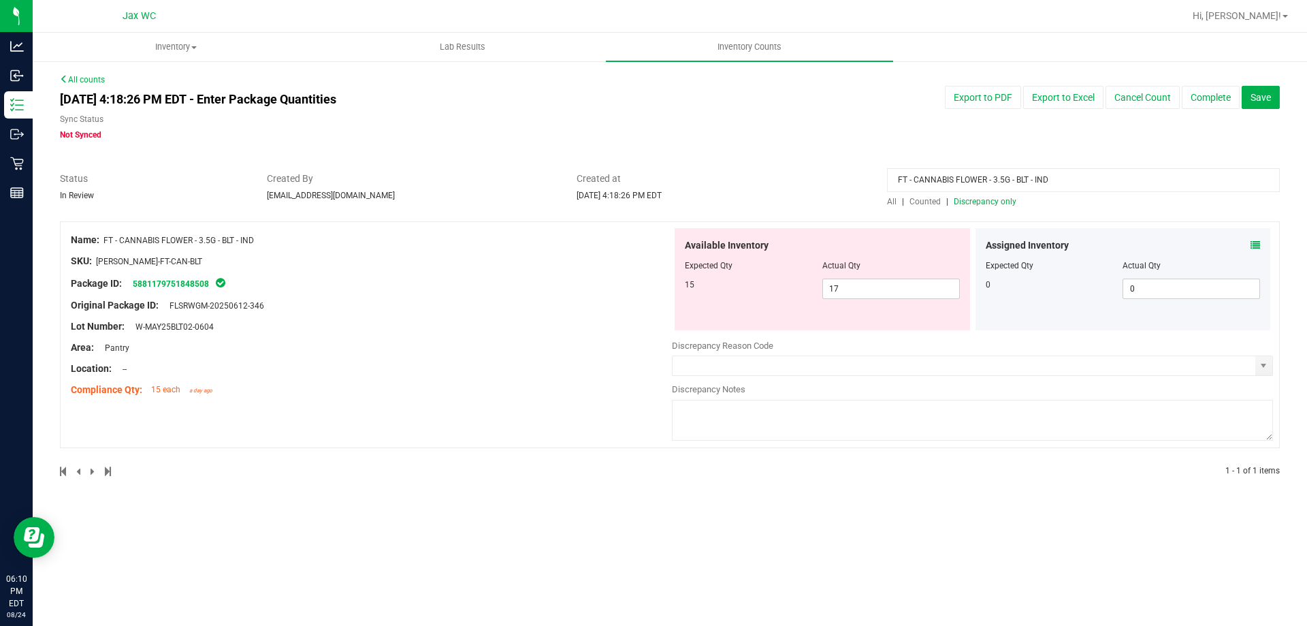
click at [1080, 179] on input "FT - CANNABIS FLOWER - 3.5G - BLT - IND" at bounding box center [1083, 180] width 393 height 24
click at [1079, 175] on input "FT - CANNABIS FLOWER - 3.5G - BLT - IND" at bounding box center [1083, 180] width 393 height 24
click at [1077, 175] on input "FT - CANNABIS FLOWER - 3.5G - BLT - IND" at bounding box center [1083, 180] width 393 height 24
click at [806, 97] on div "Export to PDF Export to Excel Cancel Count Complete Save" at bounding box center [1031, 97] width 517 height 23
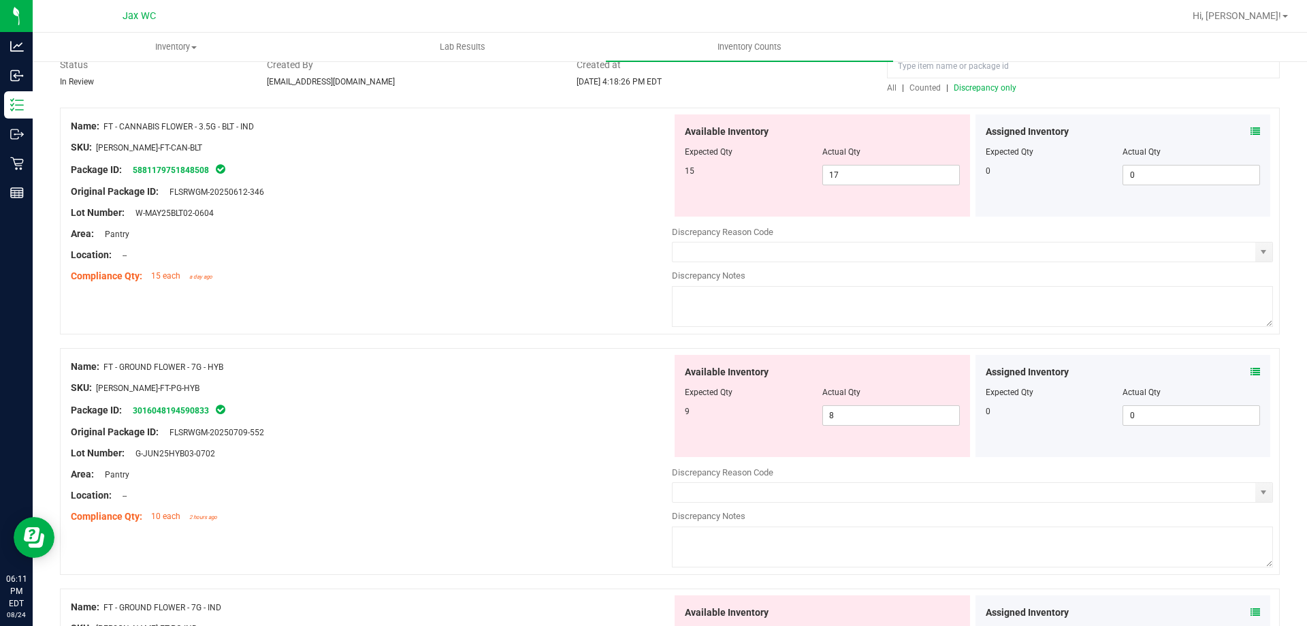
scroll to position [136, 0]
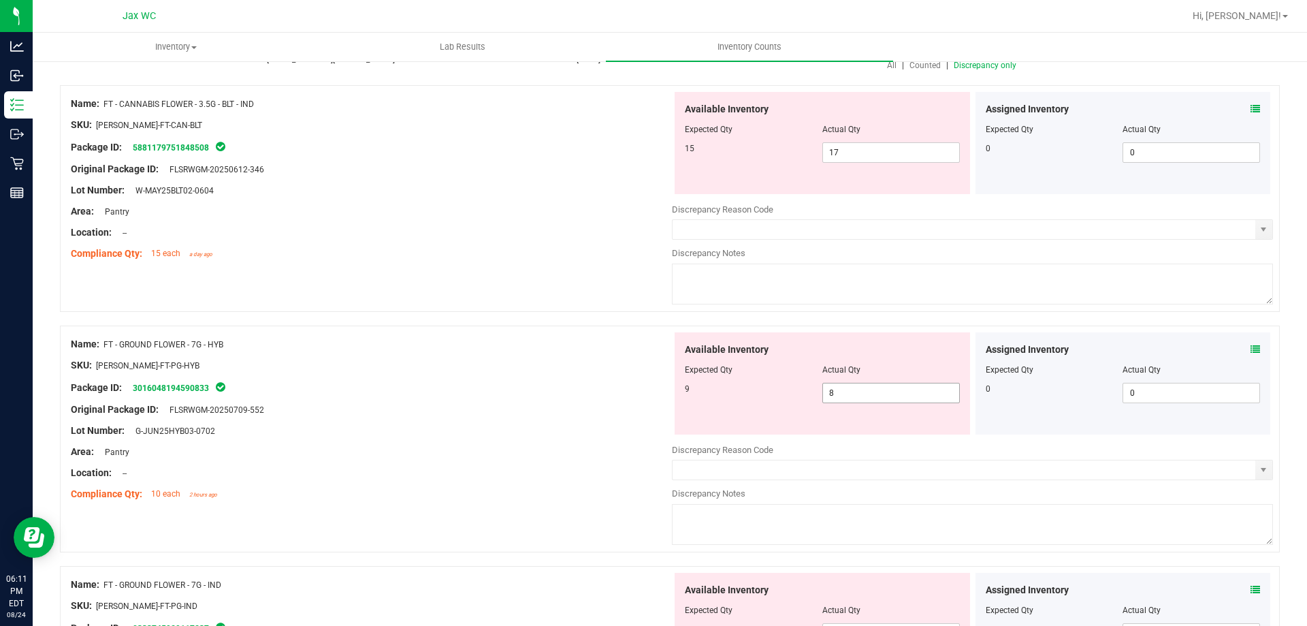
click at [910, 395] on span "8 8" at bounding box center [892, 393] width 138 height 20
click at [0, 0] on input "8" at bounding box center [0, 0] width 0 height 0
type input "9"
click at [615, 432] on div "Name: FT - GROUND FLOWER - 7G - HYB SKU: [PERSON_NAME]-FT-PG-HYB Package ID: 30…" at bounding box center [371, 419] width 601 height 174
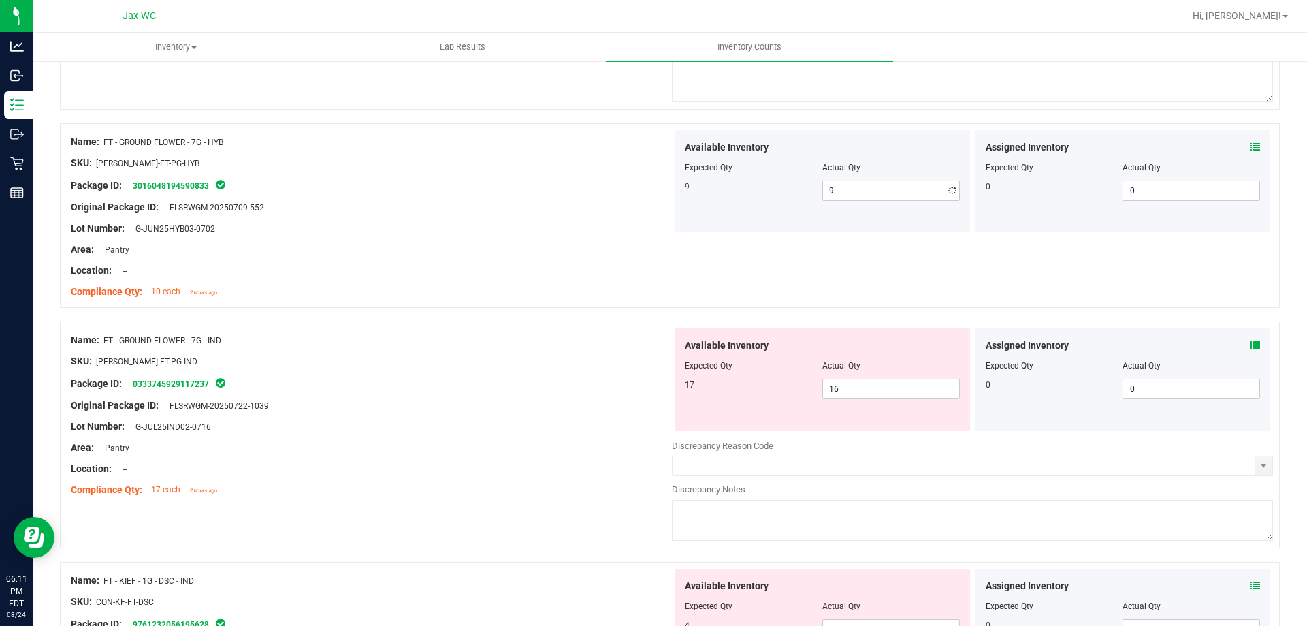
scroll to position [477, 0]
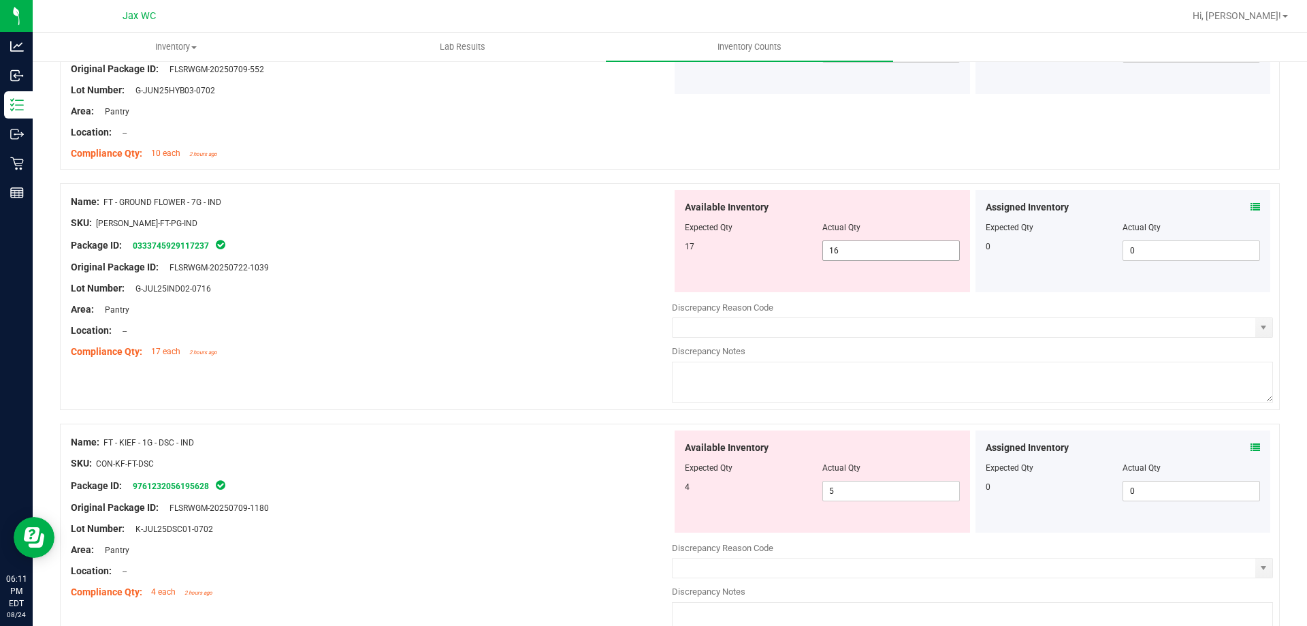
click at [895, 254] on span "16 16" at bounding box center [892, 250] width 138 height 20
click at [895, 248] on input "16" at bounding box center [891, 250] width 136 height 19
click at [893, 261] on div "Available Inventory Expected Qty Actual Qty 17 16 16" at bounding box center [823, 241] width 296 height 102
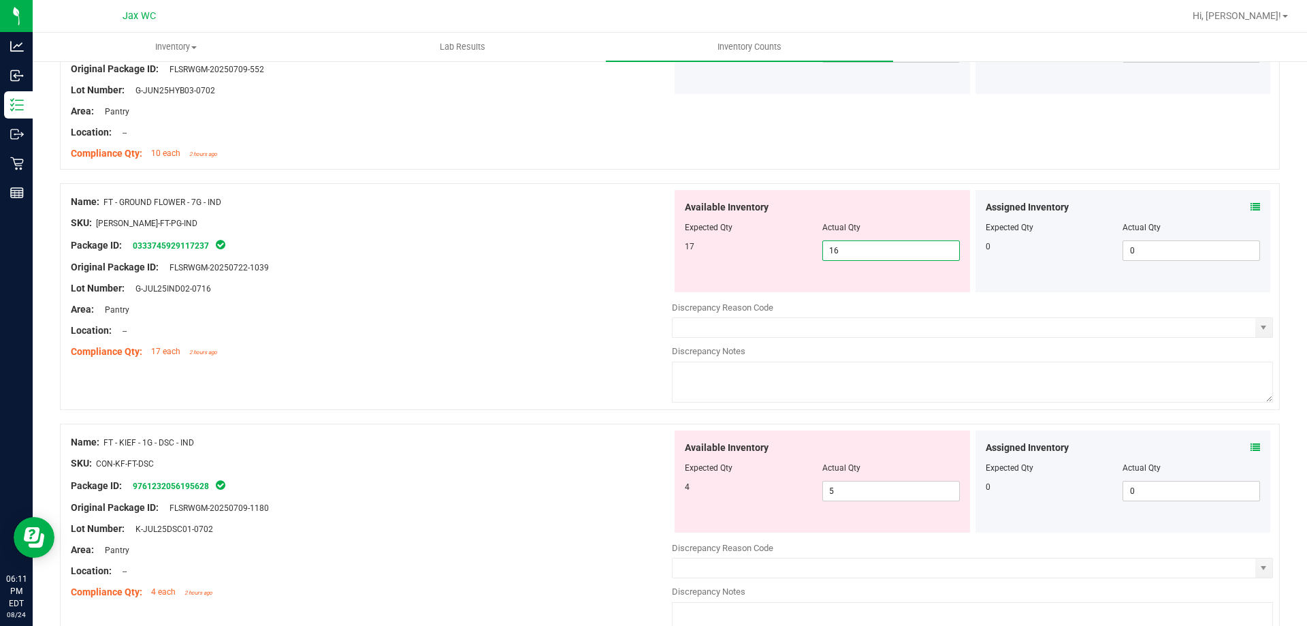
click at [886, 260] on span "16 16" at bounding box center [892, 250] width 138 height 20
click at [884, 257] on span "16 16" at bounding box center [892, 250] width 138 height 20
click at [882, 257] on input "16" at bounding box center [891, 250] width 136 height 19
type input "17"
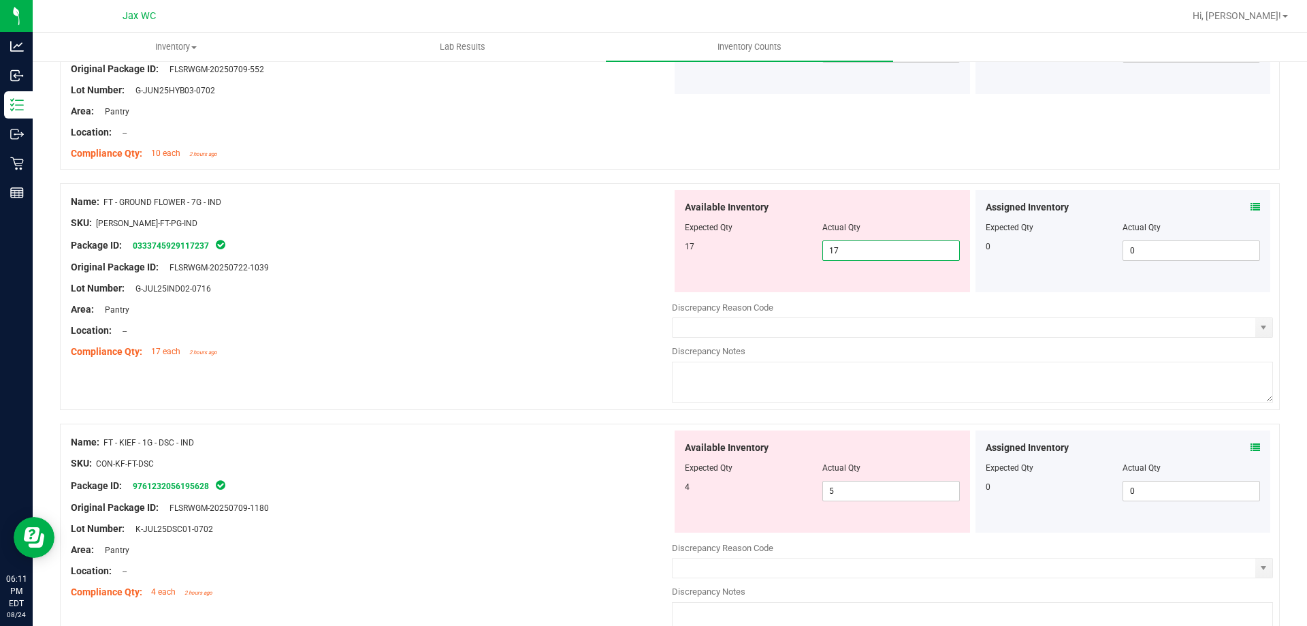
type input "17"
click at [420, 366] on div "Name: FT - GROUND FLOWER - 7G - IND SKU: [PERSON_NAME]-FT-PG-IND Package ID: 03…" at bounding box center [670, 296] width 1220 height 227
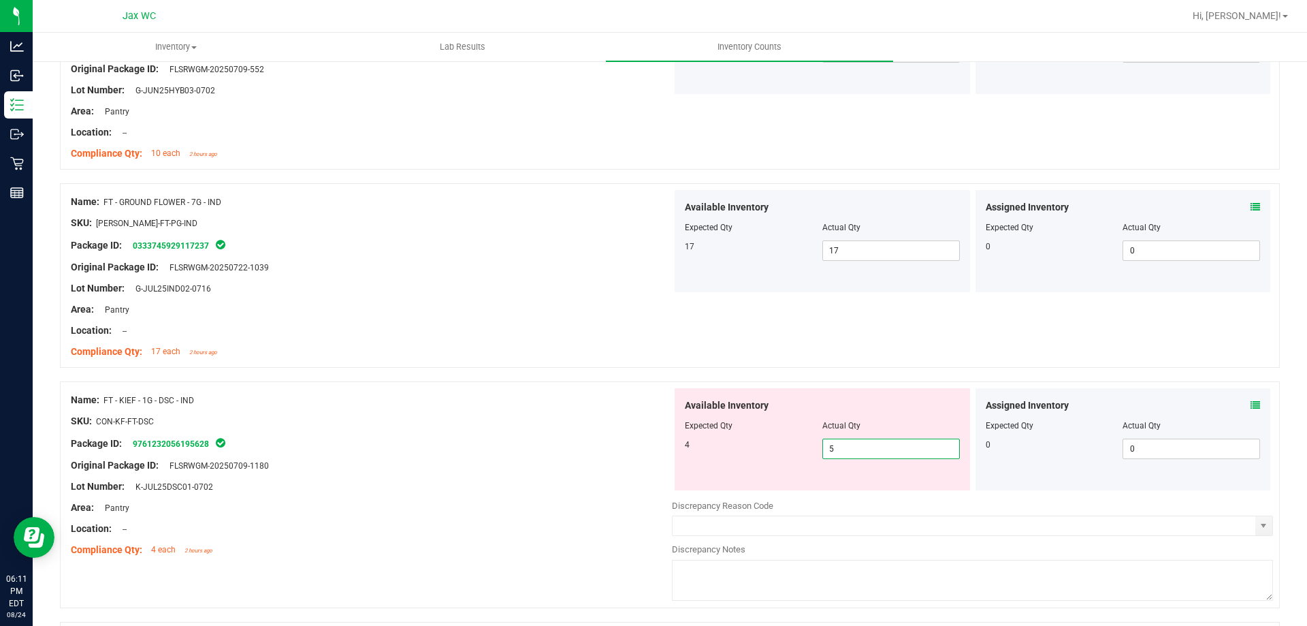
click at [864, 448] on span "5 5" at bounding box center [892, 448] width 138 height 20
click at [864, 448] on input "5" at bounding box center [891, 448] width 136 height 19
type input "4"
click at [389, 161] on div "Name: FT - GROUND FLOWER - 7G - HYB SKU: [PERSON_NAME]-FT-PG-HYB Package ID: 30…" at bounding box center [371, 79] width 601 height 174
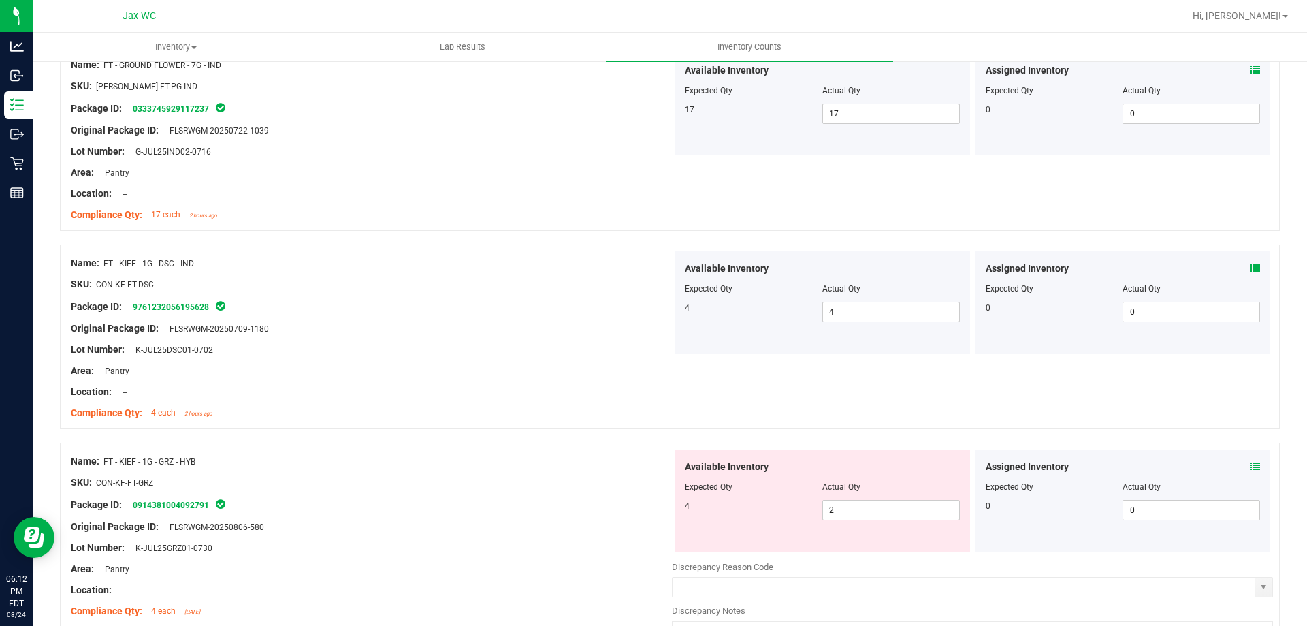
scroll to position [817, 0]
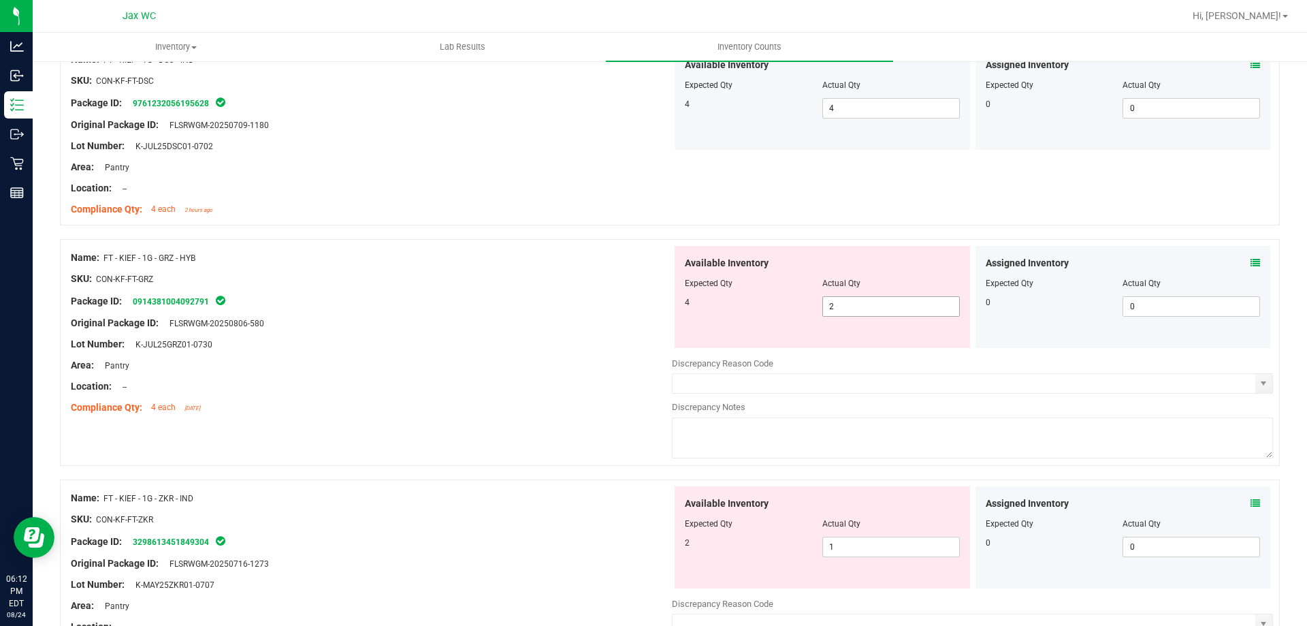
click at [890, 311] on span "2 2" at bounding box center [892, 306] width 138 height 20
click at [890, 311] on input "2" at bounding box center [891, 306] width 136 height 19
type input "4"
click at [669, 188] on div "Name: FT - KIEF - 1G - DSC - IND SKU: CON-KF-FT-DSC Package ID: 976123205619562…" at bounding box center [670, 133] width 1220 height 185
type input "4"
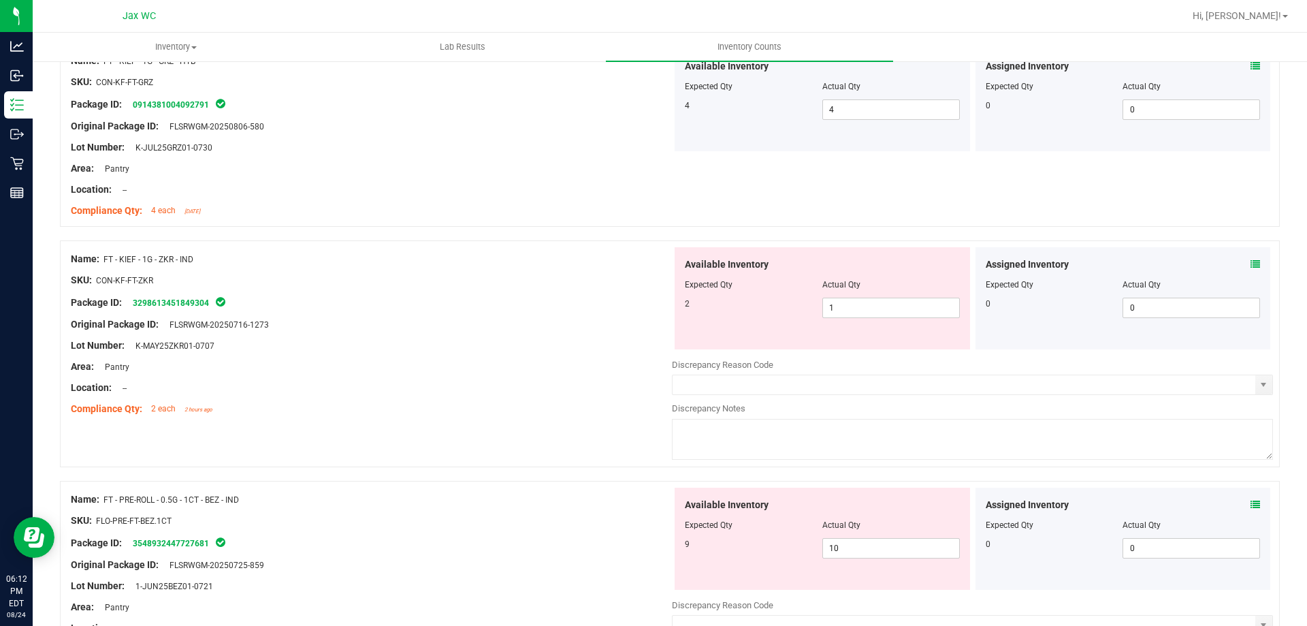
scroll to position [1021, 0]
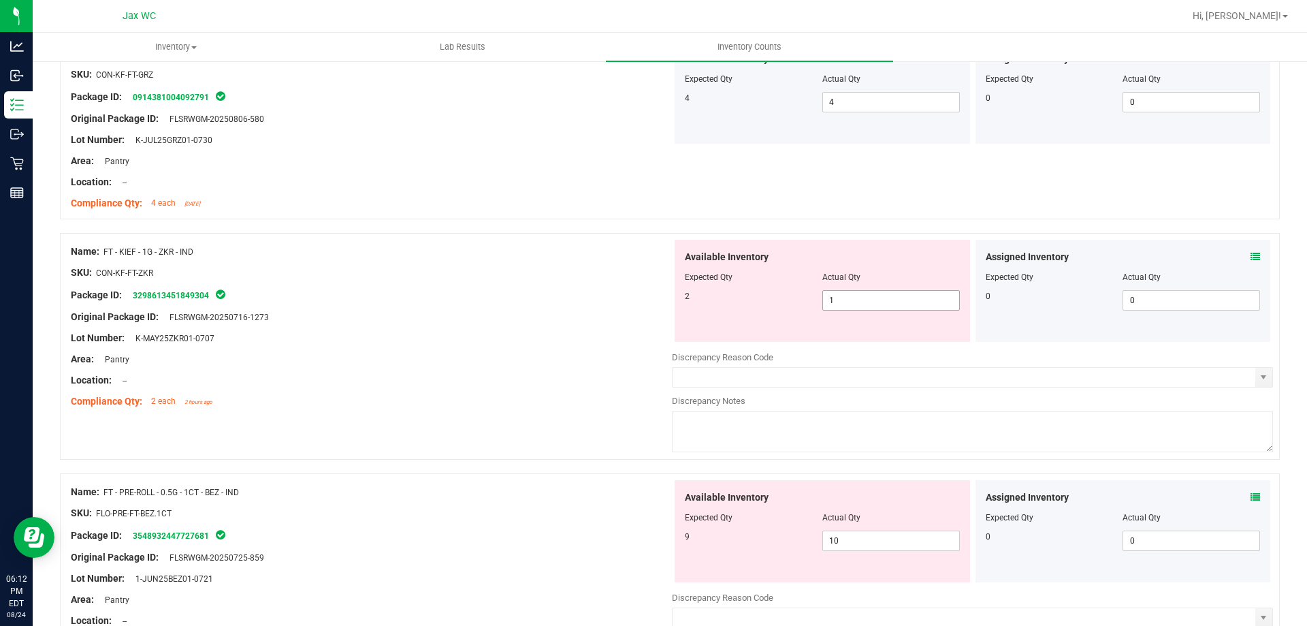
click at [888, 303] on span "1 1" at bounding box center [892, 300] width 138 height 20
type input "2"
click at [628, 251] on div "Name: FT - KIEF - 1G - ZKR - IND" at bounding box center [371, 251] width 601 height 14
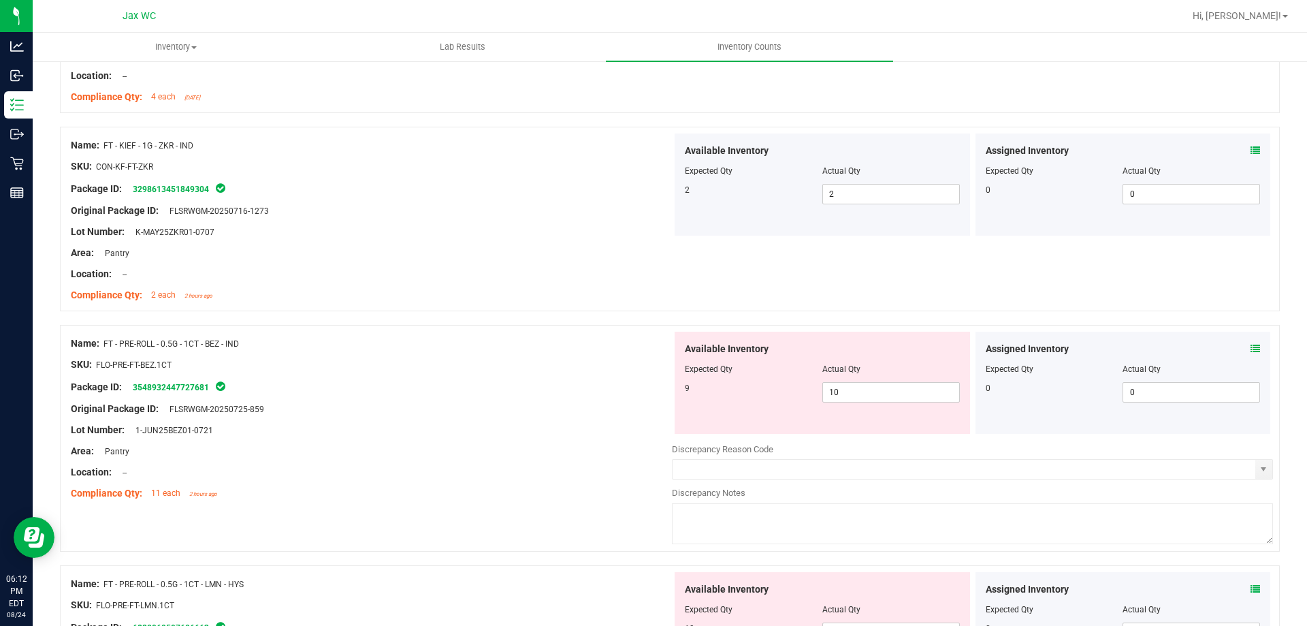
scroll to position [1226, 0]
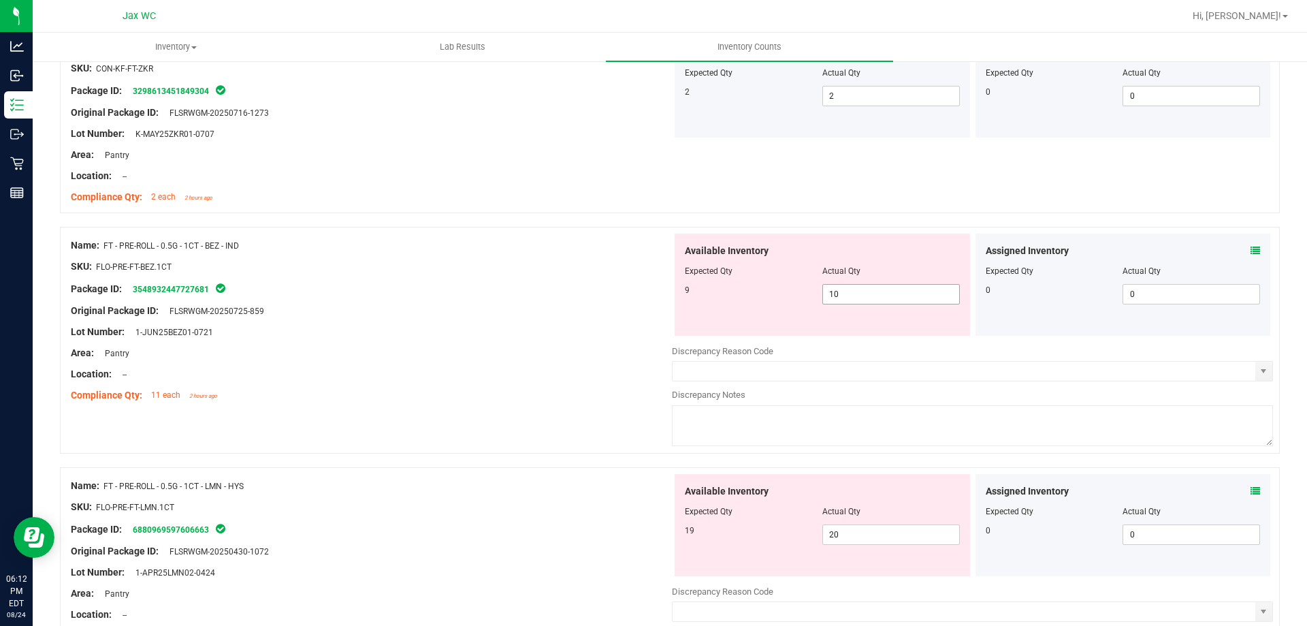
click at [873, 293] on span "10 10" at bounding box center [892, 294] width 138 height 20
click at [873, 293] on input "10" at bounding box center [891, 294] width 136 height 19
type input "9"
click at [368, 566] on div "Name: FT - PRE-ROLL - 0.5G - 1CT - LMN - HYS SKU: FLO-PRE-FT-LMN.1CT Package ID…" at bounding box center [371, 561] width 601 height 174
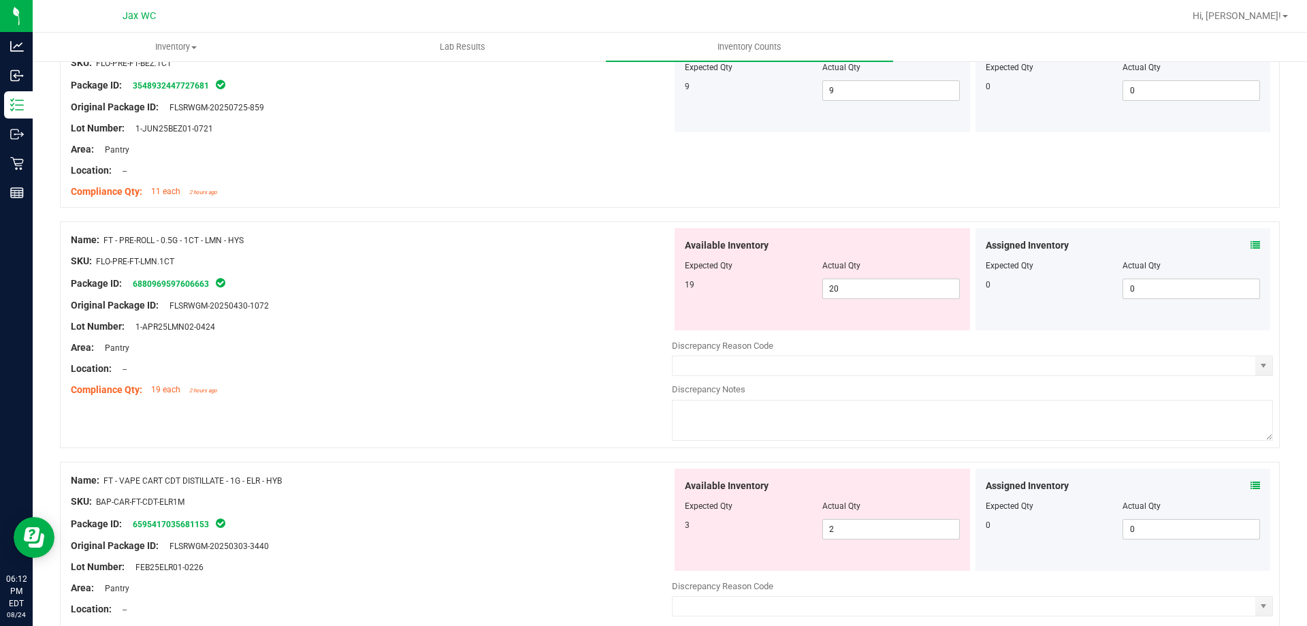
scroll to position [1430, 0]
click at [861, 282] on span "20 20" at bounding box center [892, 288] width 138 height 20
click at [861, 282] on input "20" at bounding box center [891, 287] width 136 height 19
type input "19"
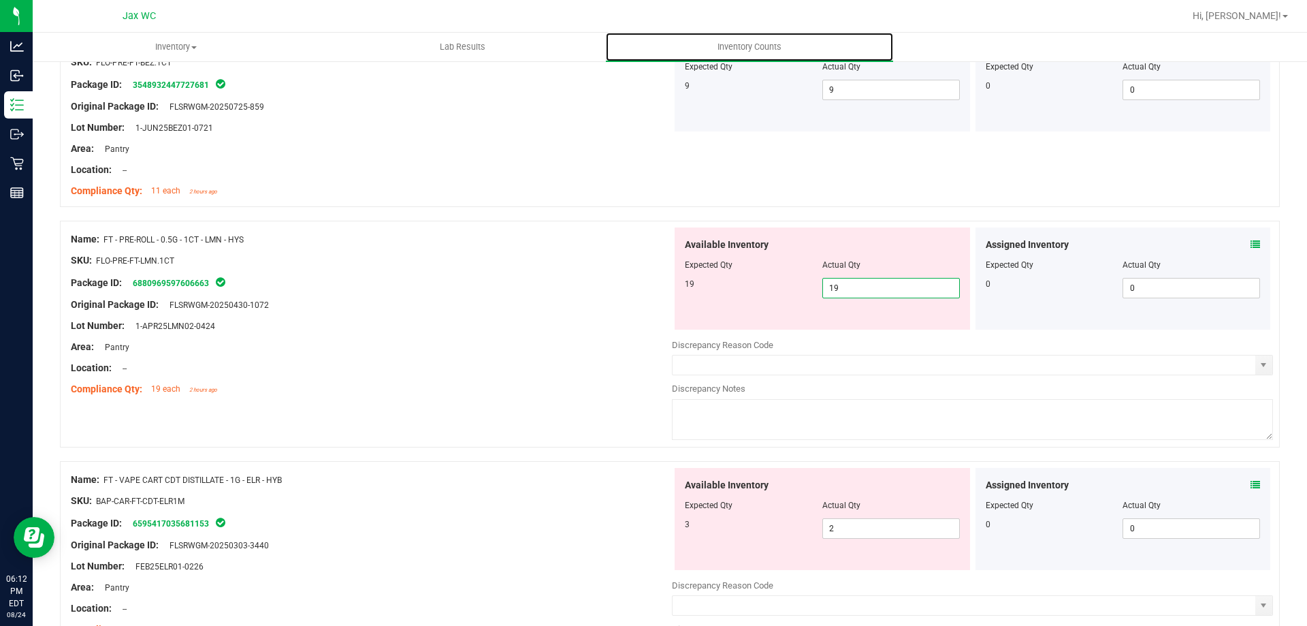
type input "19"
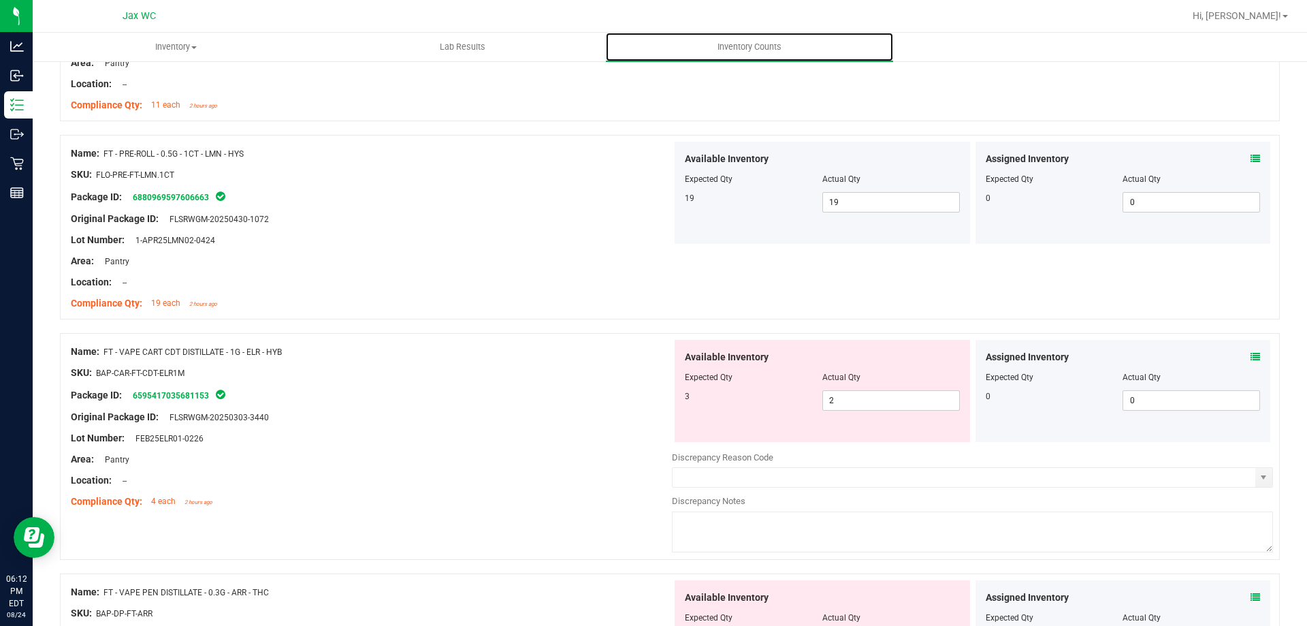
scroll to position [1702, 0]
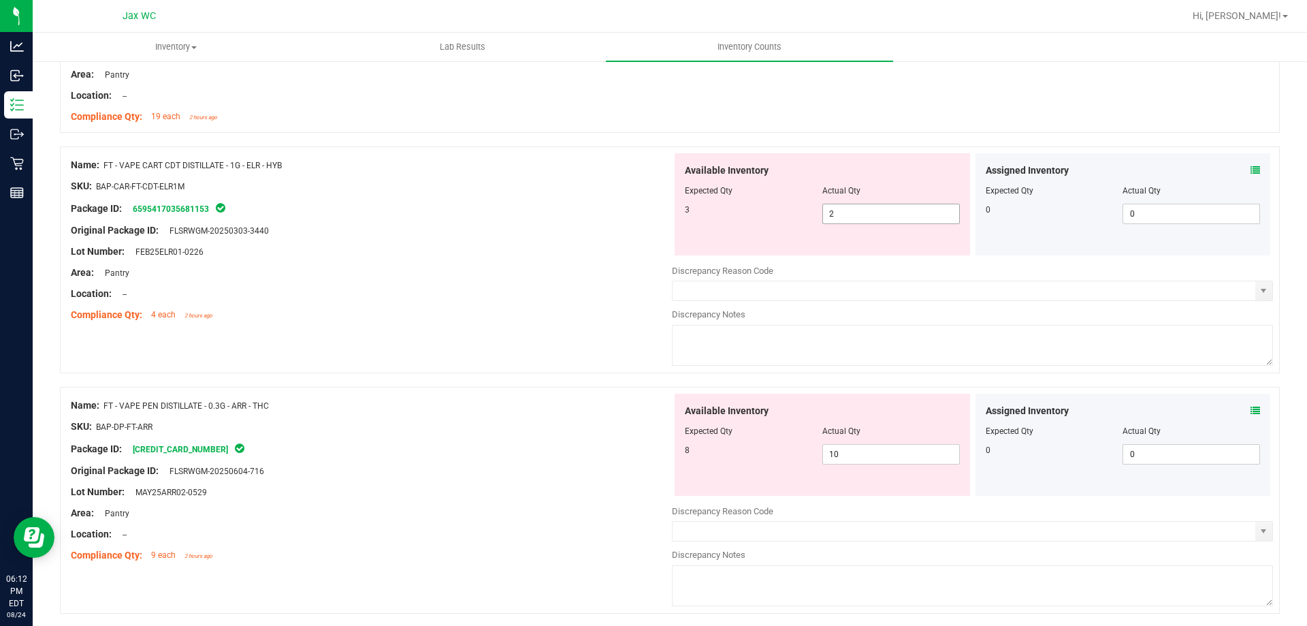
click at [856, 221] on span "2 2" at bounding box center [892, 214] width 138 height 20
click at [856, 221] on input "2" at bounding box center [891, 213] width 136 height 19
click at [861, 219] on input "2" at bounding box center [891, 213] width 136 height 19
type input "3"
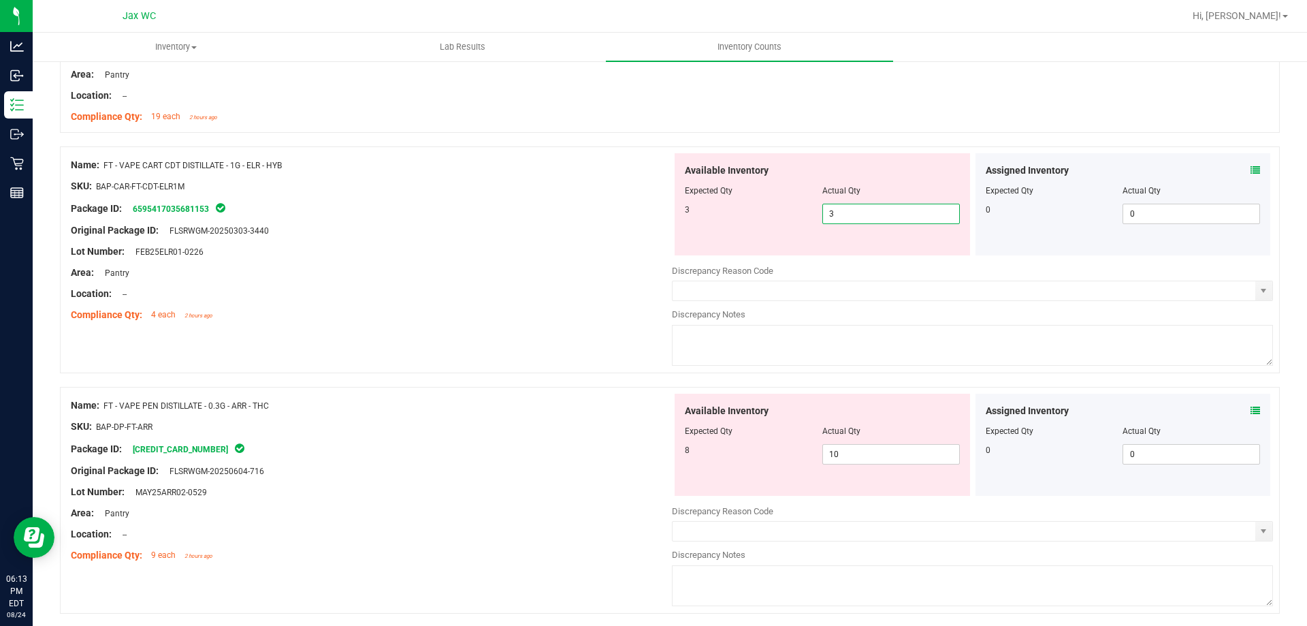
type input "3"
click at [654, 234] on div "Original Package ID: FLSRWGM-20250303-3440" at bounding box center [371, 230] width 601 height 14
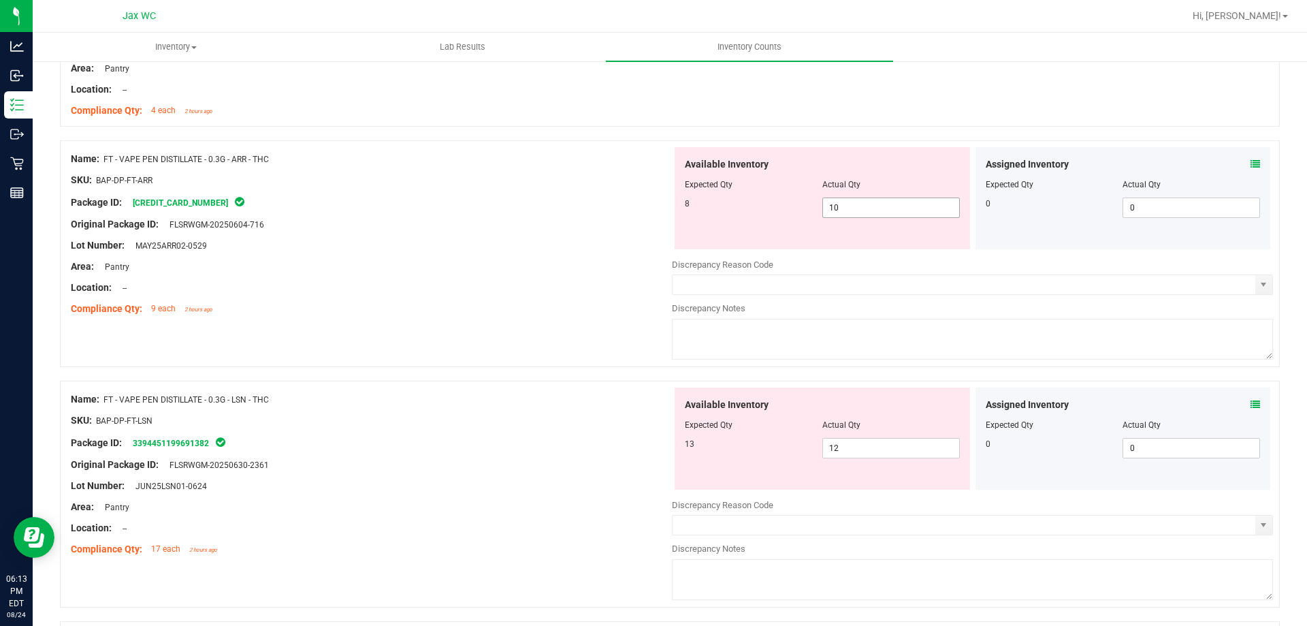
click at [878, 211] on span "10 10" at bounding box center [892, 207] width 138 height 20
click at [878, 211] on input "10" at bounding box center [891, 207] width 136 height 19
type input "8"
click at [675, 148] on div "Available Inventory Expected Qty Actual Qty 8 8 8" at bounding box center [823, 198] width 296 height 102
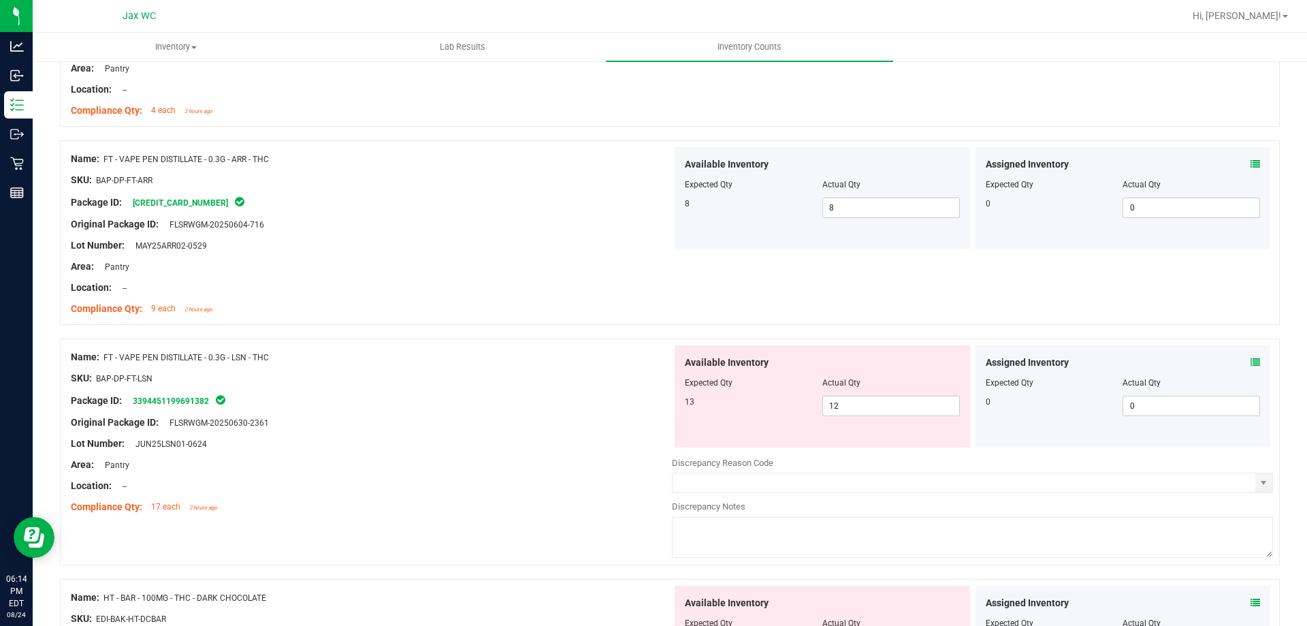
click at [1251, 159] on icon at bounding box center [1256, 164] width 10 height 10
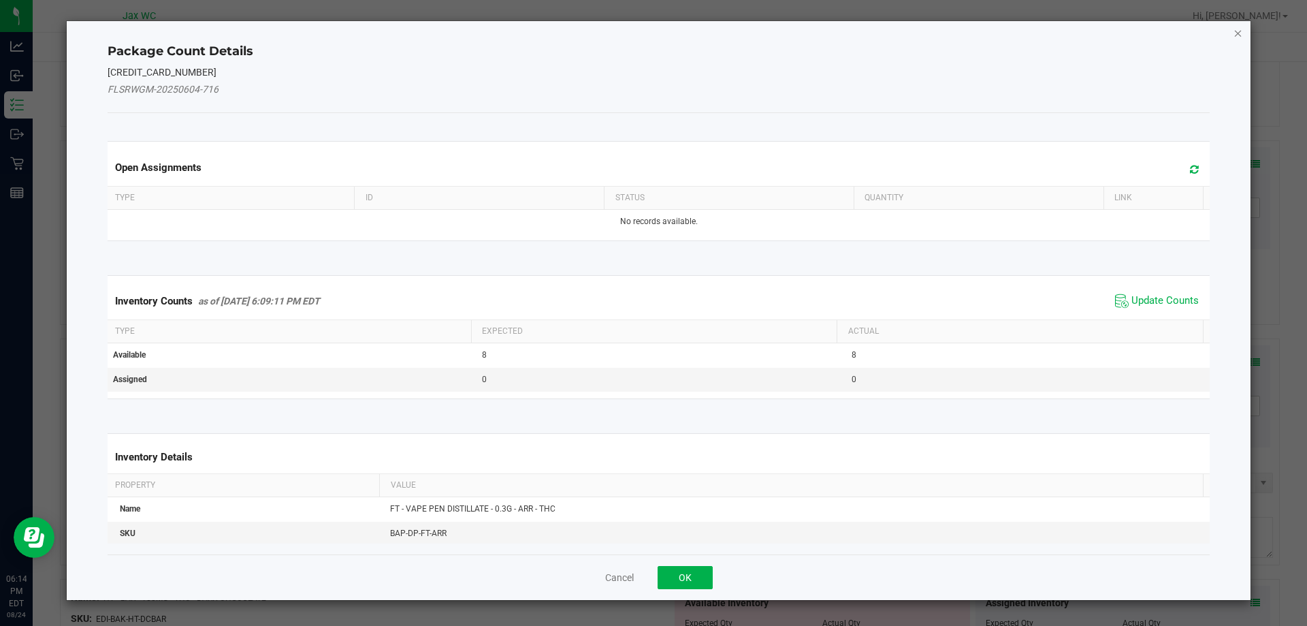
click at [1242, 33] on icon "Close" at bounding box center [1239, 33] width 10 height 16
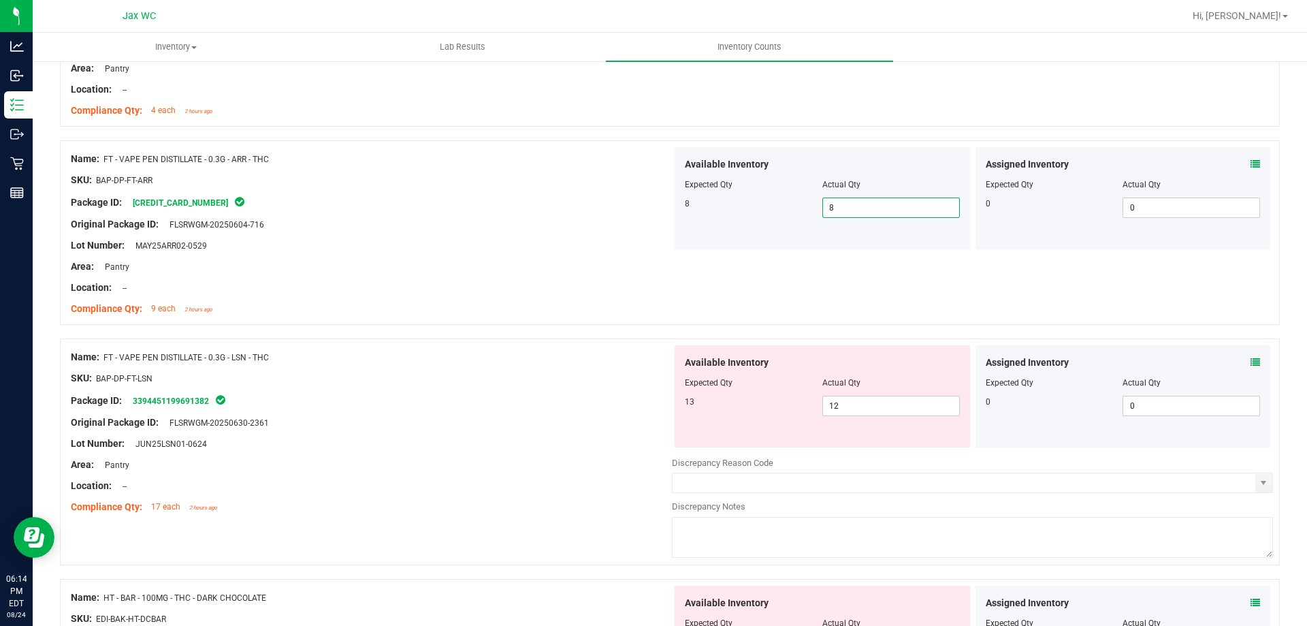
click at [940, 208] on span "8 8" at bounding box center [892, 207] width 138 height 20
click at [940, 208] on input "8" at bounding box center [891, 207] width 136 height 19
type input "9"
click at [612, 238] on div "Lot Number: MAY25ARR02-0529" at bounding box center [371, 245] width 601 height 14
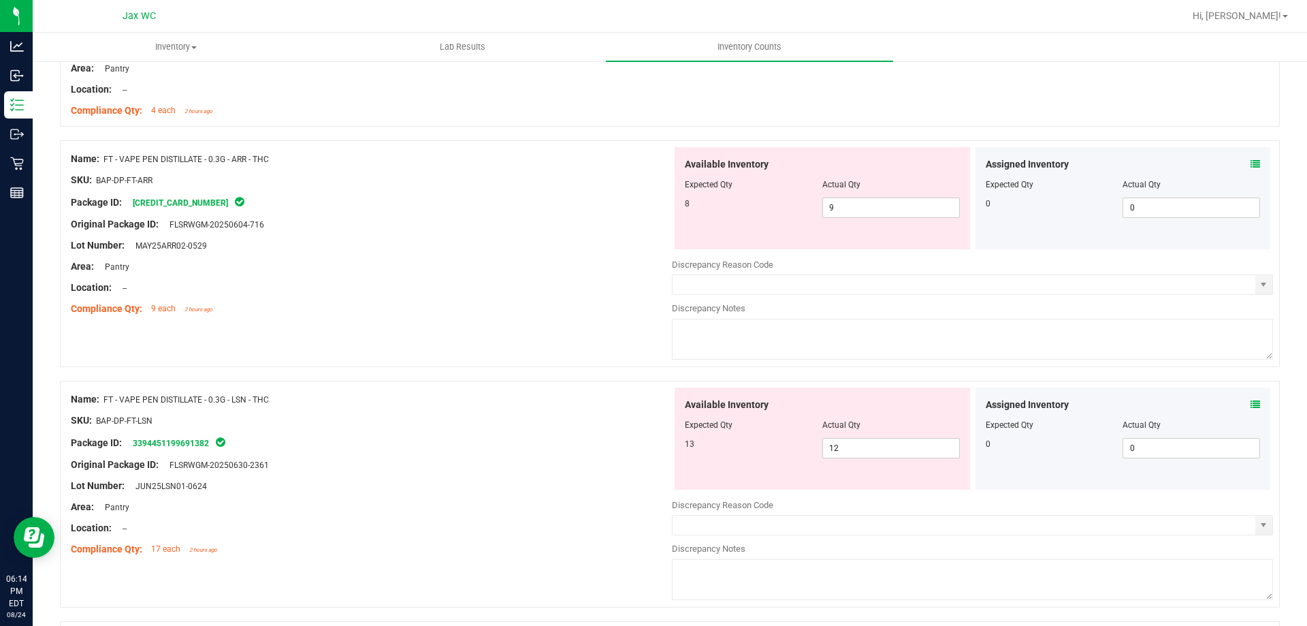
drag, startPoint x: 104, startPoint y: 157, endPoint x: 274, endPoint y: 155, distance: 170.2
click at [274, 155] on div "Name: FT - VAPE PEN DISTILLATE - 0.3G - ARR - THC" at bounding box center [371, 159] width 601 height 14
copy span "FT - VAPE PEN DISTILLATE - 0.3G - ARR - THC"
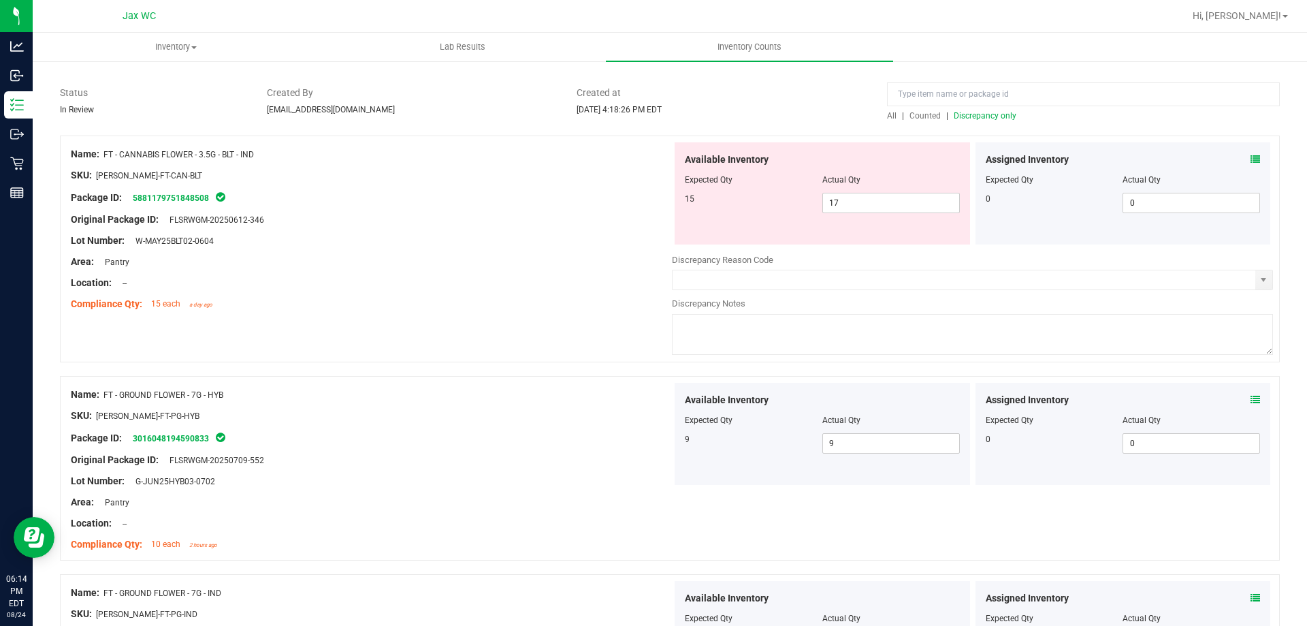
scroll to position [0, 0]
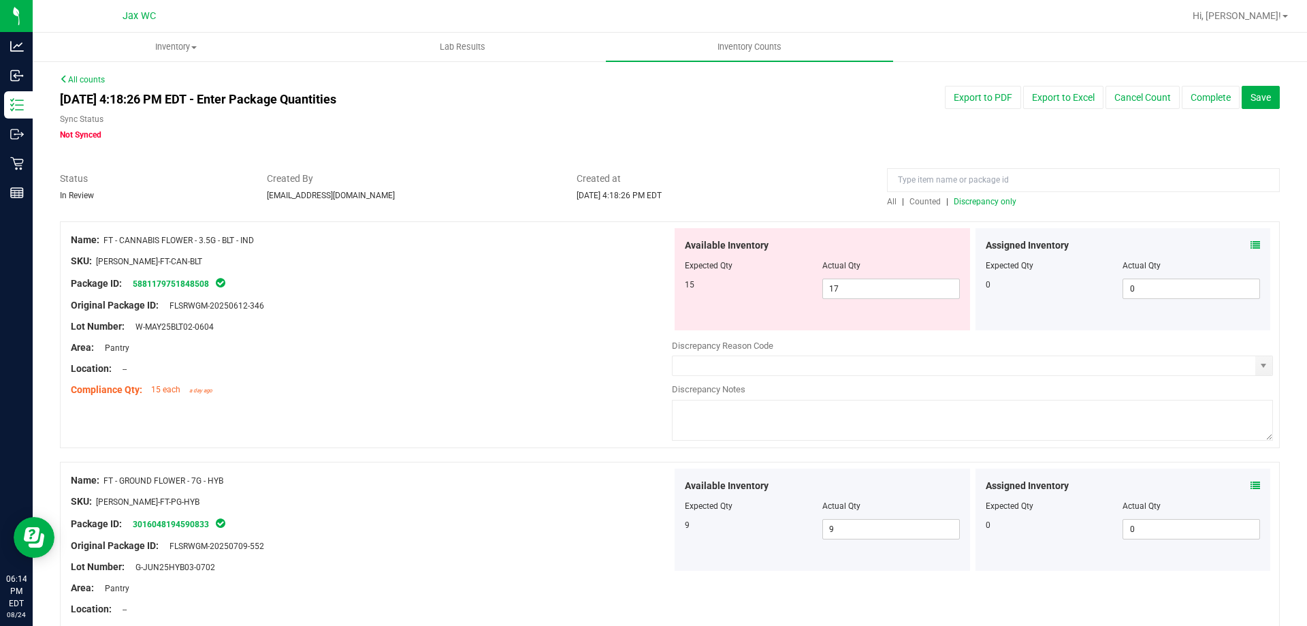
click at [987, 203] on span "Discrepancy only" at bounding box center [985, 202] width 63 height 10
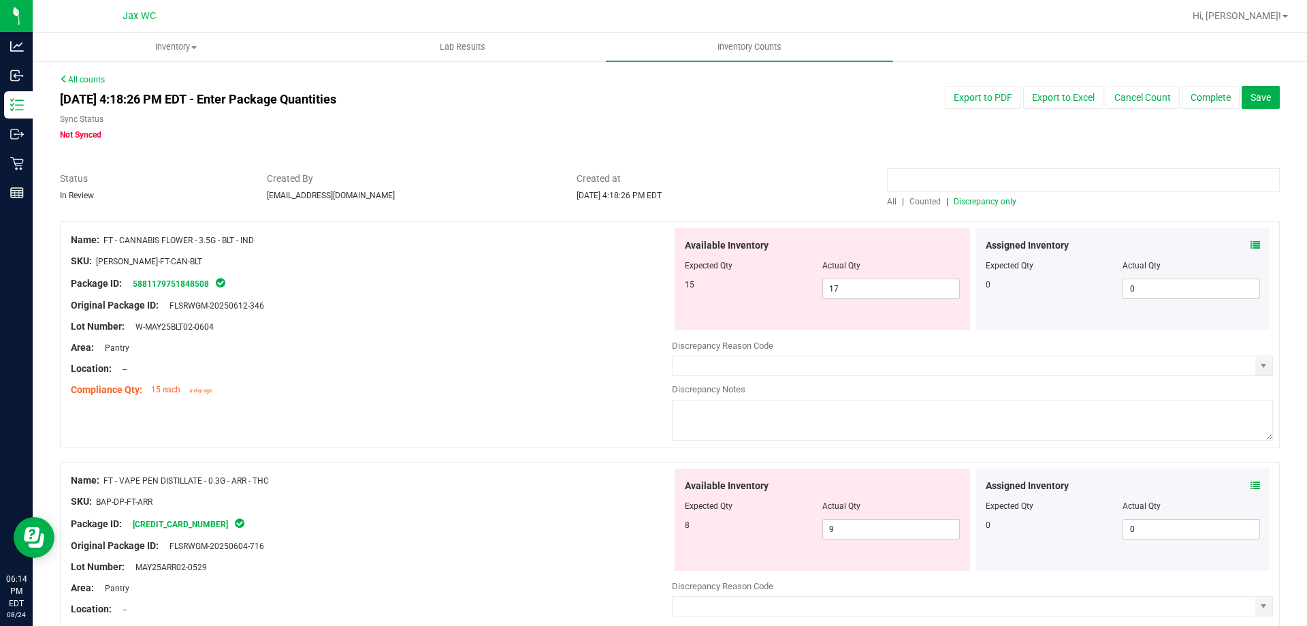
click at [995, 172] on input at bounding box center [1083, 180] width 393 height 24
paste input "FT - VAPE PEN DISTILLATE - 0.3G - ARR - THC"
type input "FT - VAPE PEN DISTILLATE - 0.3G - ARR - THC"
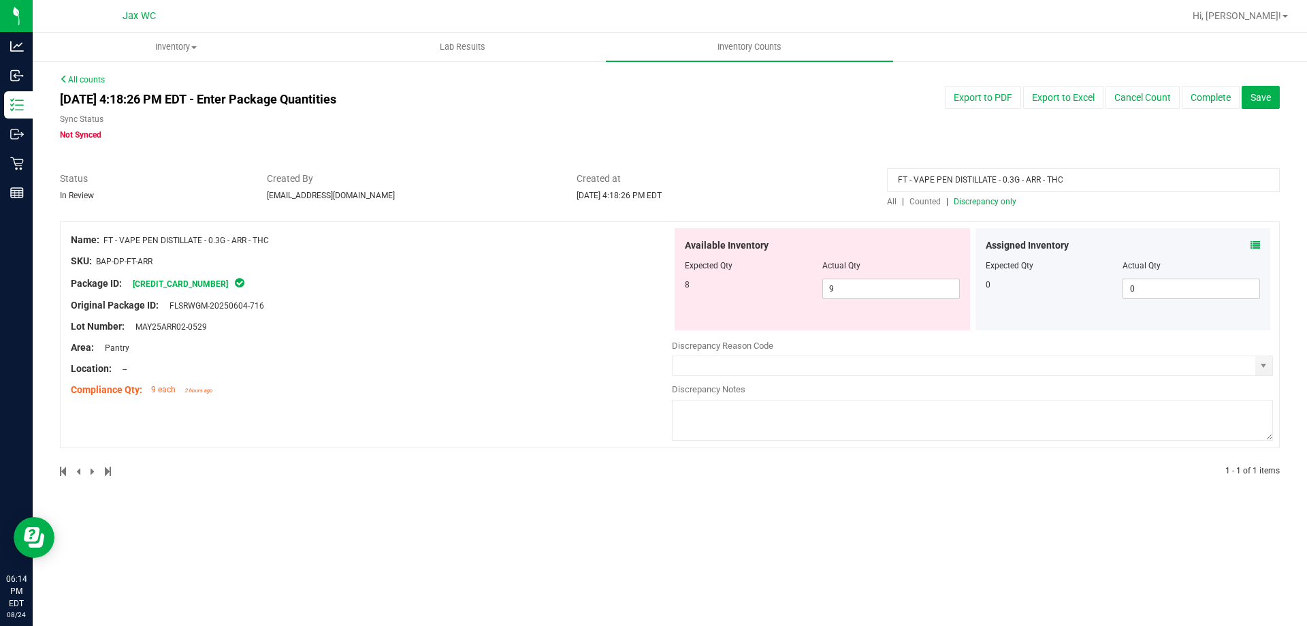
click at [888, 197] on span "All" at bounding box center [892, 202] width 10 height 10
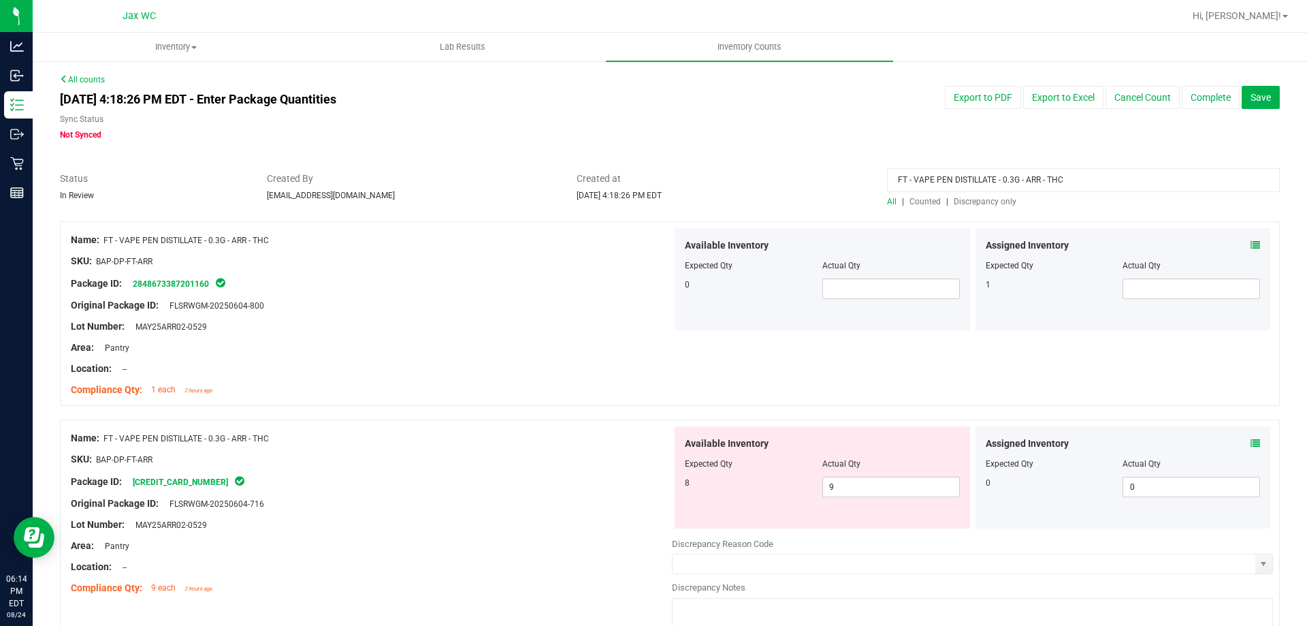
click at [874, 497] on div "Available Inventory Expected Qty Actual Qty 8 9 9" at bounding box center [823, 477] width 296 height 102
click at [874, 496] on div "Available Inventory Expected Qty Actual Qty 8 9 9" at bounding box center [823, 477] width 296 height 102
click at [876, 488] on span "9 9" at bounding box center [892, 487] width 138 height 20
click at [876, 488] on input "9" at bounding box center [891, 486] width 136 height 19
type input "8"
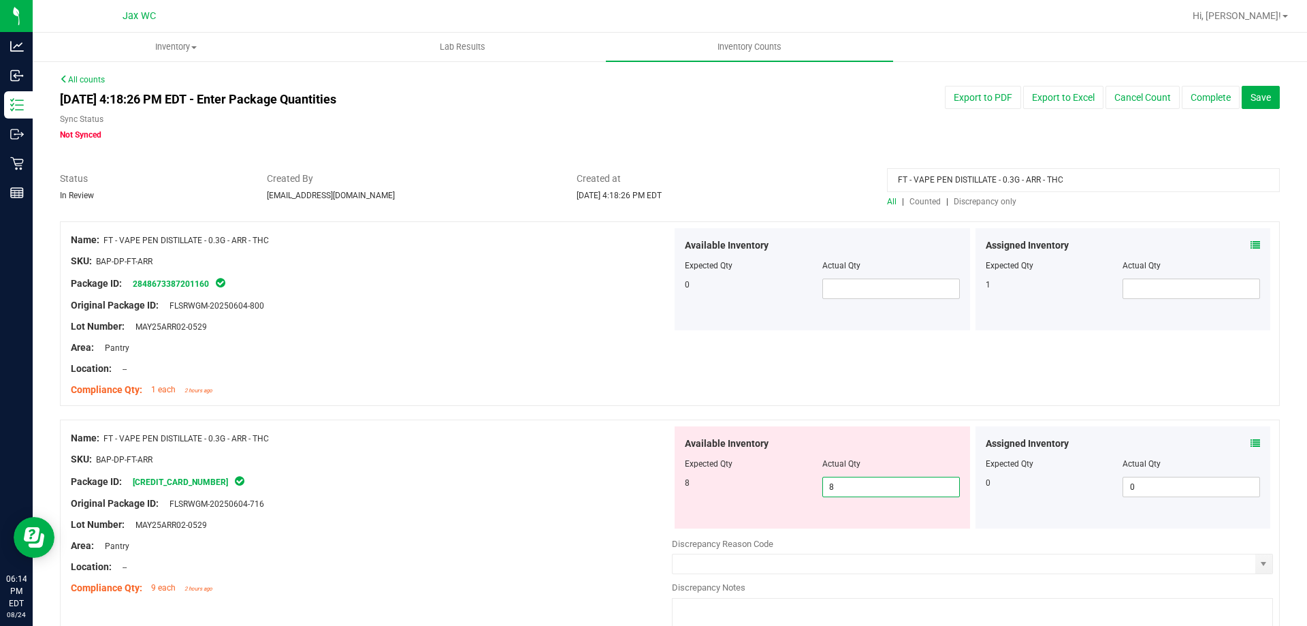
type input "8"
click at [576, 466] on div at bounding box center [371, 469] width 601 height 7
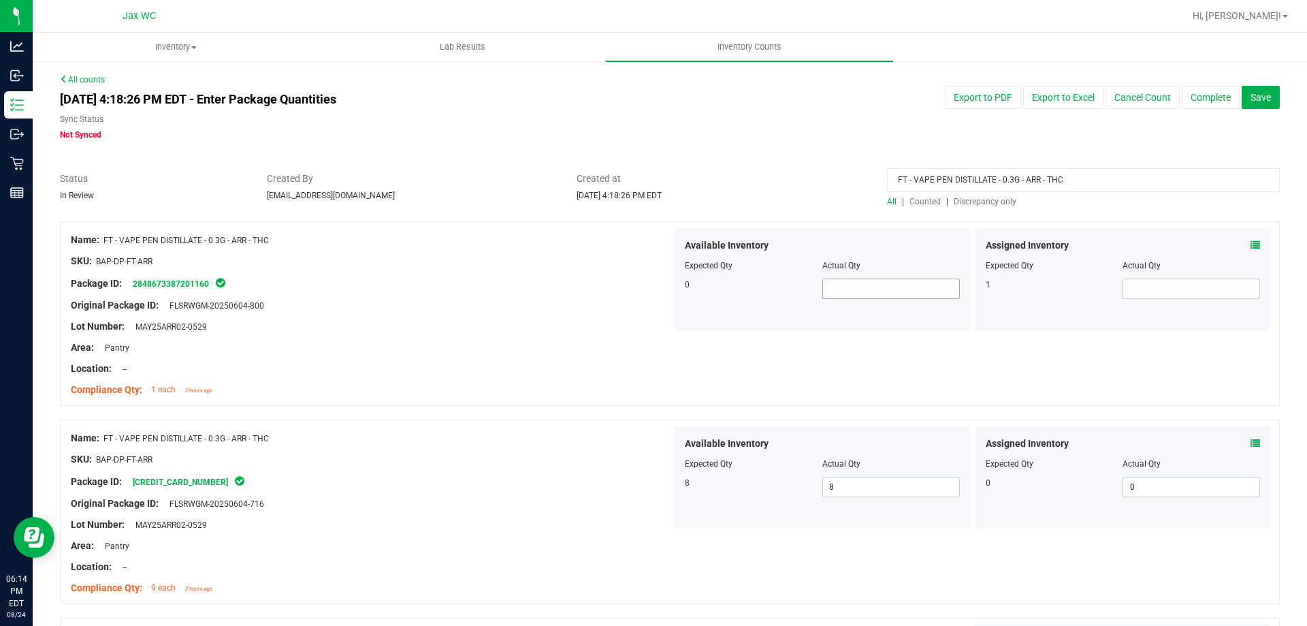
click at [925, 287] on span at bounding box center [892, 288] width 138 height 20
type input "1"
click at [576, 302] on div "Original Package ID: FLSRWGM-20250604-800" at bounding box center [371, 305] width 601 height 14
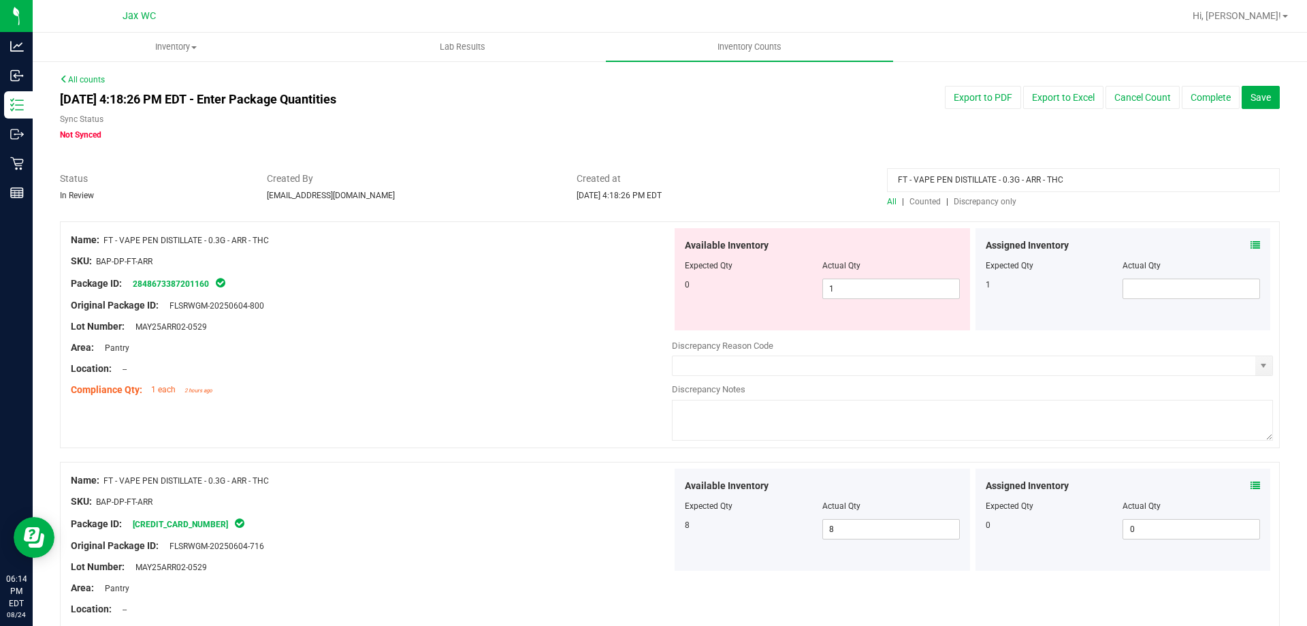
click at [1250, 240] on div "Assigned Inventory Expected Qty Actual Qty 1" at bounding box center [1124, 279] width 296 height 102
click at [1251, 243] on icon at bounding box center [1256, 245] width 10 height 10
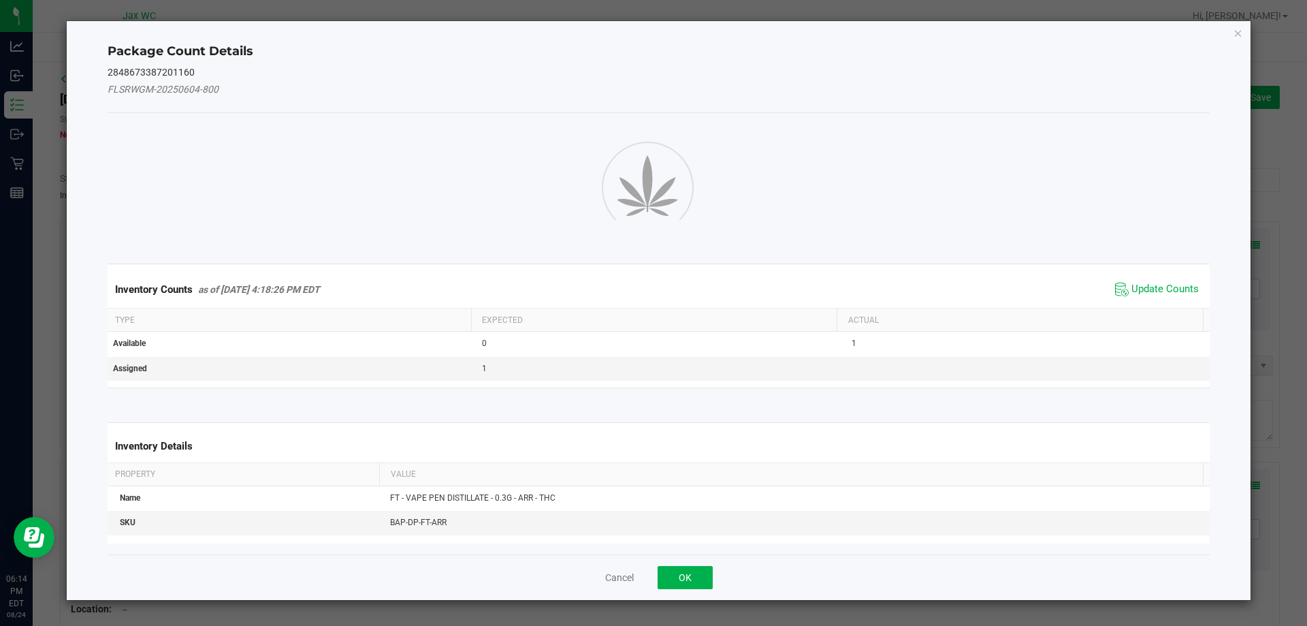
click at [1155, 287] on div "Inventory Counts as of [DATE] 4:18:26 PM EDT Update Counts" at bounding box center [659, 289] width 1108 height 37
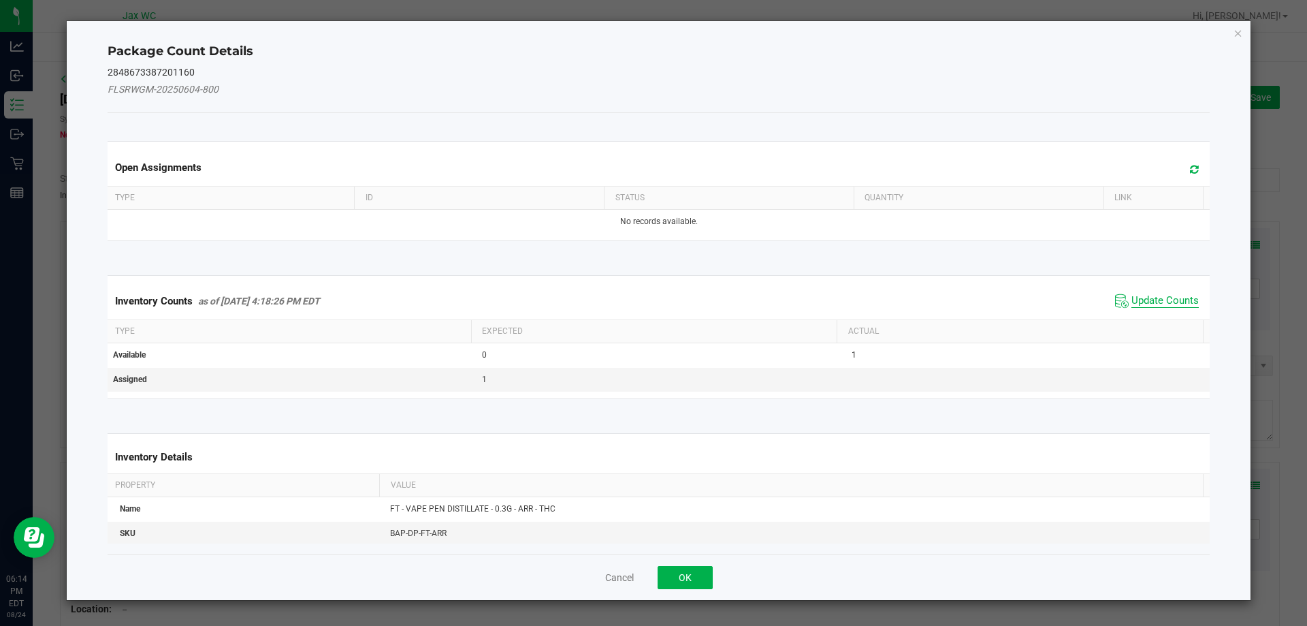
click at [1132, 297] on span "Update Counts" at bounding box center [1165, 301] width 67 height 14
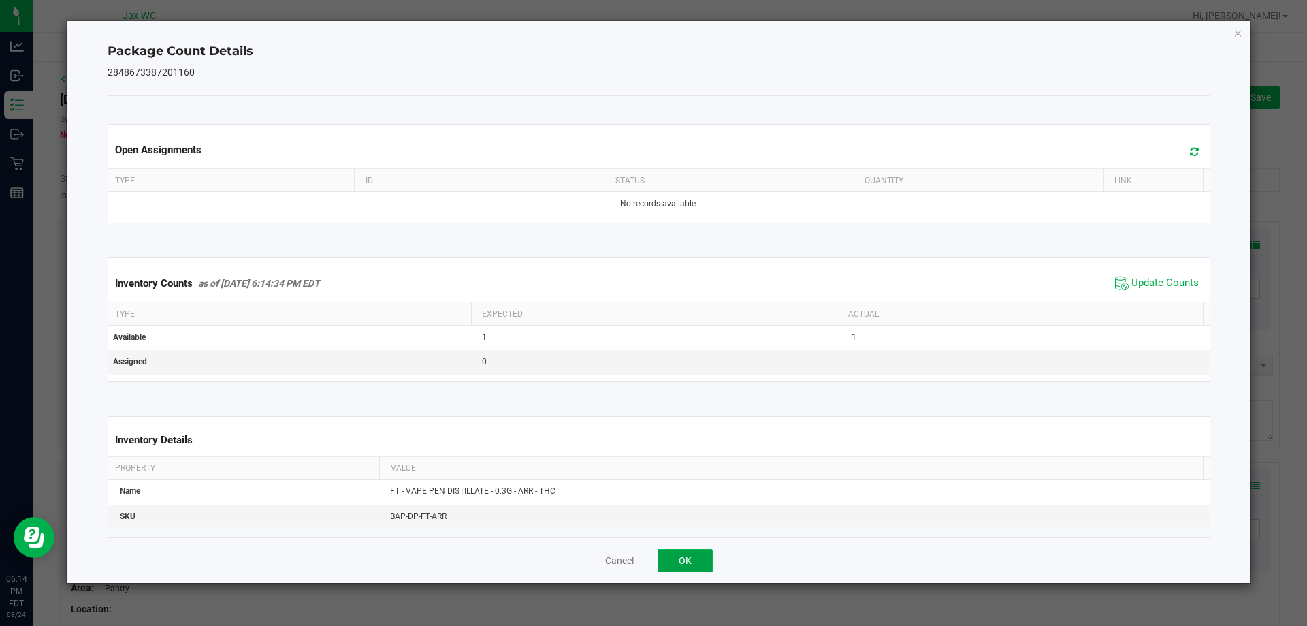
click at [703, 559] on button "OK" at bounding box center [685, 560] width 55 height 23
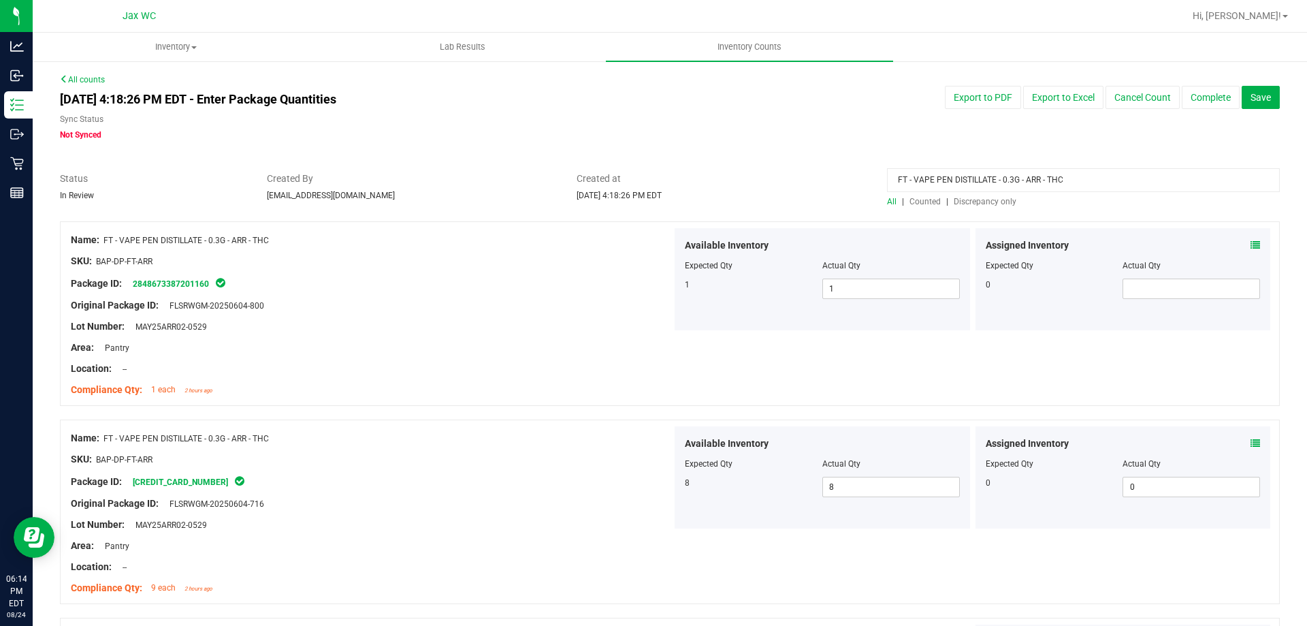
click at [972, 207] on div "All | Counted | Discrepancy only" at bounding box center [1083, 201] width 393 height 12
click at [987, 204] on span "Discrepancy only" at bounding box center [985, 202] width 63 height 10
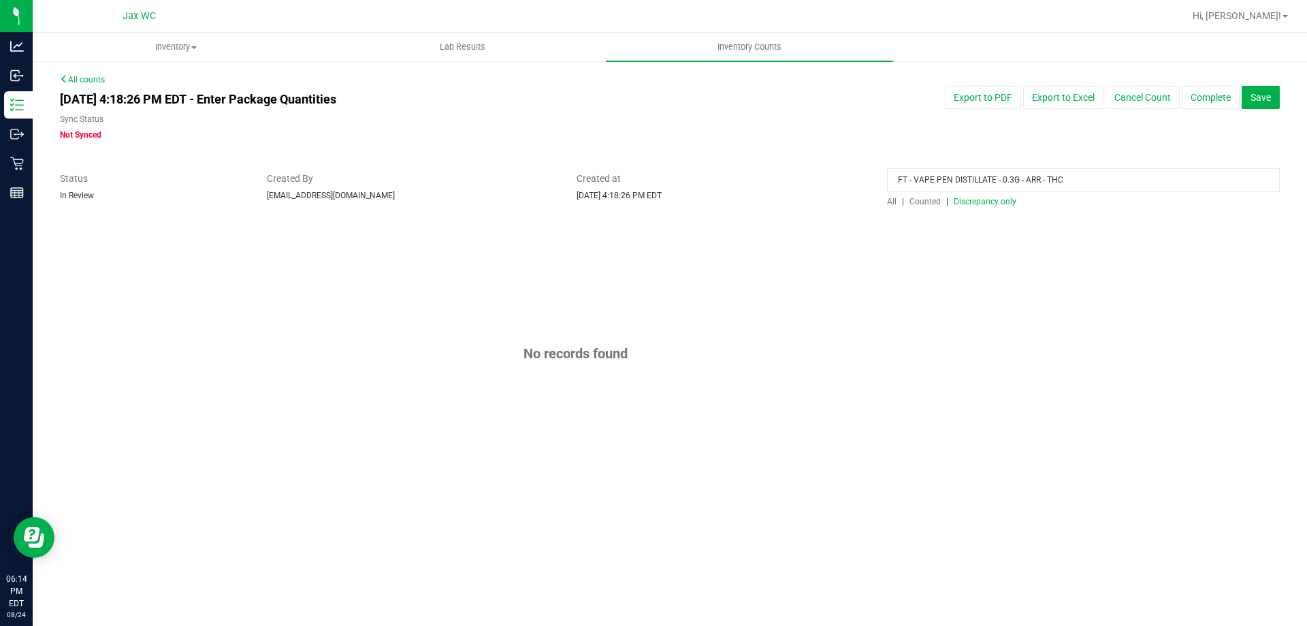
drag, startPoint x: 1070, startPoint y: 182, endPoint x: 571, endPoint y: 226, distance: 501.0
click at [571, 226] on div "All counts [DATE] 4:18:26 PM EDT - Enter Package Quantities Sync Status Not Syn…" at bounding box center [670, 287] width 1220 height 426
click at [629, 106] on h4 "[DATE] 4:18:26 PM EDT - Enter Package Quantities" at bounding box center [411, 100] width 703 height 14
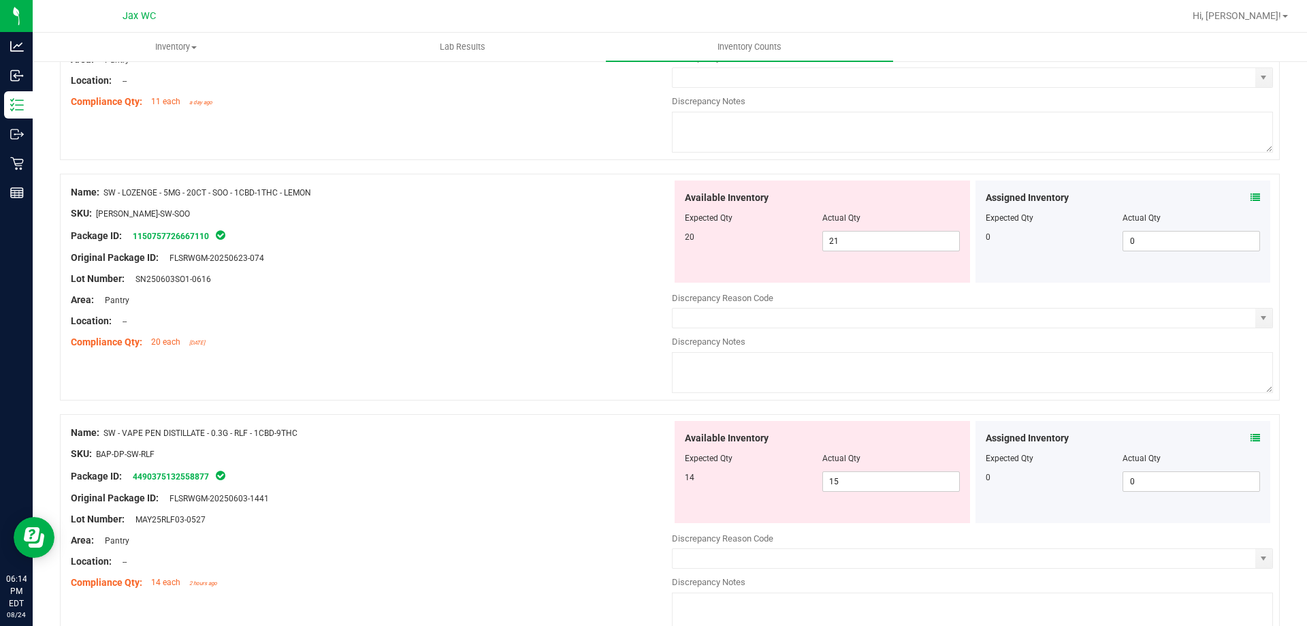
scroll to position [1324, 0]
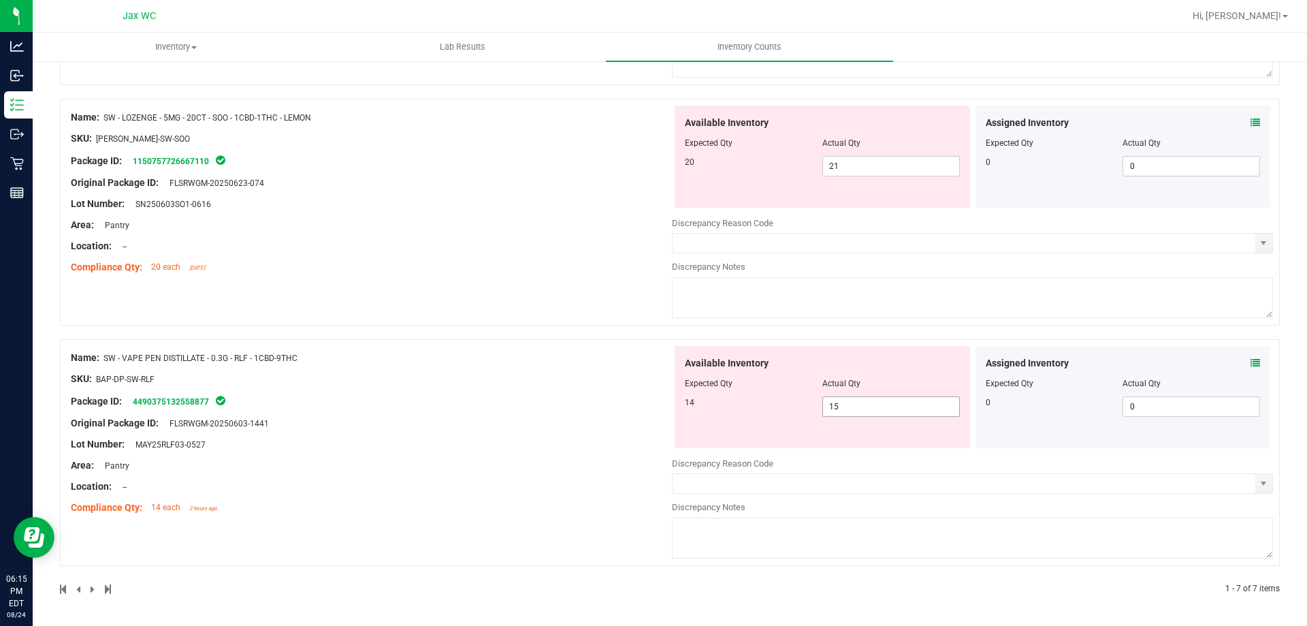
click at [918, 396] on span "15 15" at bounding box center [892, 406] width 138 height 20
click at [918, 397] on input "15" at bounding box center [891, 406] width 136 height 19
type input "14"
click at [607, 302] on div "Name: SW - LOZENGE - 5MG - 20CT - SOO - 1CBD-1THC - LEMON SKU: EDI-LOZ-SW-SOO P…" at bounding box center [670, 212] width 1220 height 227
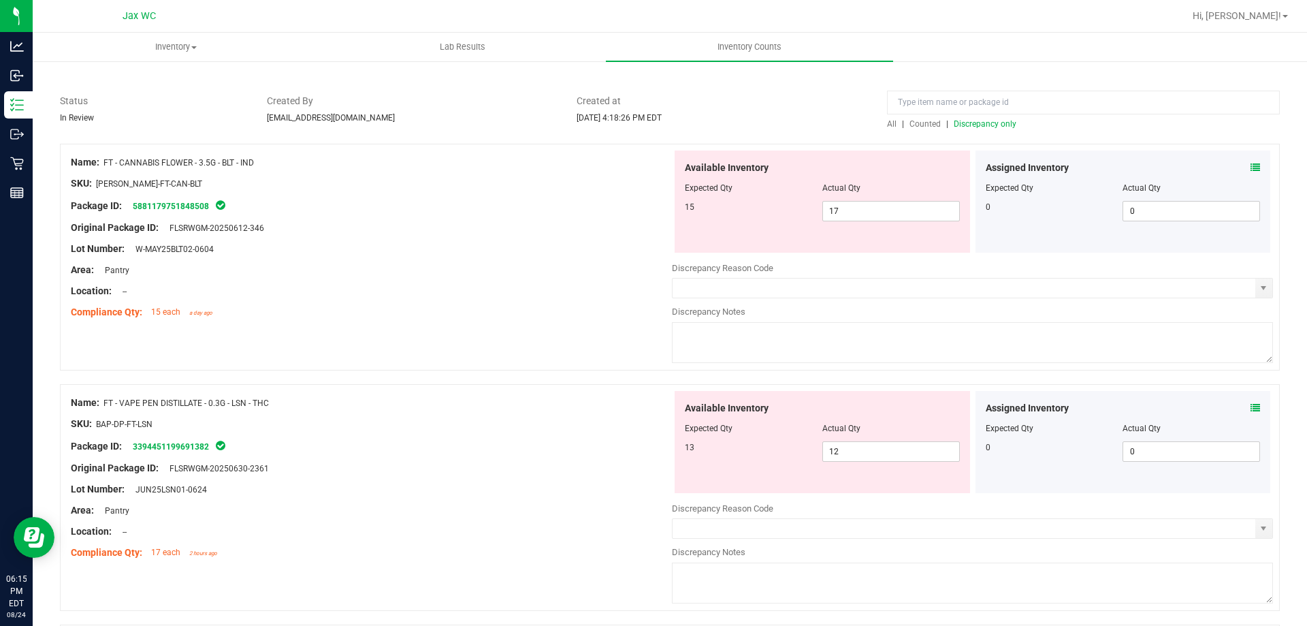
scroll to position [272, 0]
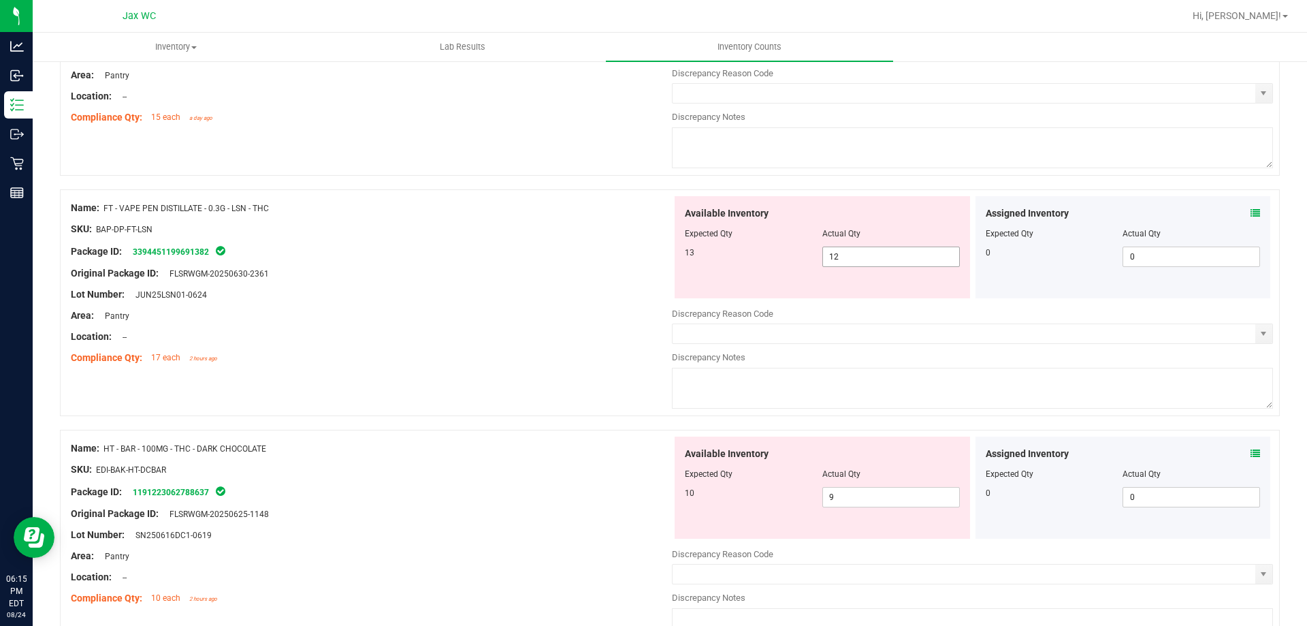
click at [876, 255] on span "12 12" at bounding box center [892, 256] width 138 height 20
click at [0, 0] on input "12" at bounding box center [0, 0] width 0 height 0
type input "13"
click at [514, 171] on div "Name: FT - CANNABIS FLOWER - 3.5G - BLT - IND SKU: [PERSON_NAME]-FT-CAN-BLT Pac…" at bounding box center [670, 62] width 1220 height 227
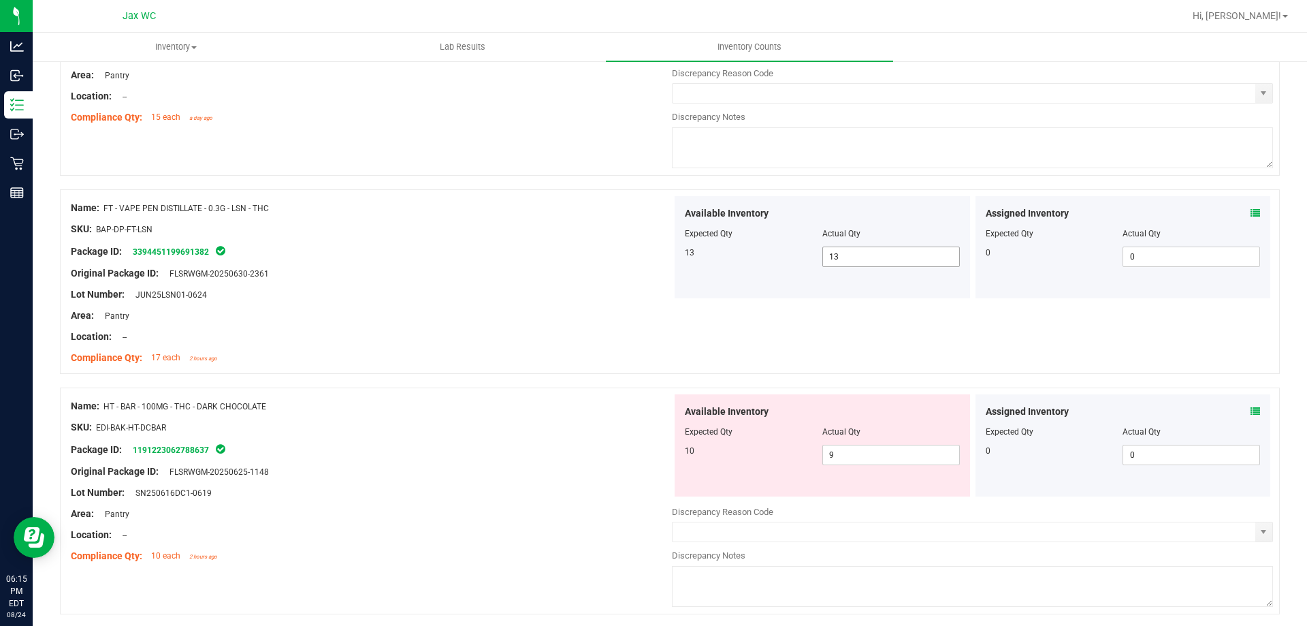
click at [912, 266] on span "13 13" at bounding box center [892, 256] width 138 height 20
click at [911, 261] on input "13" at bounding box center [891, 256] width 136 height 19
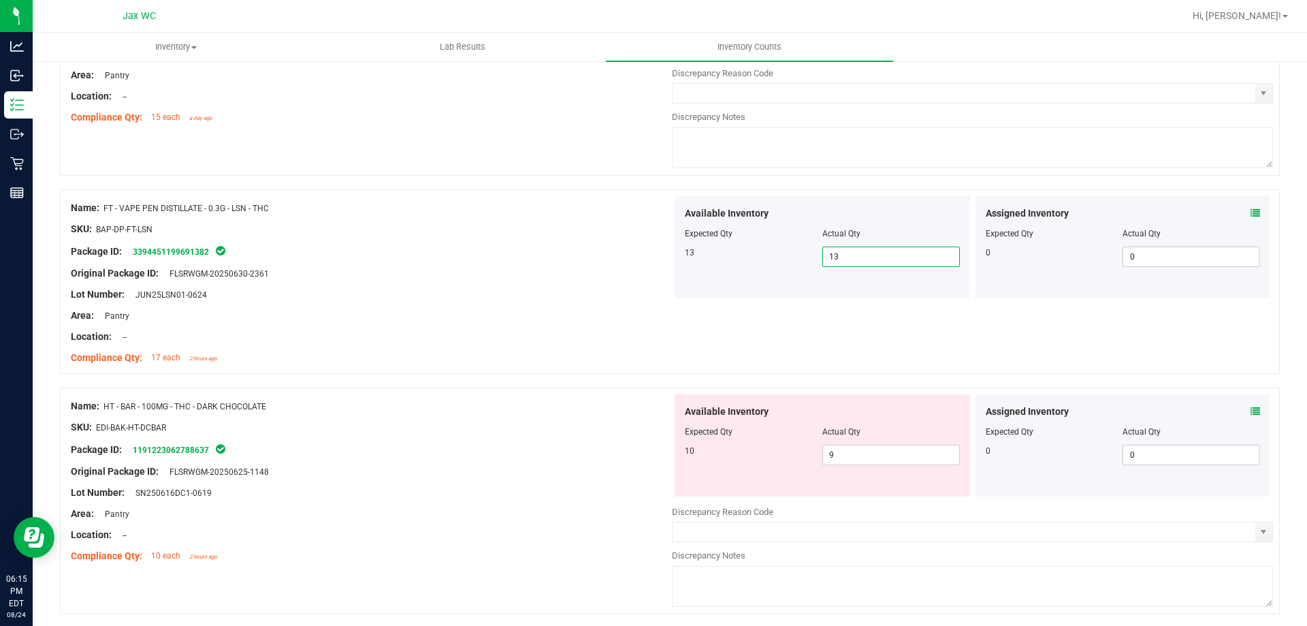
click at [911, 261] on input "13" at bounding box center [891, 256] width 136 height 19
click at [645, 266] on div "Original Package ID: FLSRWGM-20250630-2361" at bounding box center [371, 273] width 601 height 14
drag, startPoint x: 102, startPoint y: 206, endPoint x: 256, endPoint y: 214, distance: 154.1
click at [256, 214] on div "Name: FT - VAPE PEN DISTILLATE - 0.3G - LSN - THC" at bounding box center [371, 208] width 601 height 14
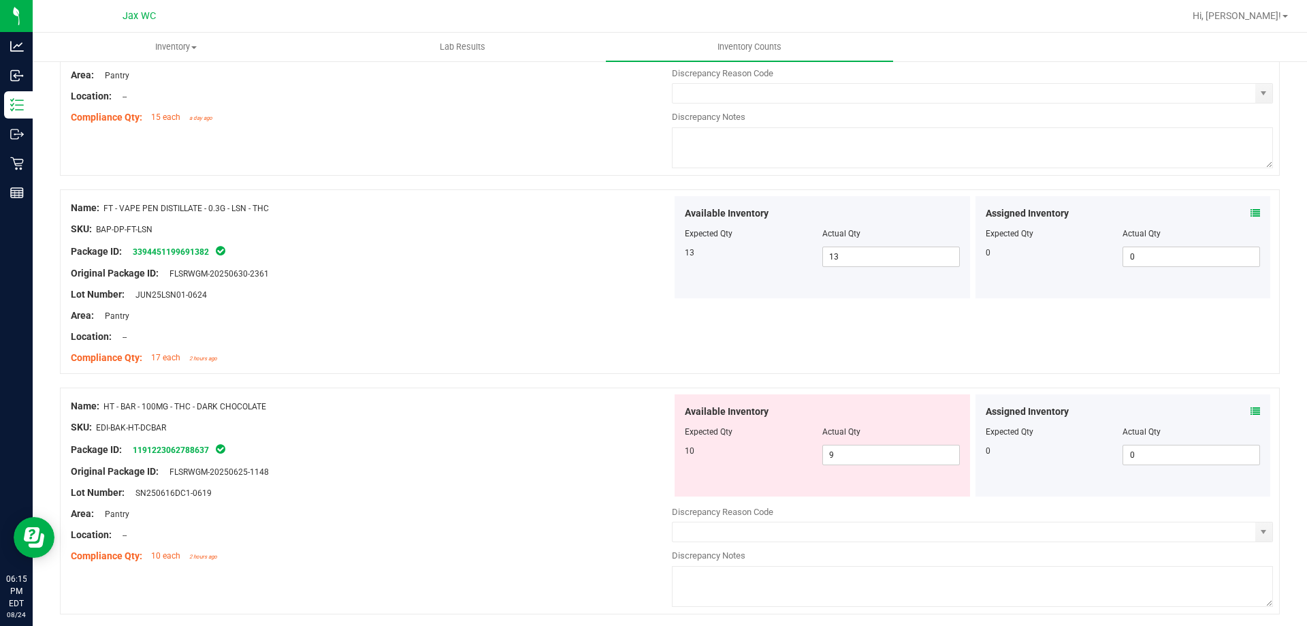
click at [259, 212] on span "FT - VAPE PEN DISTILLATE - 0.3G - LSN - THC" at bounding box center [185, 209] width 165 height 10
drag, startPoint x: 293, startPoint y: 206, endPoint x: 101, endPoint y: 204, distance: 191.3
click at [101, 204] on div "Name: FT - VAPE PEN DISTILLATE - 0.3G - LSN - THC" at bounding box center [371, 208] width 601 height 14
copy div "FT - VAPE PEN DISTILLATE - 0.3G - LSN - THC"
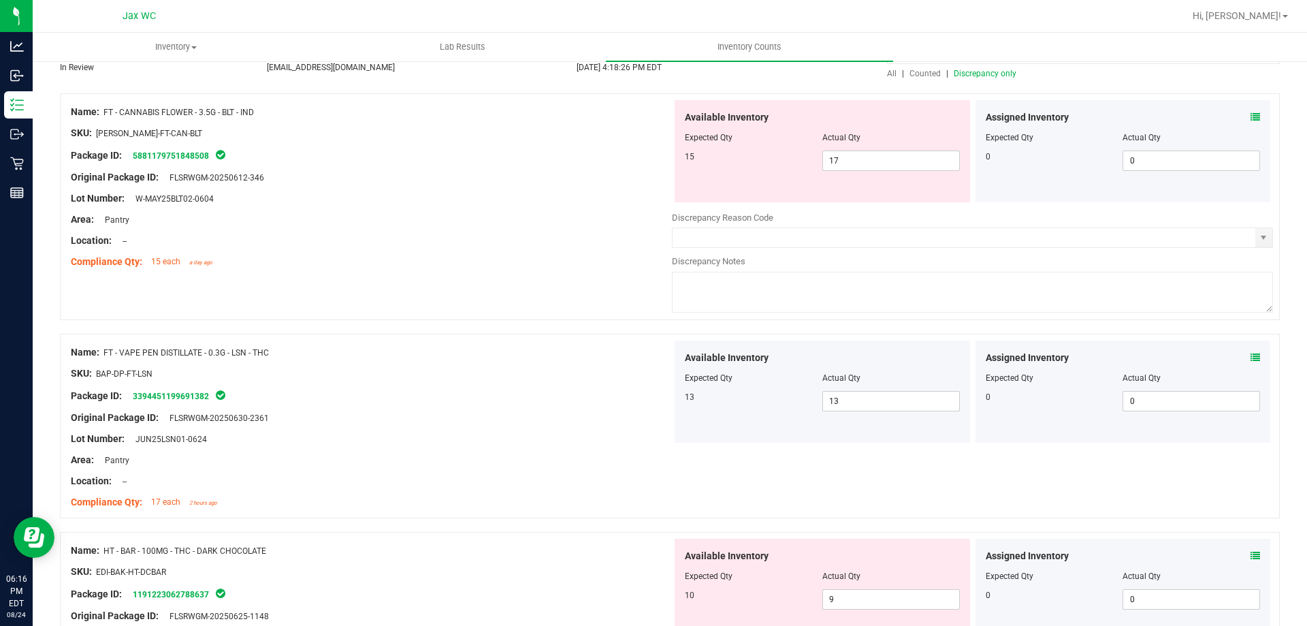
scroll to position [0, 0]
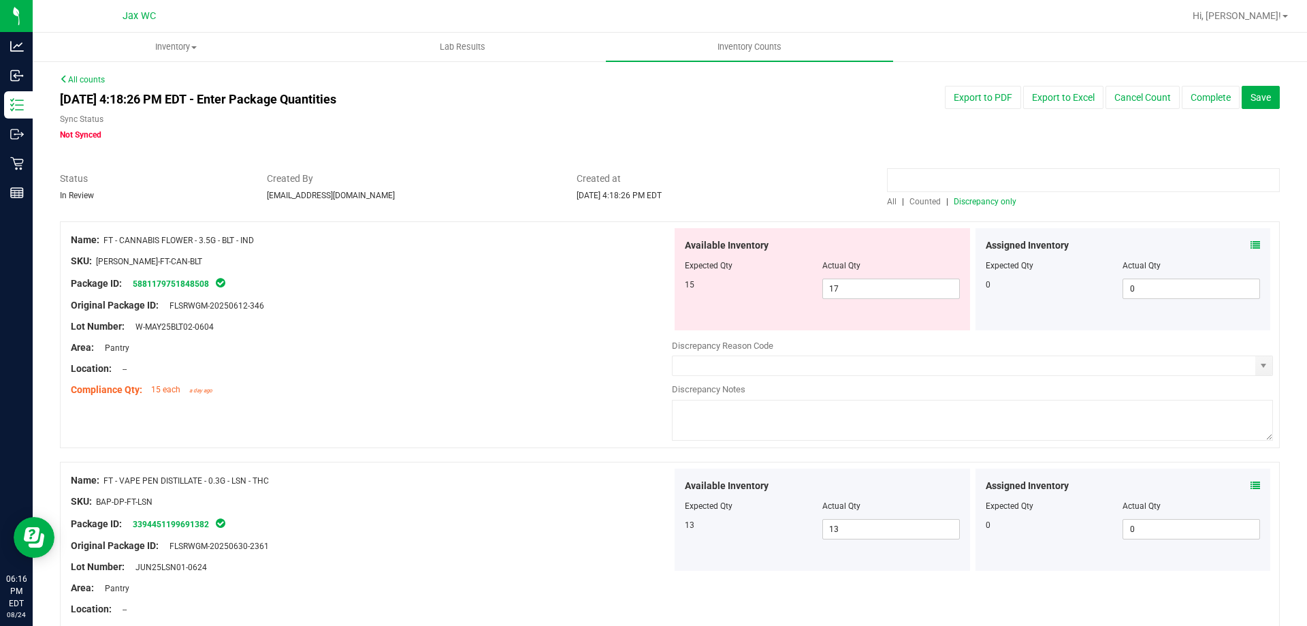
click at [951, 172] on input at bounding box center [1083, 180] width 393 height 24
paste input "FT - VAPE PEN DISTILLATE - 0.3G - LSN - THC"
drag, startPoint x: 899, startPoint y: 179, endPoint x: 891, endPoint y: 180, distance: 7.5
click at [899, 179] on input "FT - VAPE PEN DISTILLATE - 0.3G - LSN - THC" at bounding box center [1083, 180] width 393 height 24
type input "FT - VAPE PEN DISTILLATE - 0.3G - LSN - THC"
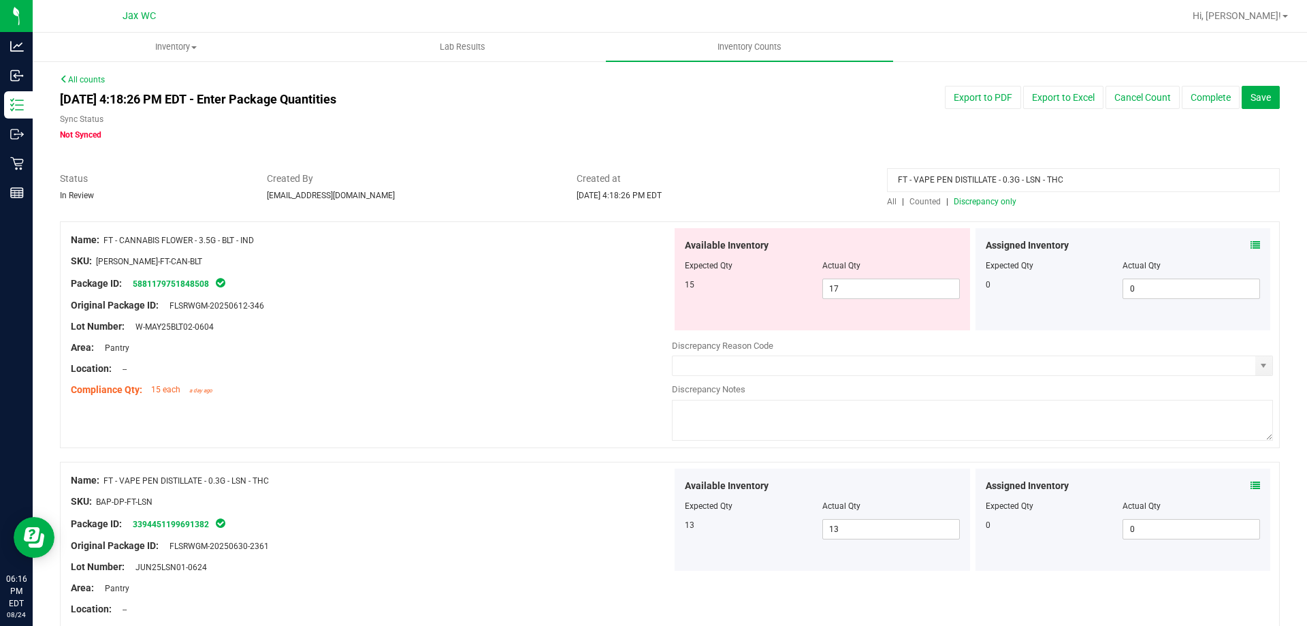
click at [852, 165] on div at bounding box center [670, 165] width 1220 height 14
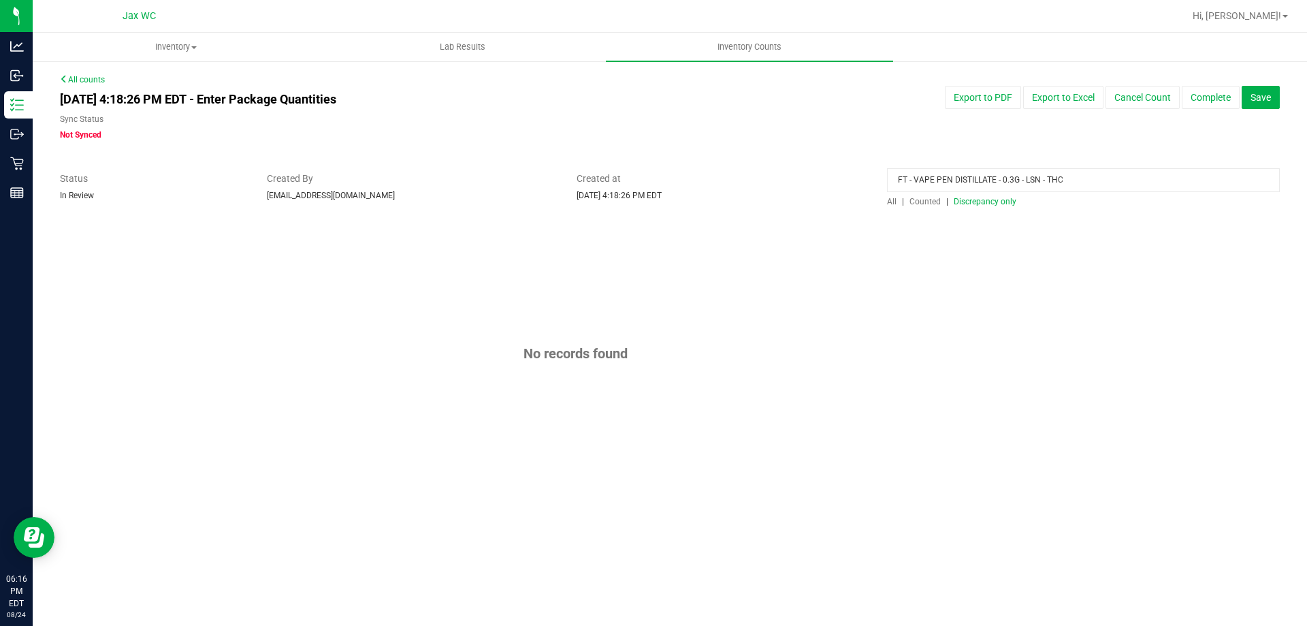
click at [884, 193] on div "FT - VAPE PEN DISTILLATE - 0.3G - LSN - THC All | Counted | Discrepancy only" at bounding box center [1083, 190] width 413 height 36
click at [895, 199] on span "All" at bounding box center [892, 202] width 10 height 10
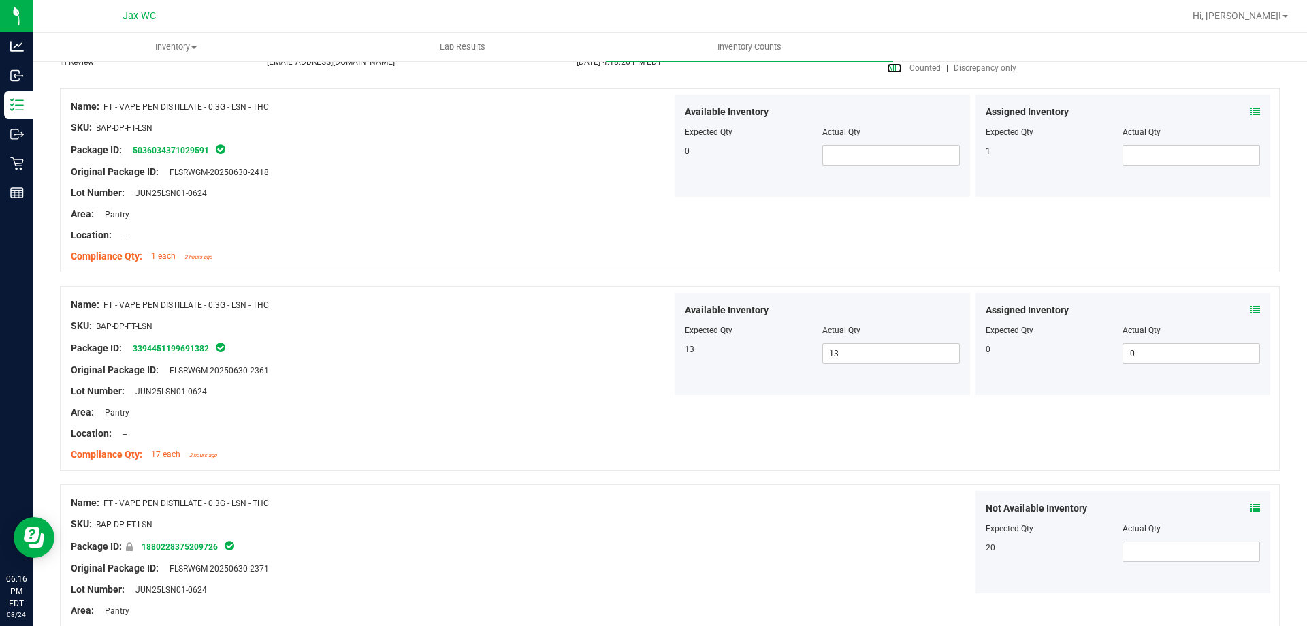
scroll to position [68, 0]
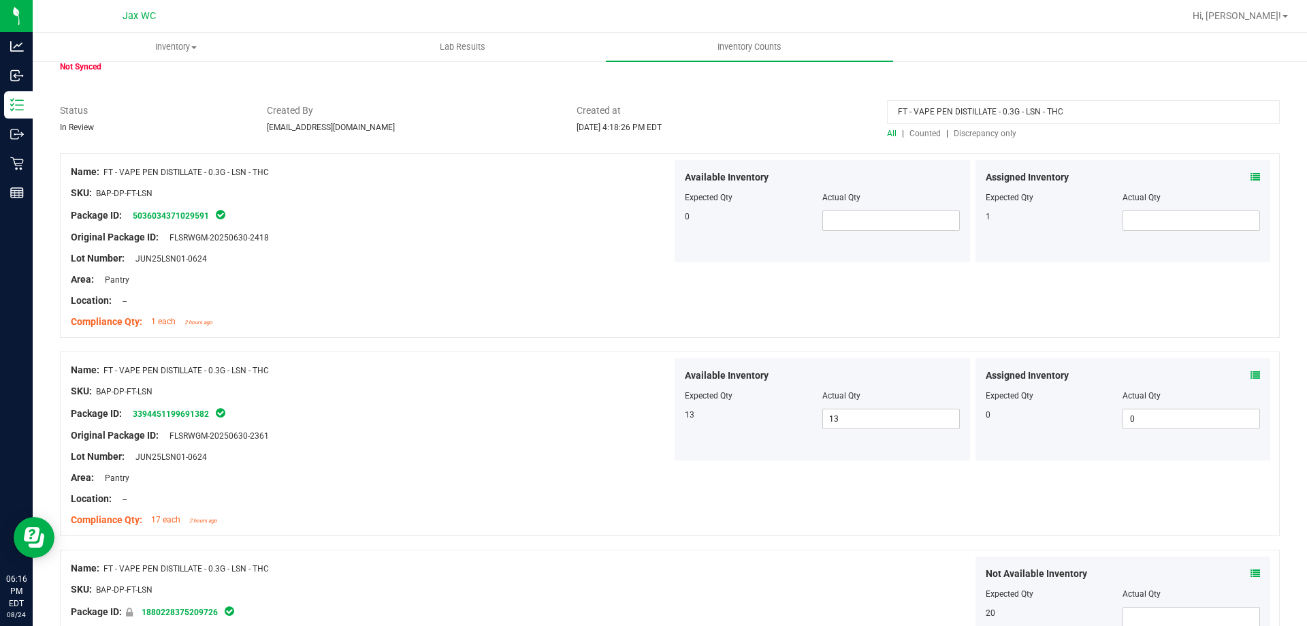
click at [1240, 176] on div "Assigned Inventory" at bounding box center [1123, 177] width 275 height 14
click at [1251, 176] on icon at bounding box center [1256, 177] width 10 height 10
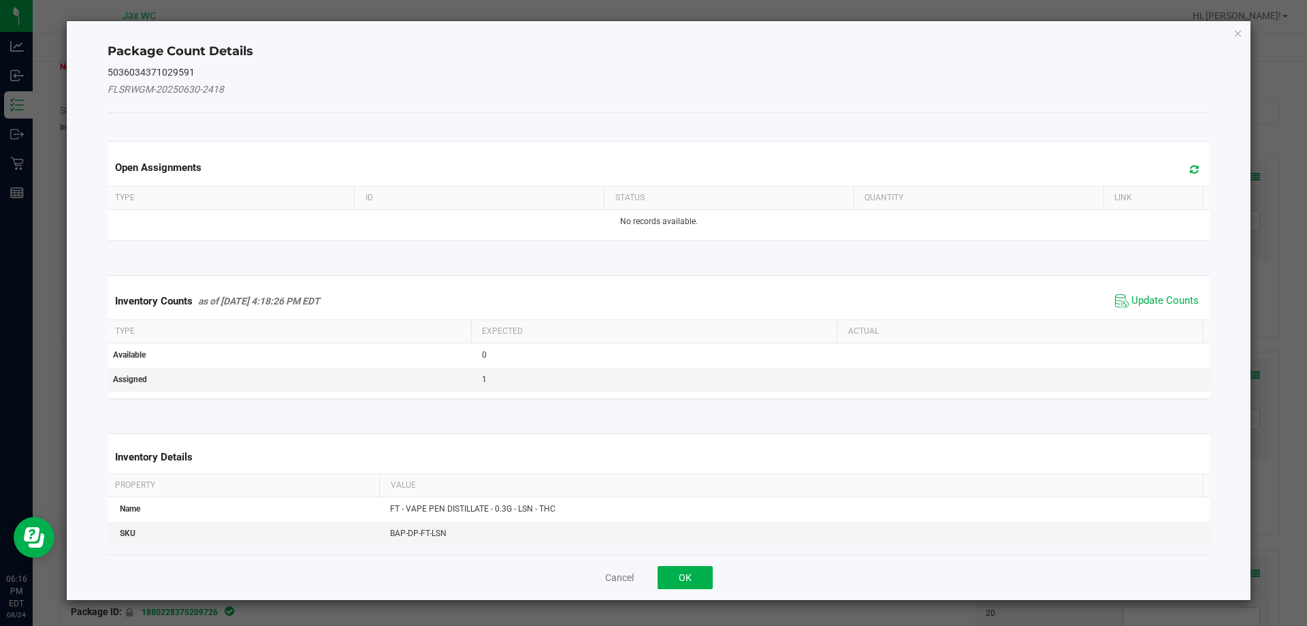
click at [1144, 286] on div "Inventory Counts as of [DATE] 4:18:26 PM EDT Update Counts" at bounding box center [659, 301] width 1108 height 37
click at [1144, 296] on span "Update Counts" at bounding box center [1165, 301] width 67 height 14
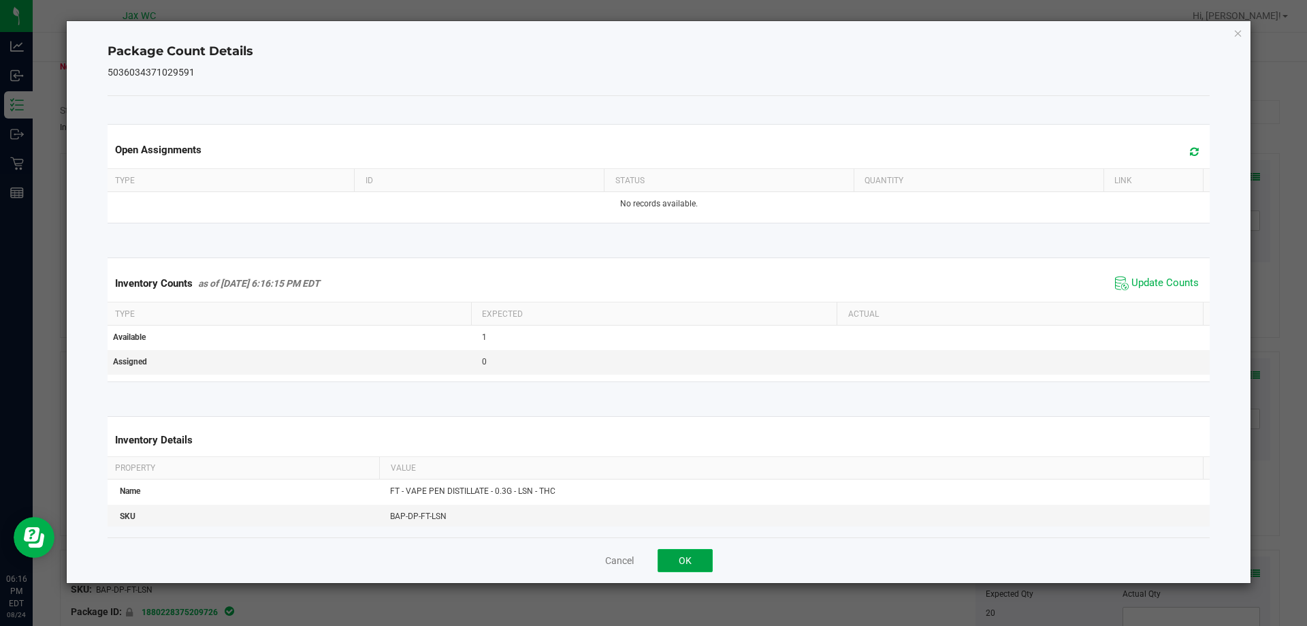
click at [675, 553] on button "OK" at bounding box center [685, 560] width 55 height 23
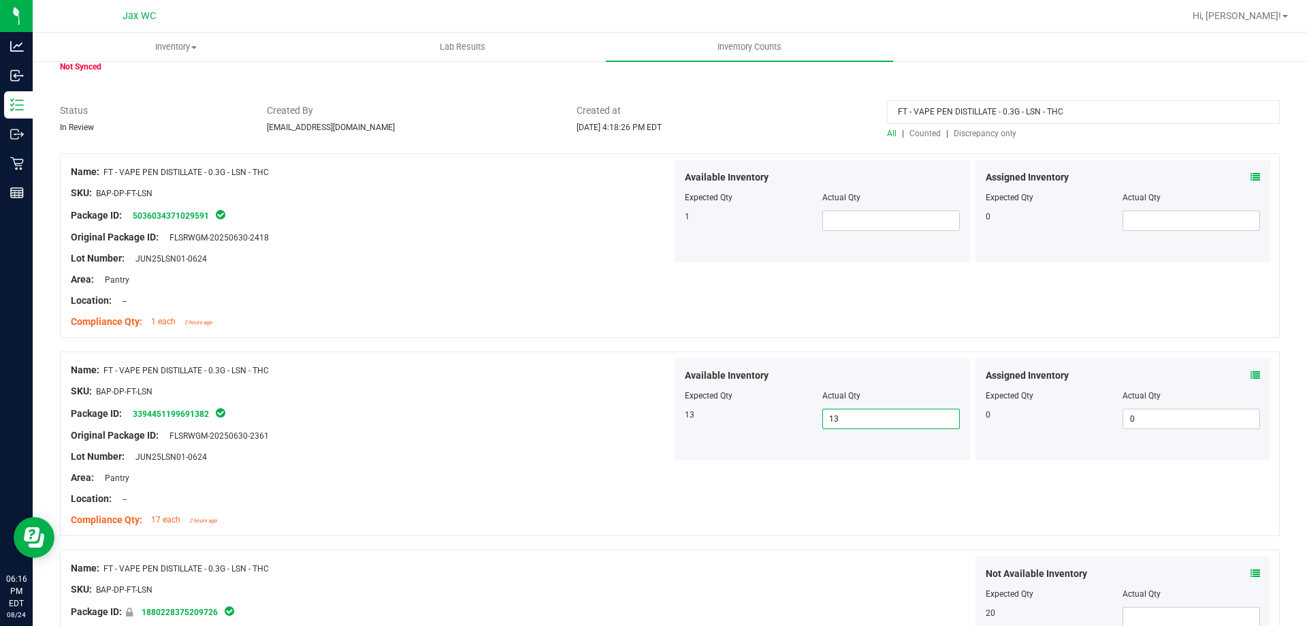
click at [886, 422] on span "13 13" at bounding box center [892, 419] width 138 height 20
click at [886, 421] on input "13" at bounding box center [891, 418] width 136 height 19
click at [887, 420] on input "13" at bounding box center [891, 418] width 136 height 19
click at [865, 215] on span at bounding box center [892, 220] width 138 height 20
type input "1"
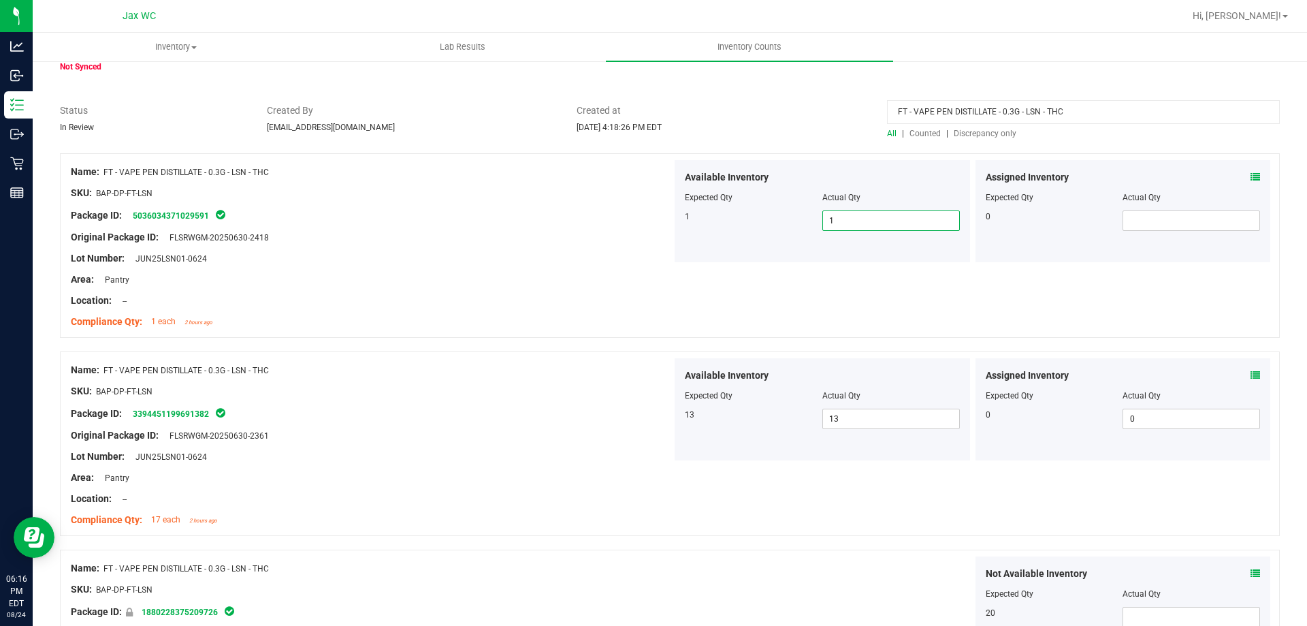
type input "1"
click at [483, 271] on div "Name: FT - VAPE PEN DISTILLATE - 0.3G - LSN - THC SKU: BAP-DP-FT-LSN Package ID…" at bounding box center [371, 247] width 601 height 174
drag, startPoint x: 1072, startPoint y: 110, endPoint x: 624, endPoint y: 133, distance: 448.6
click at [624, 133] on div "Status In Review Created By [EMAIL_ADDRESS][DOMAIN_NAME] Created at [DATE] 4:18…" at bounding box center [670, 121] width 1241 height 36
click at [993, 38] on ul "Inventory All packages All inventory Waste log Create inventory Lab Results Inv…" at bounding box center [686, 47] width 1307 height 29
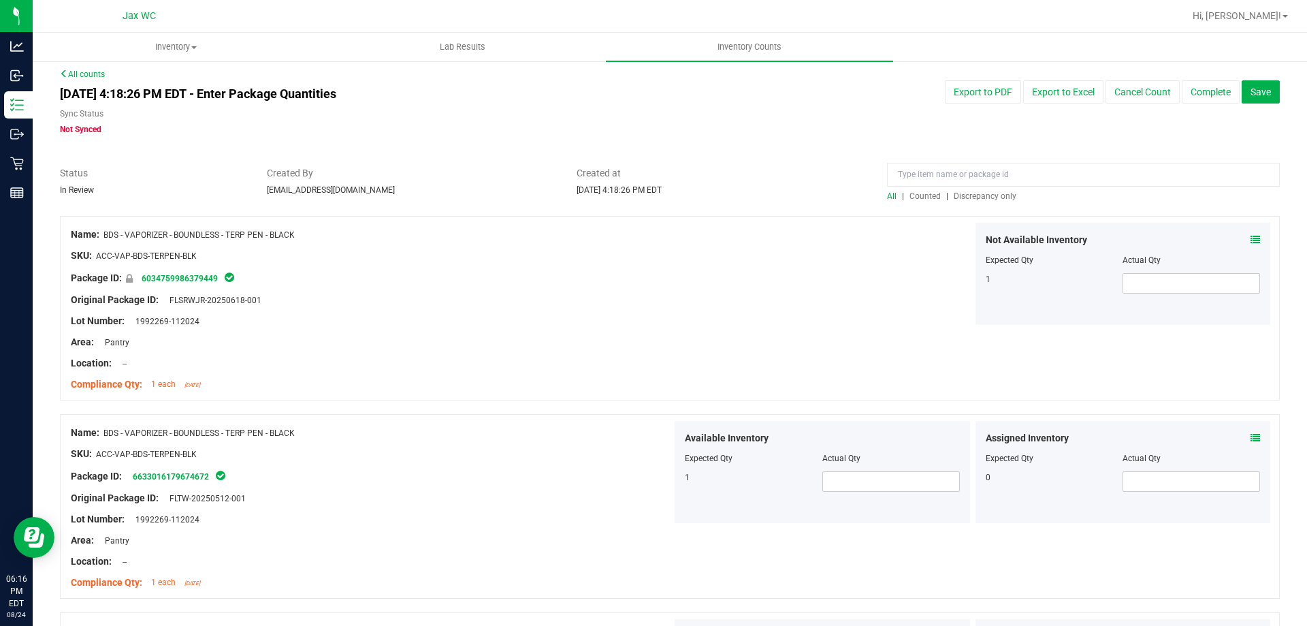
scroll to position [0, 0]
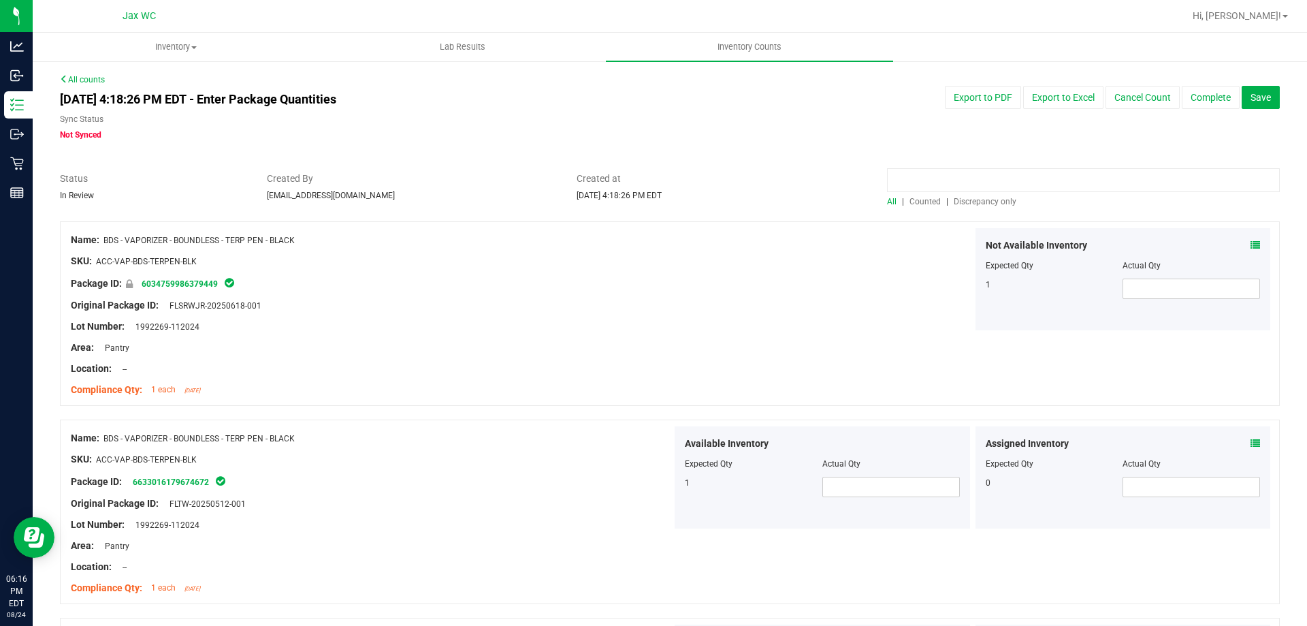
click at [973, 185] on input at bounding box center [1083, 180] width 393 height 24
click at [976, 202] on span "Discrepancy only" at bounding box center [985, 202] width 63 height 10
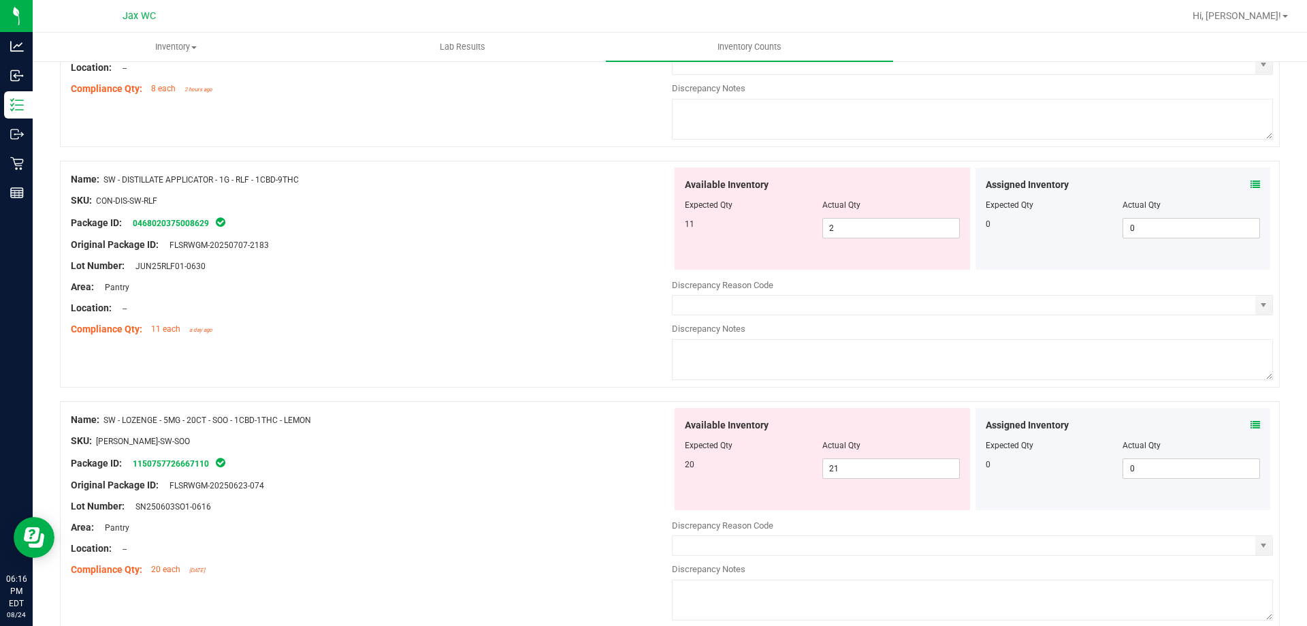
scroll to position [844, 0]
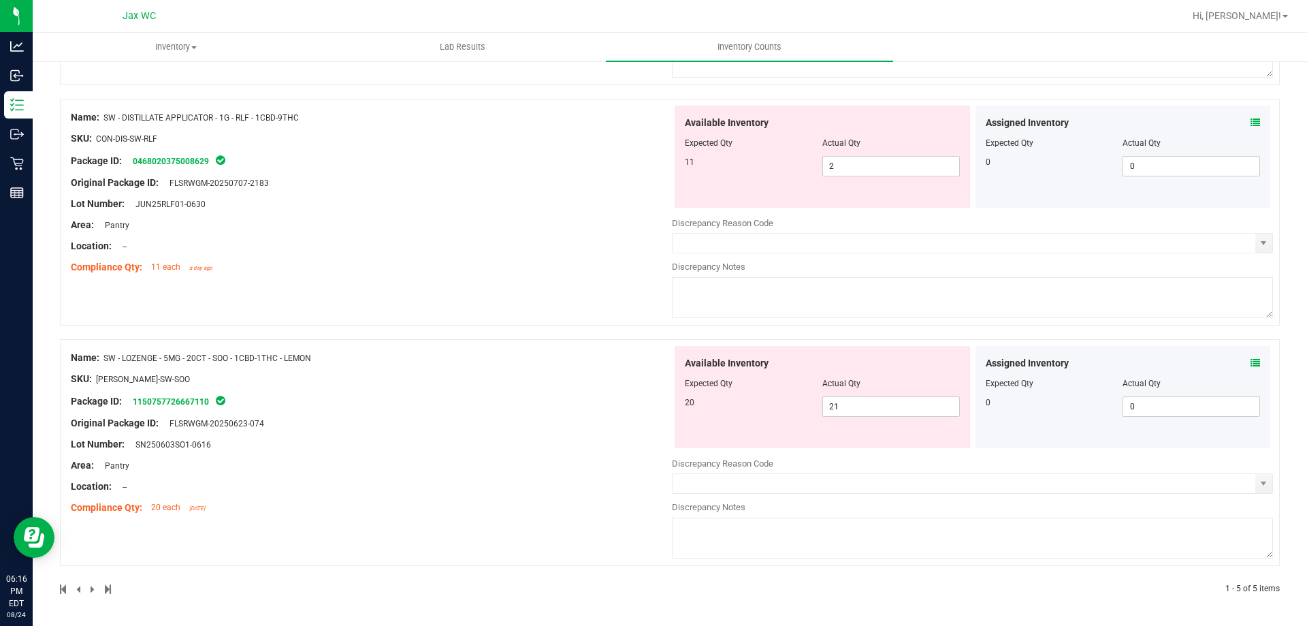
click at [1251, 361] on icon at bounding box center [1256, 363] width 10 height 10
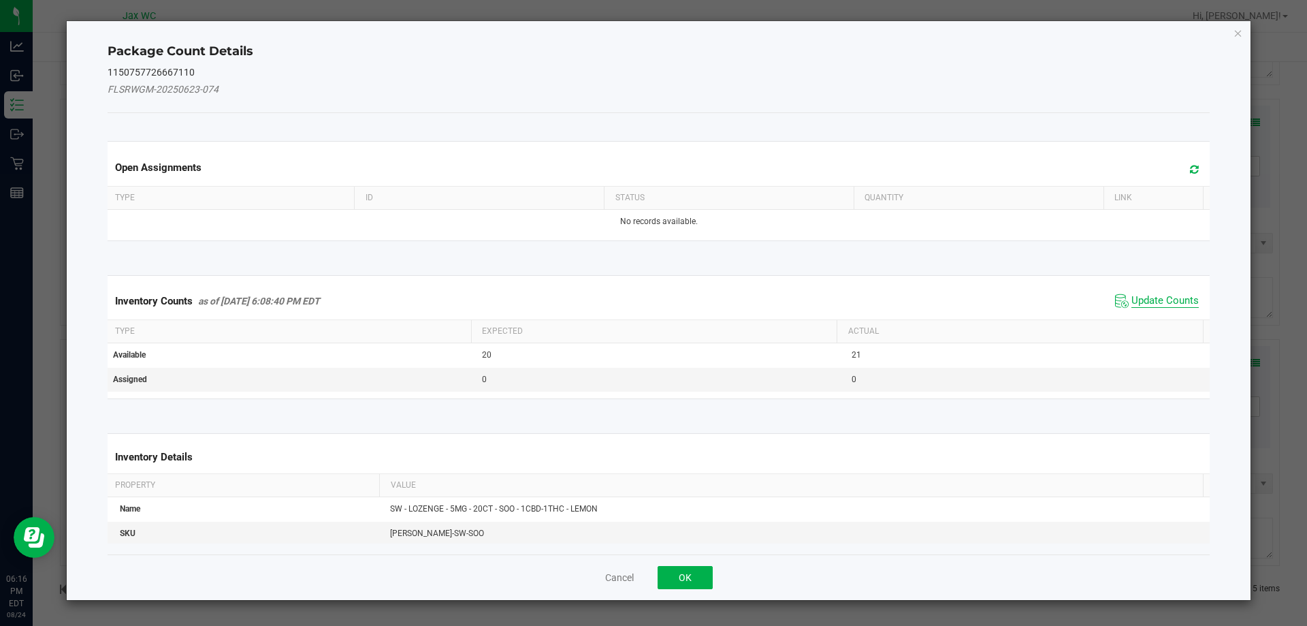
click at [1157, 298] on span "Update Counts" at bounding box center [1165, 301] width 67 height 14
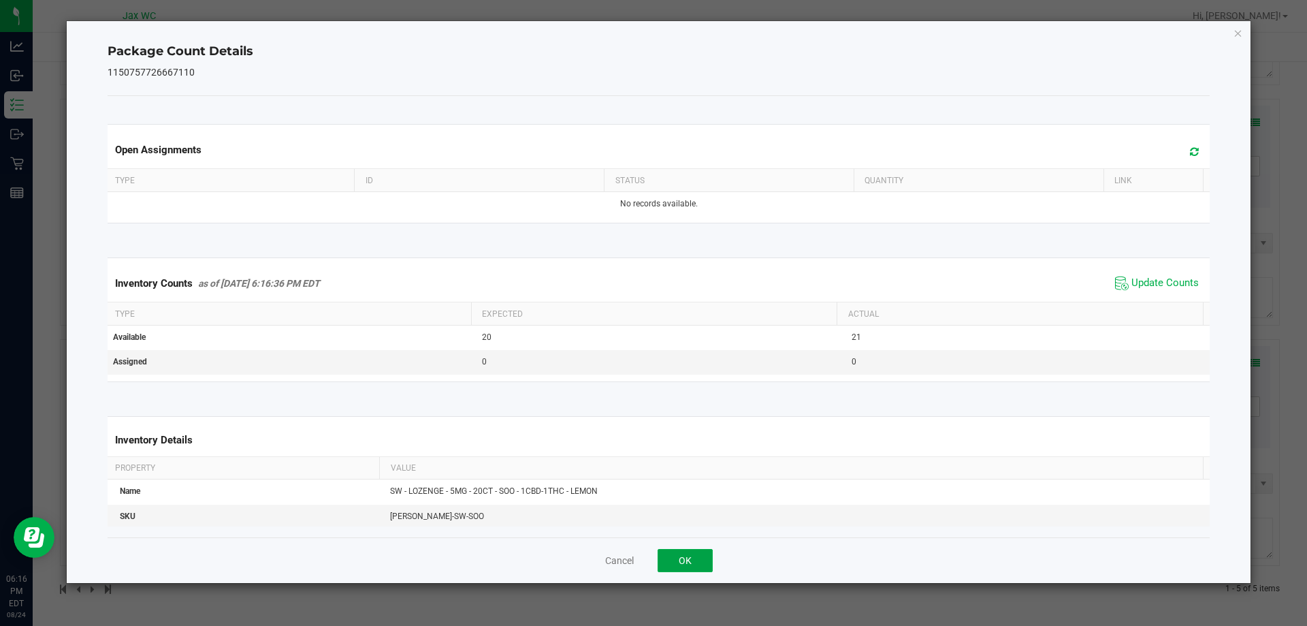
drag, startPoint x: 692, startPoint y: 560, endPoint x: 712, endPoint y: 543, distance: 25.6
click at [693, 560] on button "OK" at bounding box center [685, 560] width 55 height 23
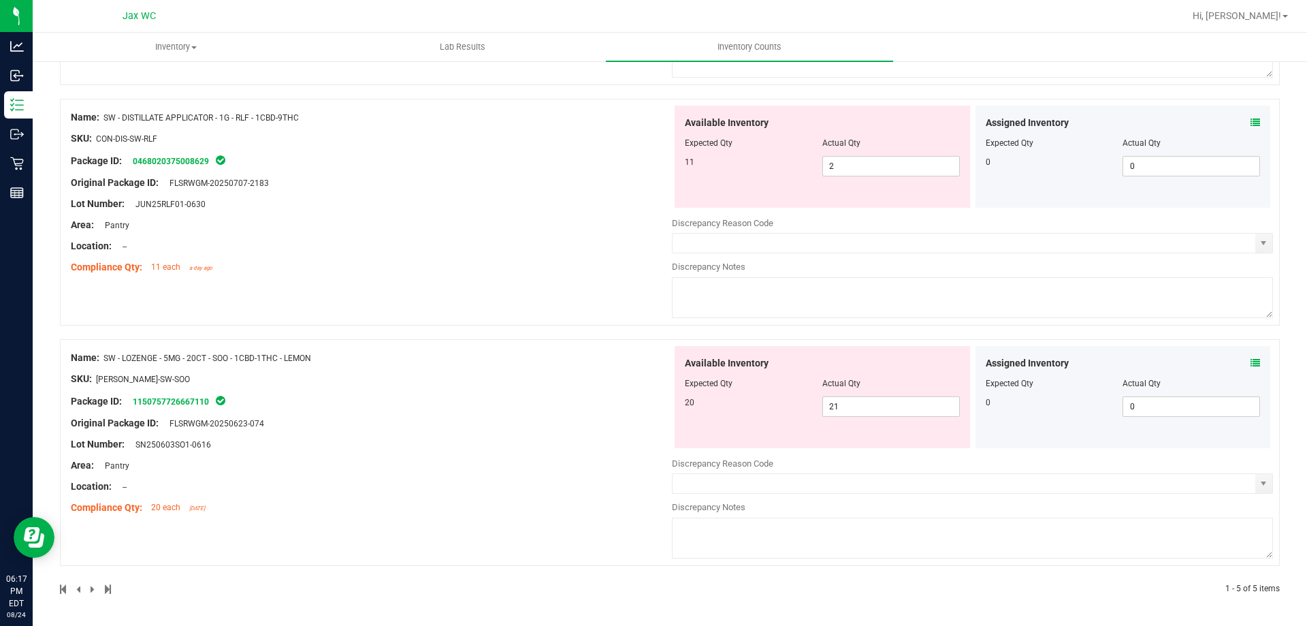
drag, startPoint x: 105, startPoint y: 361, endPoint x: 321, endPoint y: 356, distance: 216.6
click at [321, 356] on div "Name: SW - LOZENGE - 5MG - 20CT - SOO - 1CBD-1THC - LEMON" at bounding box center [371, 358] width 601 height 14
copy span "SW - LOZENGE - 5MG - 20CT - SOO - 1CBD-1THC - LEMON"
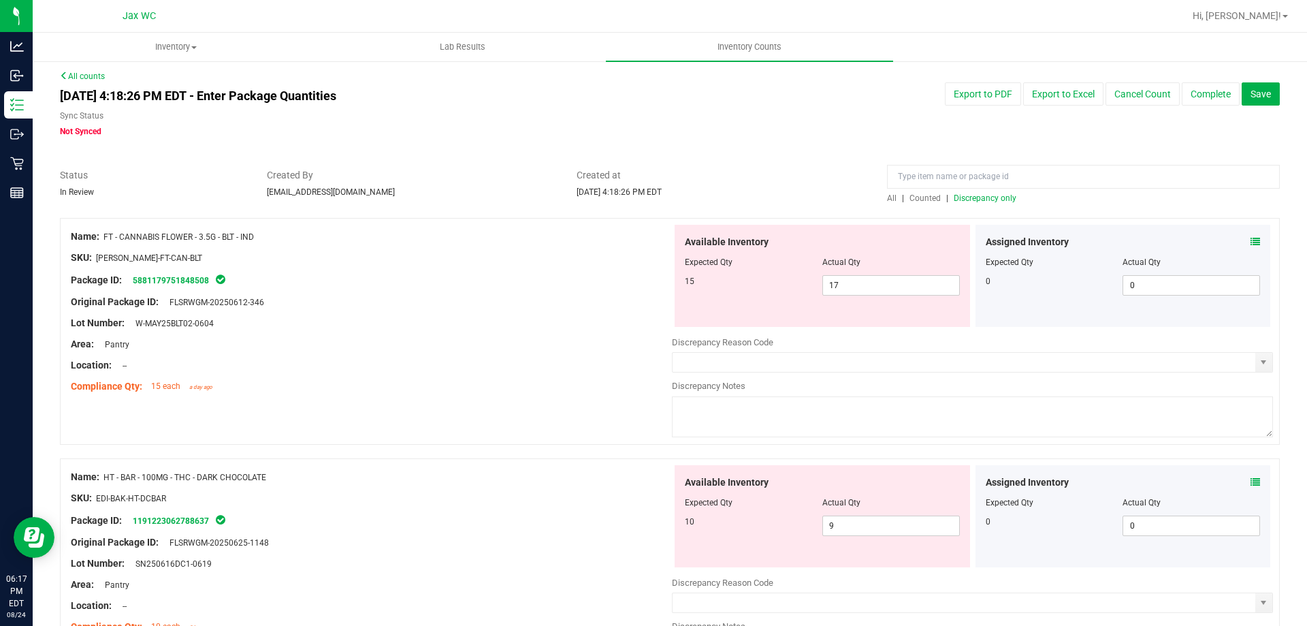
scroll to position [0, 0]
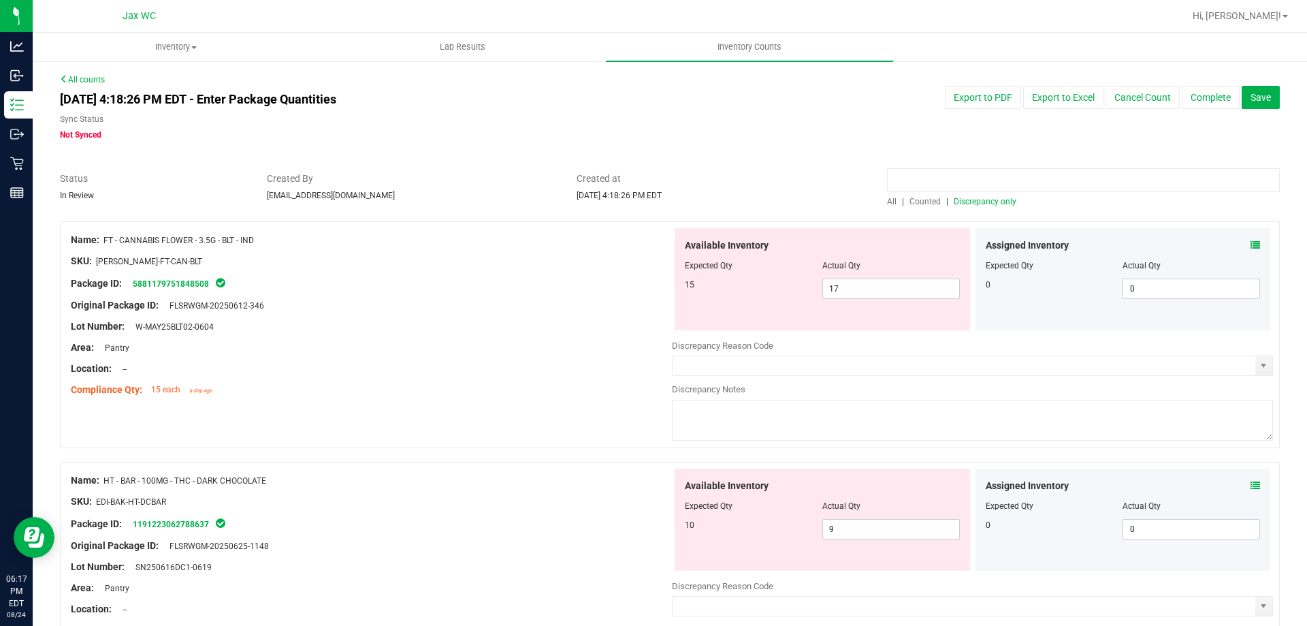
click at [984, 180] on input at bounding box center [1083, 180] width 393 height 24
paste input "SW - LOZENGE - 5MG - 20CT - SOO - 1CBD-1THC - LEMON"
type input "SW - LOZENGE - 5MG - 20CT - SOO - 1CBD-1THC - LEMON"
click at [833, 179] on span "Created at" at bounding box center [722, 179] width 290 height 14
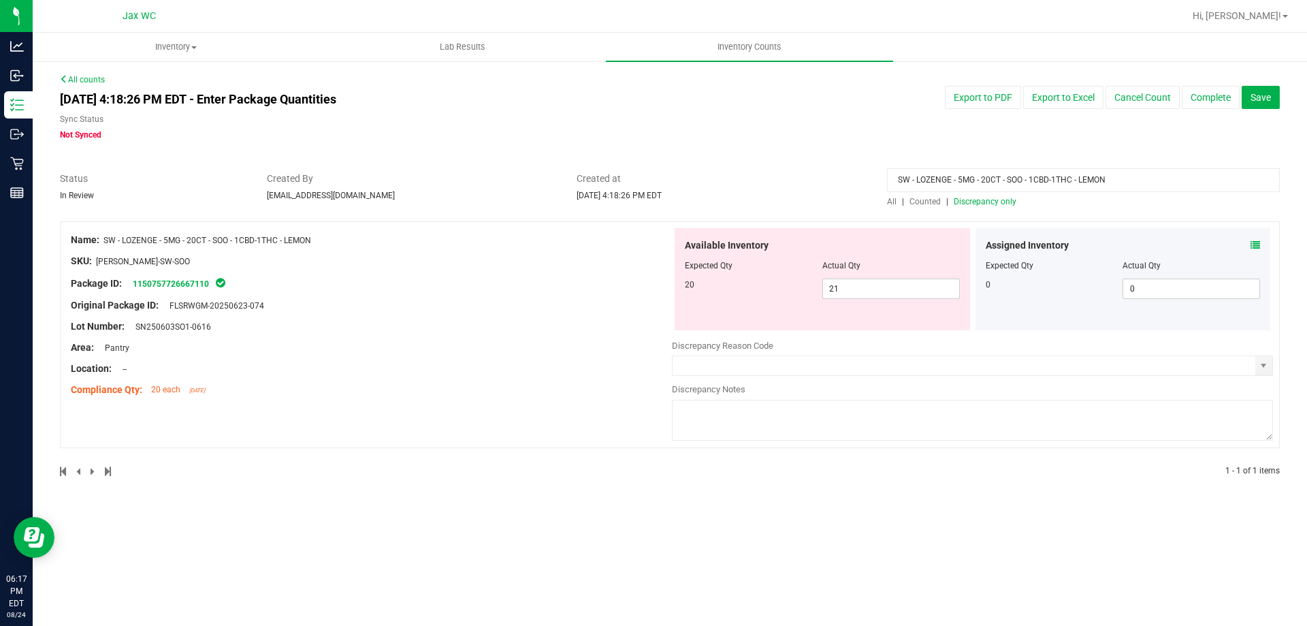
click at [891, 204] on span "All" at bounding box center [892, 202] width 10 height 10
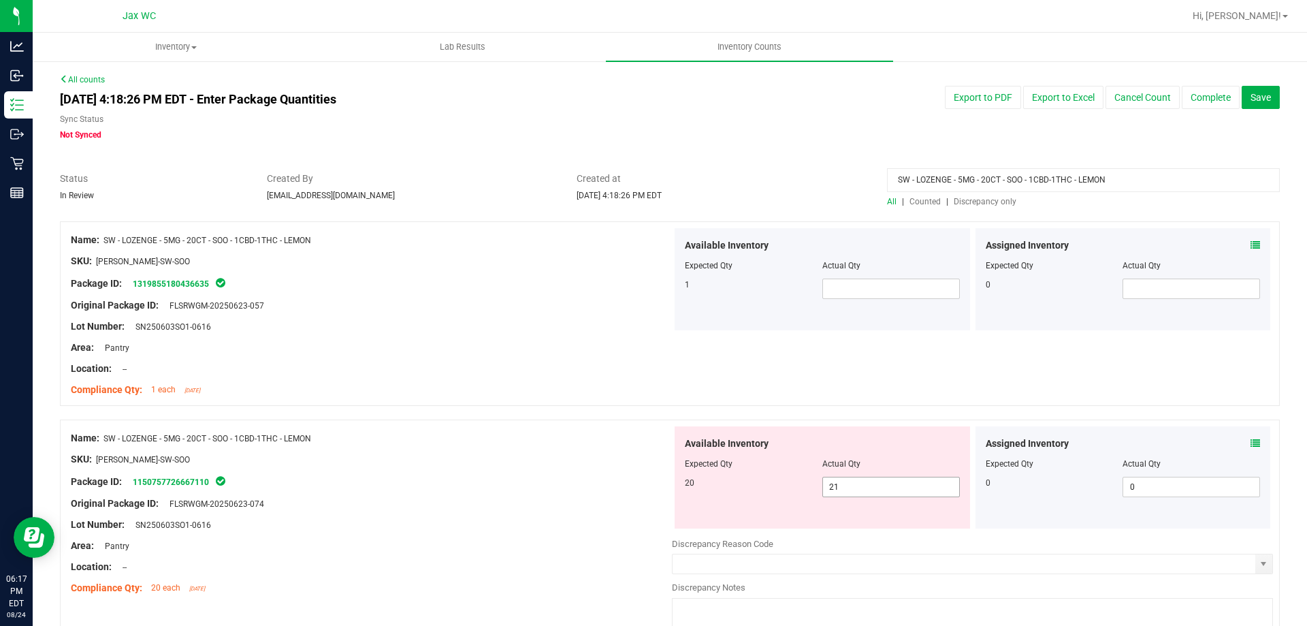
click at [860, 488] on span "21 21" at bounding box center [892, 487] width 138 height 20
click at [860, 488] on input "21" at bounding box center [891, 486] width 136 height 19
type input "20"
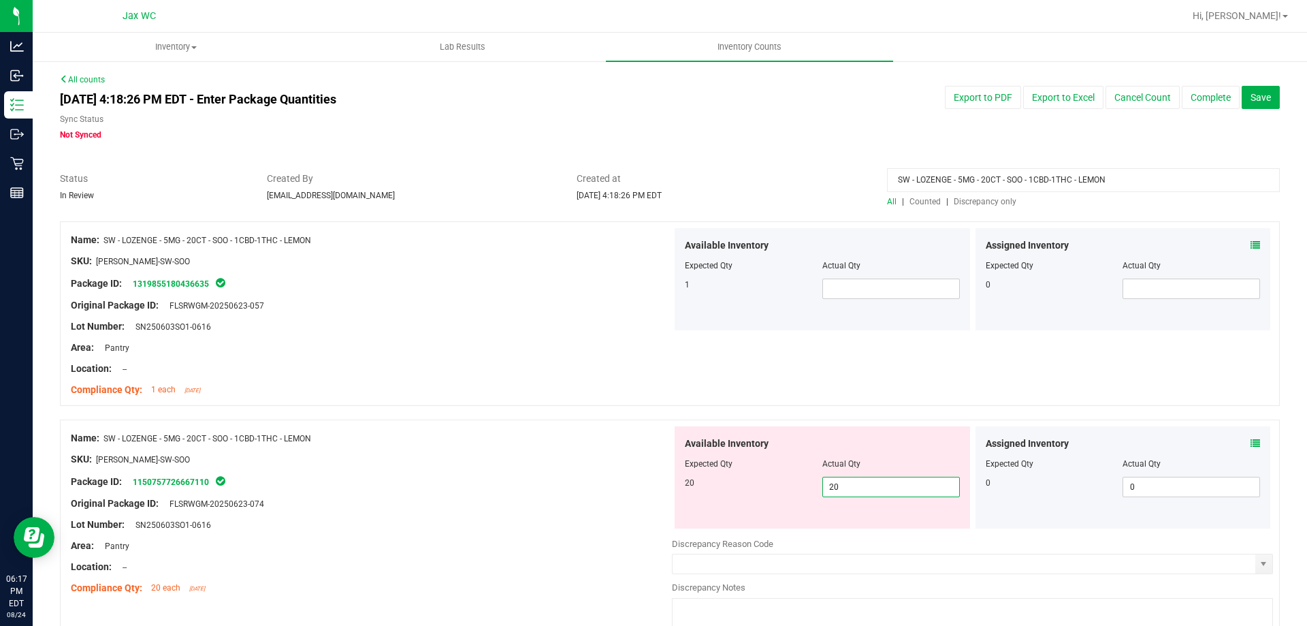
click at [579, 467] on div at bounding box center [371, 469] width 601 height 7
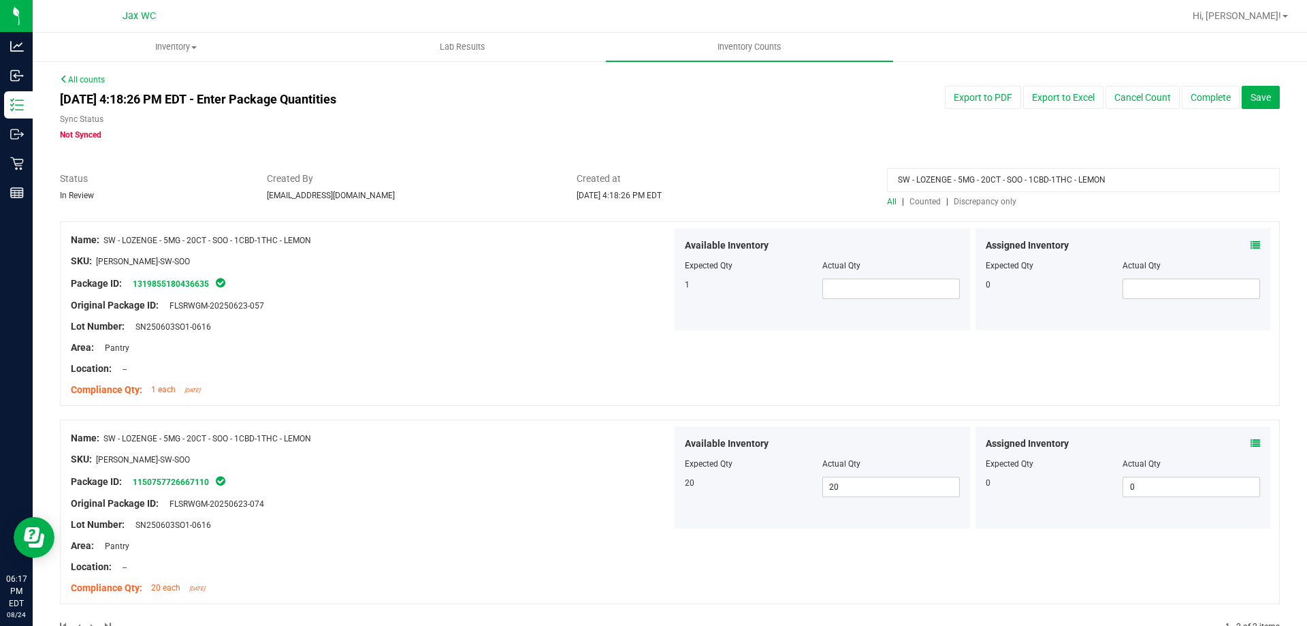
click at [914, 276] on div at bounding box center [822, 275] width 275 height 7
click at [910, 278] on span at bounding box center [892, 288] width 138 height 20
type input "1"
click at [549, 274] on div "Name: SW - LOZENGE - 5MG - 20CT - SOO - 1CBD-1THC - LEMON SKU: EDI-LOZ-SW-SOO P…" at bounding box center [371, 315] width 601 height 174
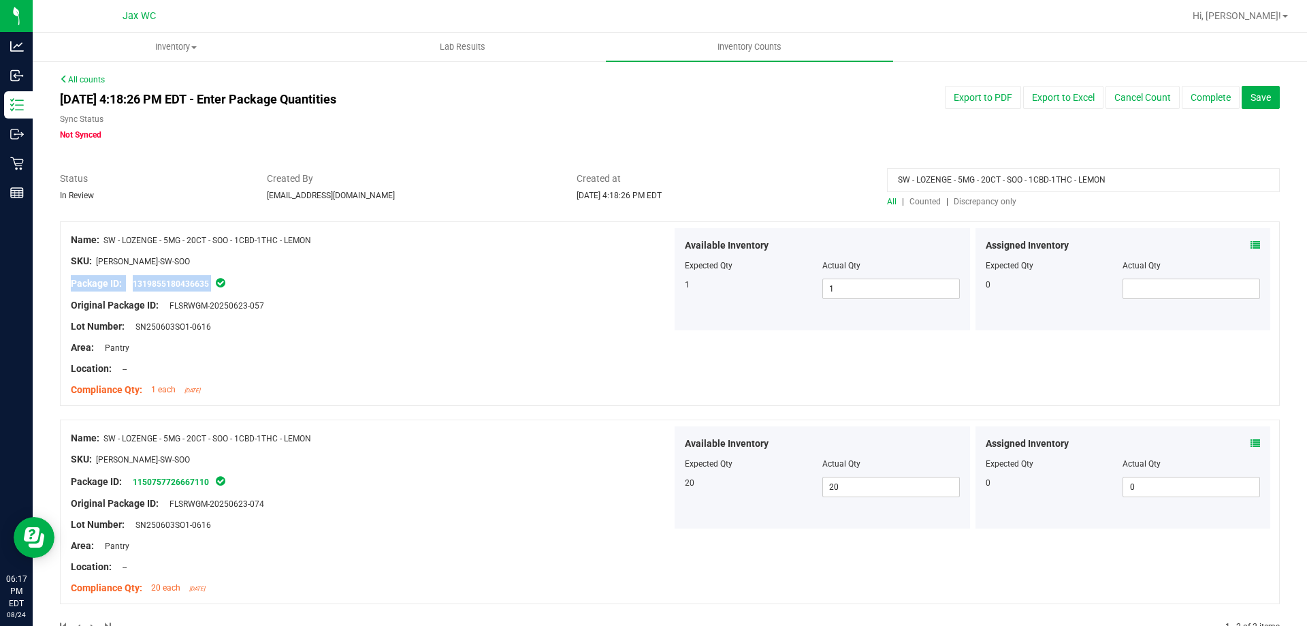
click at [629, 317] on div "Name: SW - LOZENGE - 5MG - 20CT - SOO - 1CBD-1THC - LEMON SKU: EDI-LOZ-SW-SOO P…" at bounding box center [371, 315] width 601 height 174
click at [629, 317] on div at bounding box center [371, 316] width 601 height 7
click at [633, 316] on div at bounding box center [371, 316] width 601 height 7
click at [972, 204] on span "Discrepancy only" at bounding box center [985, 202] width 63 height 10
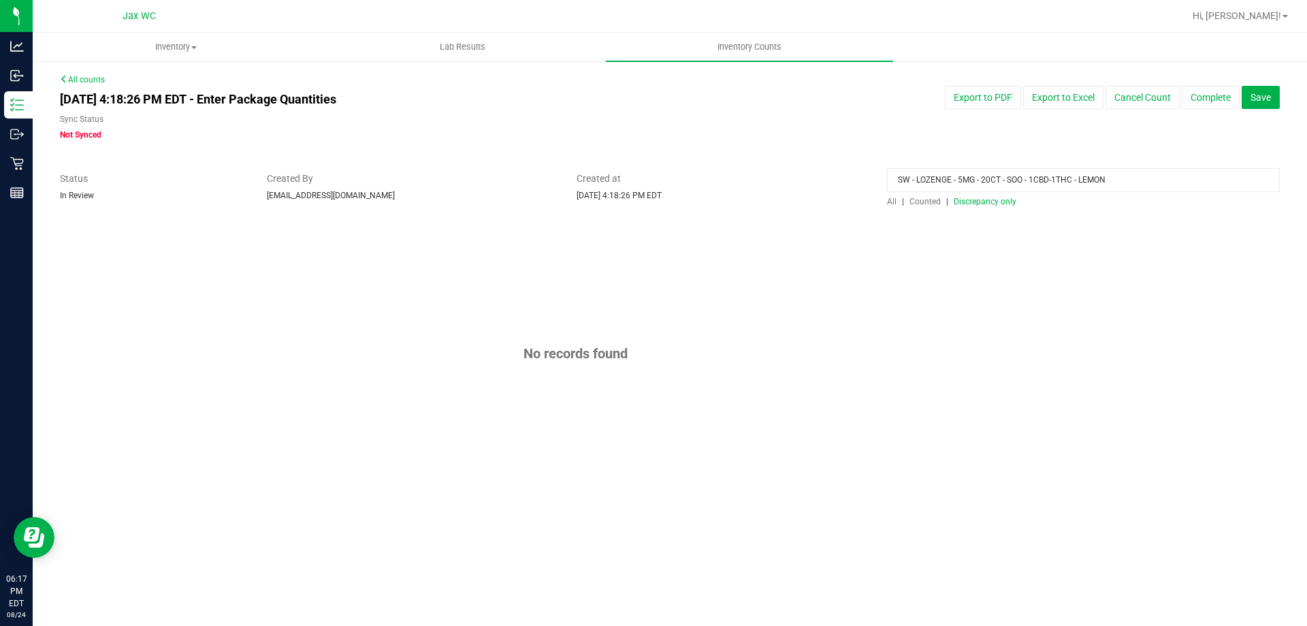
drag, startPoint x: 1132, startPoint y: 178, endPoint x: 482, endPoint y: 195, distance: 650.5
click at [483, 195] on div "Status In Review Created By [EMAIL_ADDRESS][DOMAIN_NAME] Created at [DATE] 4:18…" at bounding box center [670, 190] width 1241 height 36
click at [597, 87] on div "[DATE] 4:18:26 PM EDT - Enter Package Quantities Sync Status Not Synced" at bounding box center [412, 113] width 724 height 55
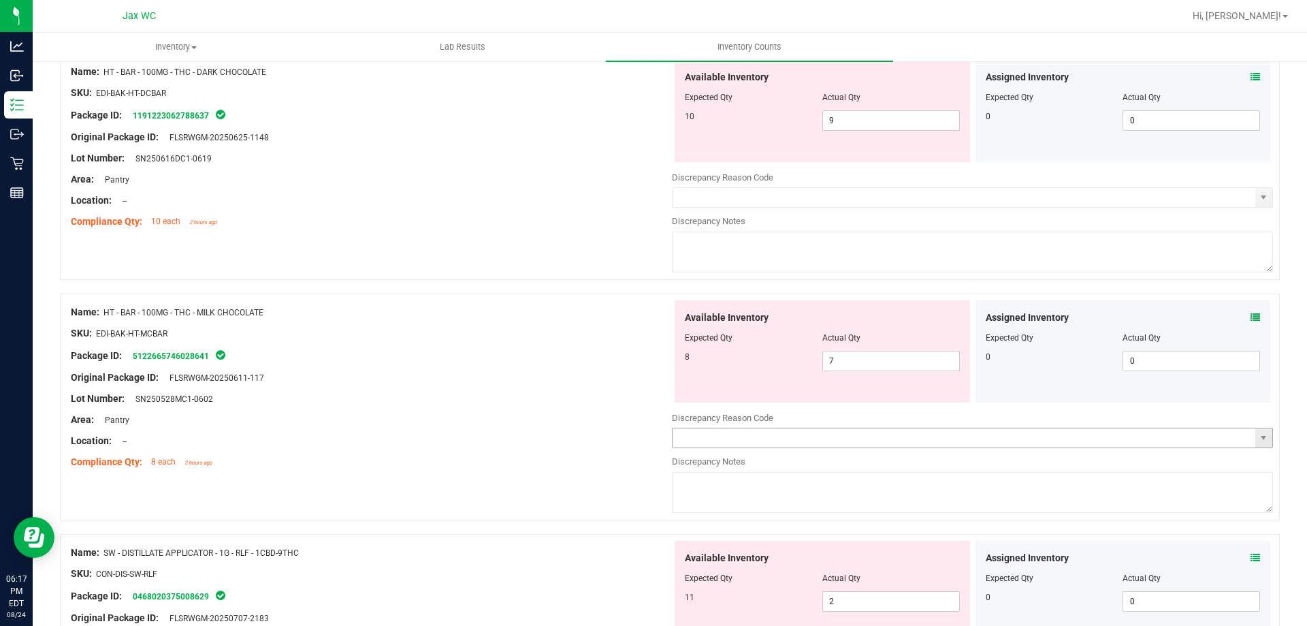
scroll to position [603, 0]
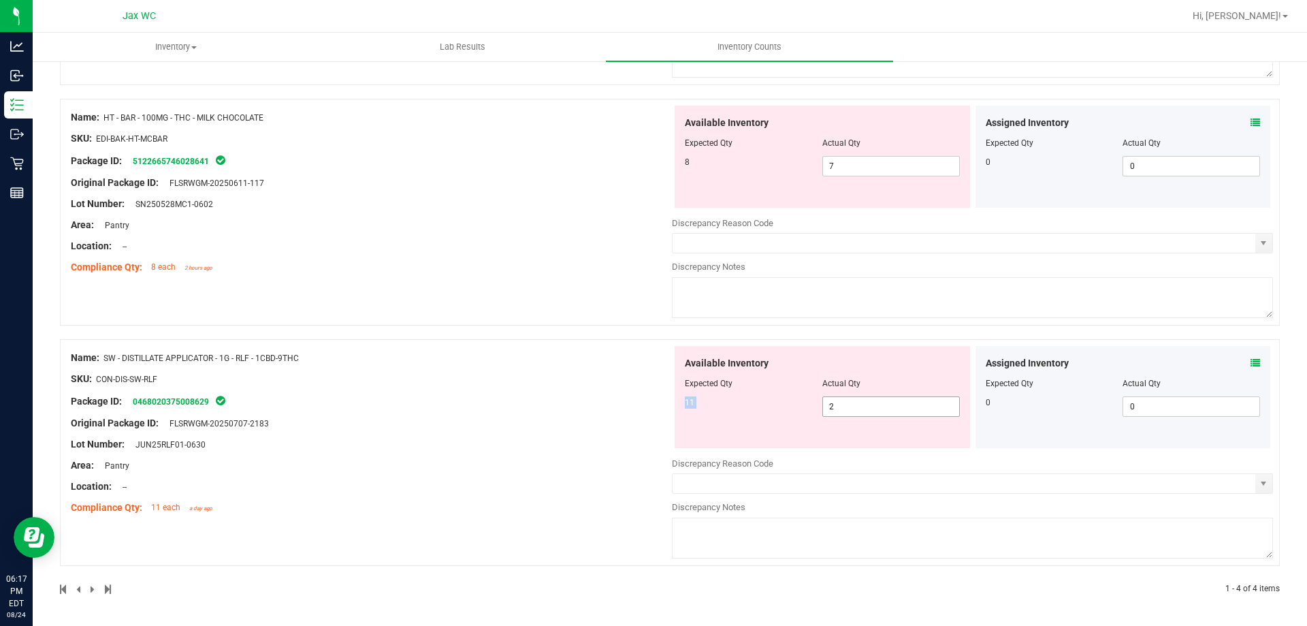
click at [858, 401] on div "Available Inventory Expected Qty Actual Qty 11 2 2" at bounding box center [823, 397] width 296 height 102
click at [857, 401] on span "2 2" at bounding box center [892, 406] width 138 height 20
click at [858, 401] on input "2" at bounding box center [891, 406] width 136 height 19
type input "11"
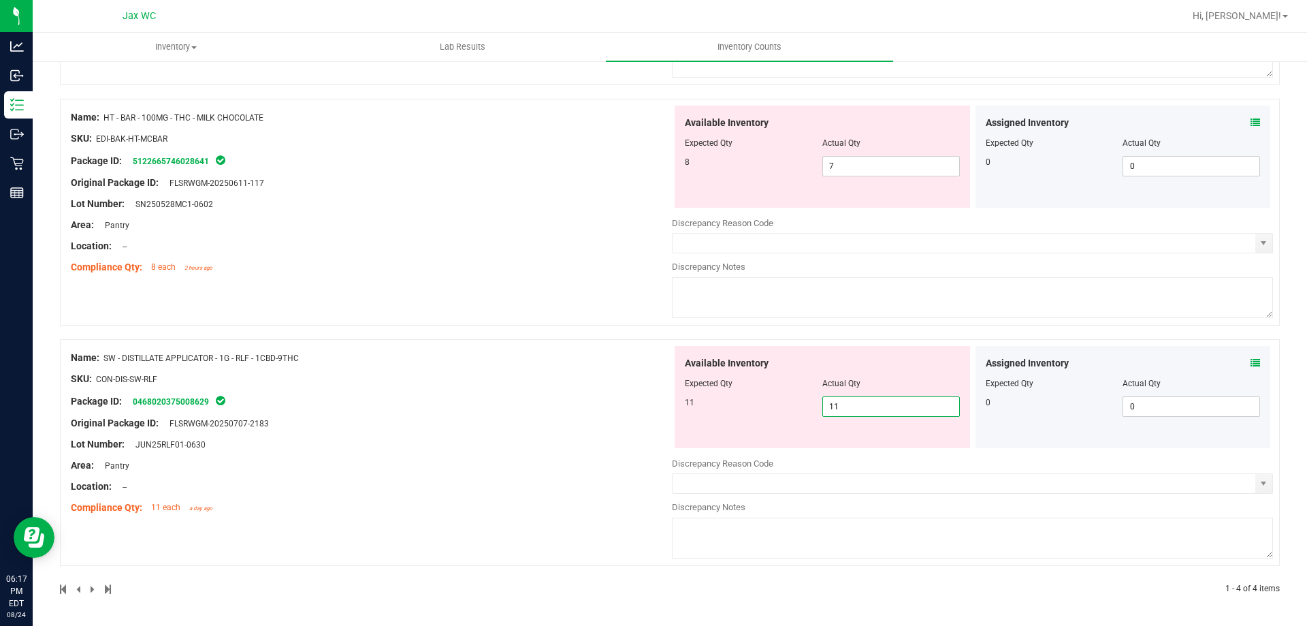
click at [493, 265] on div "Name: HT - BAR - 100MG - THC - MILK CHOCOLATE SKU: EDI-BAK-HT-MCBAR Package ID:…" at bounding box center [371, 193] width 601 height 174
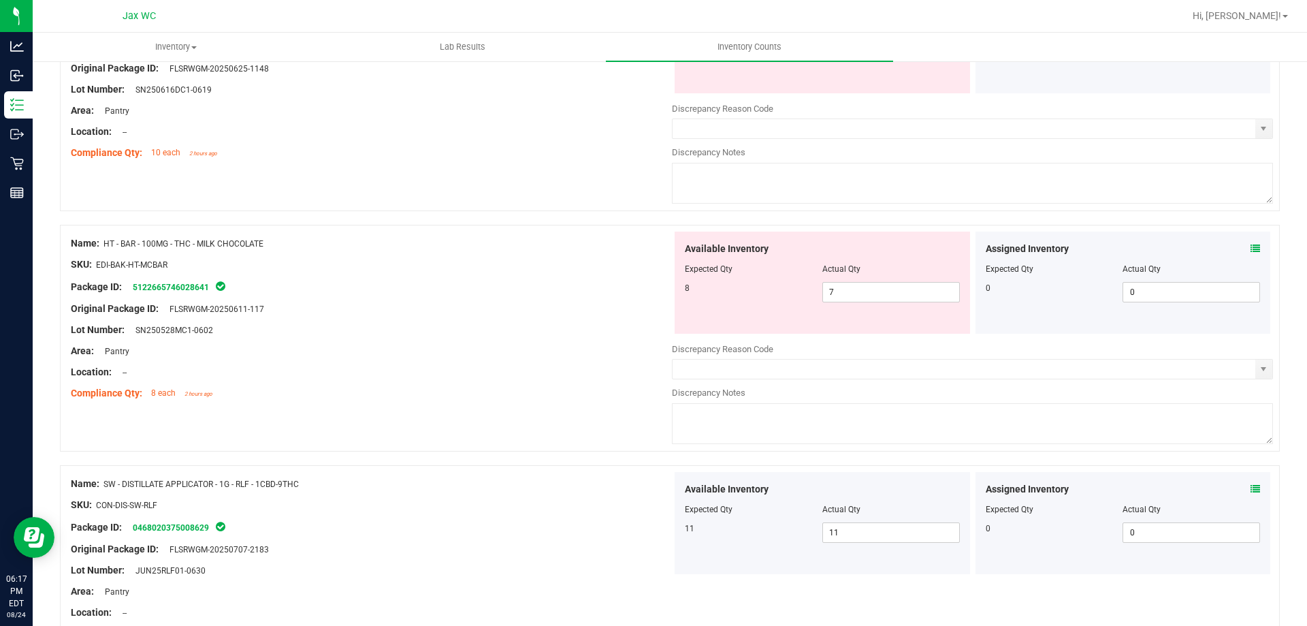
scroll to position [357, 0]
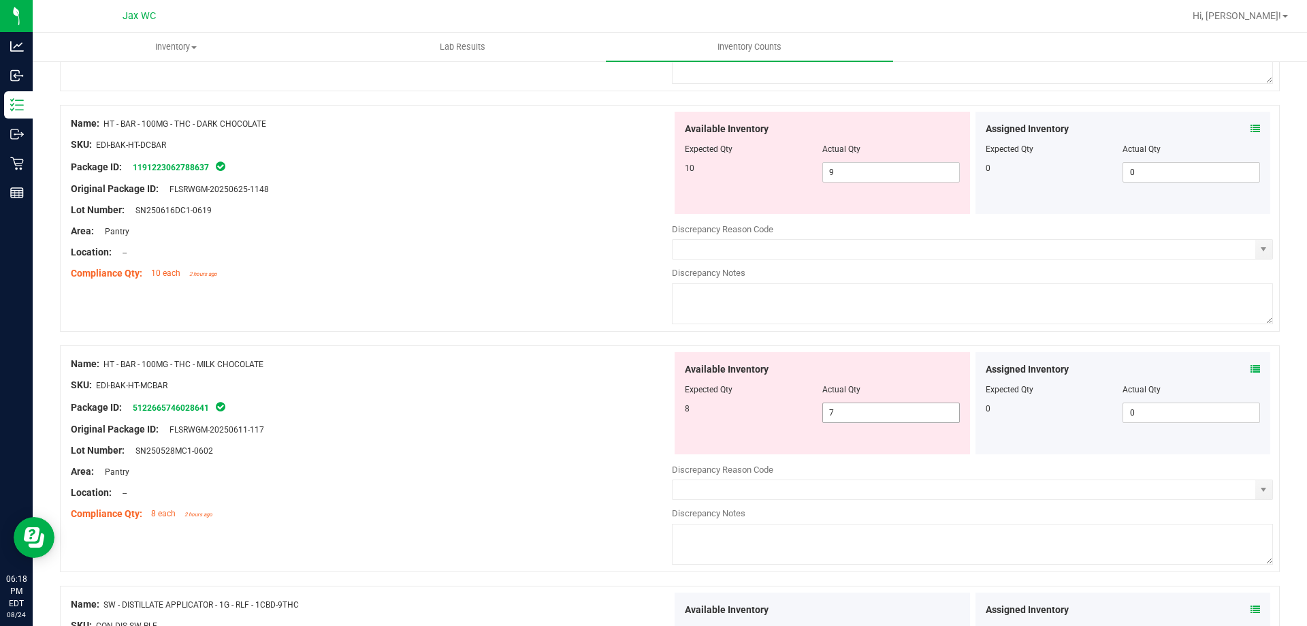
click at [868, 409] on span "7 7" at bounding box center [892, 412] width 138 height 20
click at [868, 409] on input "7" at bounding box center [891, 412] width 136 height 19
drag, startPoint x: 303, startPoint y: 405, endPoint x: 295, endPoint y: 402, distance: 8.9
click at [310, 400] on div "Package ID: 5122665746028641" at bounding box center [371, 407] width 601 height 16
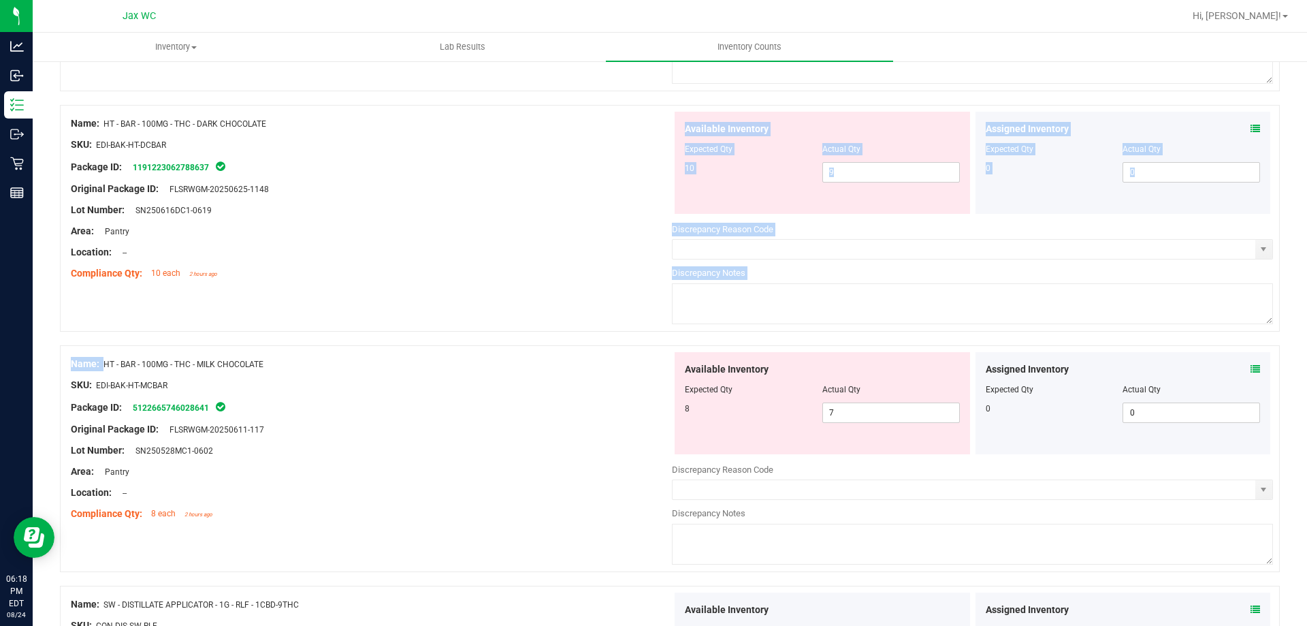
drag, startPoint x: 106, startPoint y: 360, endPoint x: 308, endPoint y: 335, distance: 203.8
click at [311, 332] on div "Name: FT - CANNABIS FLOWER - 3.5G - BLT - IND SKU: [PERSON_NAME]-FT-CAN-BLT Pac…" at bounding box center [670, 332] width 1220 height 935
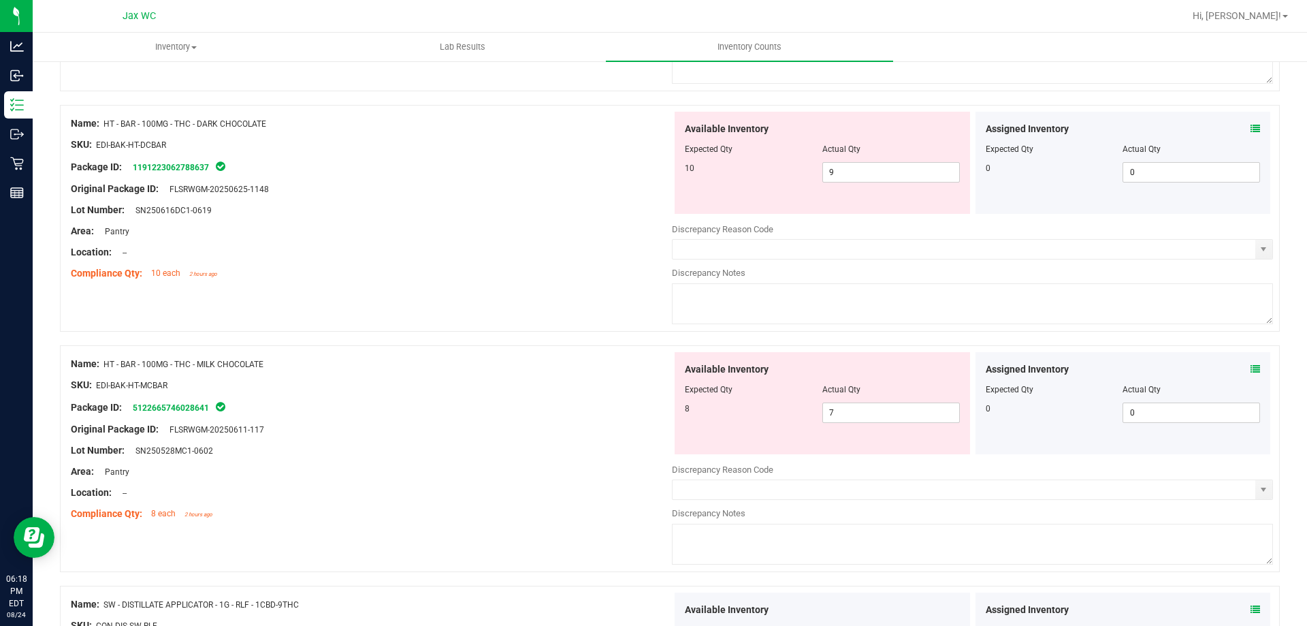
click at [281, 365] on div "Name: HT - BAR - 100MG - THC - MILK CHOCOLATE" at bounding box center [371, 364] width 601 height 14
drag, startPoint x: 281, startPoint y: 365, endPoint x: 105, endPoint y: 363, distance: 176.4
click at [105, 363] on div "Name: HT - BAR - 100MG - THC - MILK CHOCOLATE" at bounding box center [371, 364] width 601 height 14
copy span "HT - BAR - 100MG - THC - MILK CHOCOLATE"
click at [1251, 365] on icon at bounding box center [1256, 369] width 10 height 10
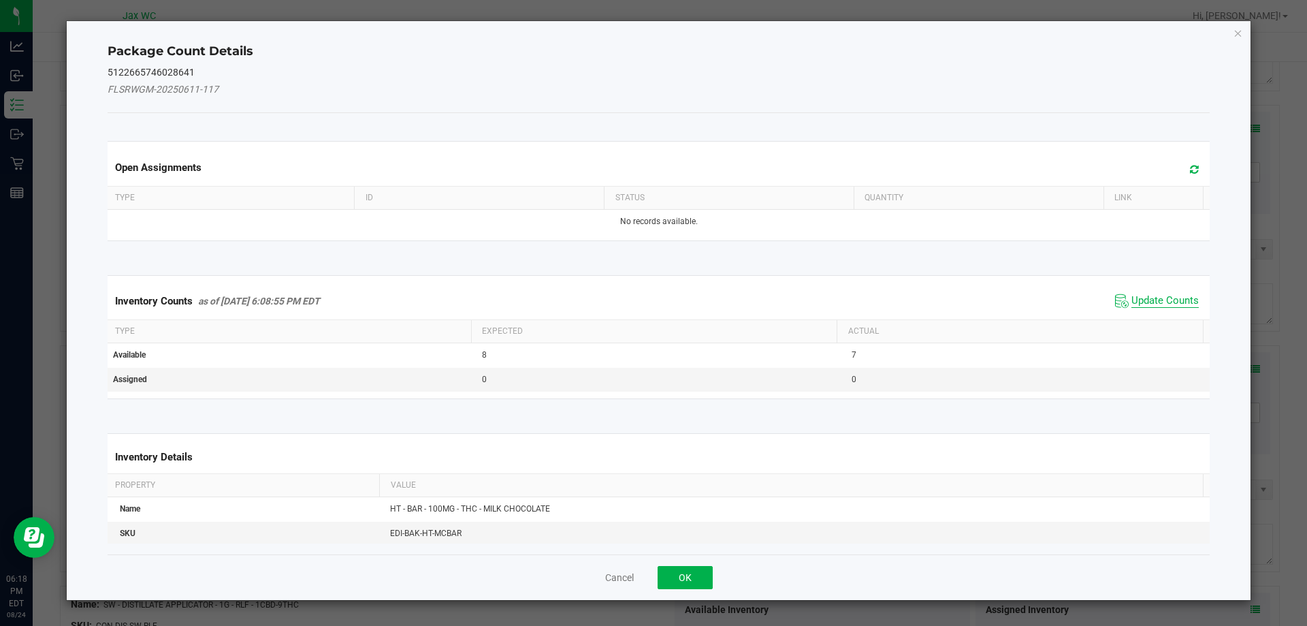
click at [1147, 301] on span "Update Counts" at bounding box center [1165, 301] width 67 height 14
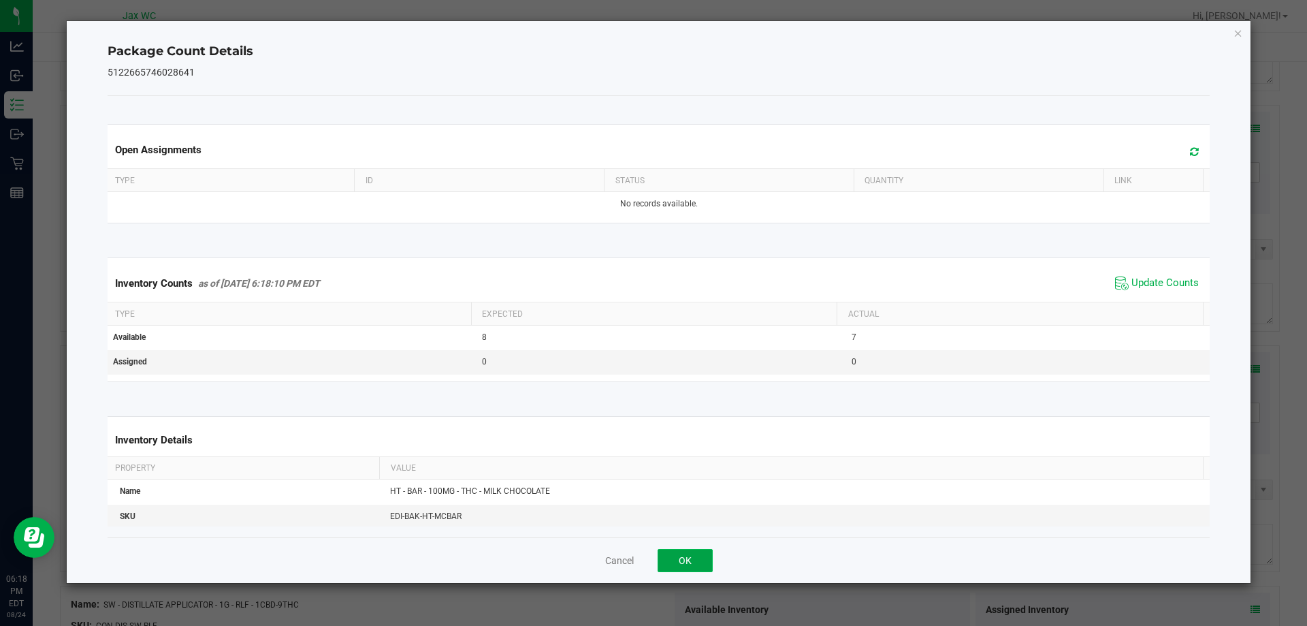
click at [705, 555] on button "OK" at bounding box center [685, 560] width 55 height 23
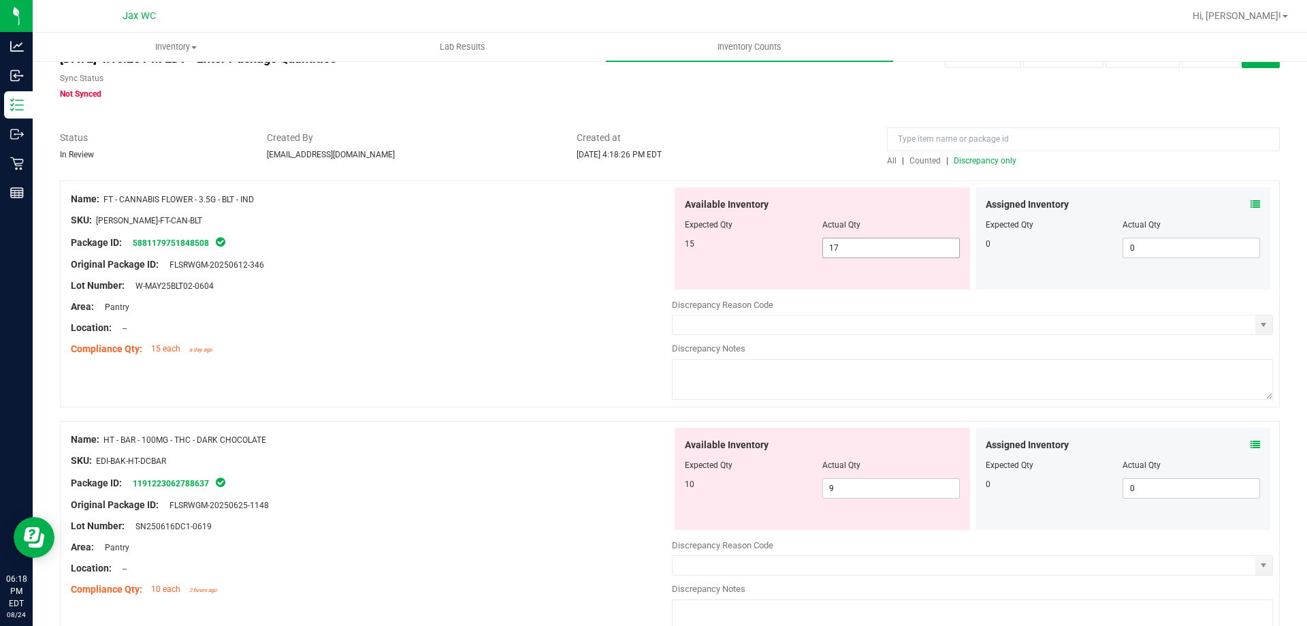
scroll to position [0, 0]
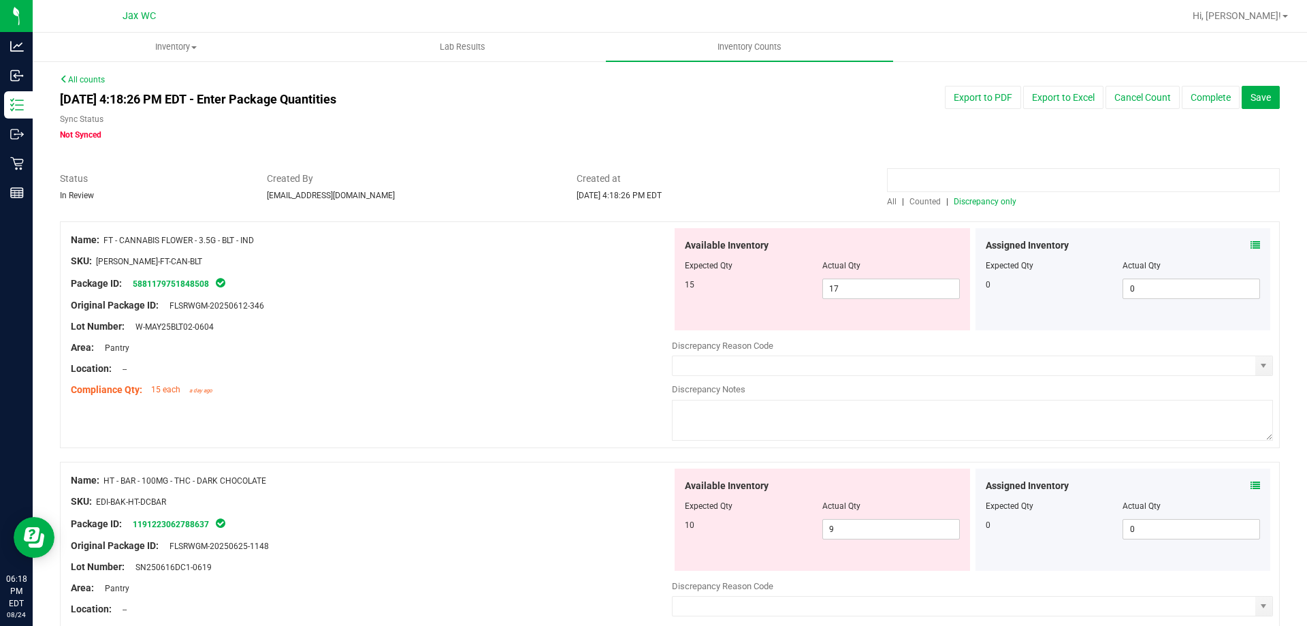
click at [1029, 182] on input at bounding box center [1083, 180] width 393 height 24
paste input "HT - BAR - 100MG - THC - MILK CHOCOLATE"
type input "HT - BAR - 100MG - THC - MILK CHOCOLATE"
click at [791, 150] on div "All counts [DATE] 4:18:26 PM EDT - Enter Package Quantities Sync Status Not Syn…" at bounding box center [670, 624] width 1220 height 1100
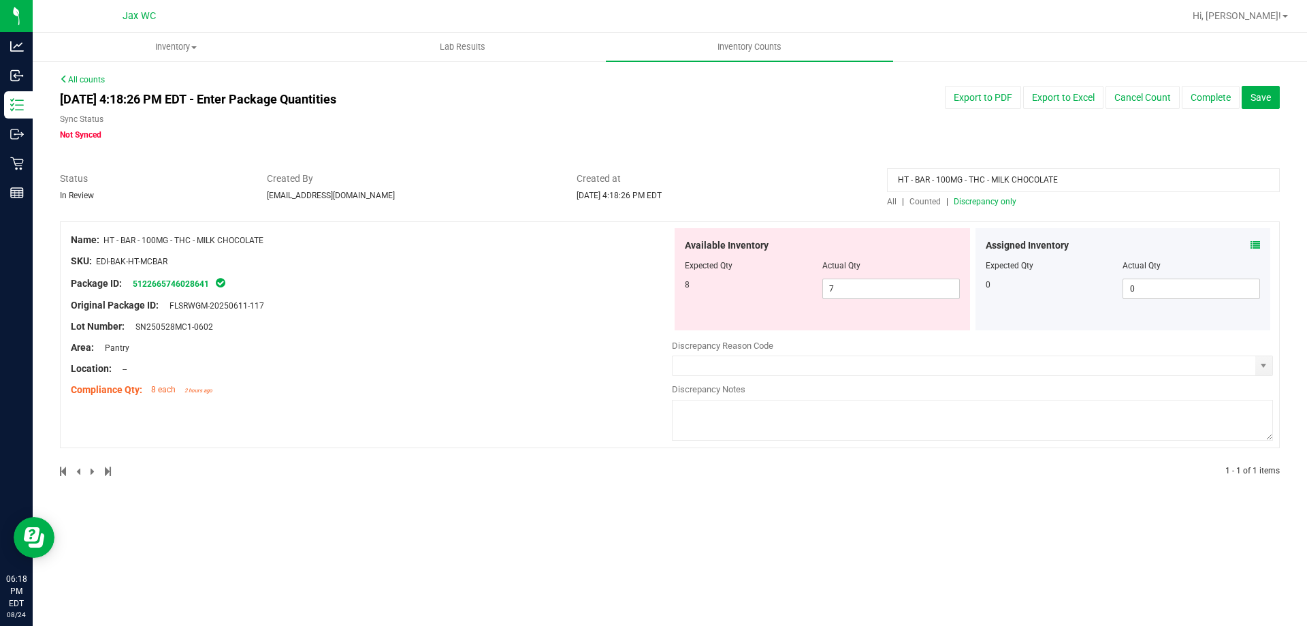
click at [892, 193] on div "HT - BAR - 100MG - THC - MILK CHOCOLATE" at bounding box center [1083, 184] width 393 height 24
click at [897, 207] on div "All | Counted | Discrepancy only" at bounding box center [1083, 201] width 393 height 12
click at [890, 194] on div "HT - BAR - 100MG - THC - MILK CHOCOLATE" at bounding box center [1083, 184] width 393 height 24
click at [894, 202] on span "All" at bounding box center [892, 202] width 10 height 10
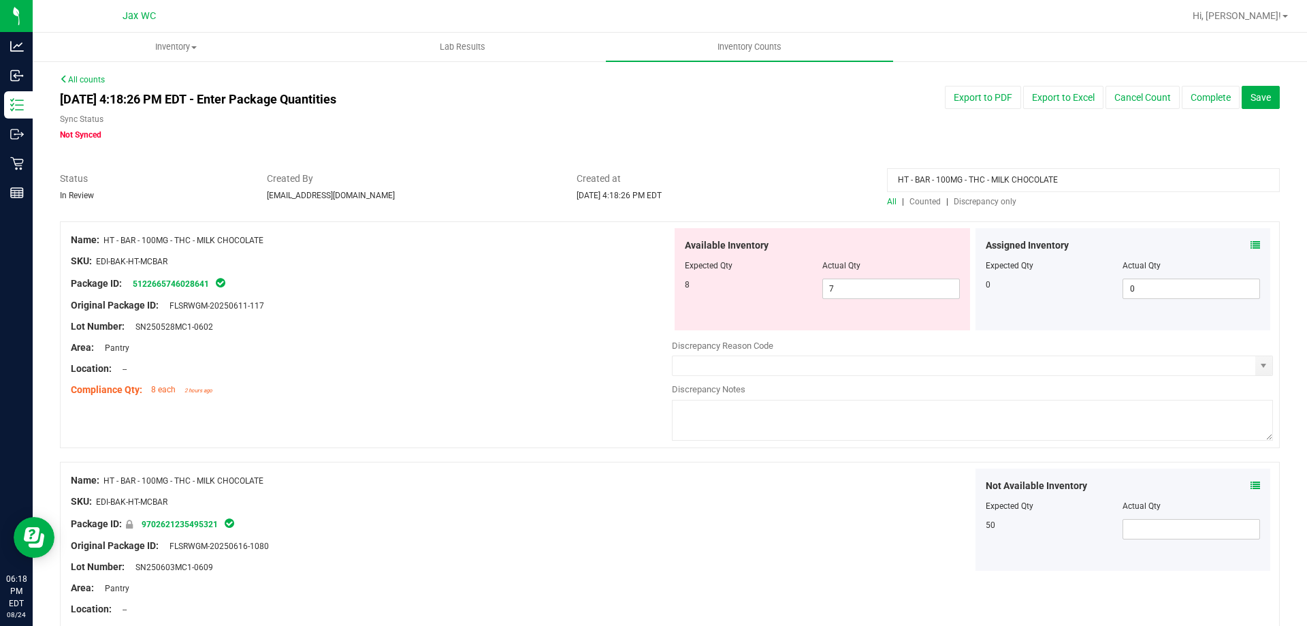
click at [607, 299] on div "Original Package ID: FLSRWGM-20250611-117" at bounding box center [371, 305] width 601 height 14
click at [605, 297] on div at bounding box center [371, 294] width 601 height 7
drag, startPoint x: 1081, startPoint y: 182, endPoint x: 595, endPoint y: 172, distance: 485.6
click at [597, 172] on div "Status In Review Created By [EMAIL_ADDRESS][DOMAIN_NAME] Created at [DATE] 4:18…" at bounding box center [670, 190] width 1241 height 36
click at [989, 202] on span "Discrepancy only" at bounding box center [985, 202] width 63 height 10
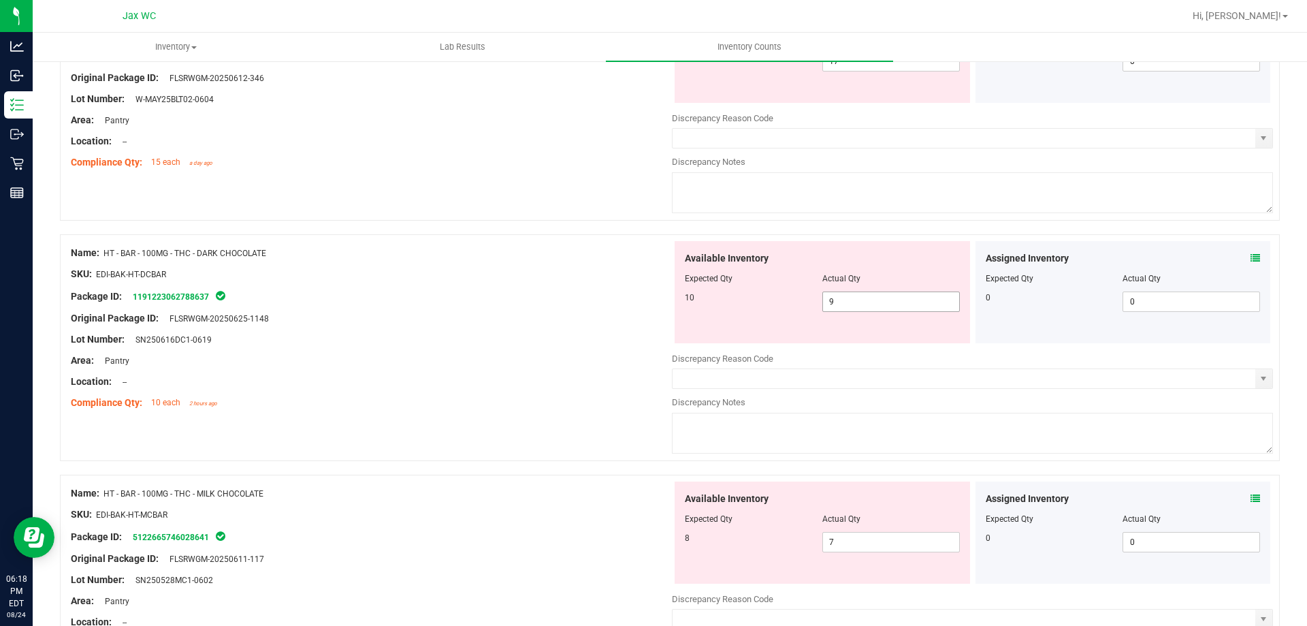
scroll to position [227, 0]
click at [889, 304] on span "9 9" at bounding box center [892, 302] width 138 height 20
click at [889, 304] on input "9" at bounding box center [891, 302] width 136 height 19
type input "10"
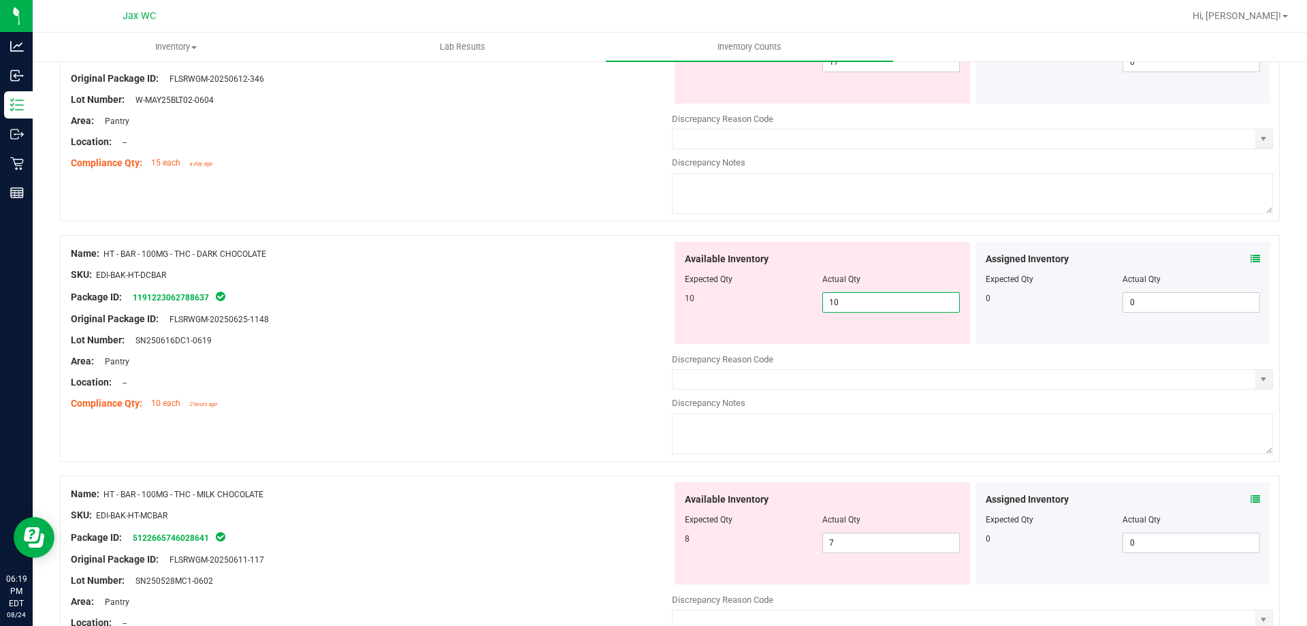
click at [548, 355] on div "Area: Pantry" at bounding box center [371, 361] width 601 height 14
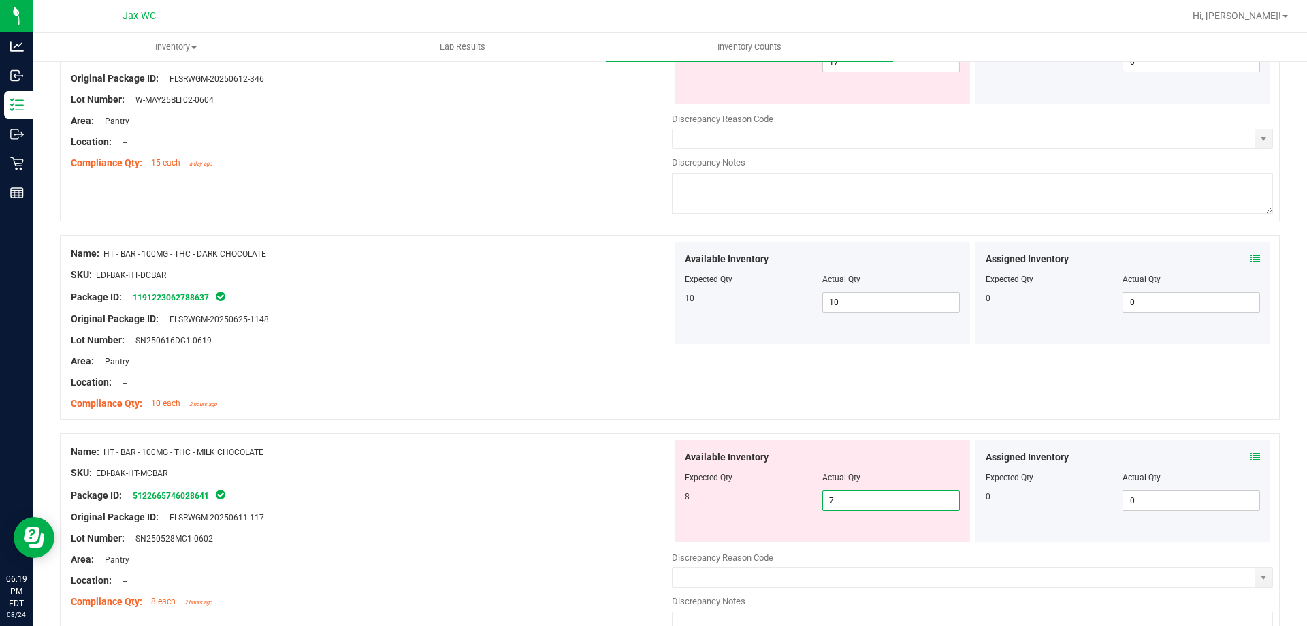
click at [867, 502] on span "7 7" at bounding box center [892, 500] width 138 height 20
click at [867, 502] on input "7" at bounding box center [891, 500] width 136 height 19
type input "8"
click at [573, 327] on div "Name: HT - BAR - 100MG - THC - DARK CHOCOLATE SKU: EDI-BAK-HT-DCBAR Package ID:…" at bounding box center [371, 329] width 601 height 174
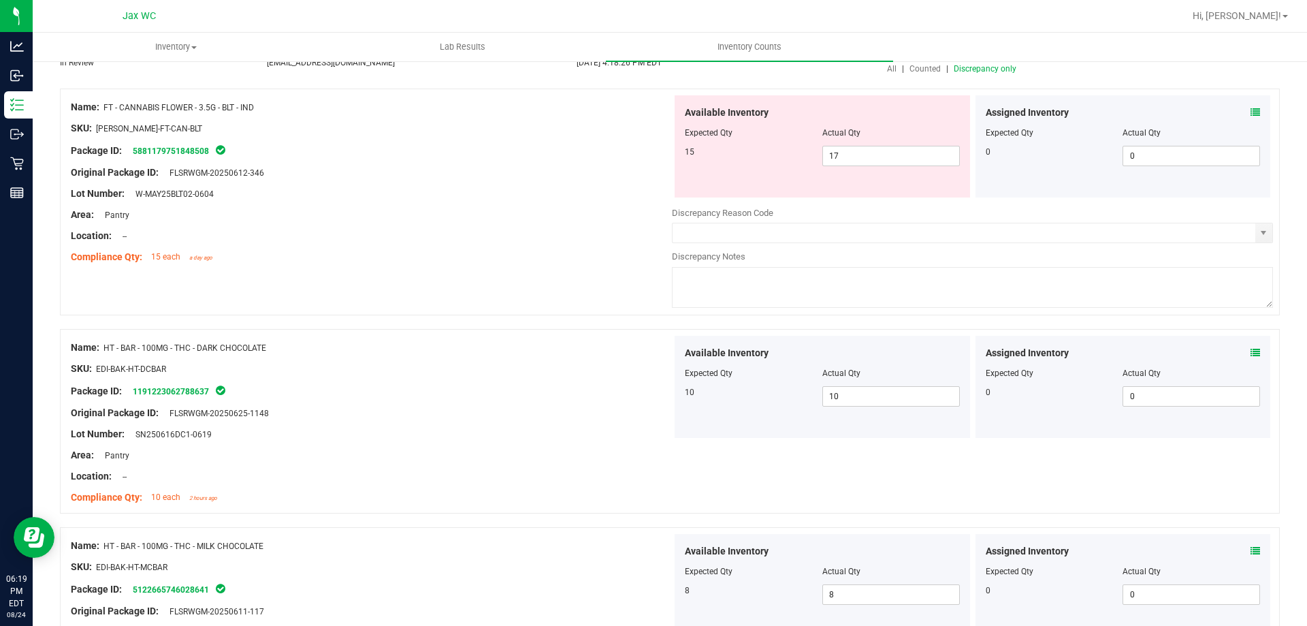
scroll to position [0, 0]
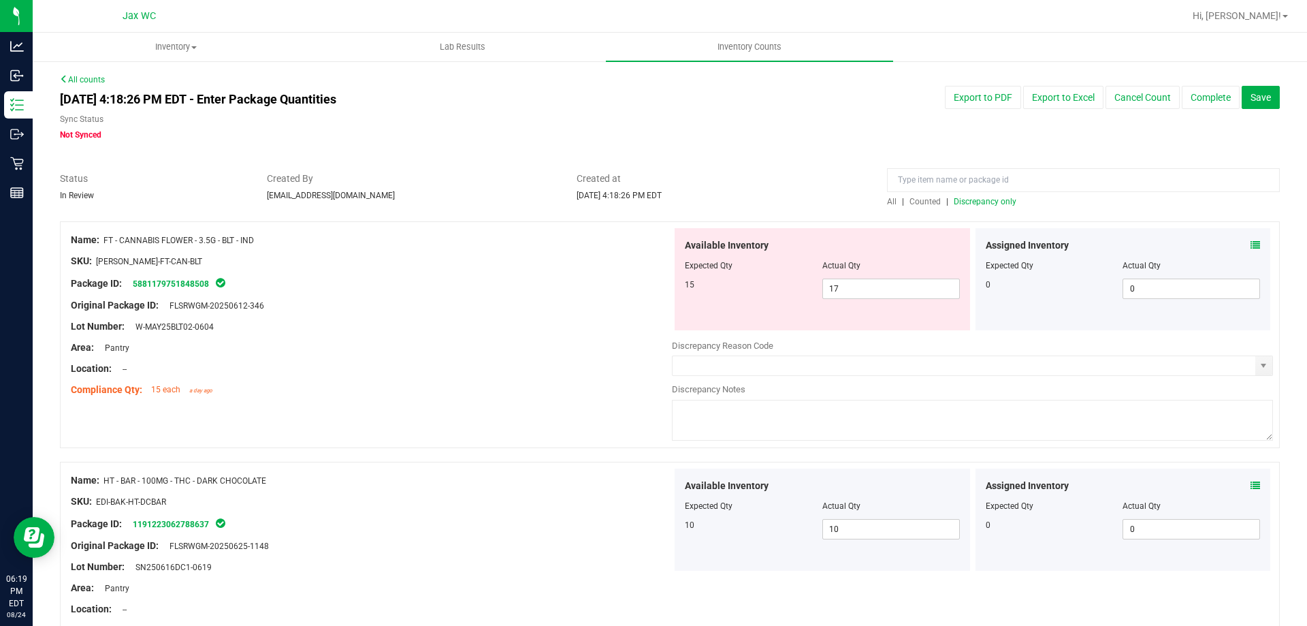
click at [996, 201] on span "Discrepancy only" at bounding box center [985, 202] width 63 height 10
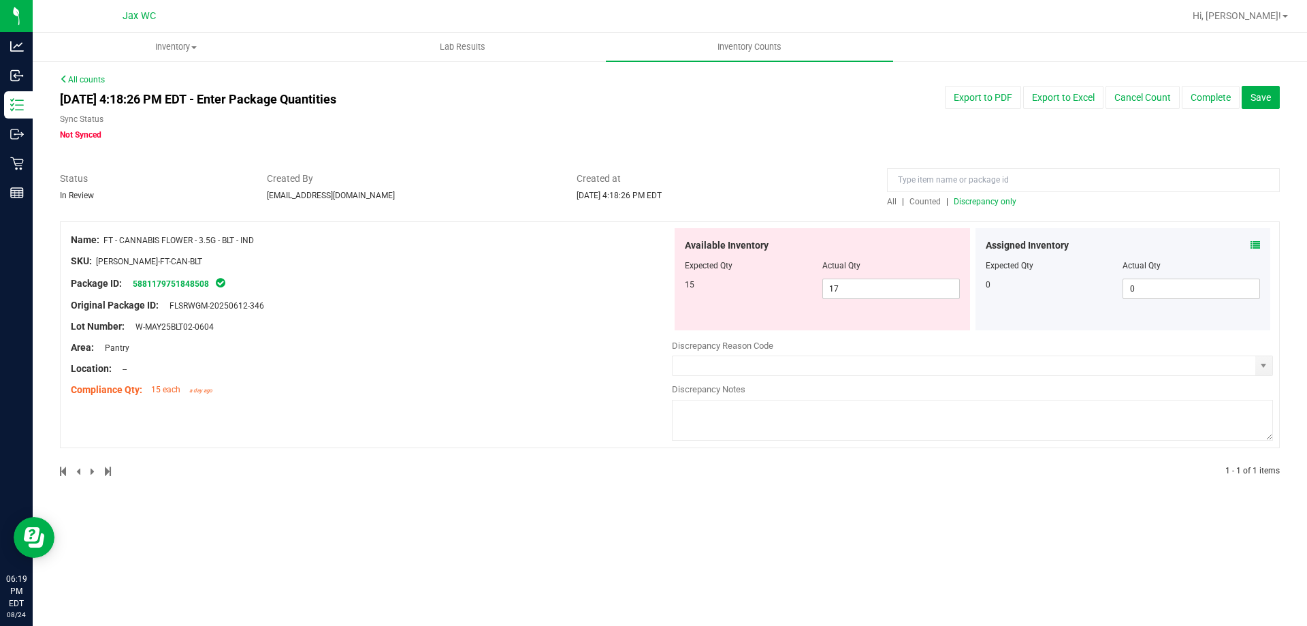
click at [254, 237] on span "FT - CANNABIS FLOWER - 3.5G - BLT - IND" at bounding box center [178, 241] width 150 height 10
drag, startPoint x: 106, startPoint y: 238, endPoint x: 264, endPoint y: 247, distance: 157.5
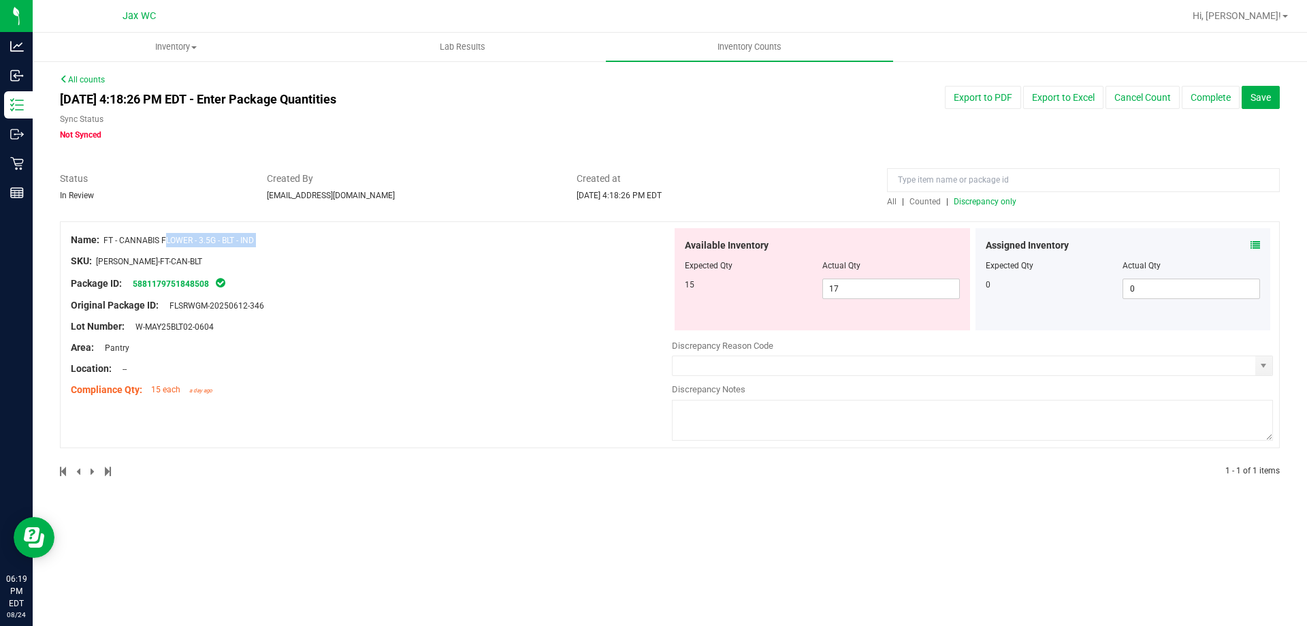
click at [264, 247] on div "Name: FT - CANNABIS FLOWER - 3.5G - BLT - IND SKU: [PERSON_NAME]-FT-CAN-BLT Pac…" at bounding box center [371, 315] width 601 height 174
copy div "FT - CANNABIS FLOWER - 3.5G - BLT - IND"
click at [946, 174] on input at bounding box center [1083, 180] width 393 height 24
paste input "FT - CANNABIS FLOWER - 3.5G - BLT - IND"
type input "FT - CANNABIS FLOWER - 3.5G - BLT - IND"
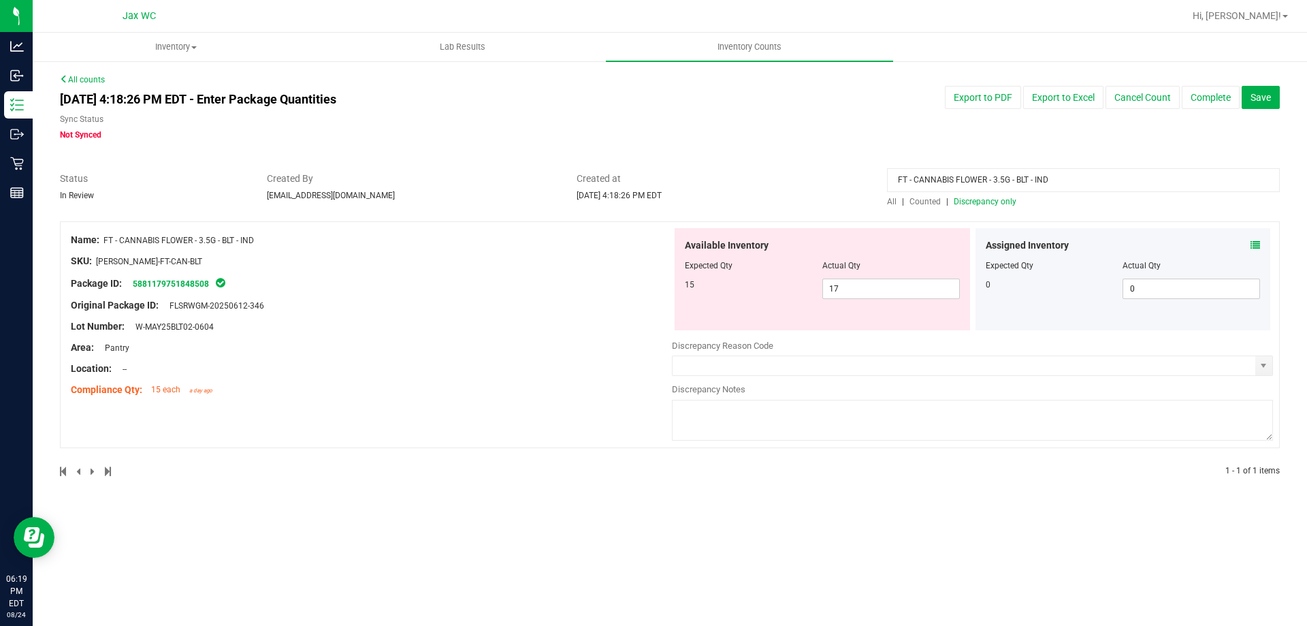
click at [936, 204] on span "Counted" at bounding box center [925, 202] width 31 height 10
click at [870, 290] on span "17 17" at bounding box center [892, 288] width 138 height 20
click at [870, 290] on input "17" at bounding box center [891, 288] width 136 height 19
type input "15"
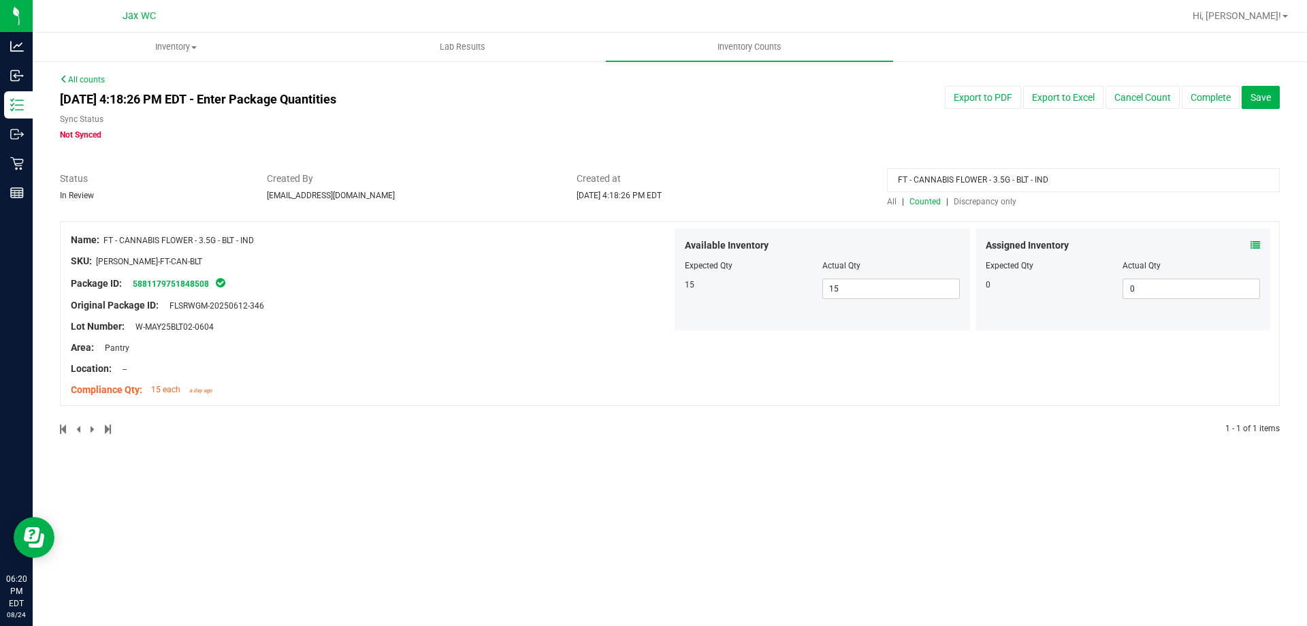
drag, startPoint x: 1076, startPoint y: 172, endPoint x: 773, endPoint y: 221, distance: 307.6
click at [773, 221] on div "All counts [DATE] 4:18:26 PM EDT - Enter Package Quantities Sync Status Not Syn…" at bounding box center [670, 263] width 1220 height 379
click at [980, 197] on span "Discrepancy only" at bounding box center [985, 202] width 63 height 10
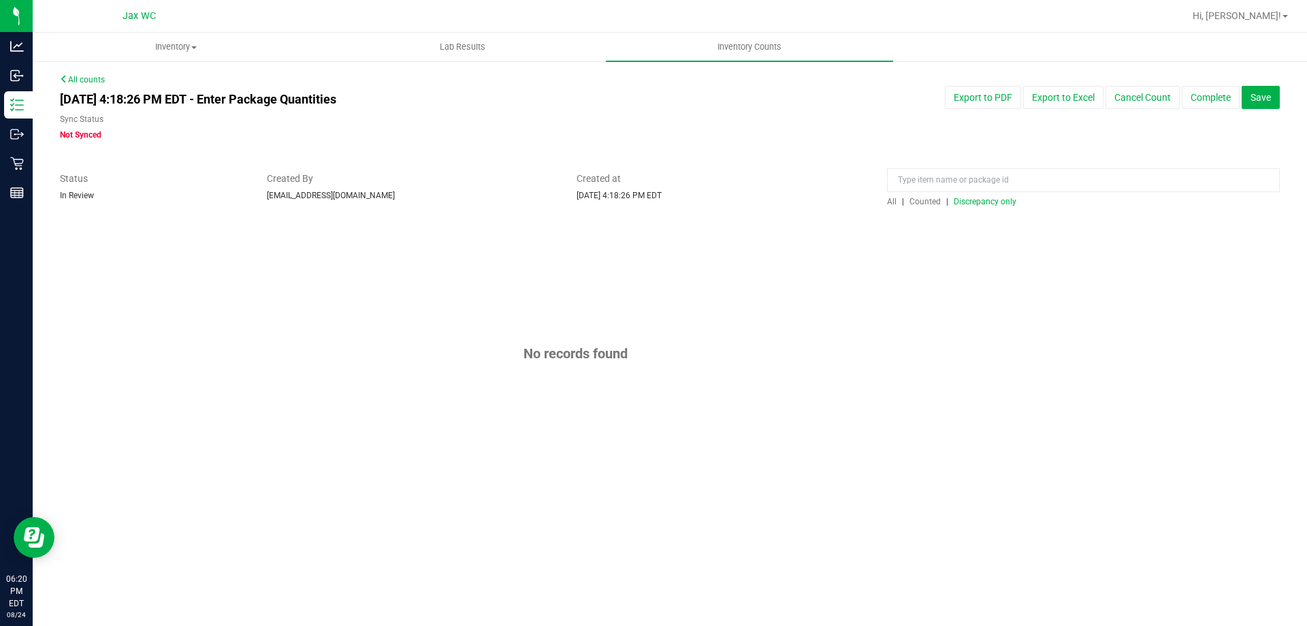
click at [994, 199] on div "All counts [DATE] 4:18:26 PM EDT - Enter Package Quantities Sync Status Not Syn…" at bounding box center [670, 287] width 1220 height 426
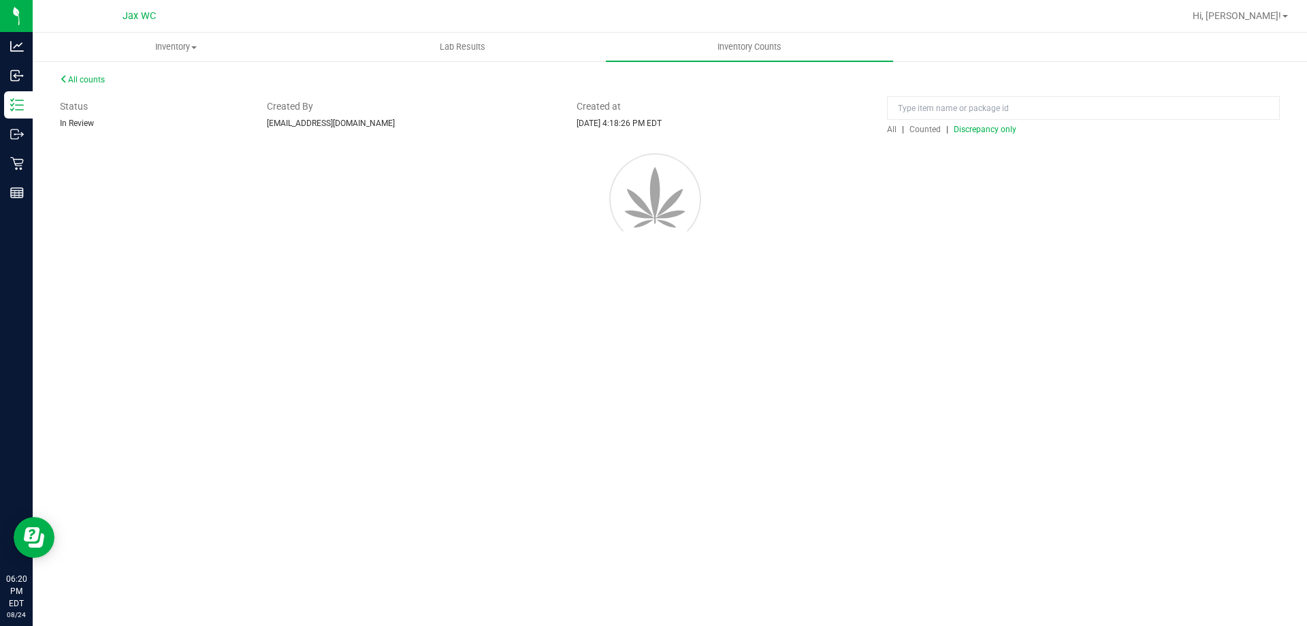
drag, startPoint x: 994, startPoint y: 199, endPoint x: 1004, endPoint y: 211, distance: 15.5
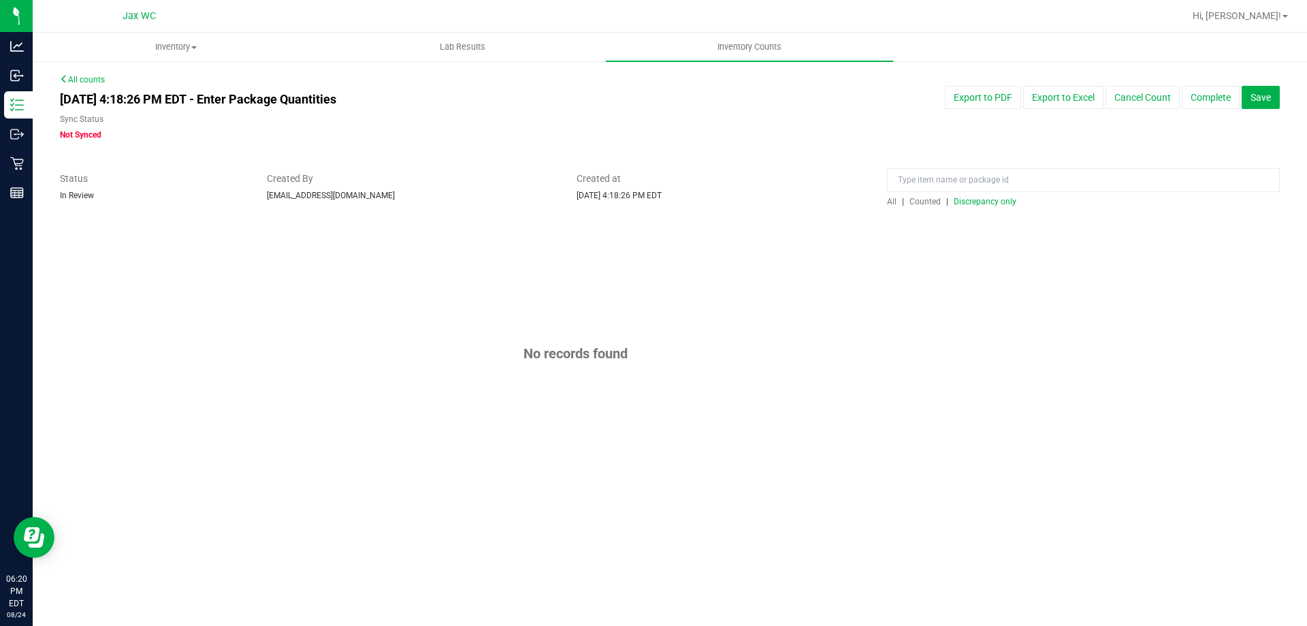
click at [1006, 212] on div at bounding box center [670, 215] width 1220 height 14
click at [1005, 212] on div at bounding box center [670, 215] width 1220 height 14
click at [1273, 95] on button "Save" at bounding box center [1261, 97] width 38 height 23
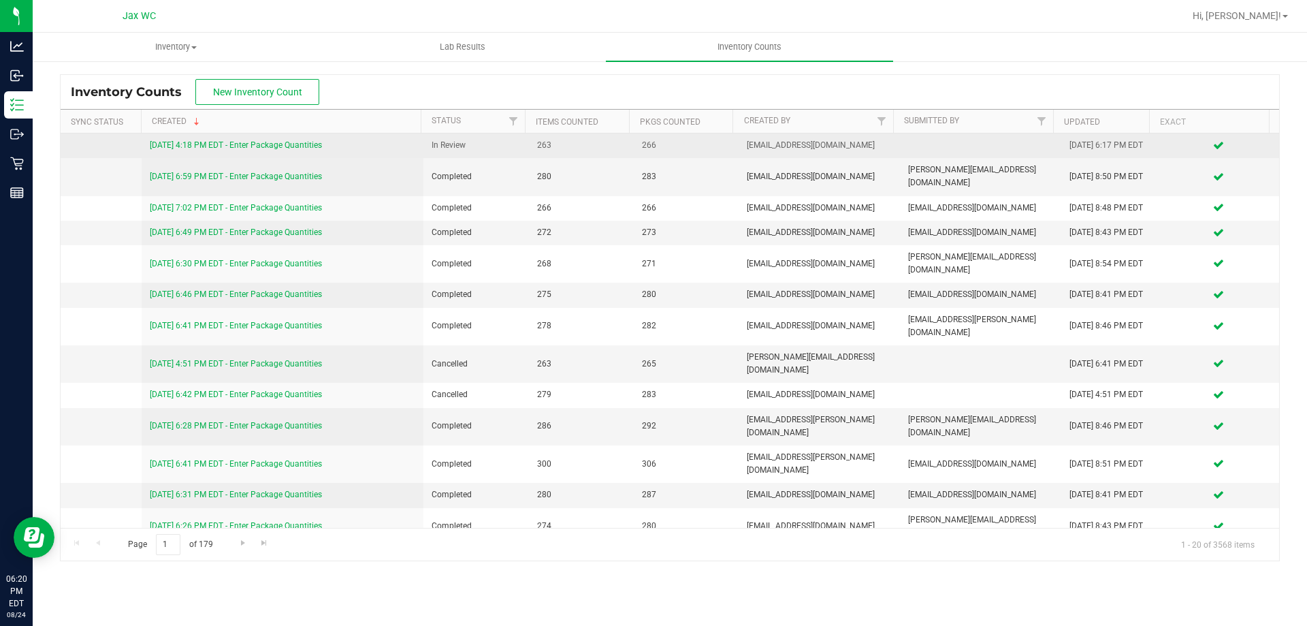
click at [256, 143] on link "[DATE] 4:18 PM EDT - Enter Package Quantities" at bounding box center [236, 145] width 172 height 10
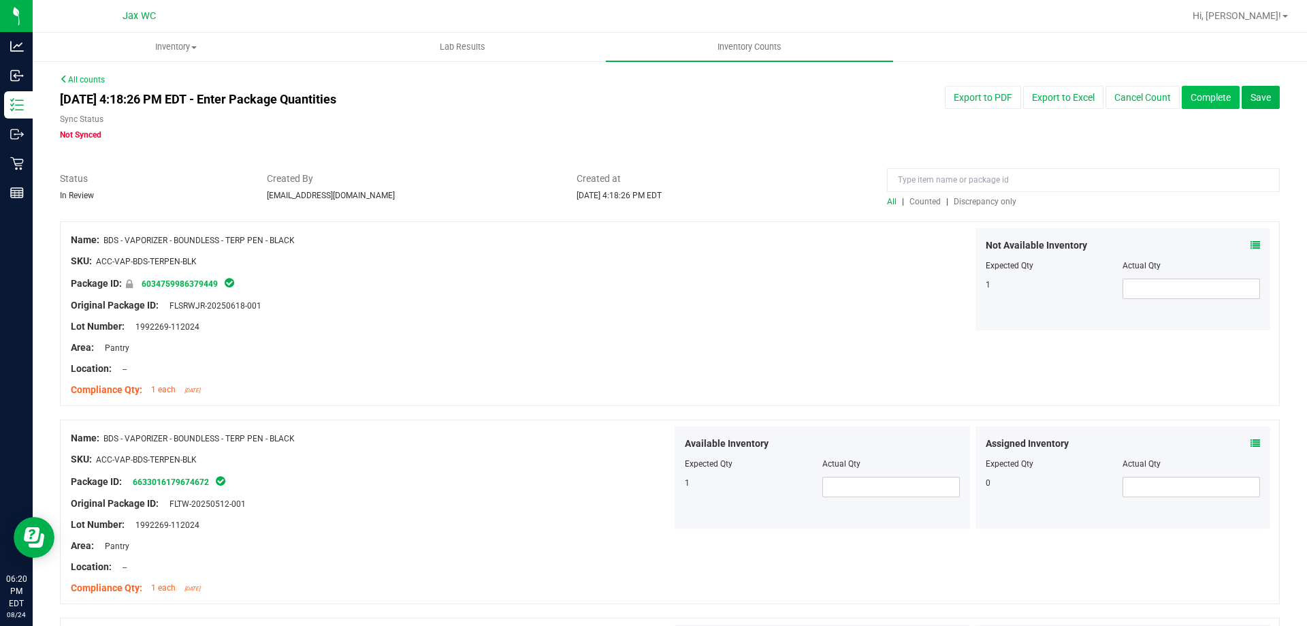
click at [1207, 101] on button "Complete" at bounding box center [1211, 97] width 58 height 23
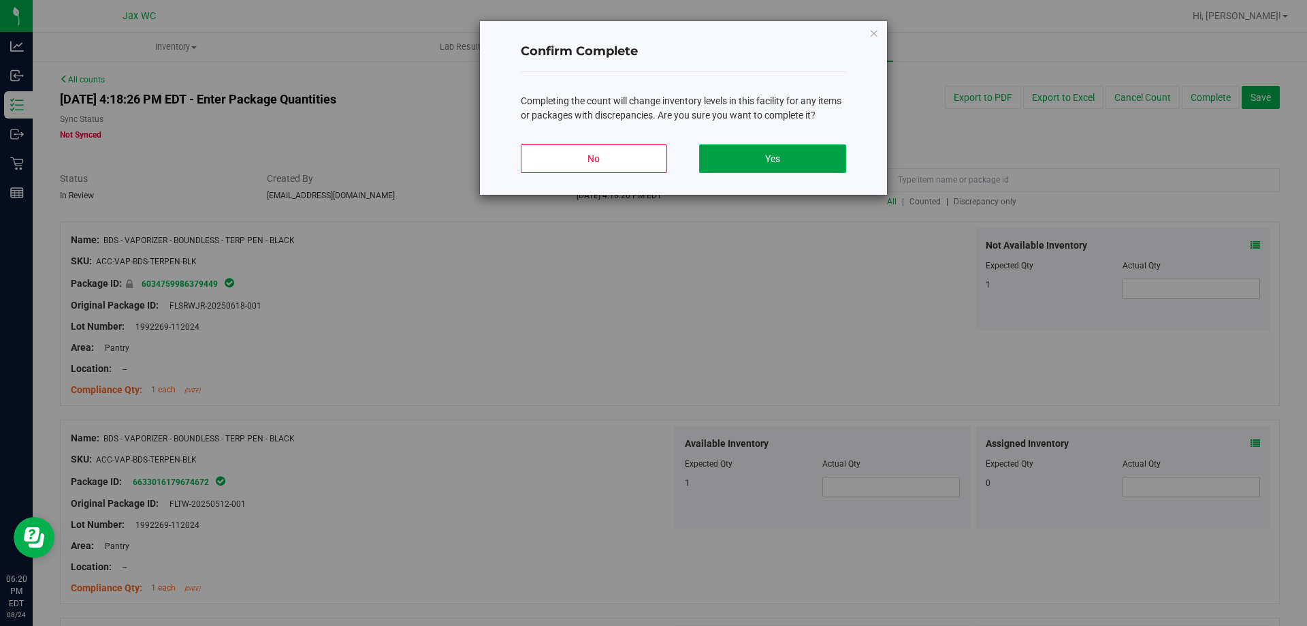
click at [746, 165] on button "Yes" at bounding box center [772, 158] width 146 height 29
